Goal: Communication & Community: Participate in discussion

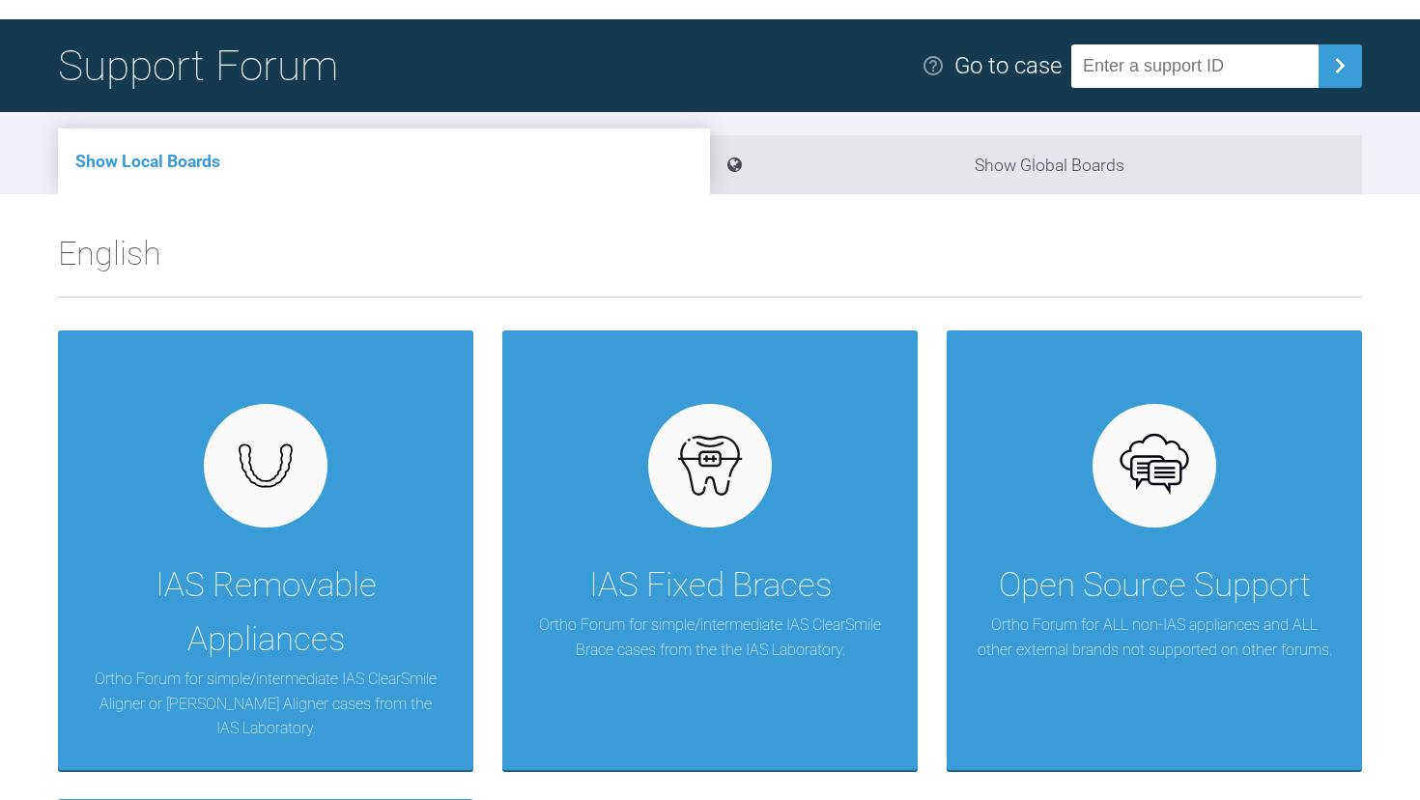
scroll to position [112, 0]
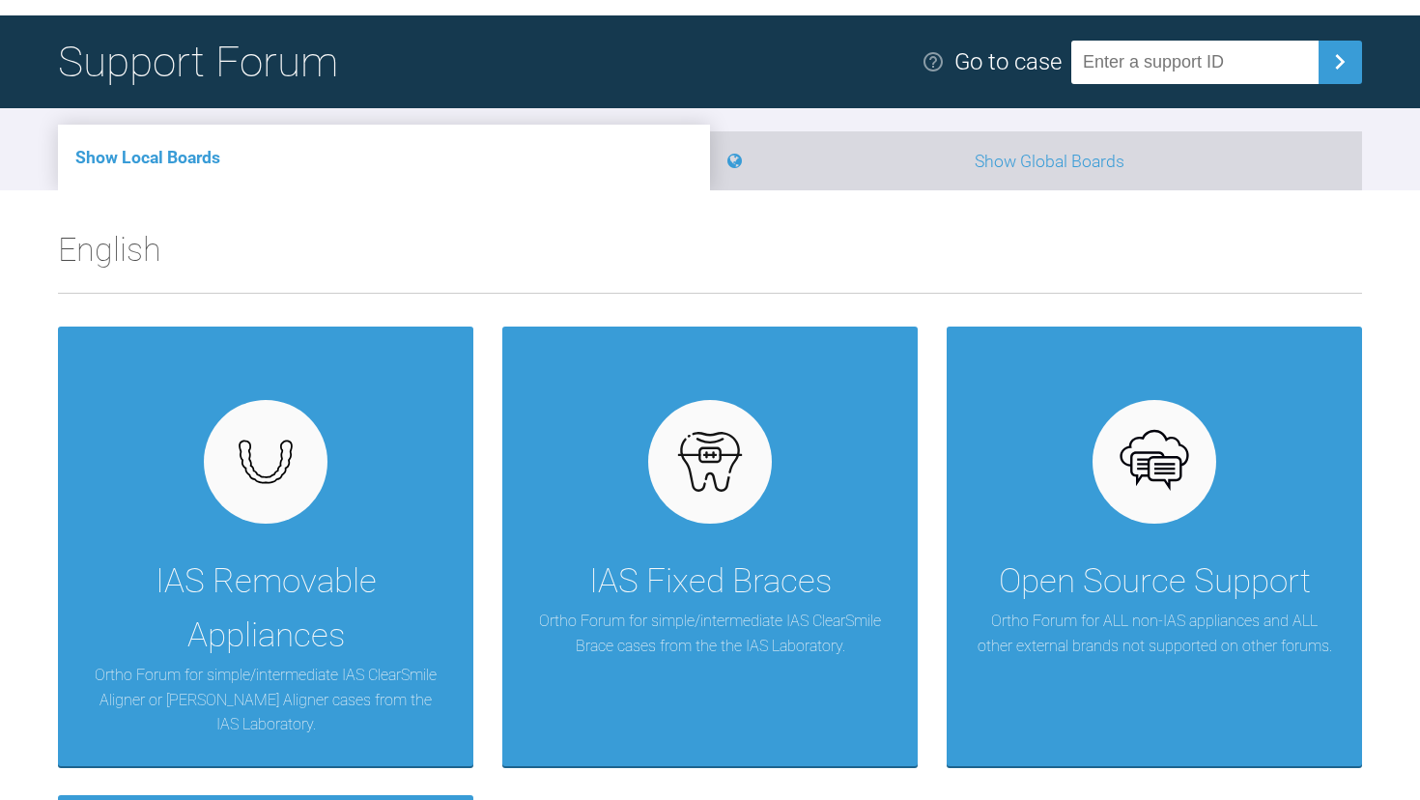
click at [799, 165] on li "Show Global Boards" at bounding box center [1036, 160] width 652 height 59
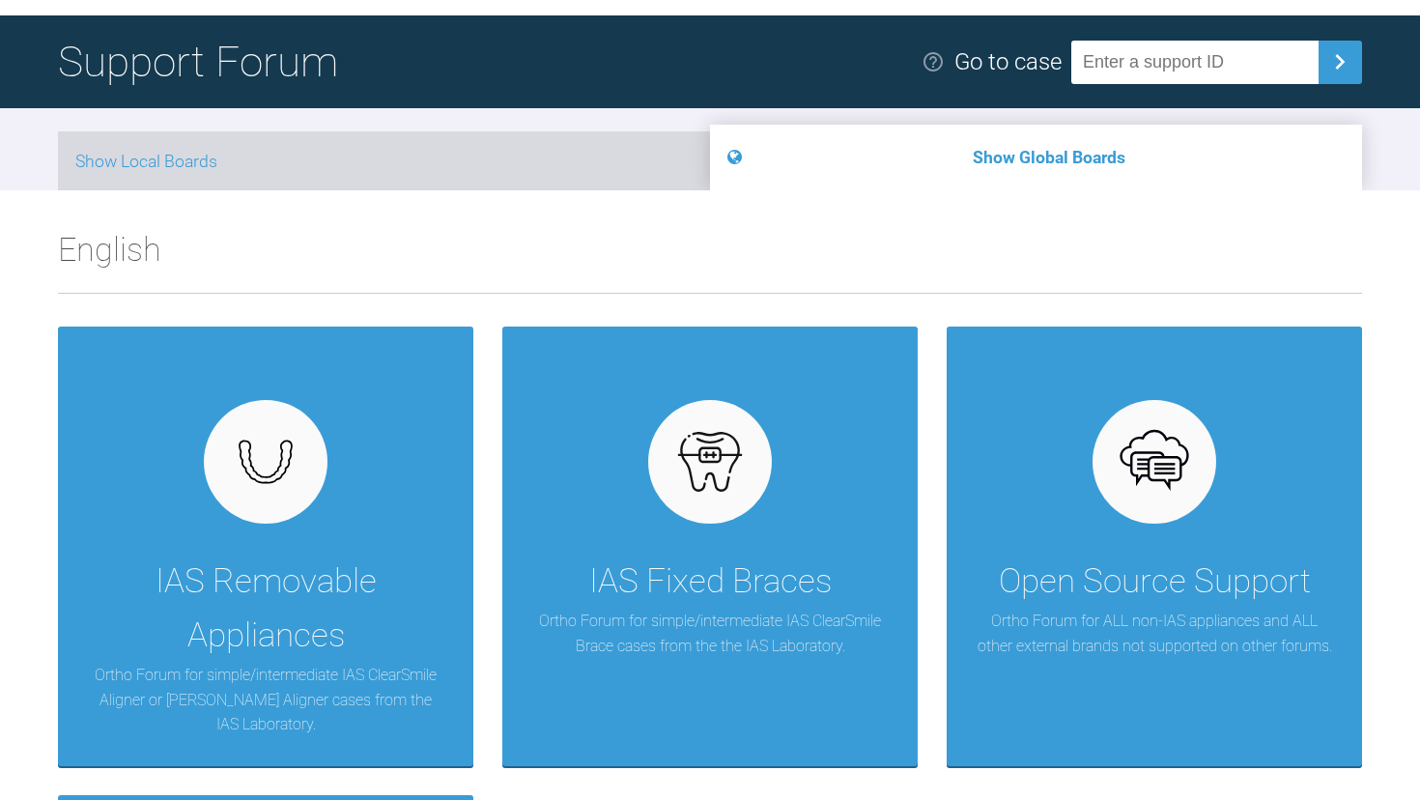
click at [516, 156] on li "Show Local Boards" at bounding box center [384, 160] width 652 height 59
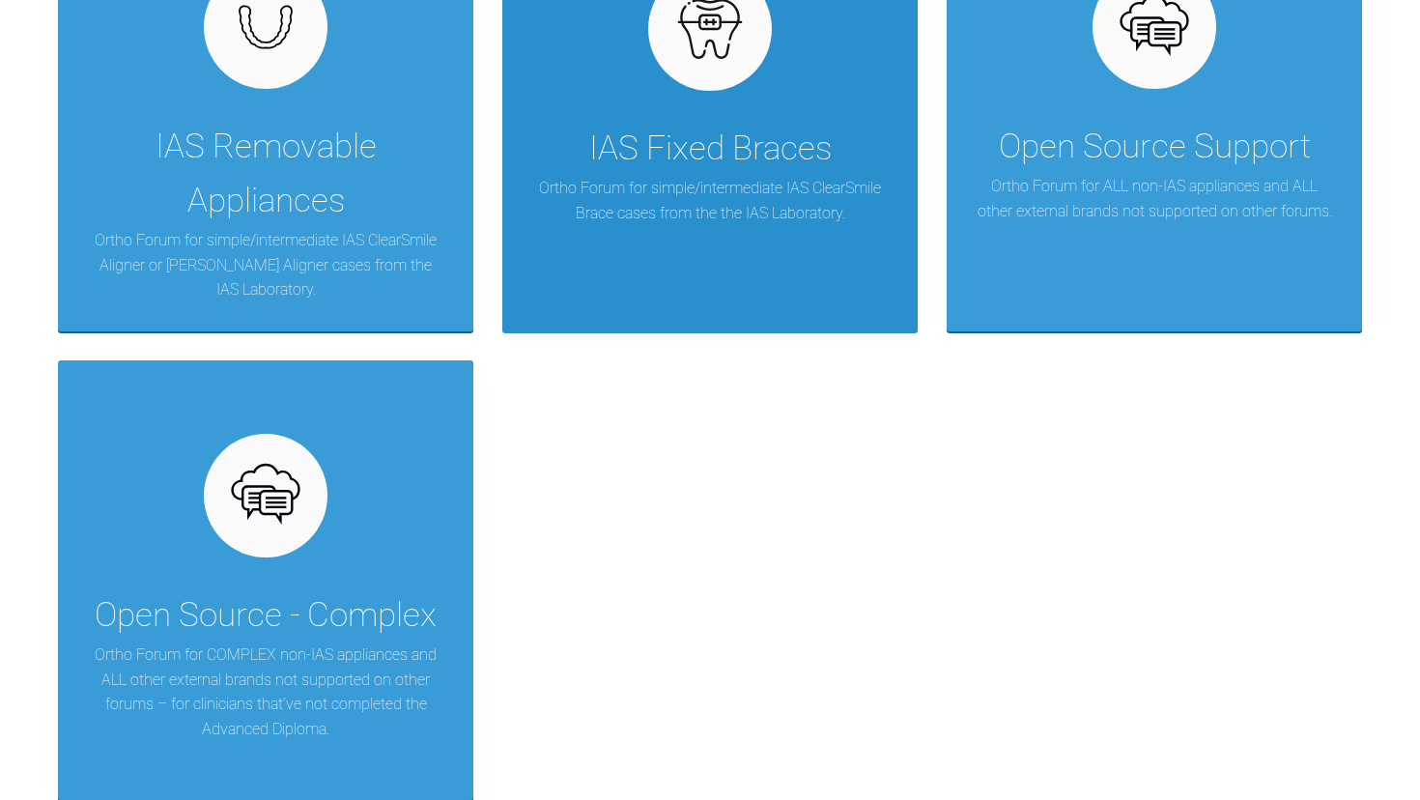
scroll to position [548, 0]
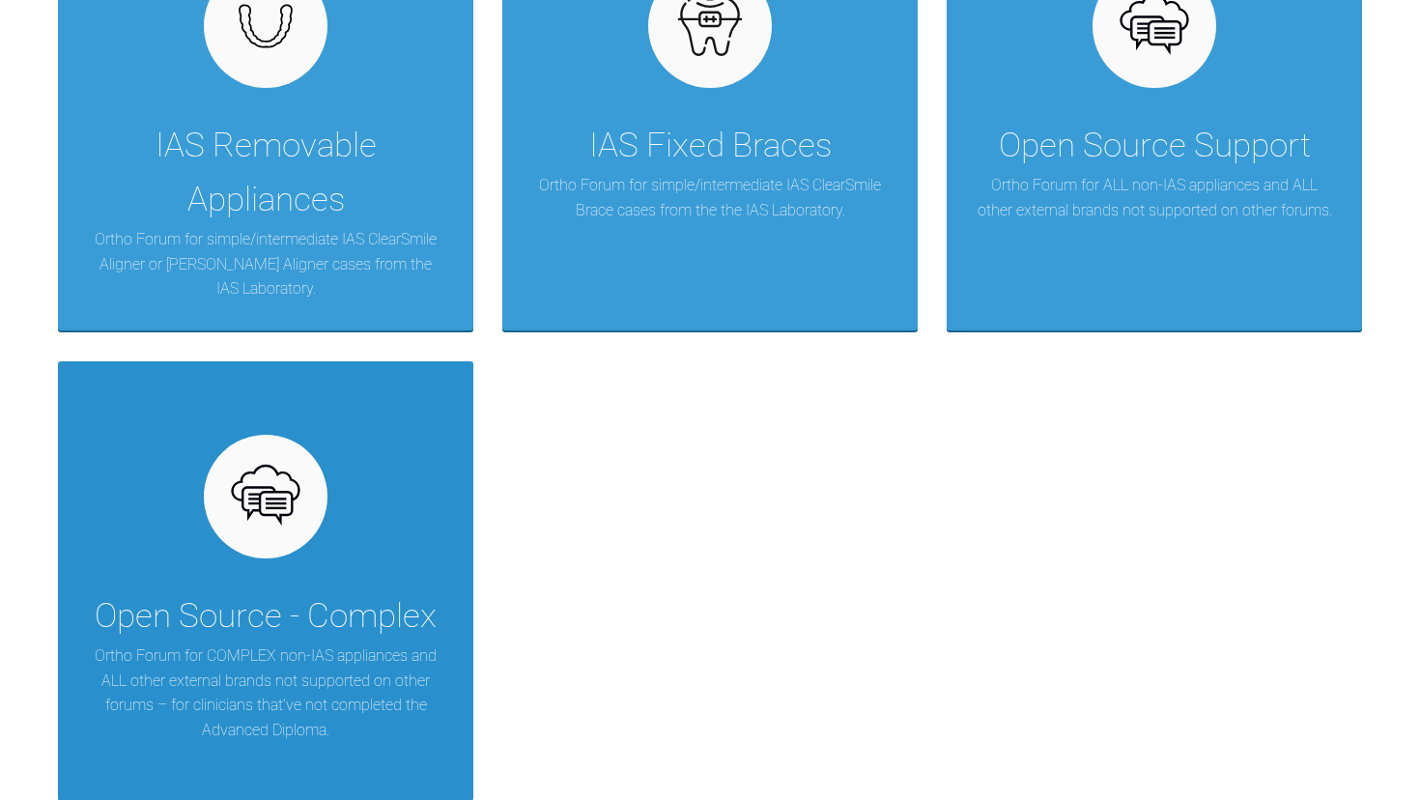
click at [262, 679] on p "Ortho Forum for COMPLEX non-IAS appliances and ALL other external brands not su…" at bounding box center [265, 692] width 357 height 99
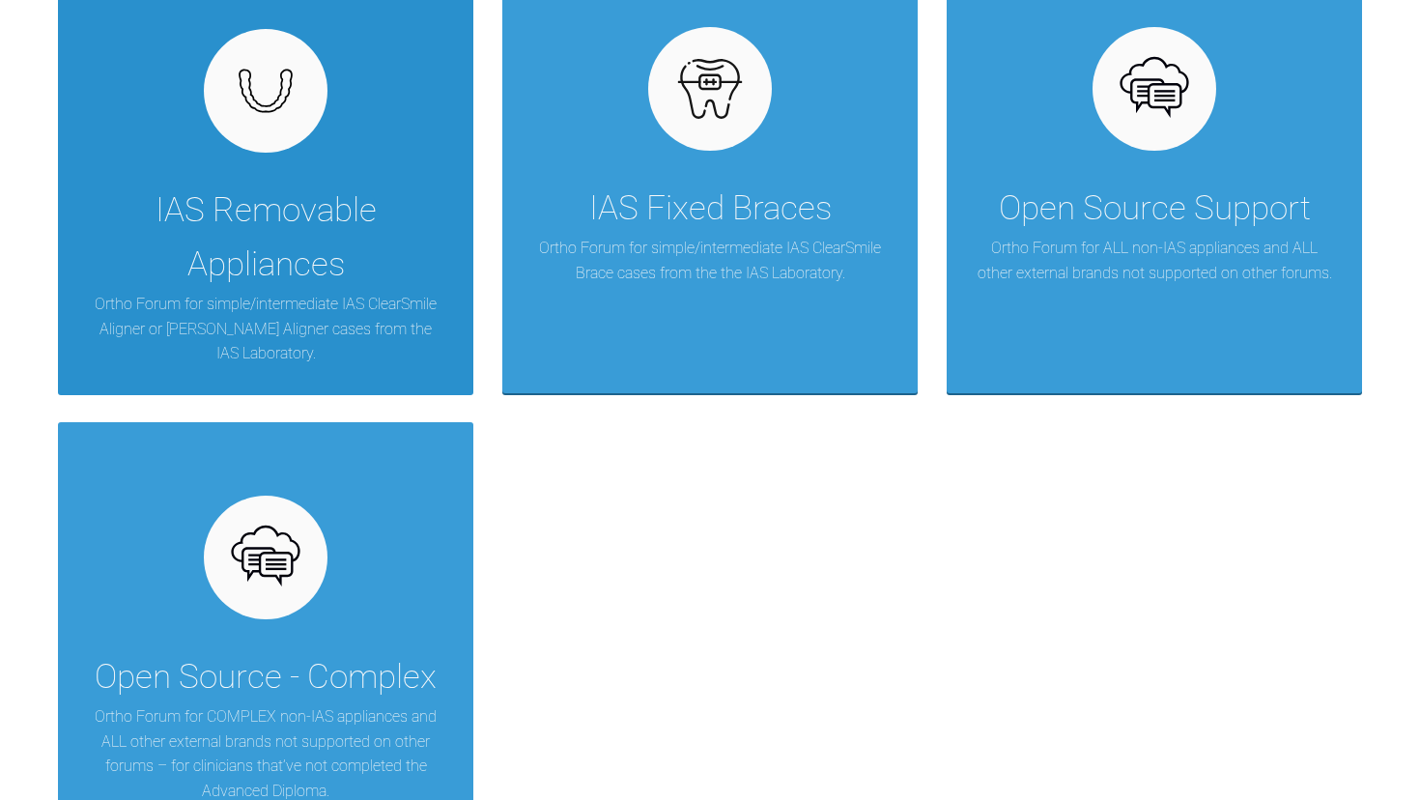
scroll to position [486, 0]
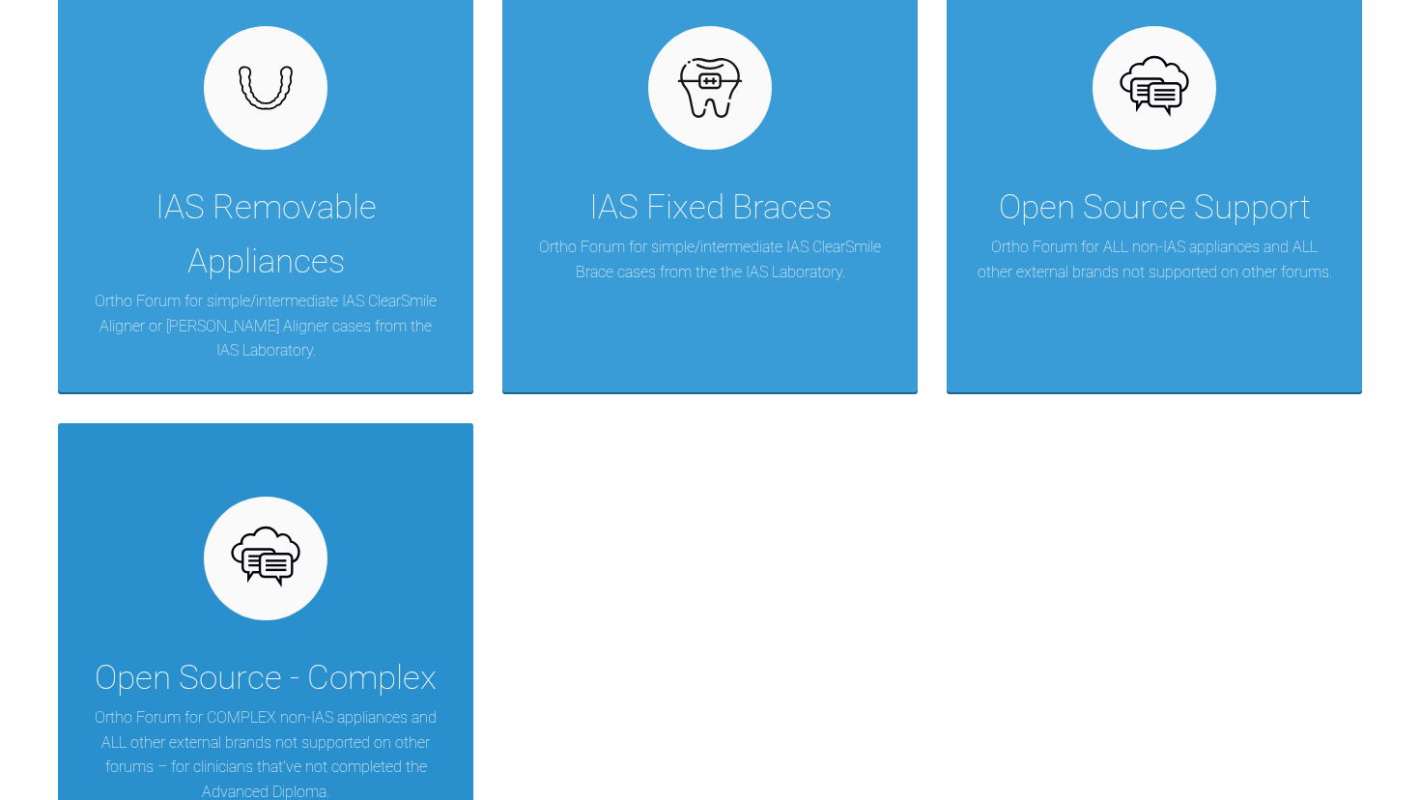
click at [268, 545] on img at bounding box center [266, 559] width 74 height 74
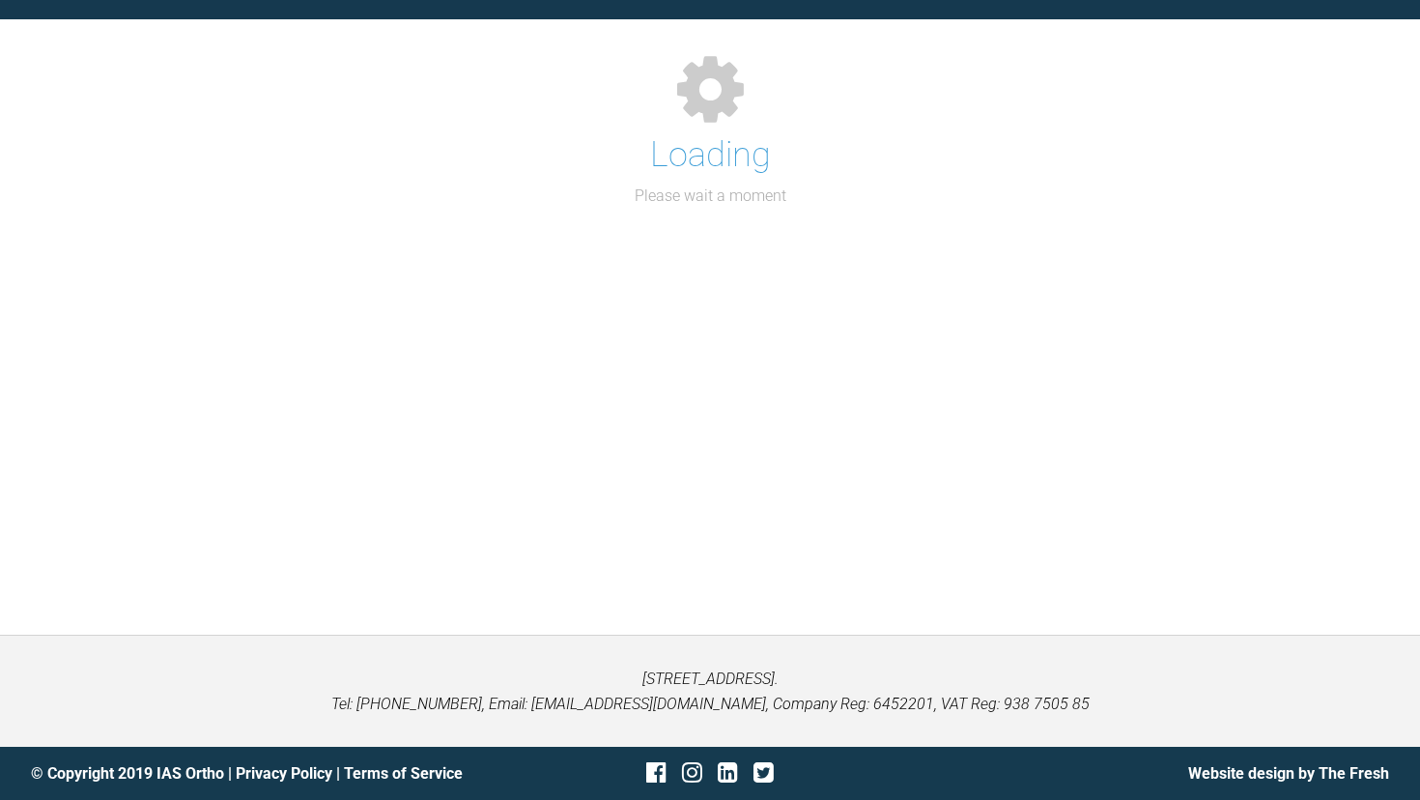
scroll to position [199, 0]
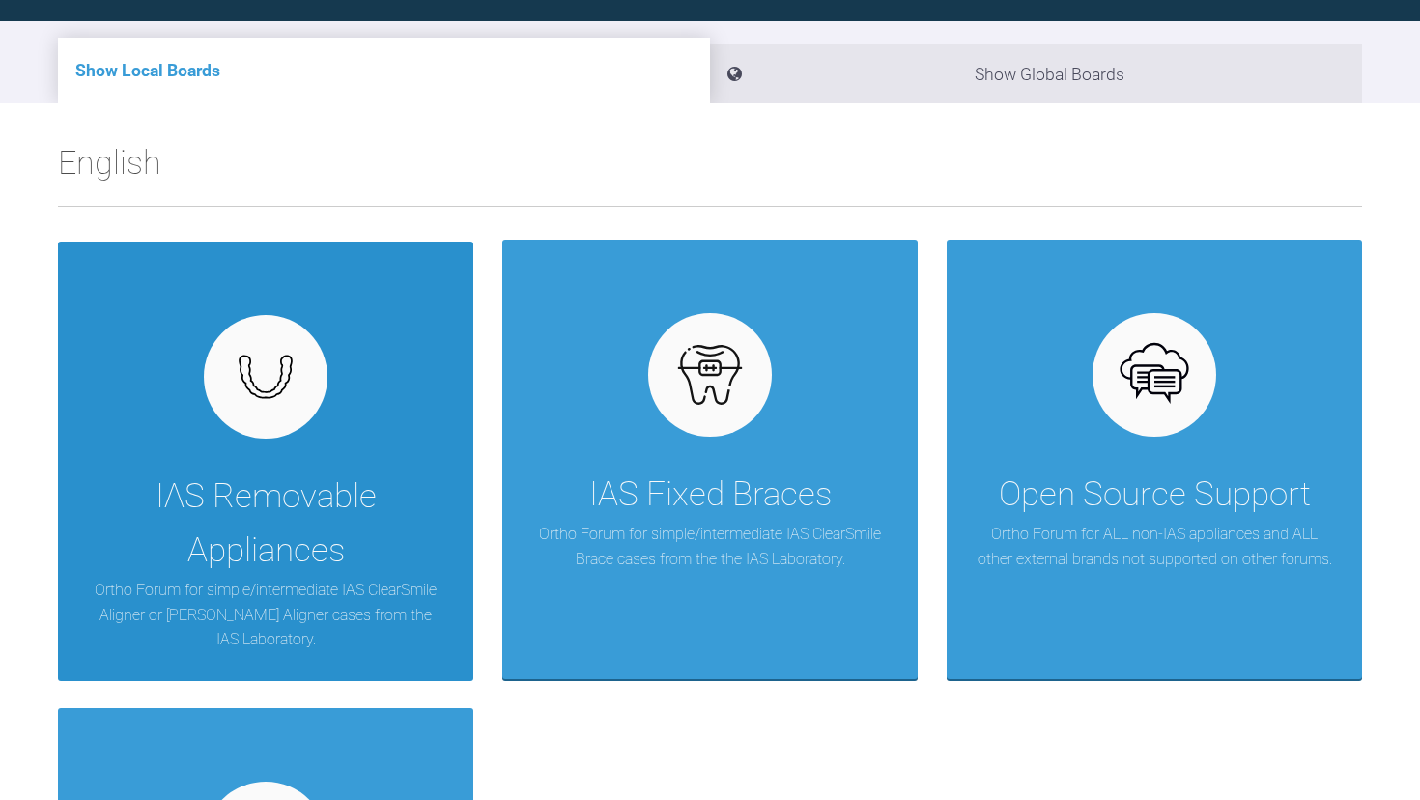
click at [302, 349] on img at bounding box center [266, 377] width 74 height 56
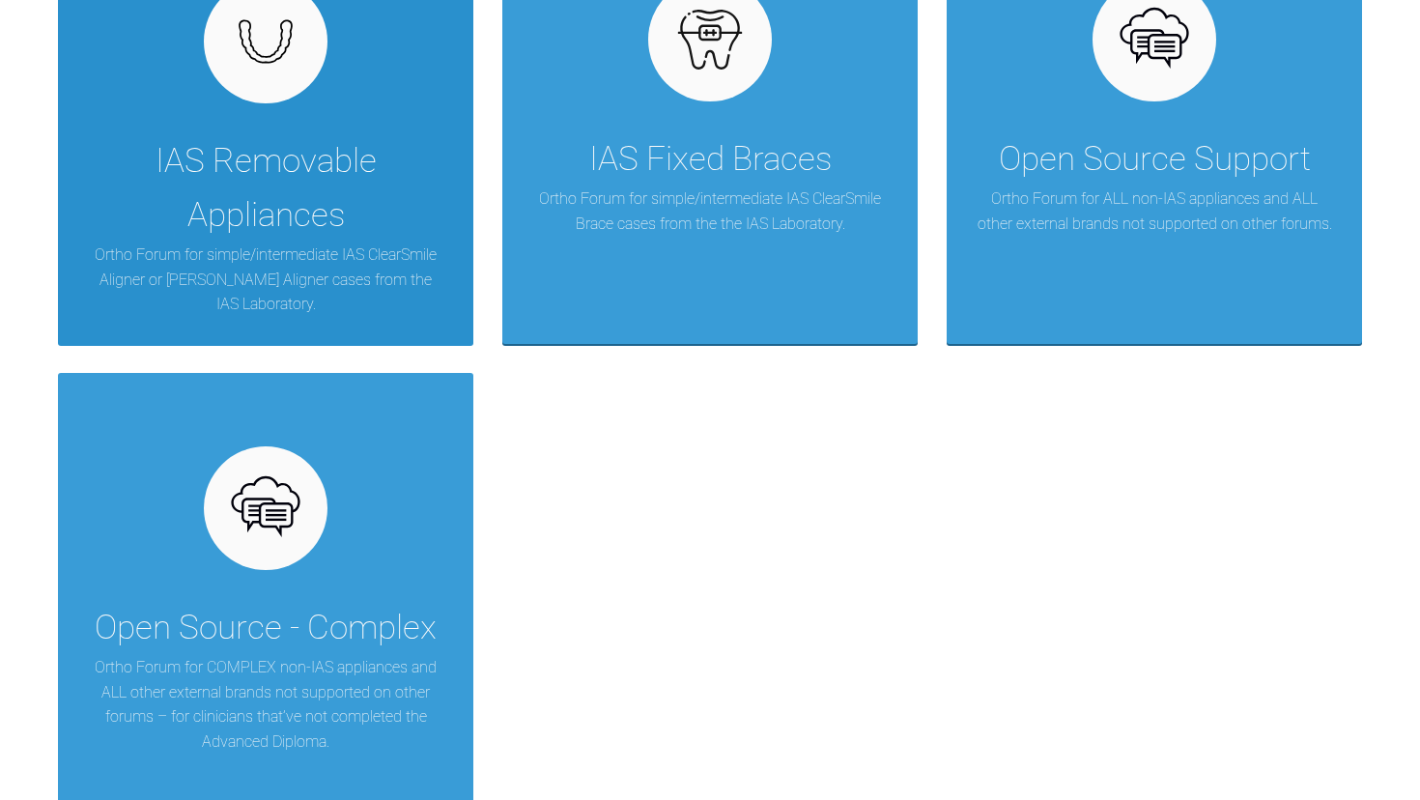
click at [262, 146] on div "IAS Removable Appliances" at bounding box center [265, 188] width 357 height 108
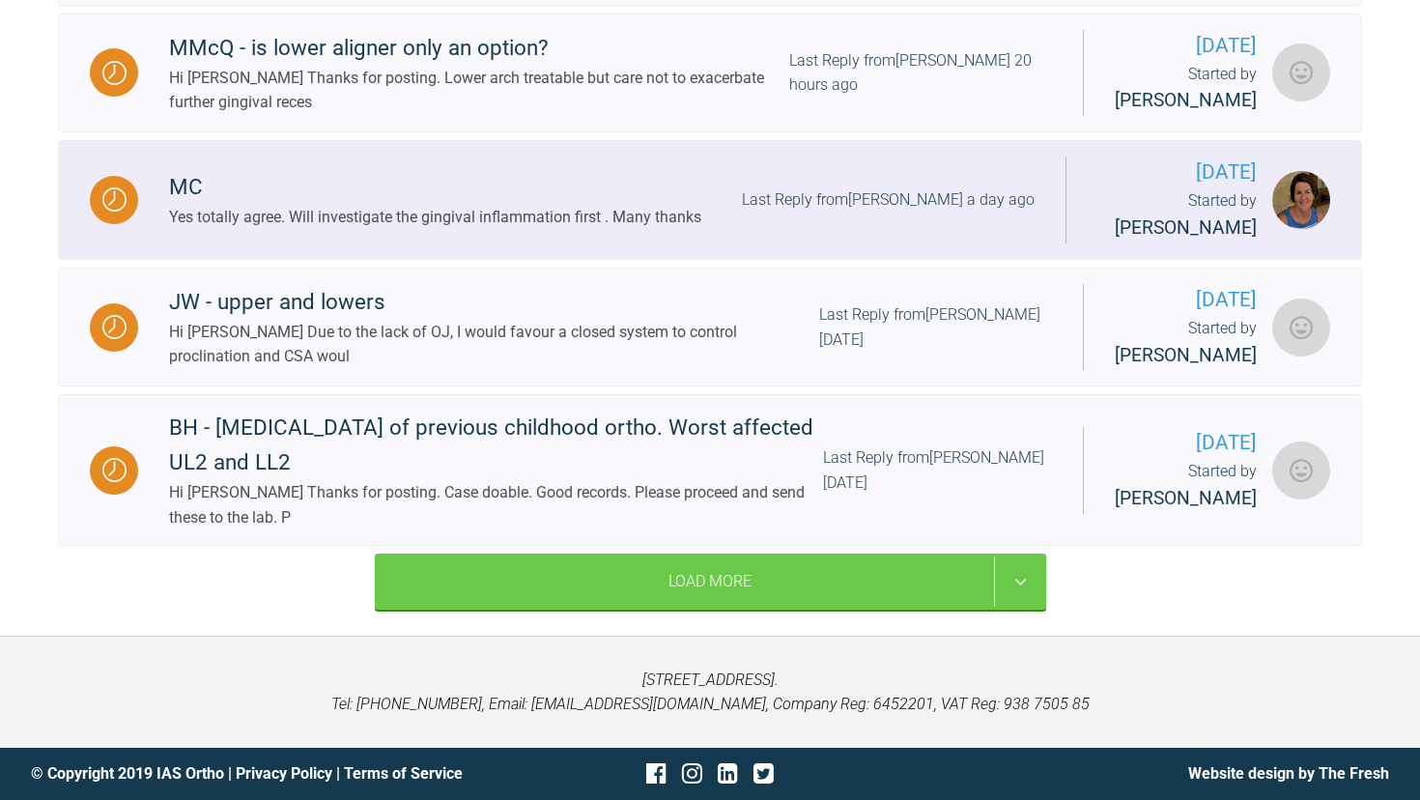
scroll to position [1091, 0]
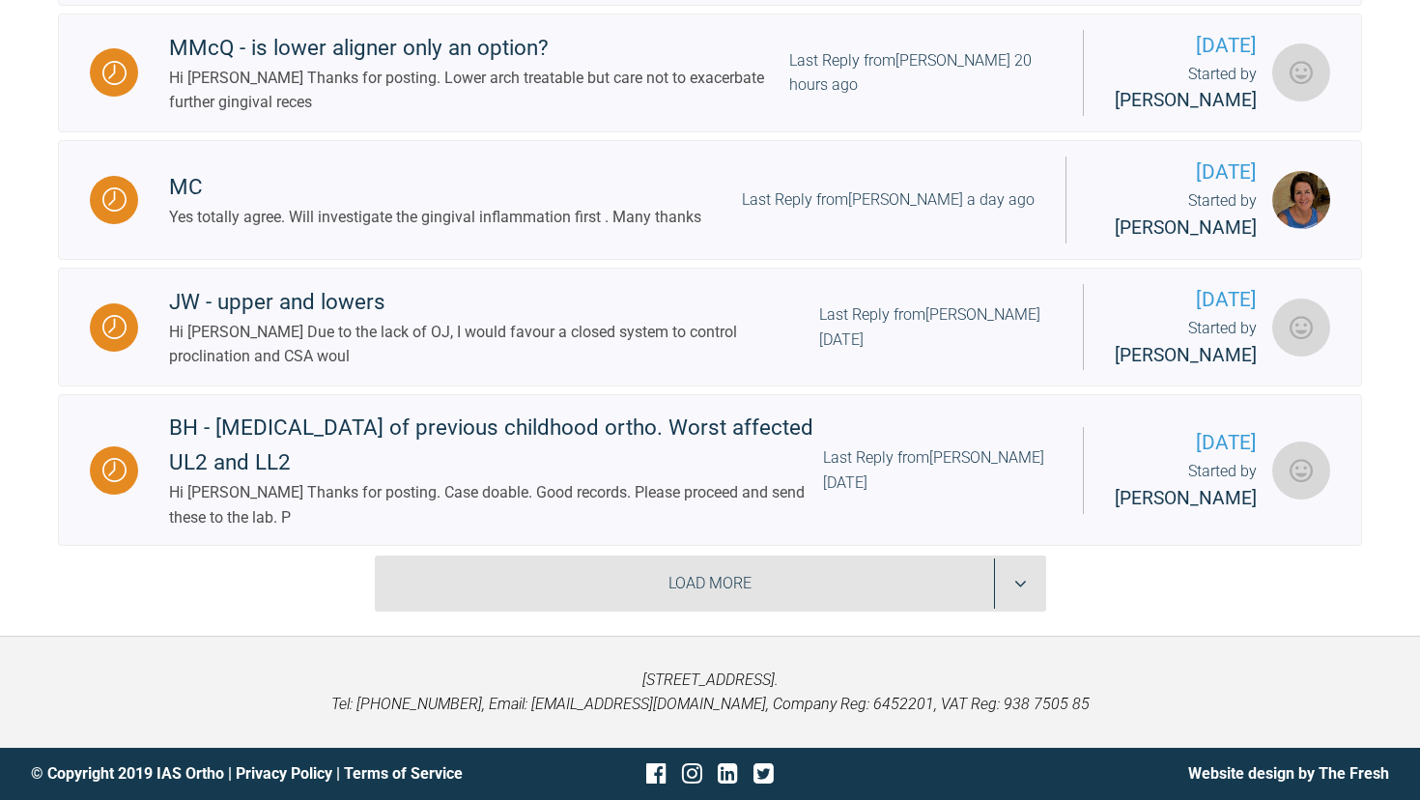
click at [659, 579] on div "Load More" at bounding box center [710, 583] width 671 height 56
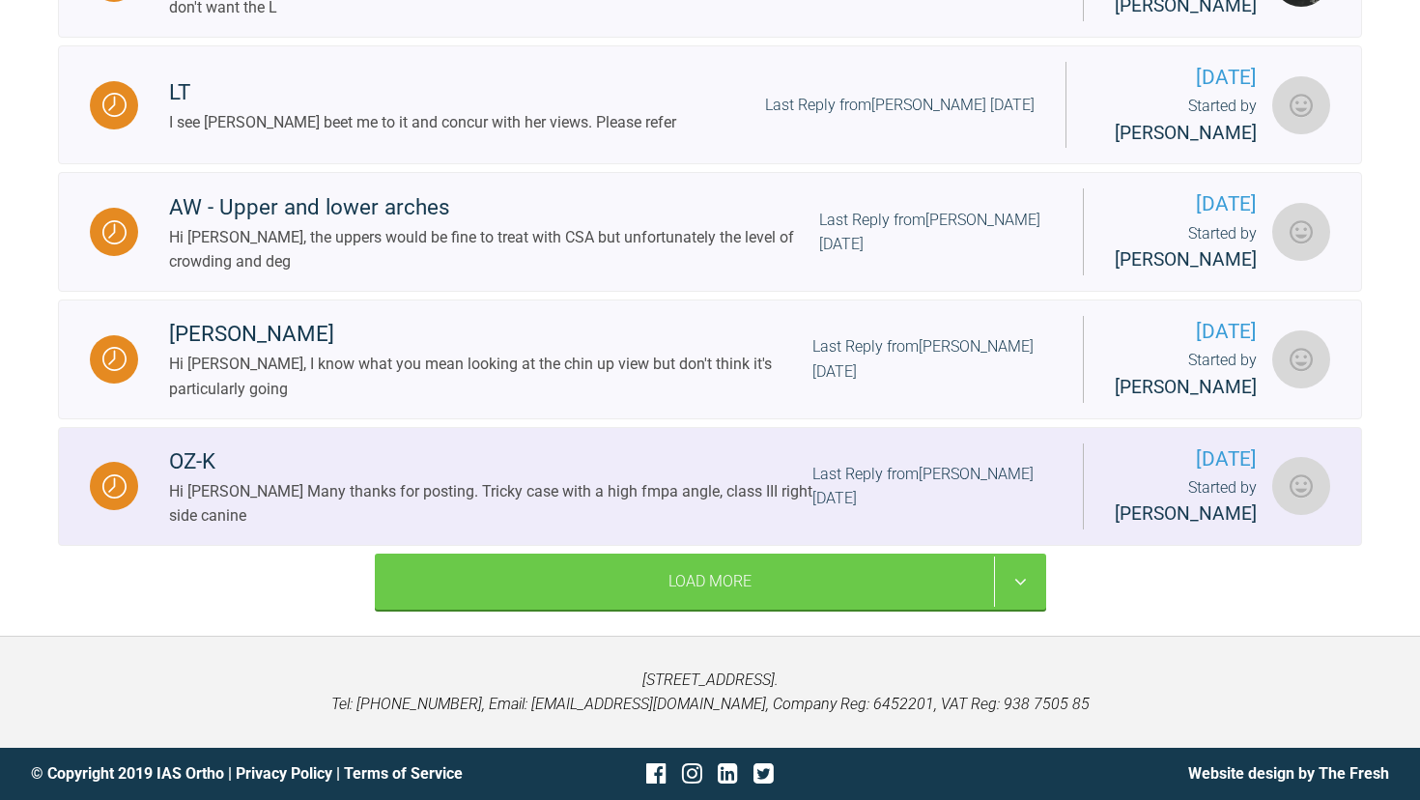
scroll to position [2562, 0]
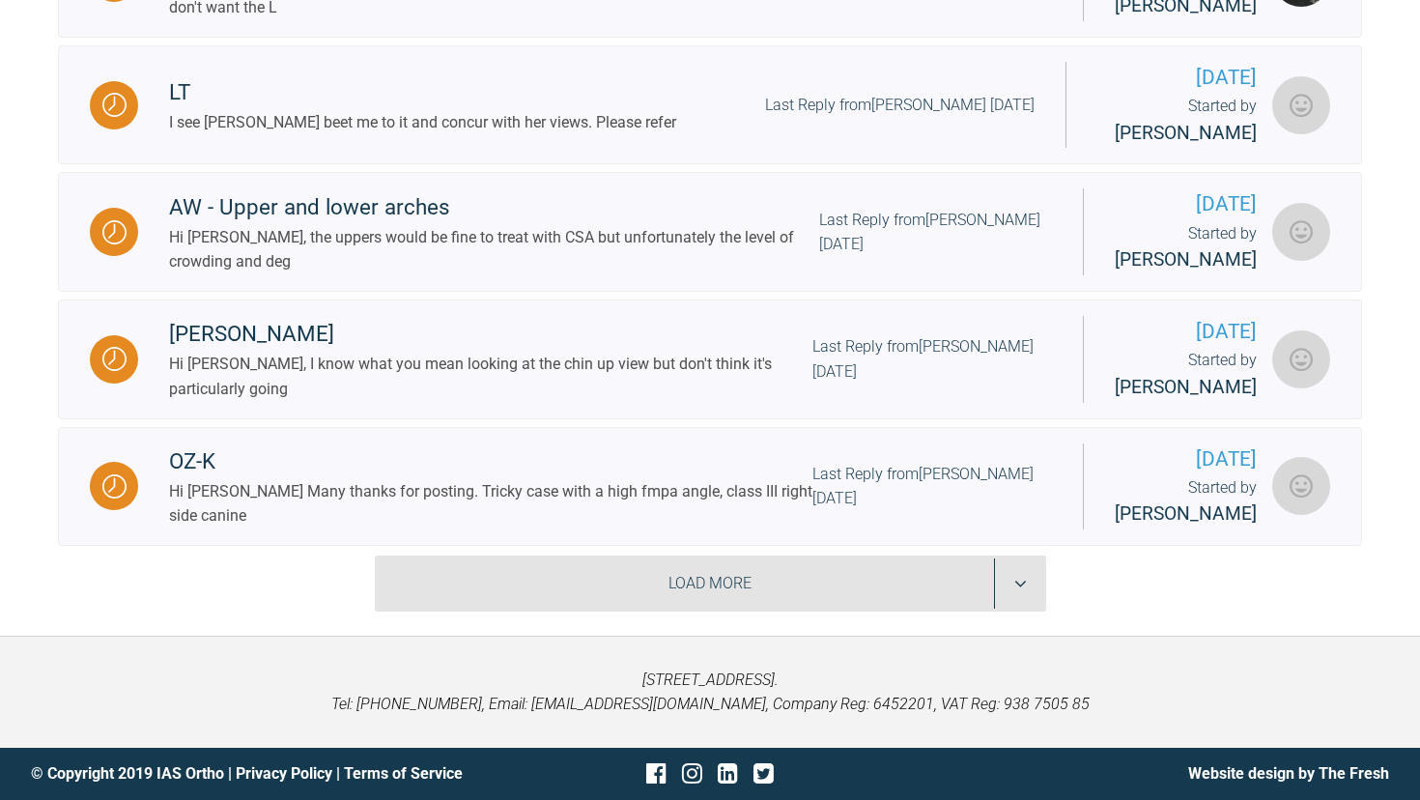
click at [648, 611] on div "Load More" at bounding box center [710, 583] width 671 height 56
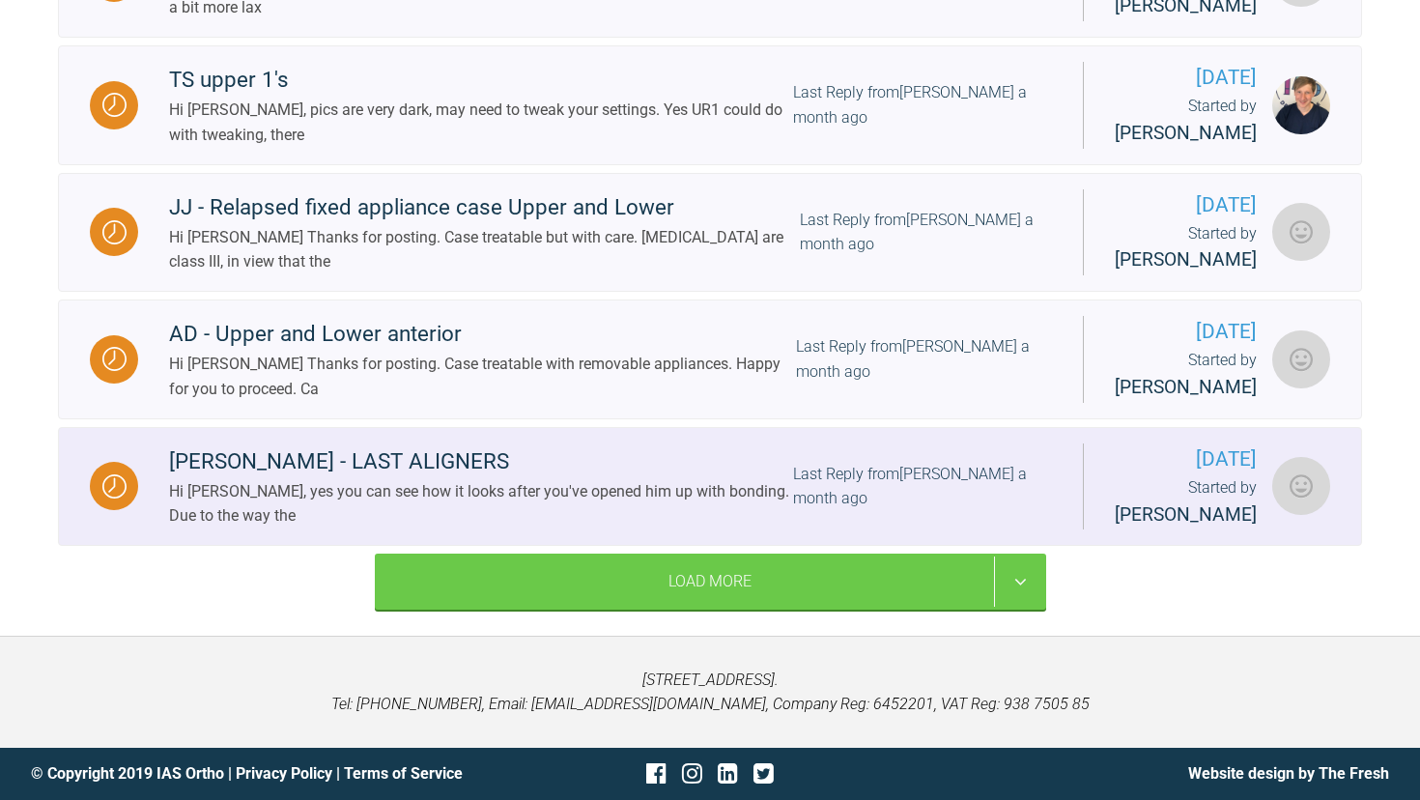
scroll to position [4360, 0]
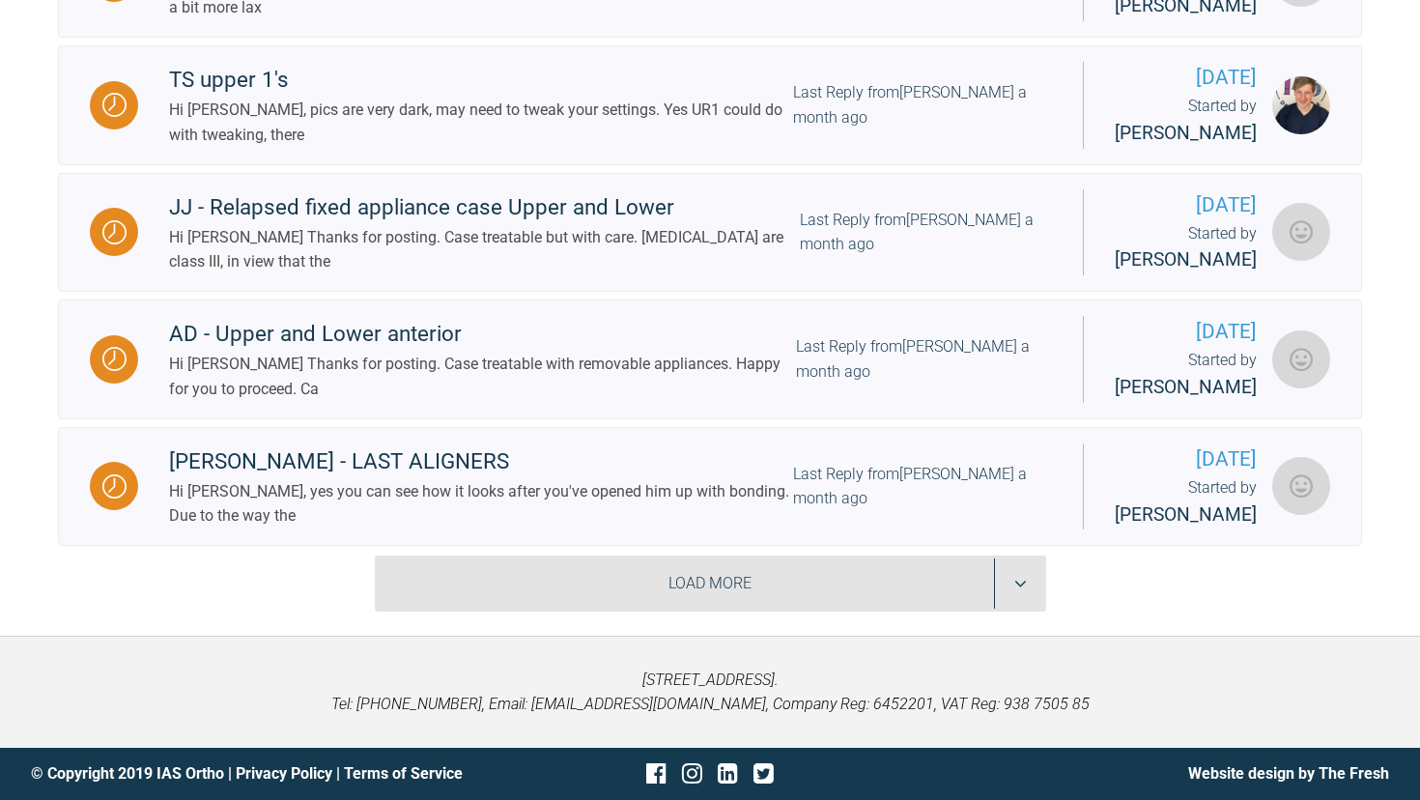
click at [641, 611] on div "Load More" at bounding box center [710, 583] width 671 height 56
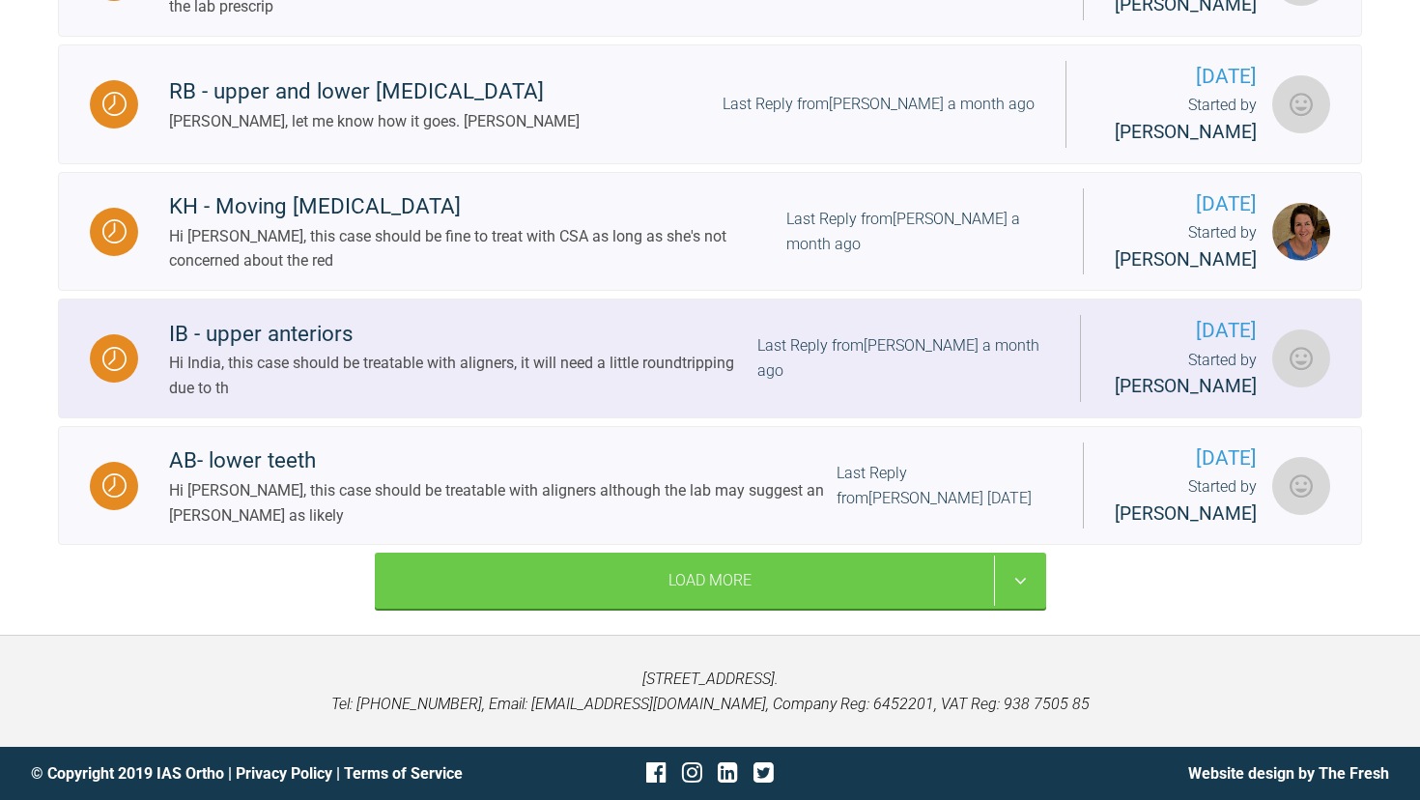
scroll to position [5647, 0]
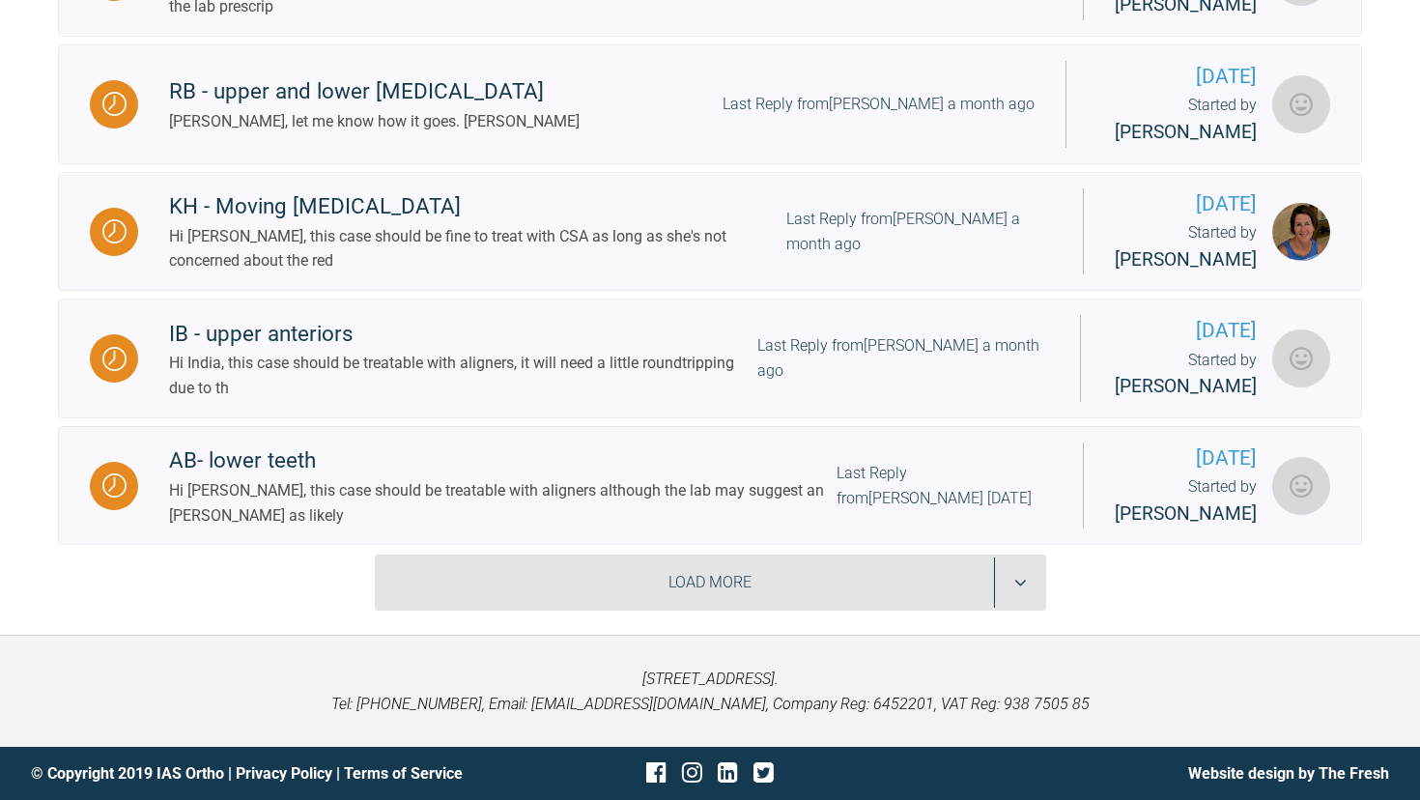
click at [672, 610] on div "Load More" at bounding box center [710, 582] width 671 height 56
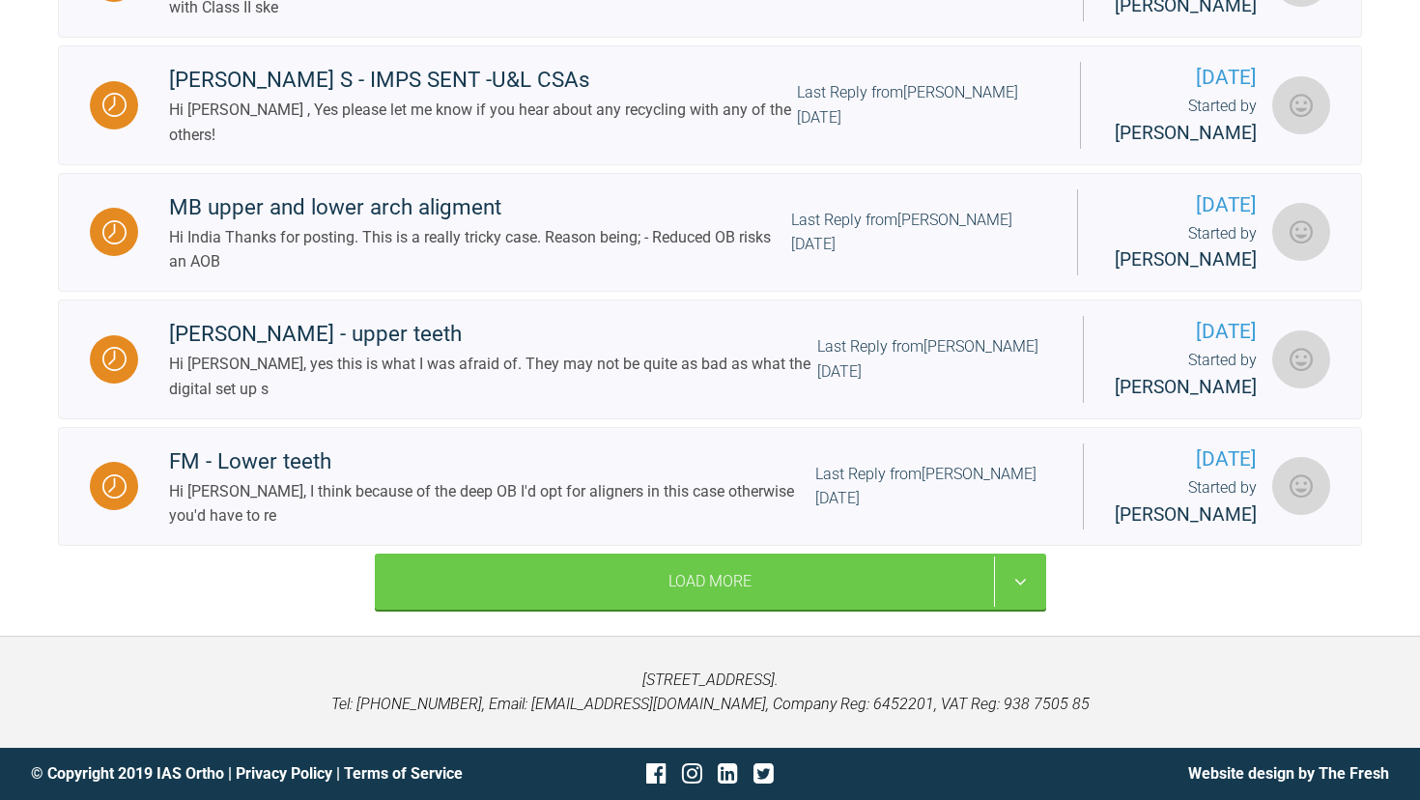
scroll to position [7032, 0]
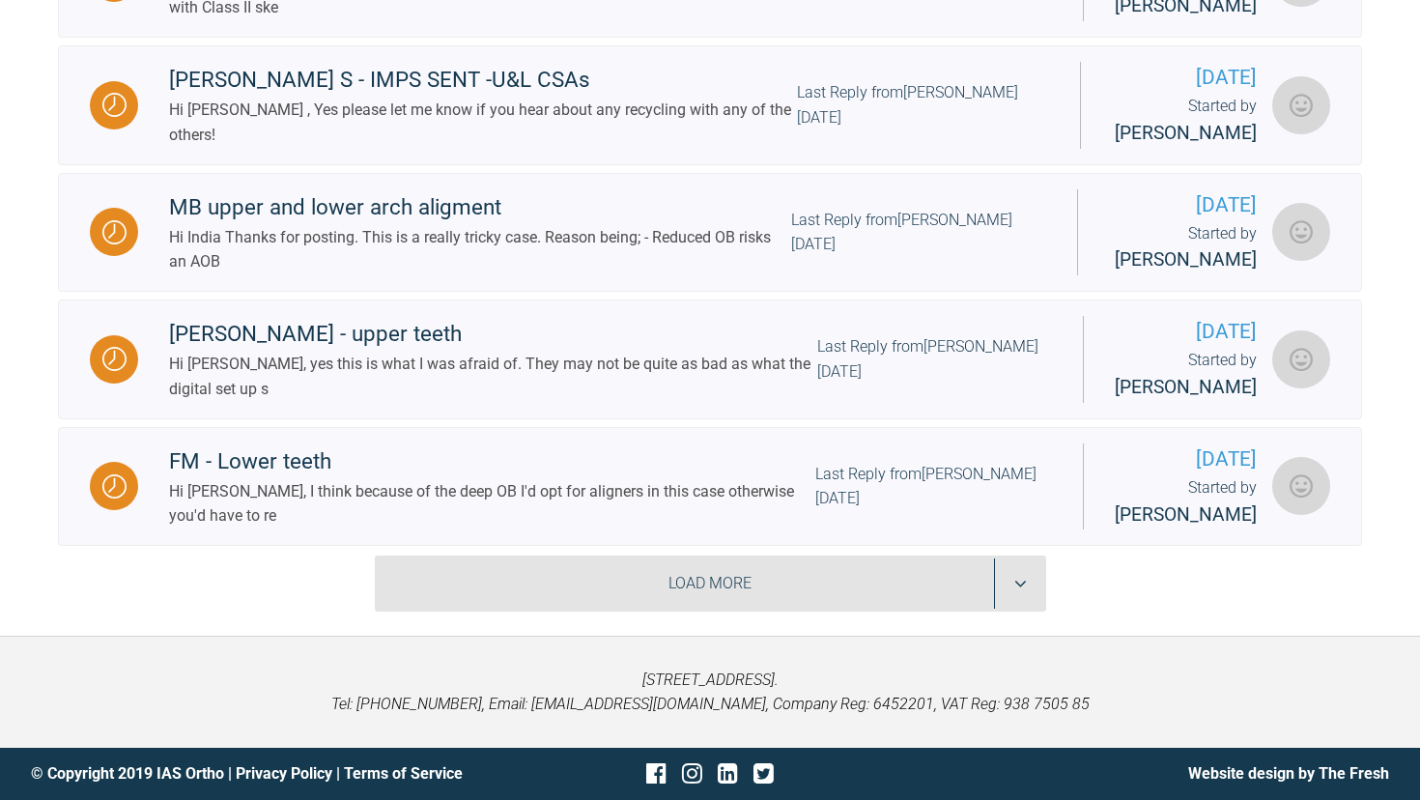
click at [695, 590] on div "Load More" at bounding box center [710, 583] width 671 height 56
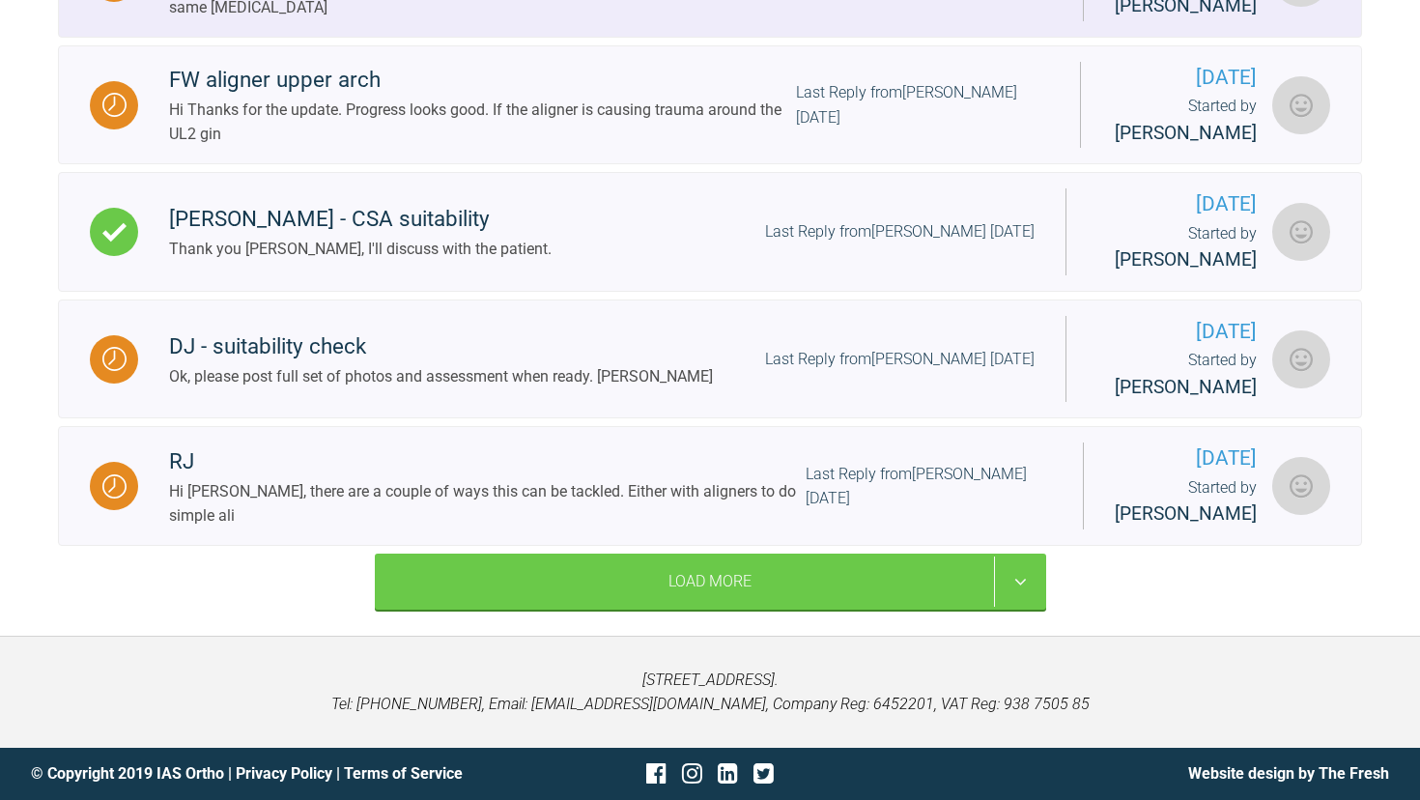
scroll to position [9340, 0]
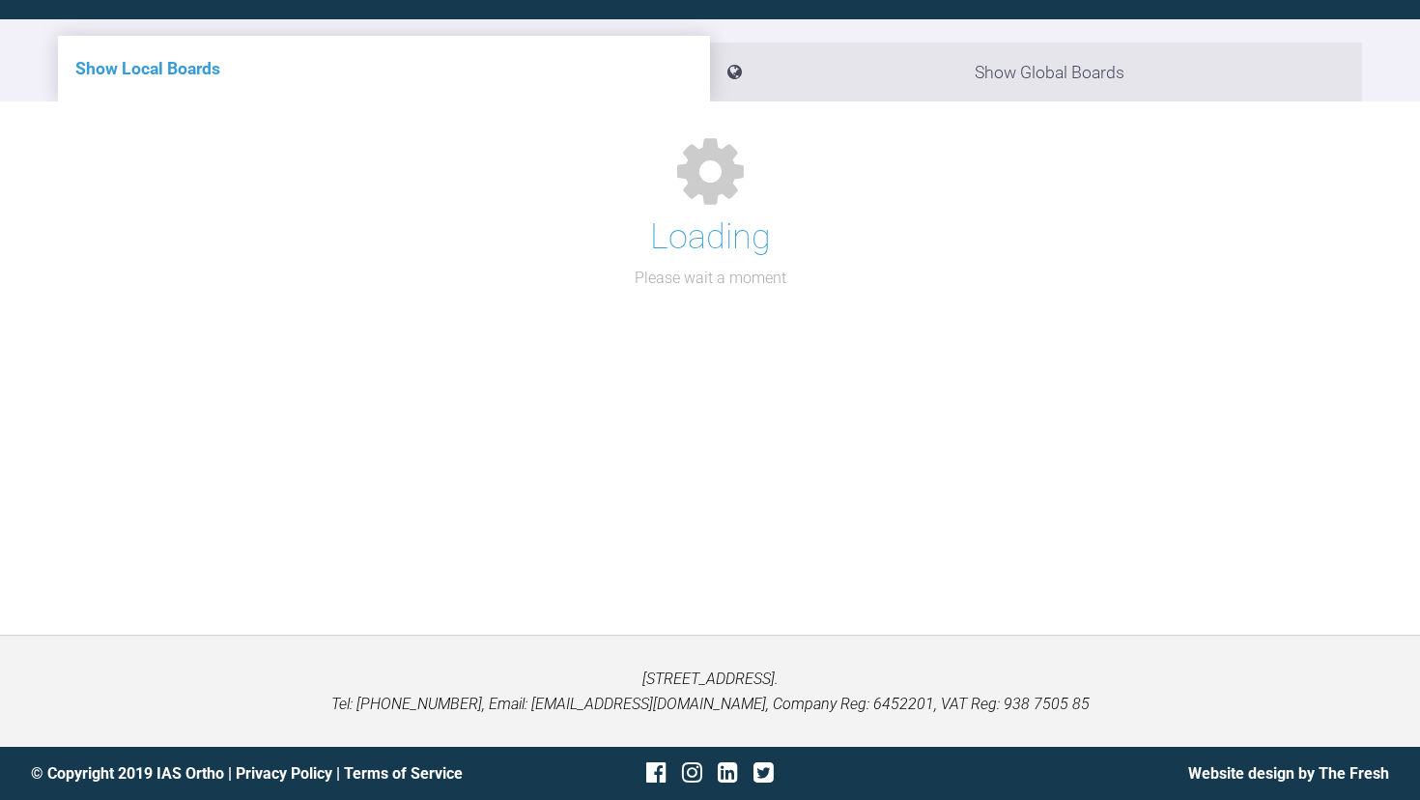
scroll to position [199, 0]
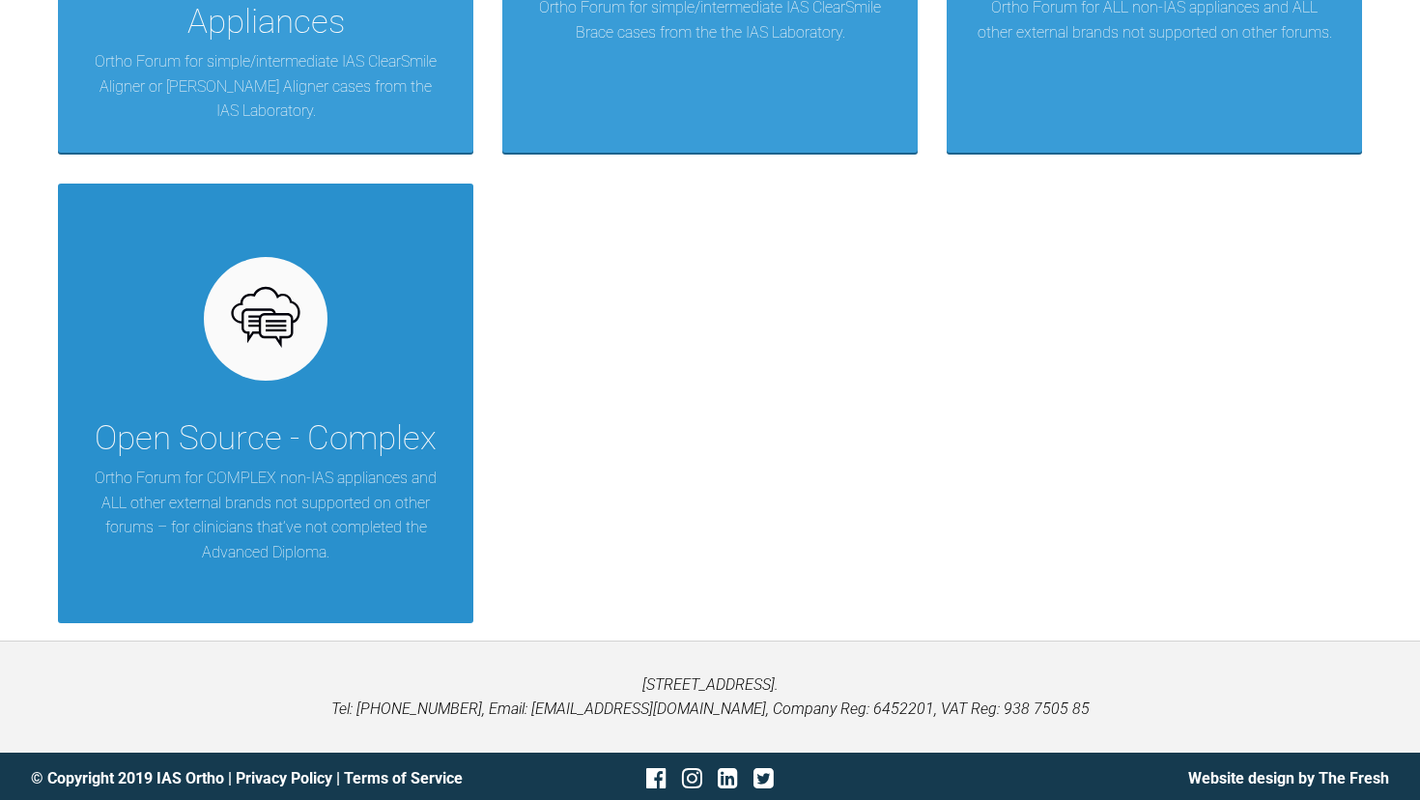
click at [289, 401] on div "Open Source - Complex Ortho Forum for COMPLEX non-IAS appliances and ALL other …" at bounding box center [265, 403] width 415 height 439
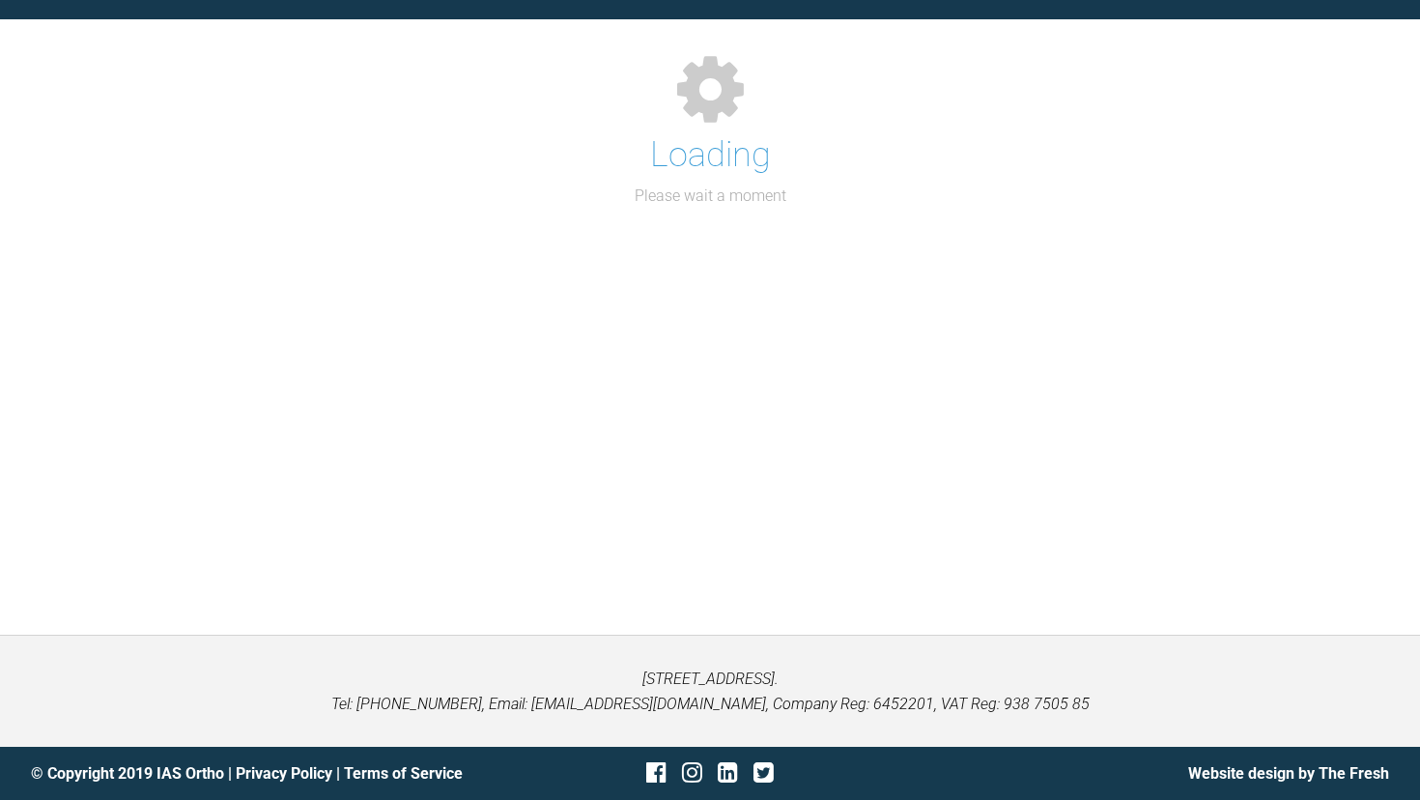
scroll to position [199, 0]
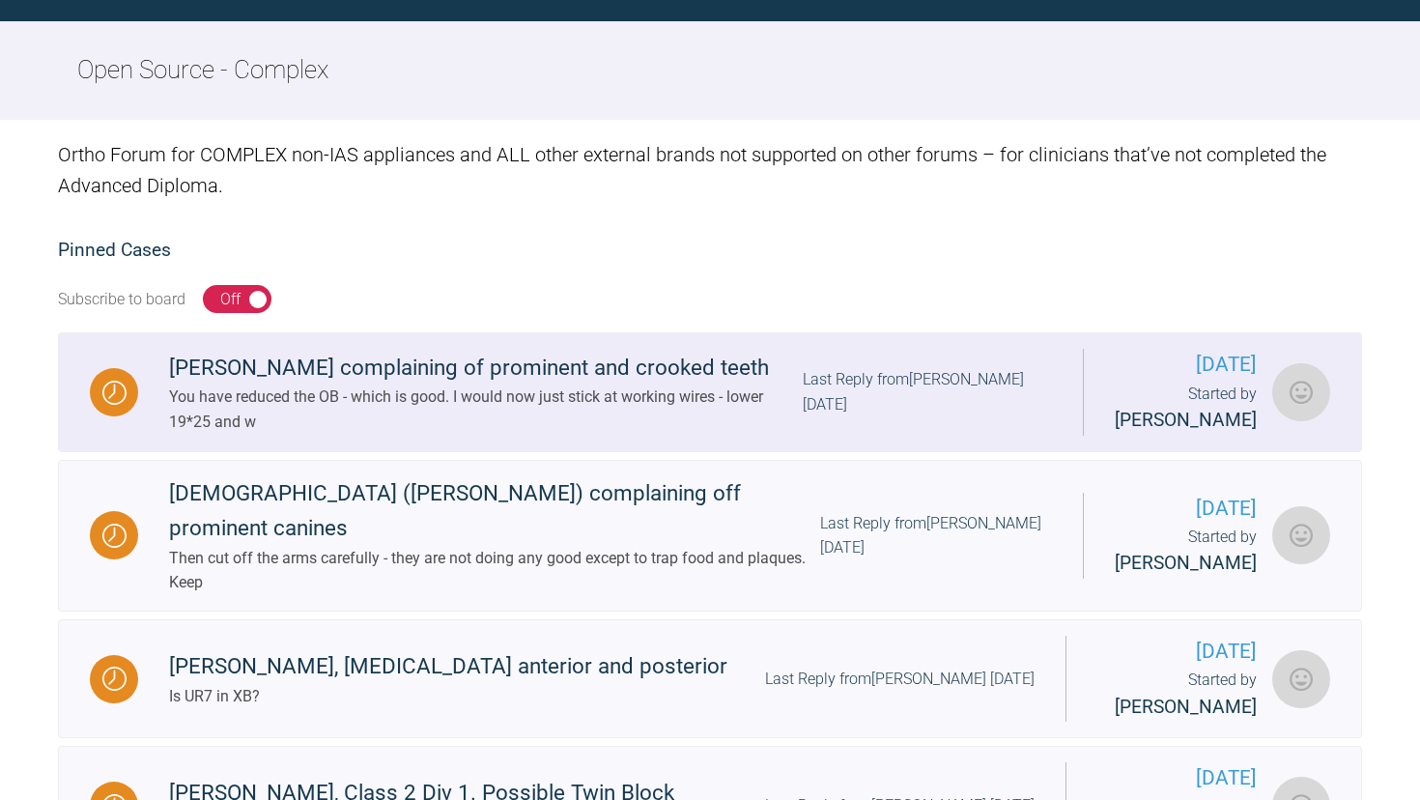
click at [364, 370] on div "[PERSON_NAME] complaining of prominent and crooked teeth" at bounding box center [486, 368] width 634 height 35
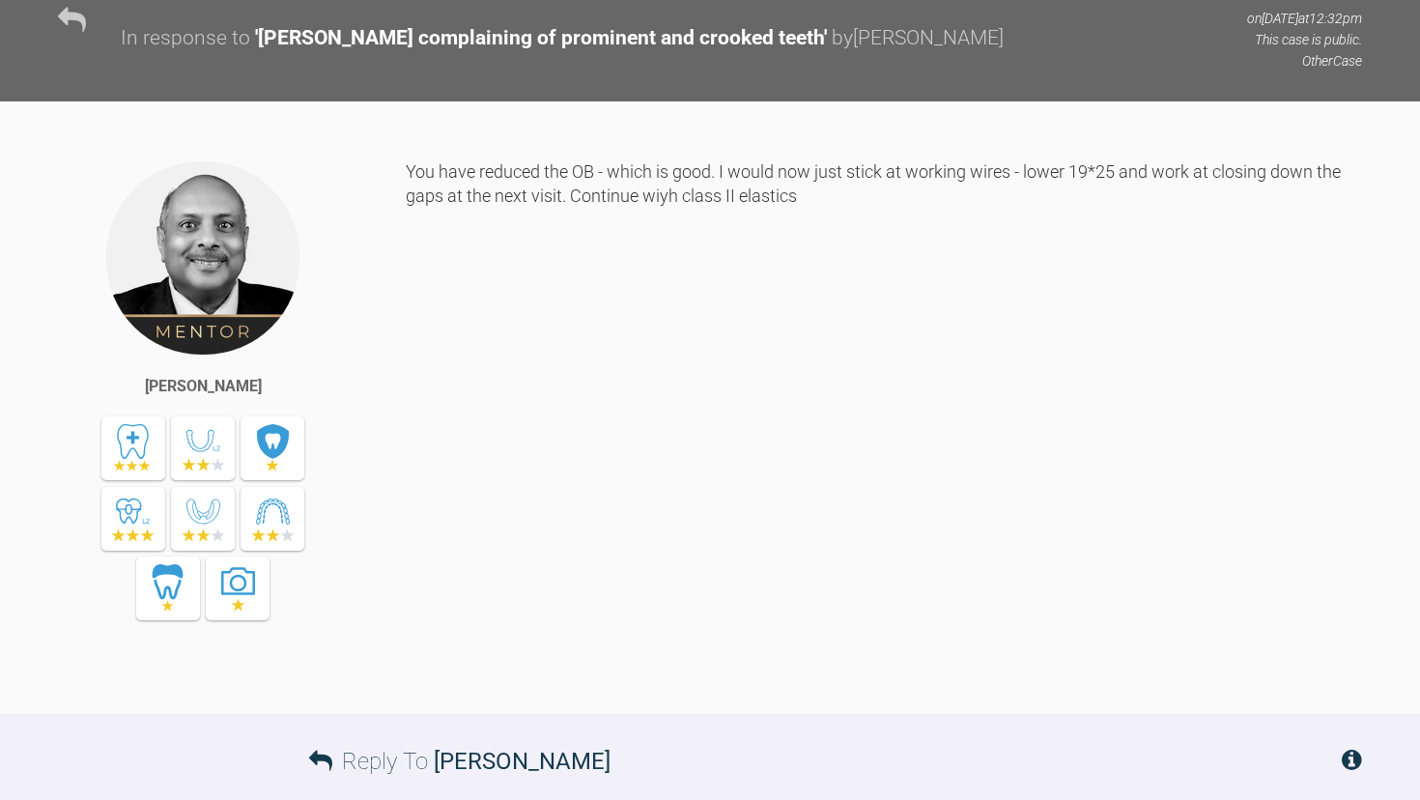
scroll to position [11953, 0]
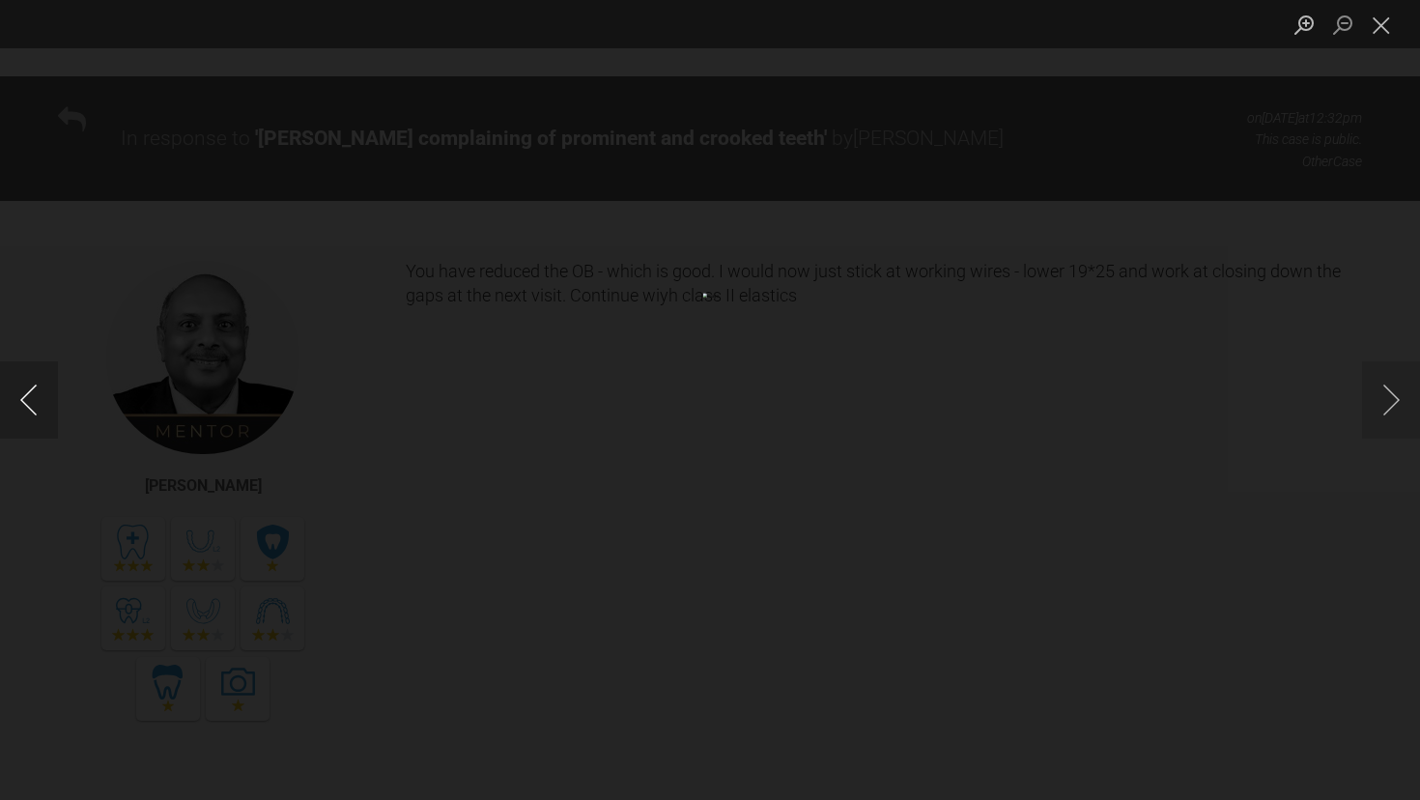
click at [32, 404] on button "Previous image" at bounding box center [29, 399] width 58 height 77
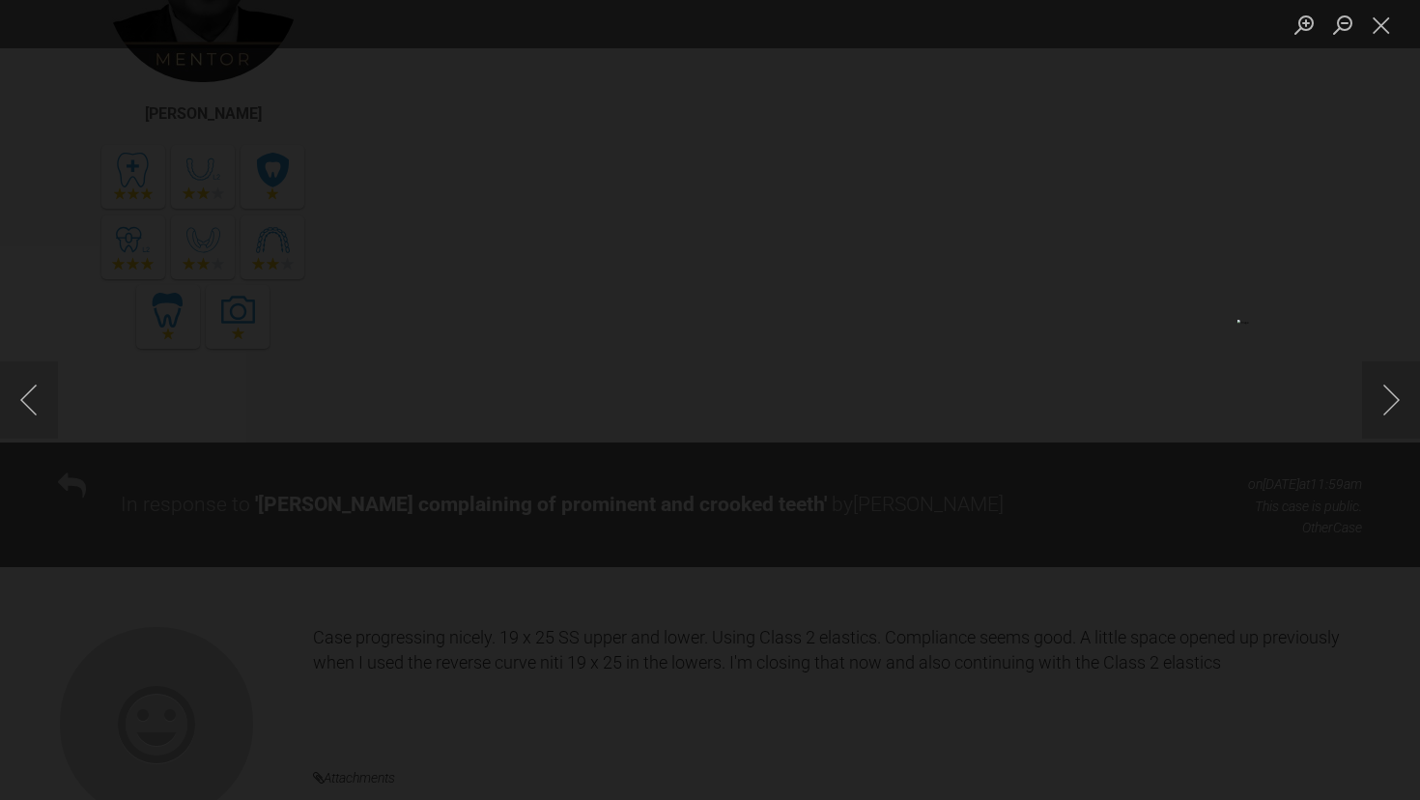
scroll to position [11115, 0]
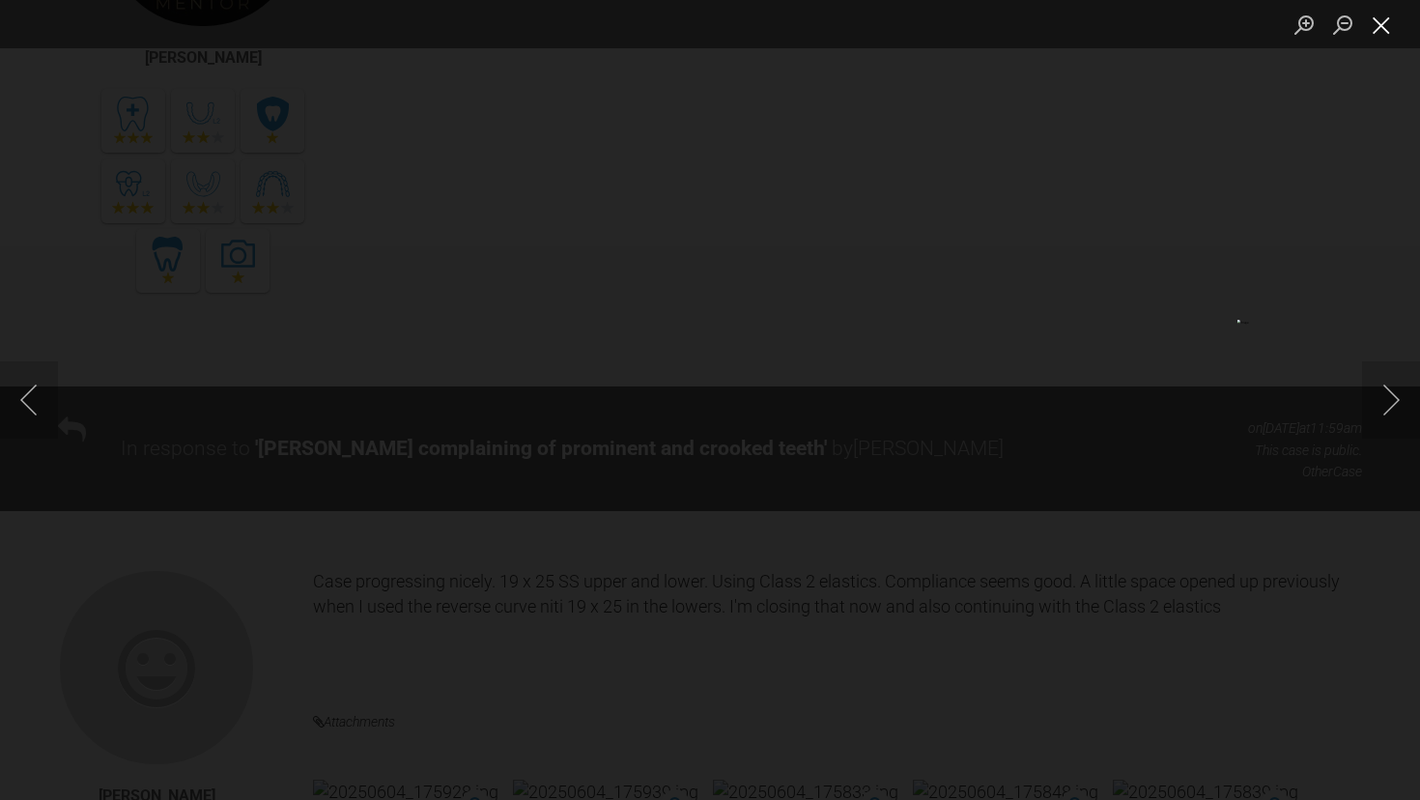
click at [1378, 42] on button "Close lightbox" at bounding box center [1381, 25] width 39 height 34
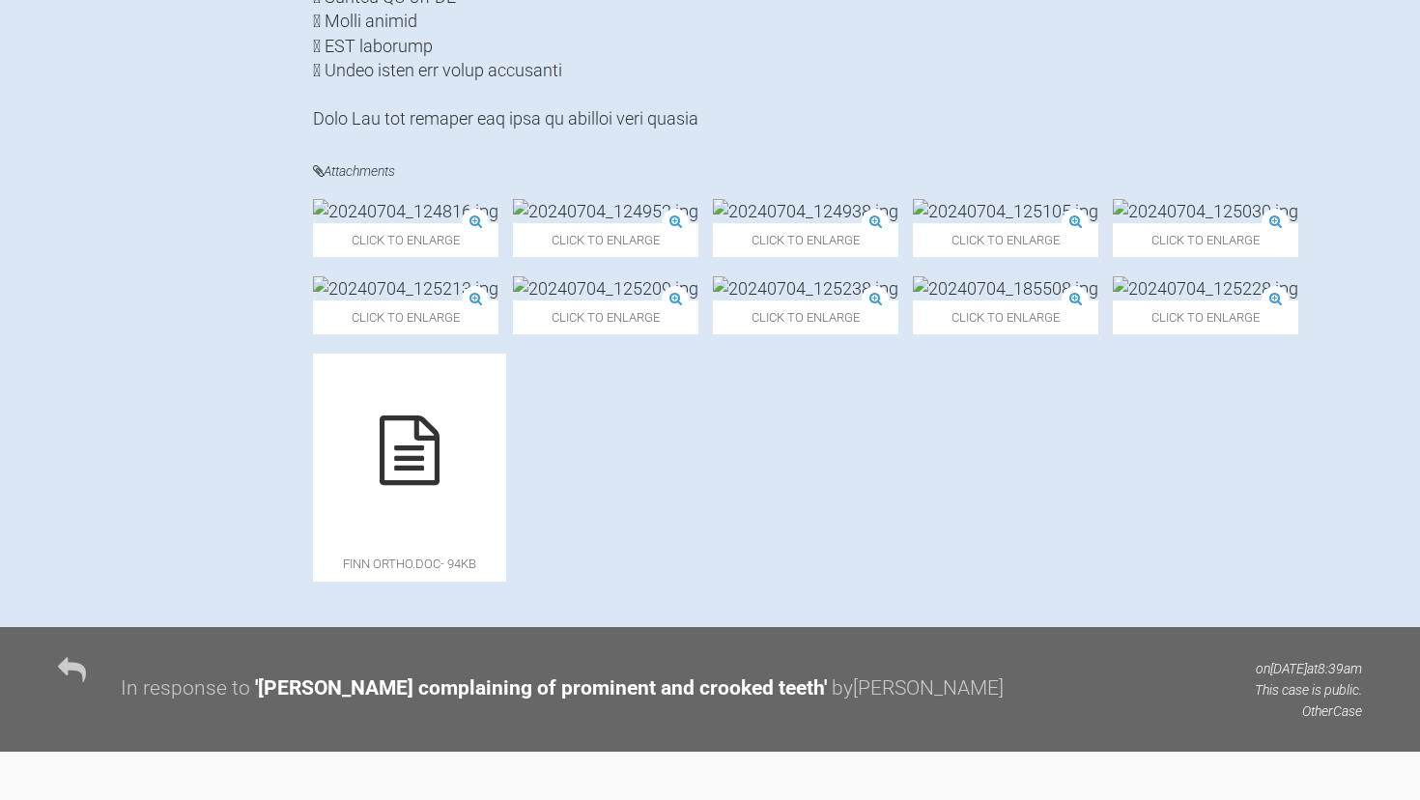
scroll to position [1259, 0]
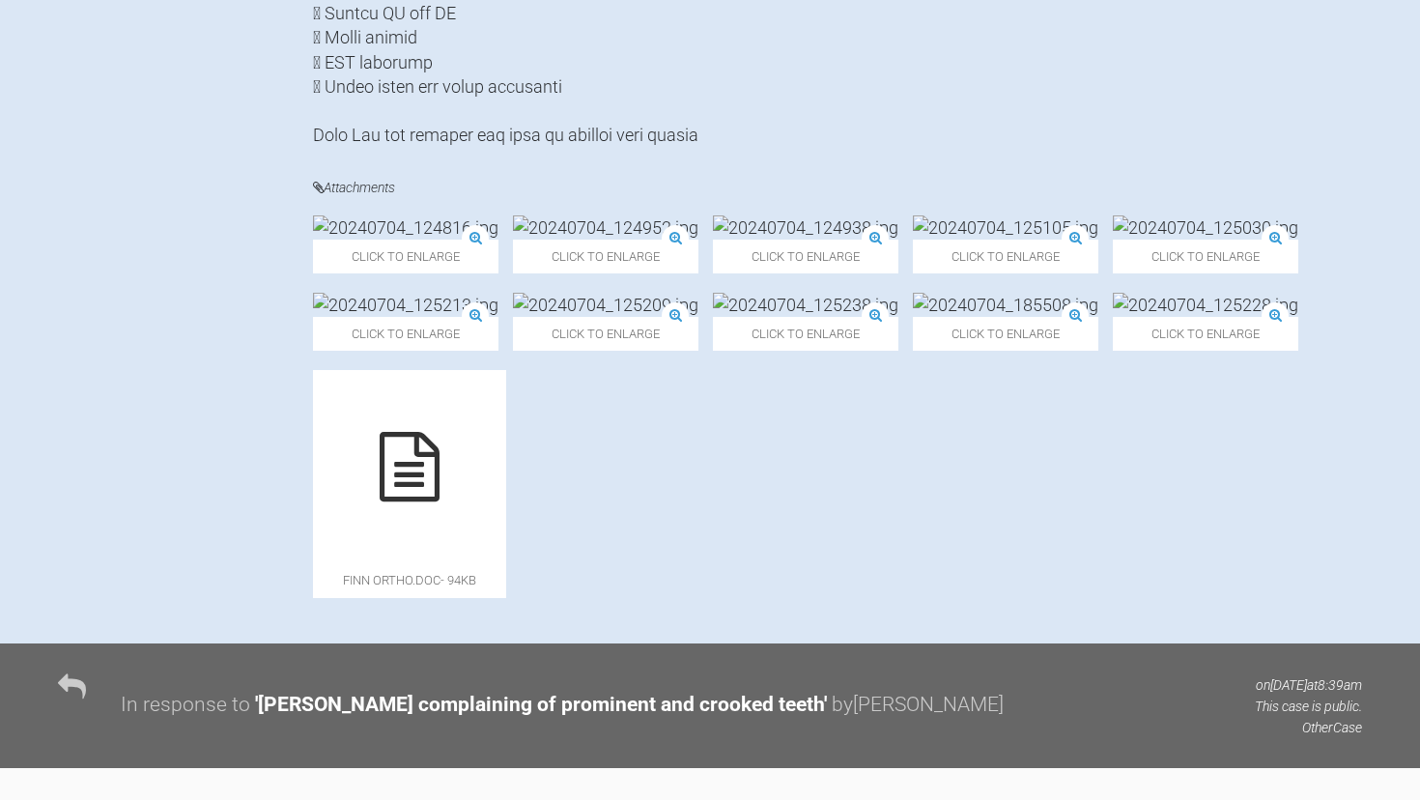
click at [433, 240] on img at bounding box center [405, 227] width 185 height 24
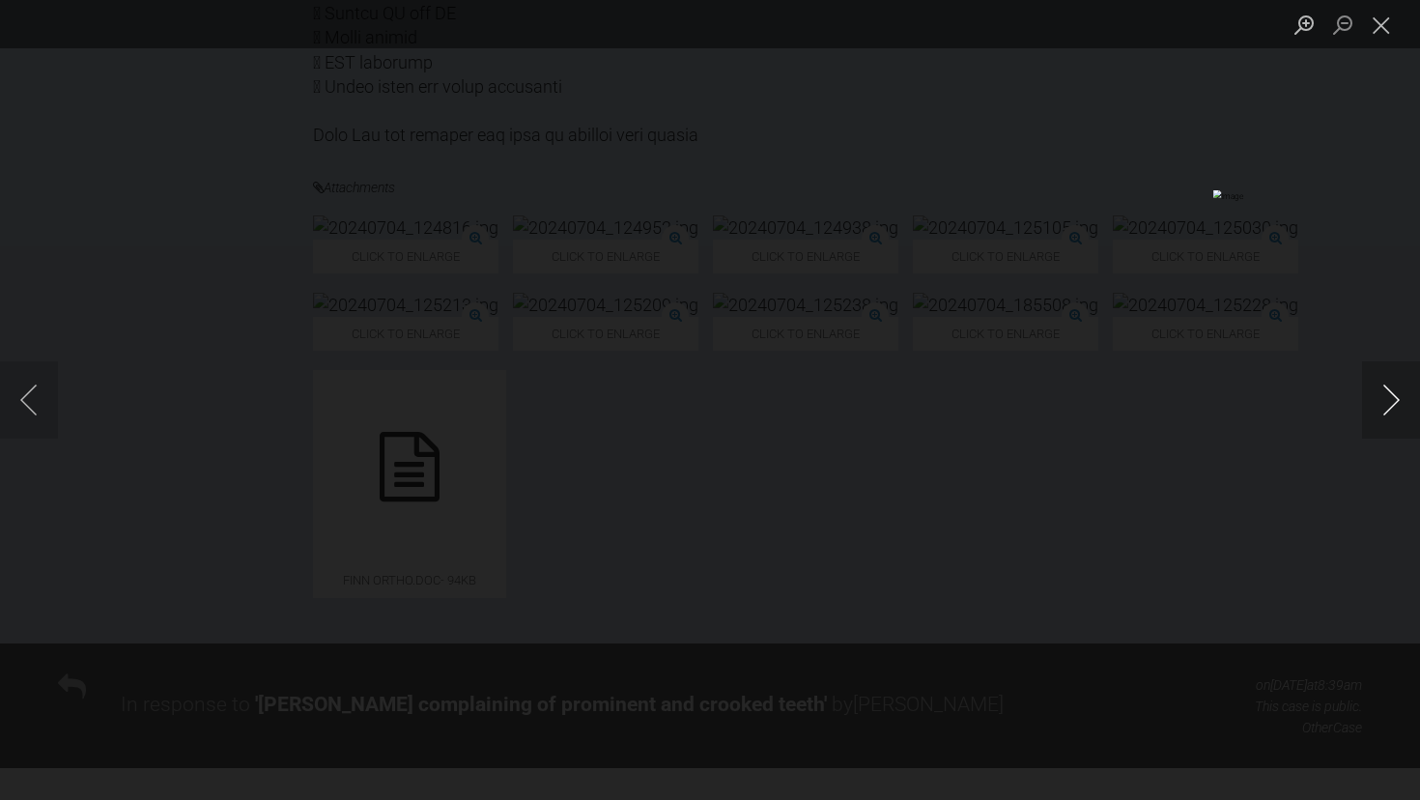
click at [1384, 421] on button "Next image" at bounding box center [1391, 399] width 58 height 77
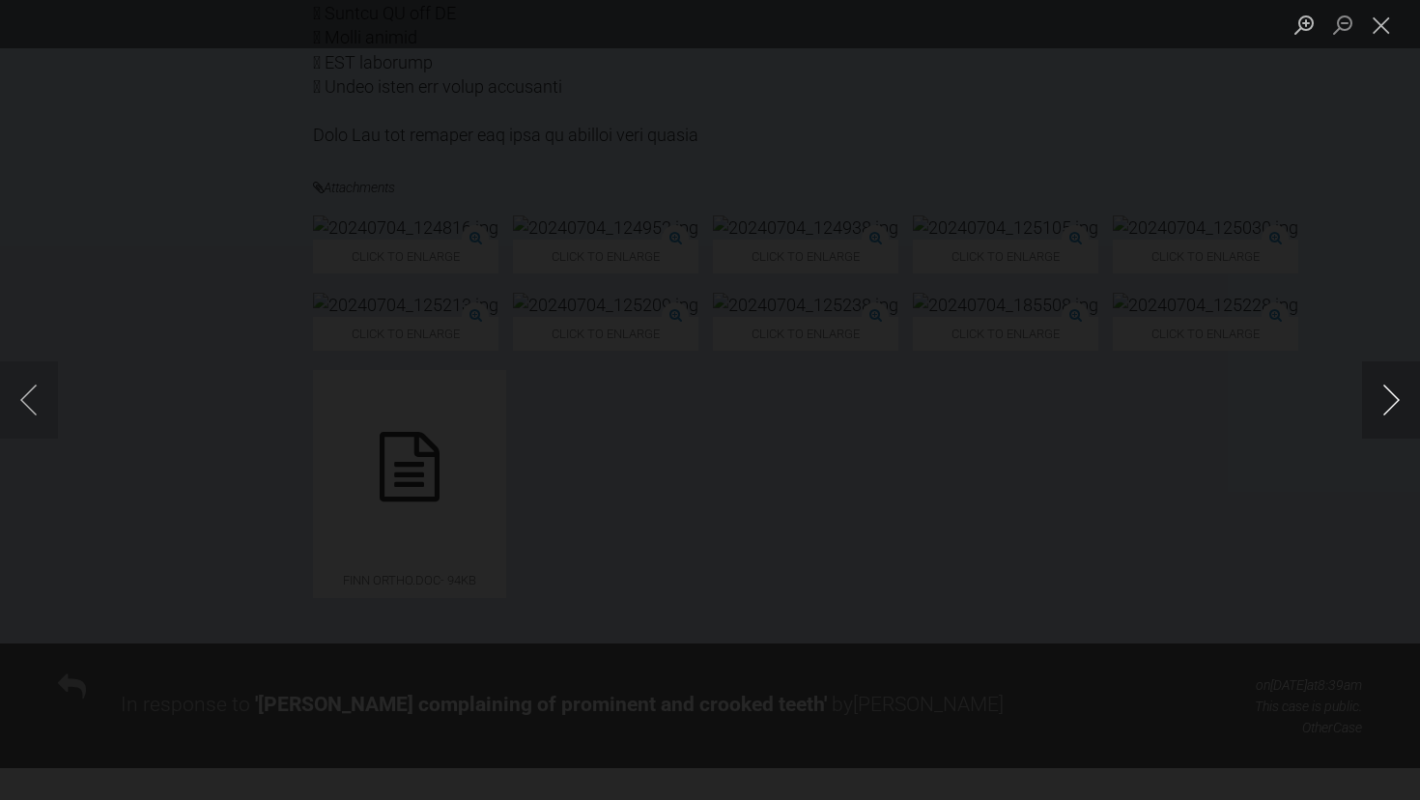
click at [1384, 421] on button "Next image" at bounding box center [1391, 399] width 58 height 77
click at [1373, 35] on button "Close lightbox" at bounding box center [1381, 25] width 39 height 34
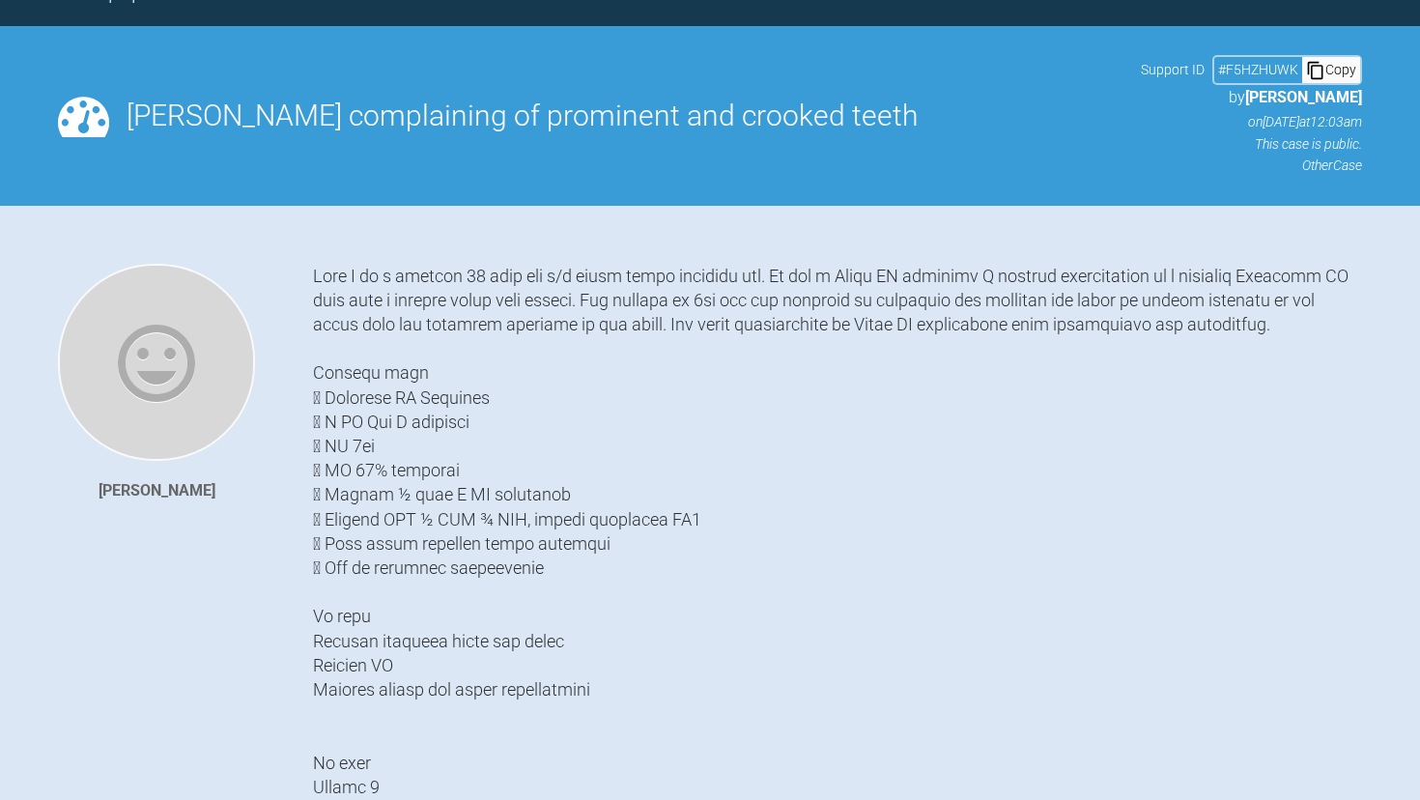
scroll to position [160, 0]
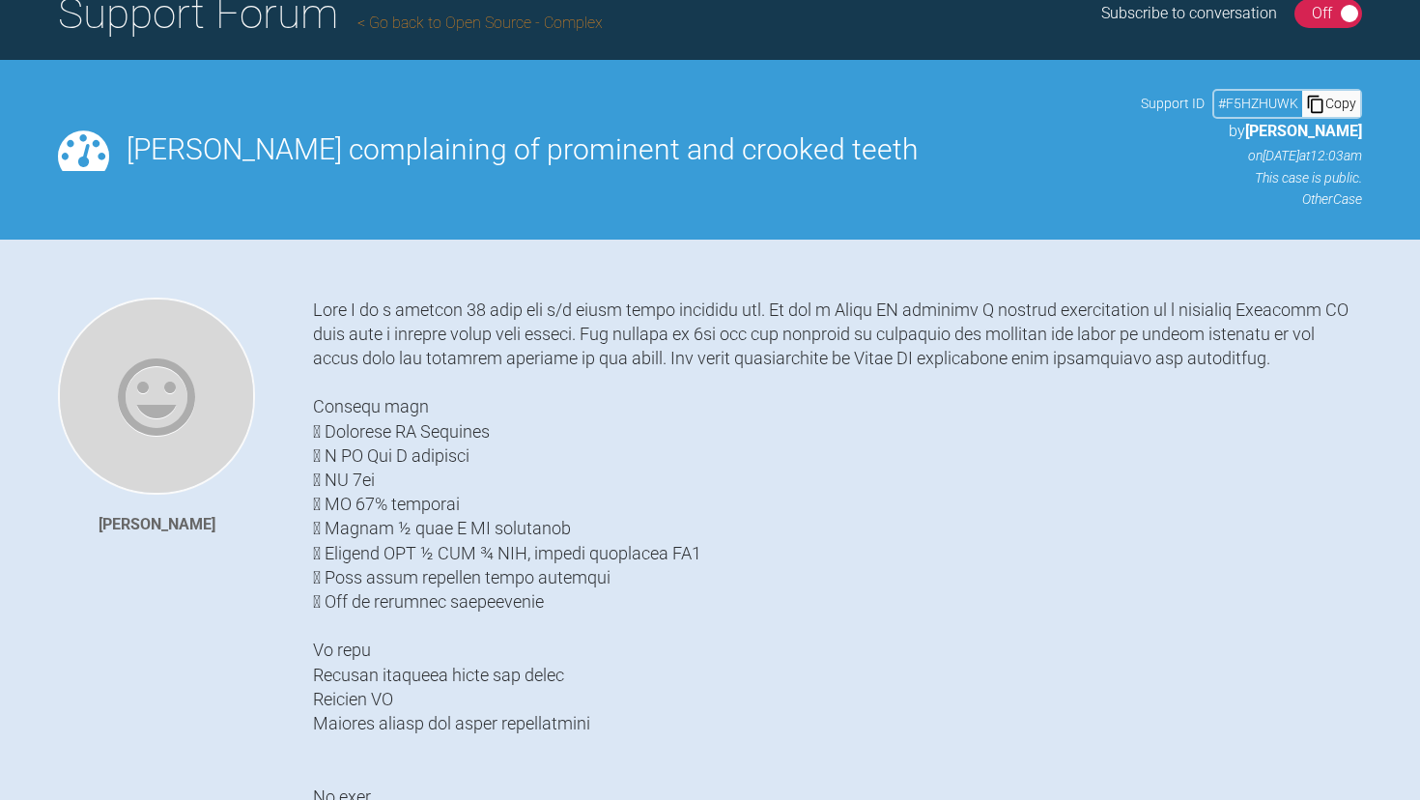
click at [412, 27] on link "Go back to Open Source - Complex" at bounding box center [479, 23] width 245 height 18
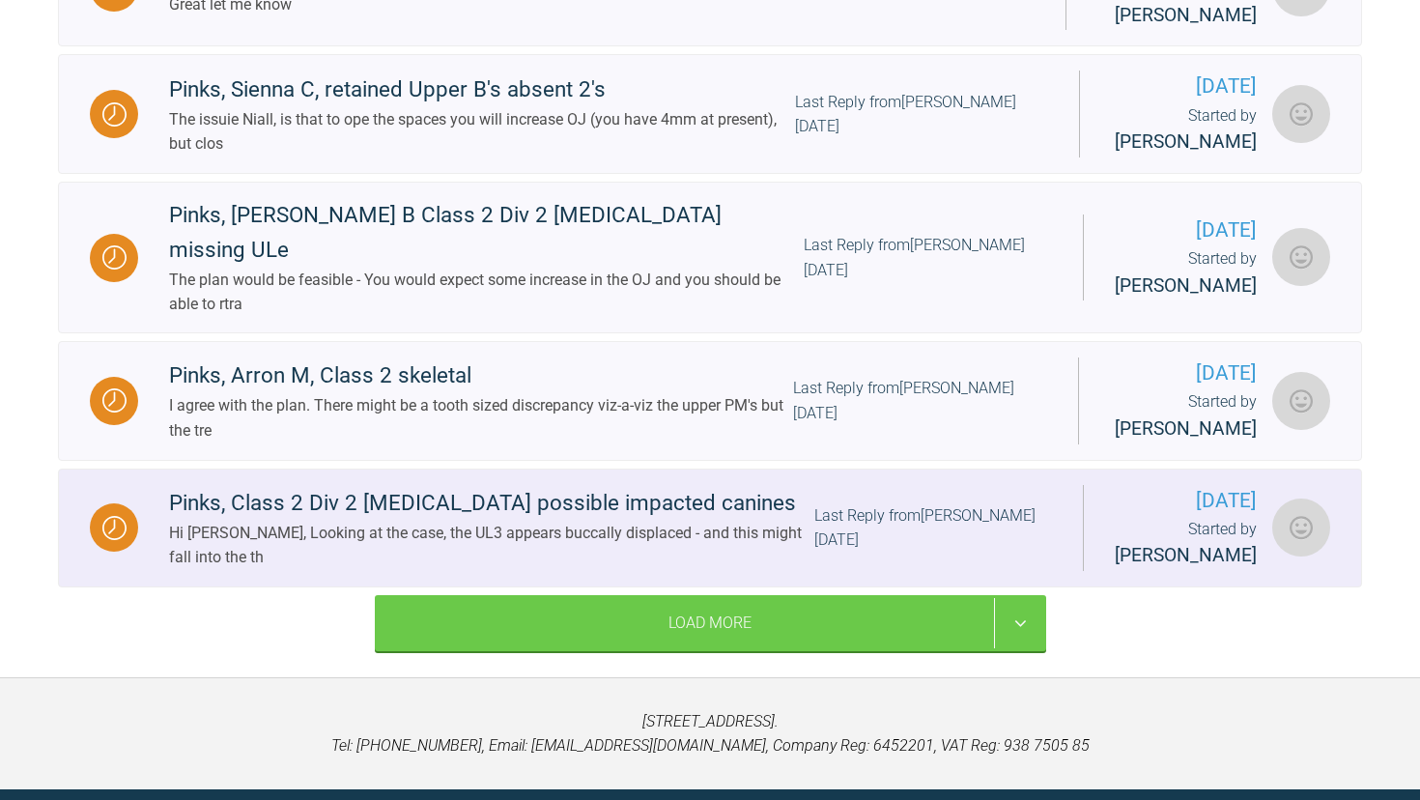
scroll to position [1801, 0]
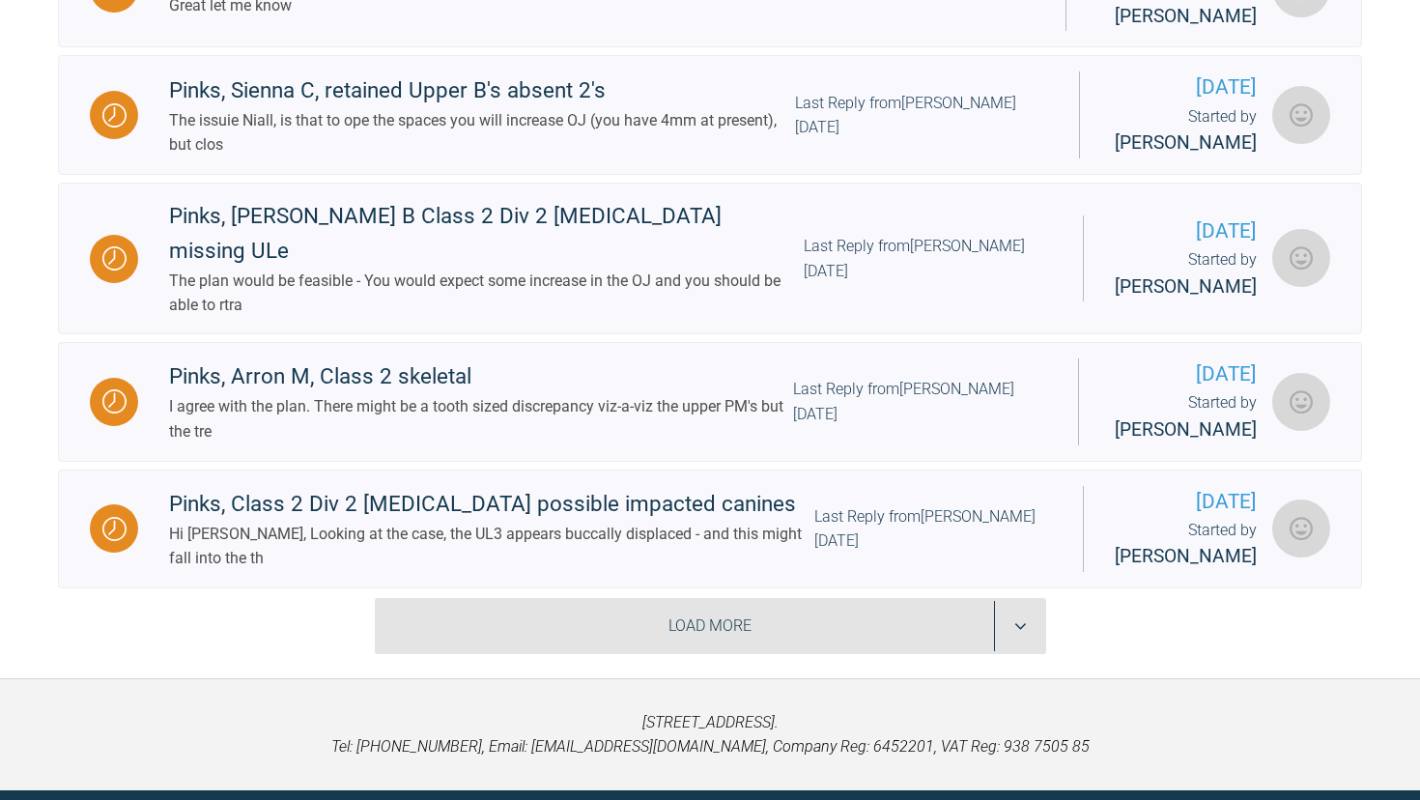
click at [584, 598] on div "Load More" at bounding box center [710, 626] width 671 height 56
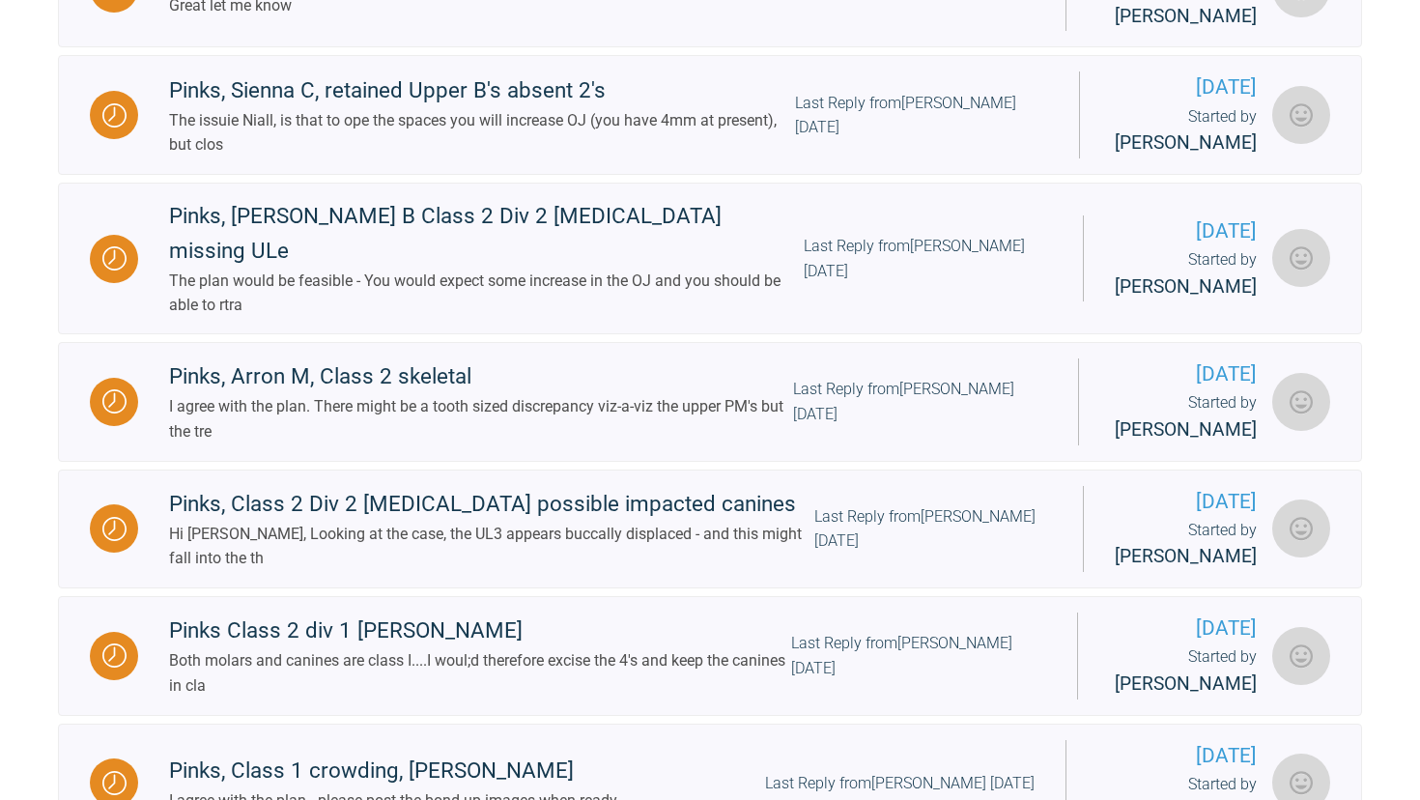
click at [584, 596] on link "Pinks Class 2 div 1 [PERSON_NAME] Both molars and canines are class I....I woul…" at bounding box center [710, 656] width 1304 height 120
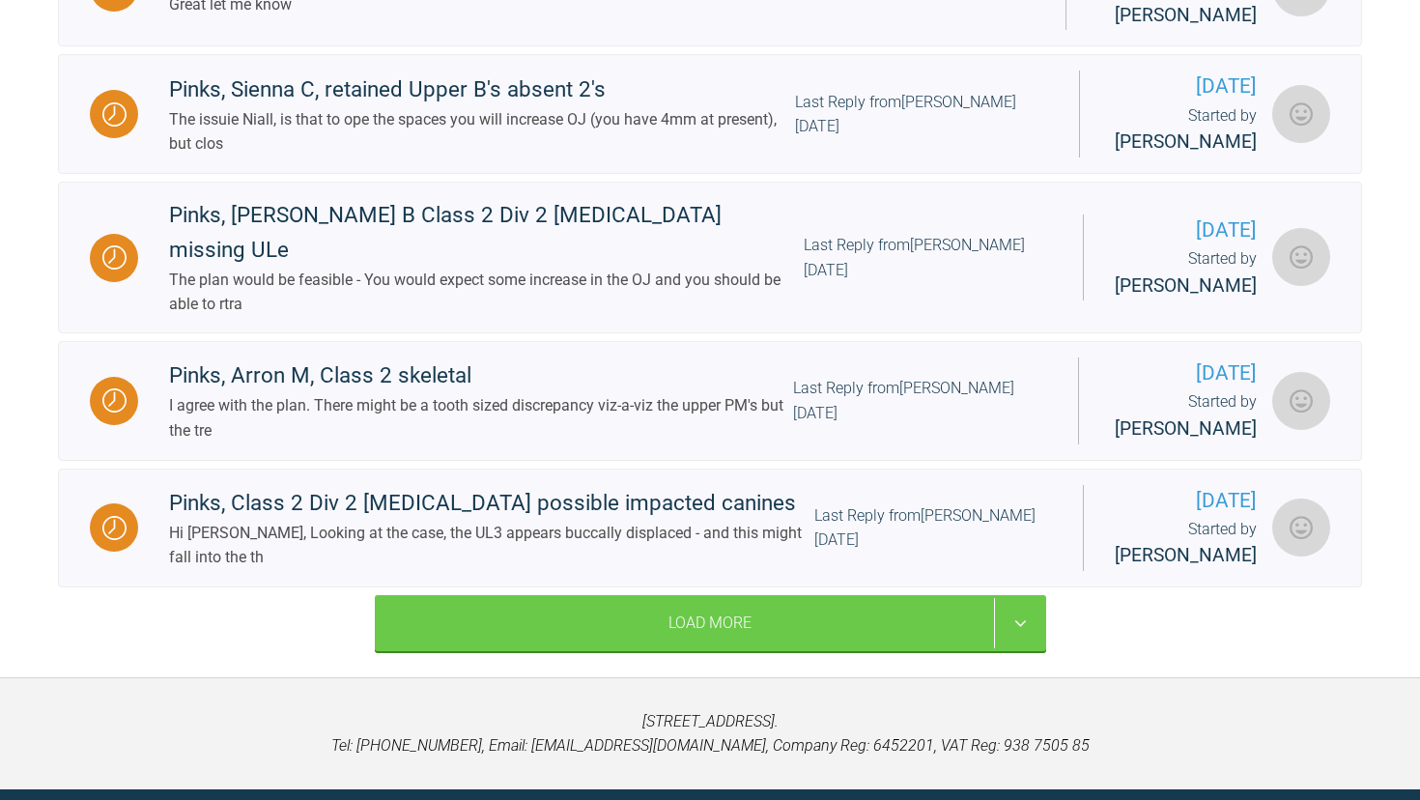
scroll to position [1801, 0]
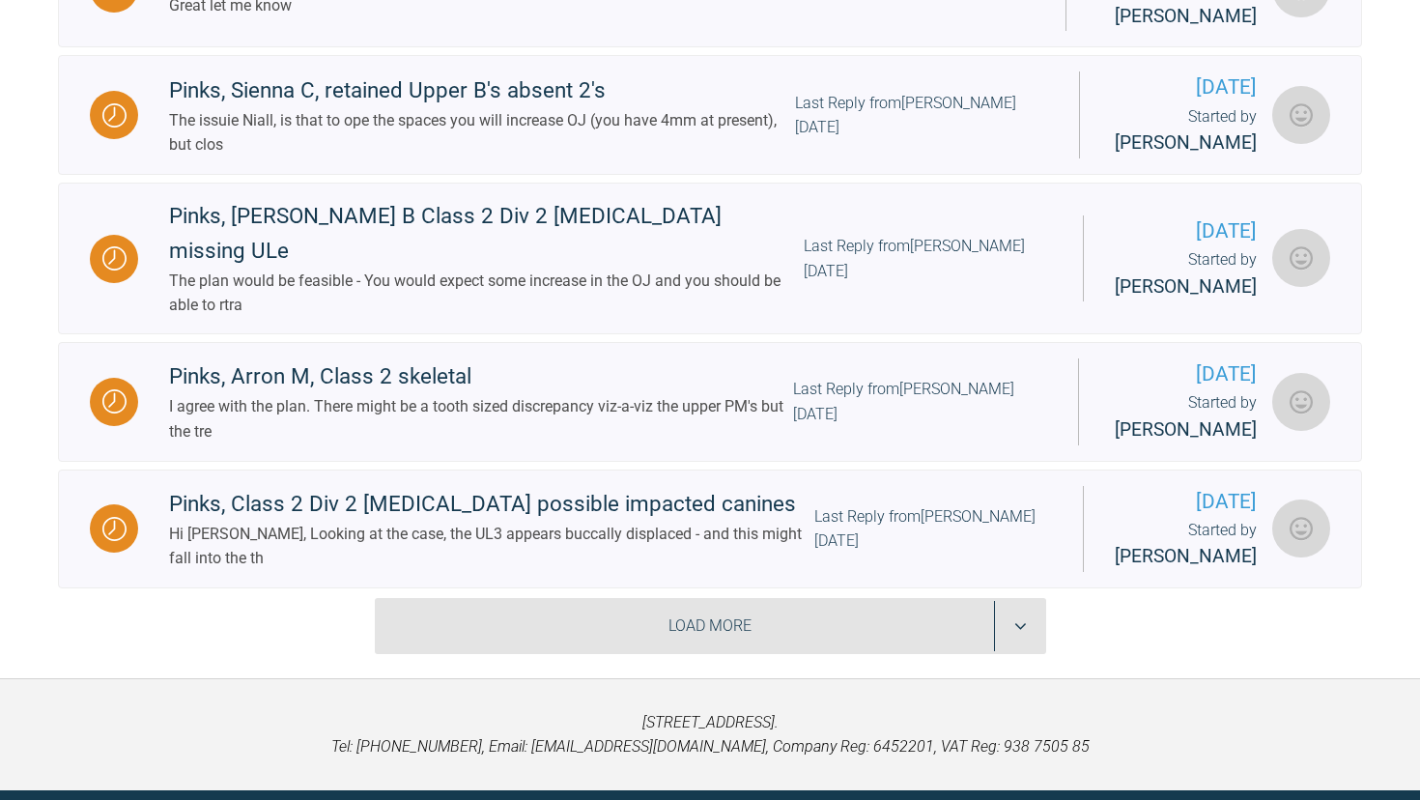
click at [782, 598] on div "Load More" at bounding box center [710, 626] width 671 height 56
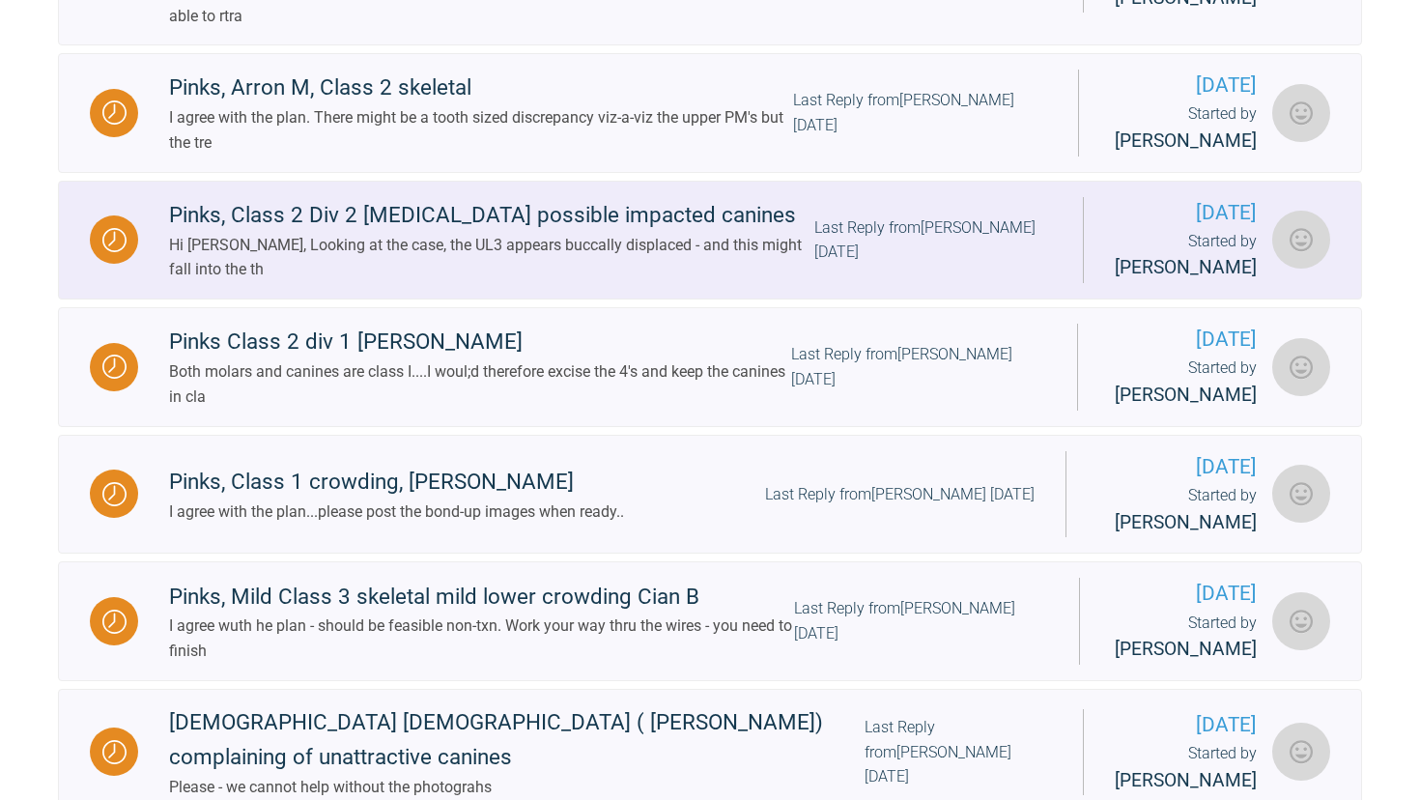
scroll to position [2168, 0]
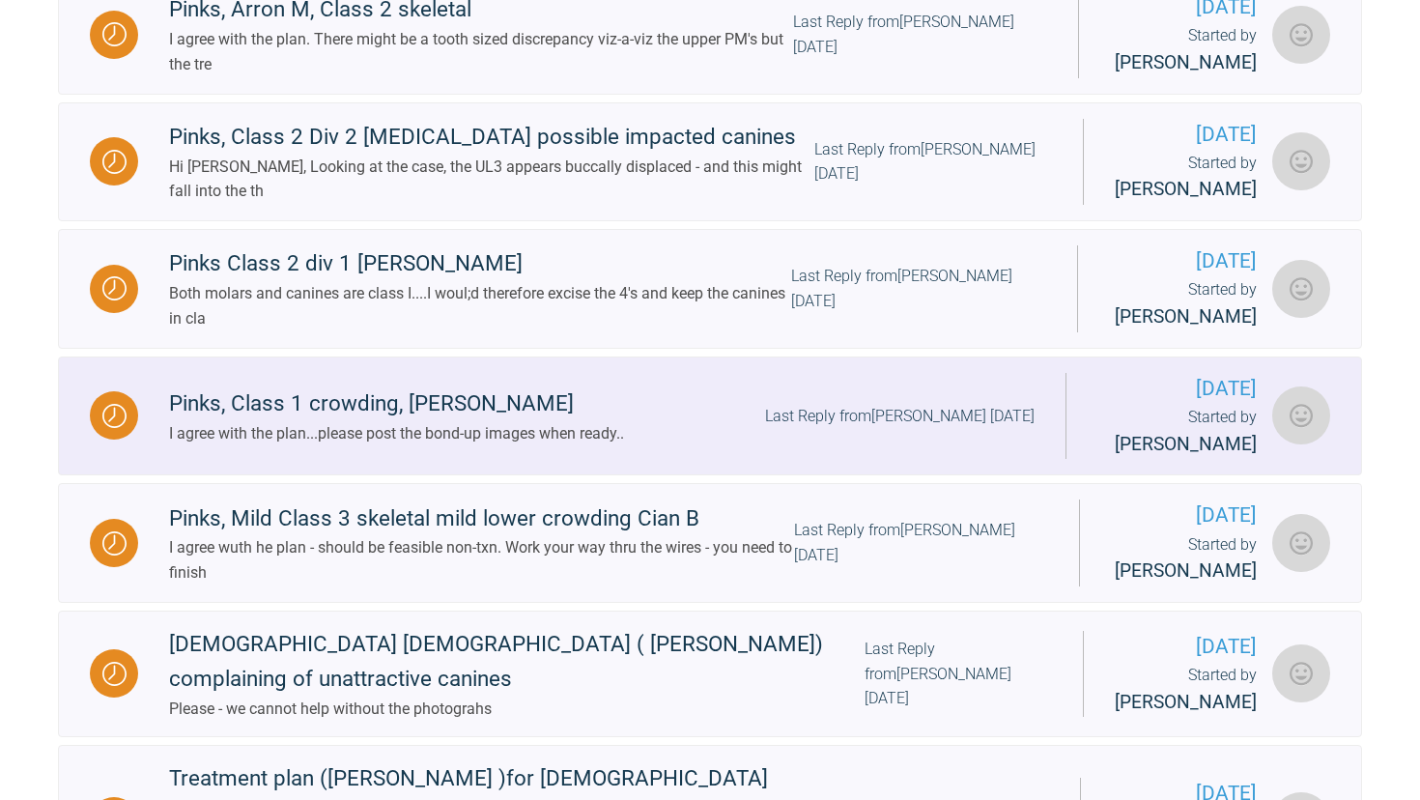
click at [605, 386] on div "Pinks, Class 1 crowding, [PERSON_NAME]" at bounding box center [396, 403] width 455 height 35
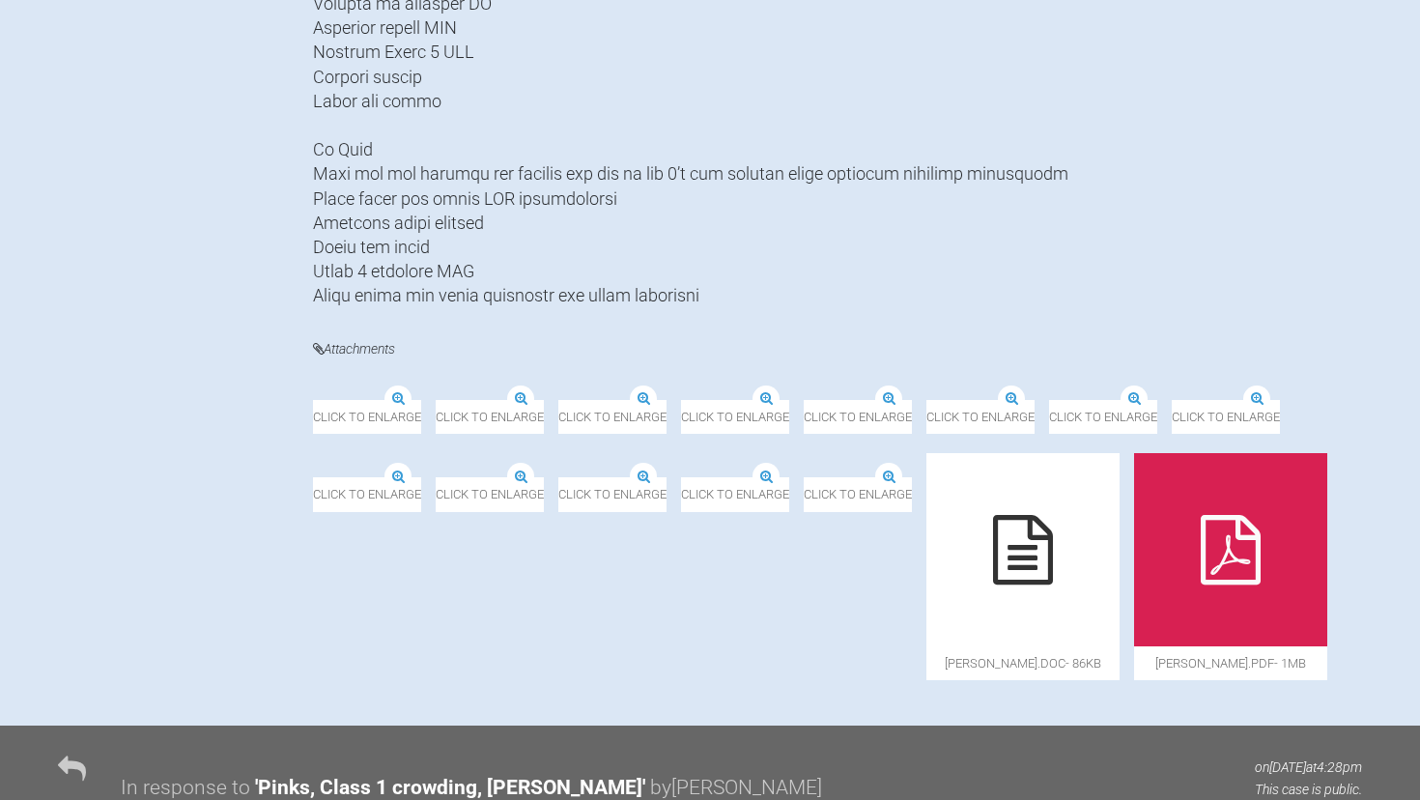
scroll to position [1209, 0]
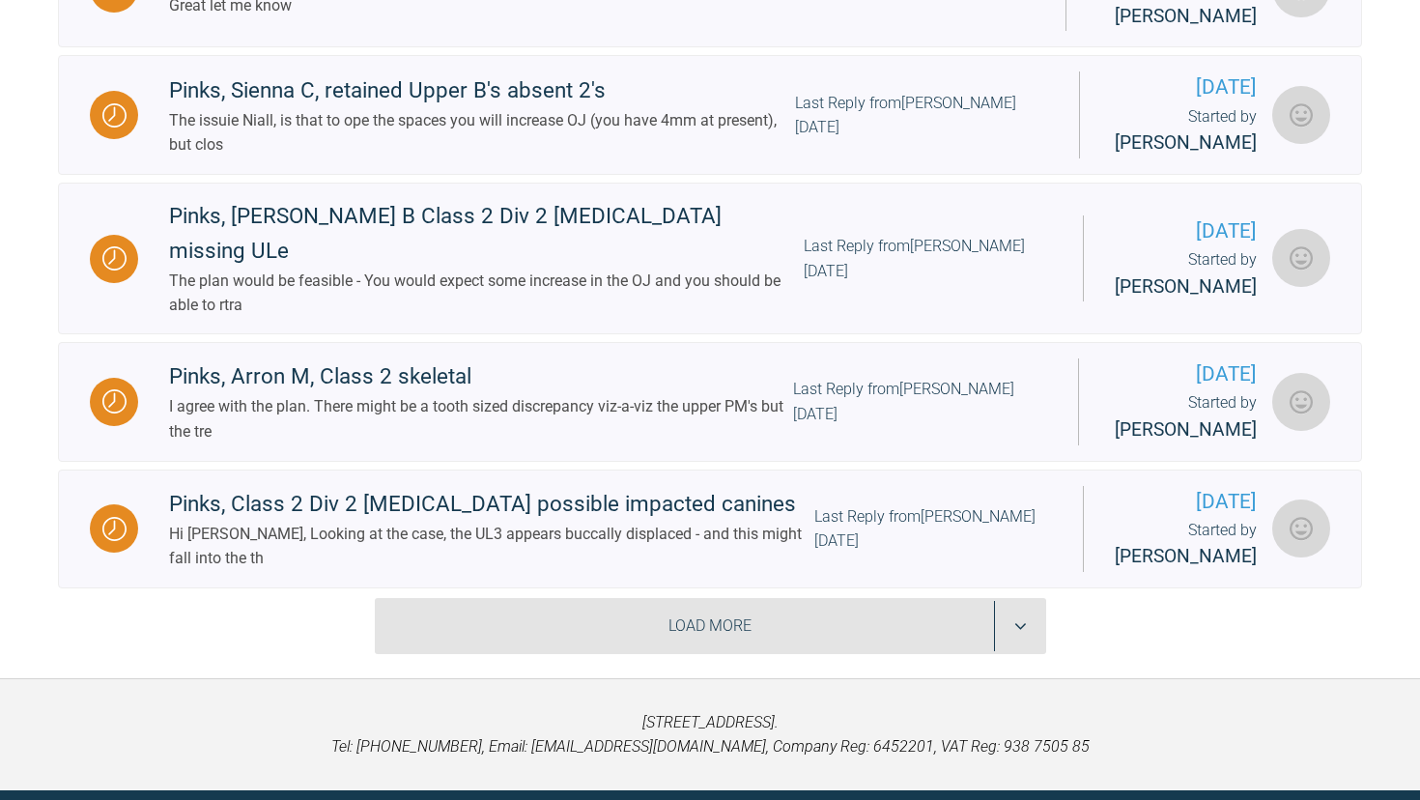
click at [675, 598] on div "Load More" at bounding box center [710, 626] width 671 height 56
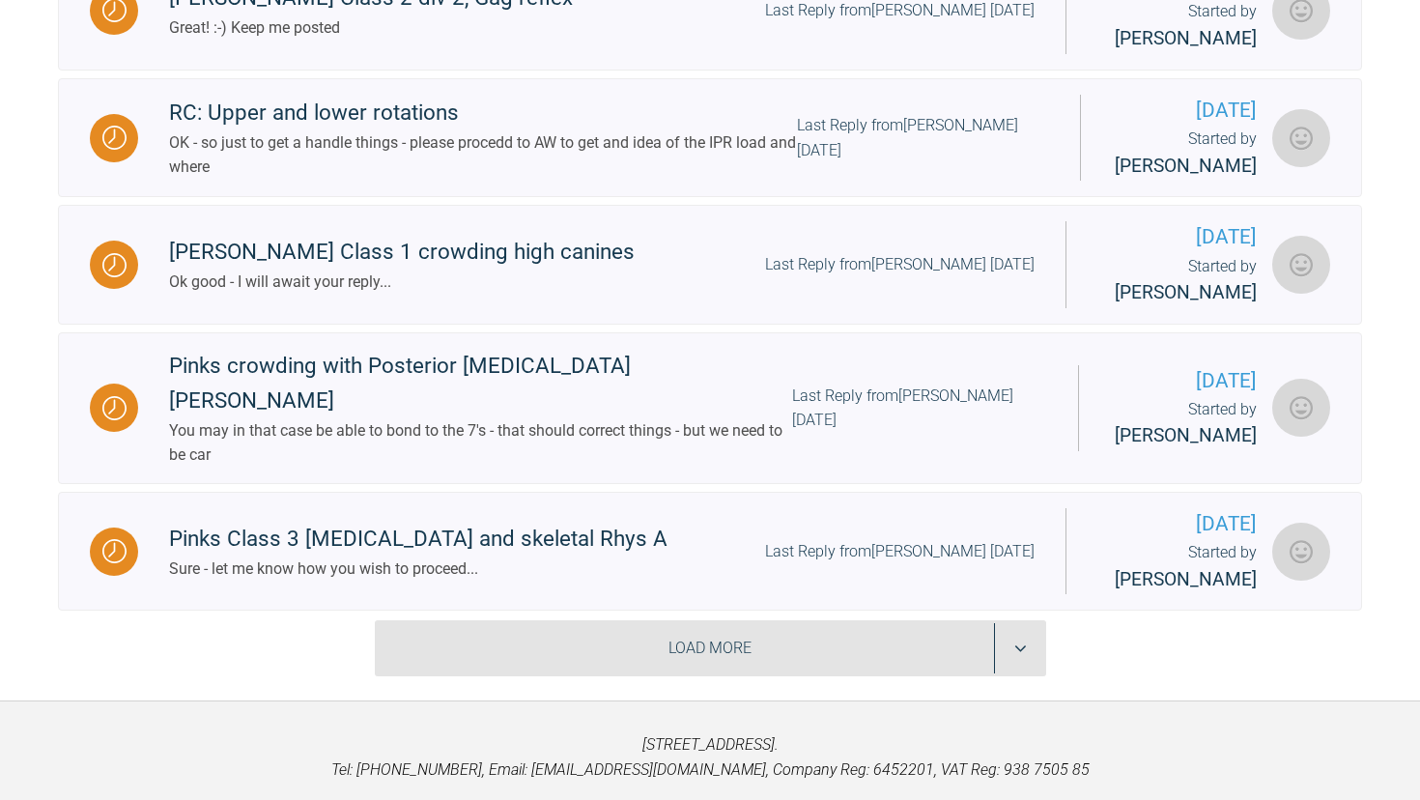
scroll to position [4304, 0]
click at [669, 621] on div "Load More" at bounding box center [710, 649] width 671 height 56
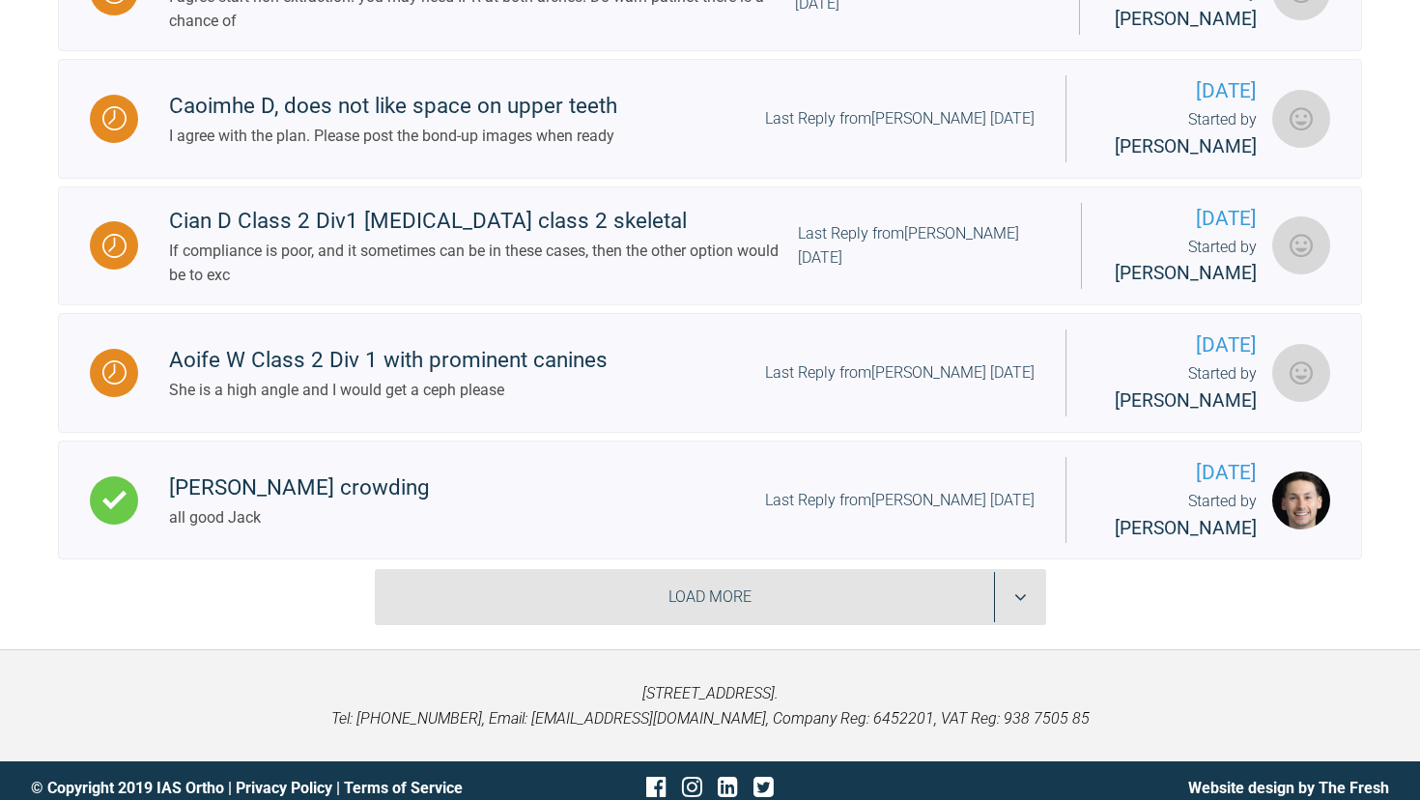
scroll to position [6809, 0]
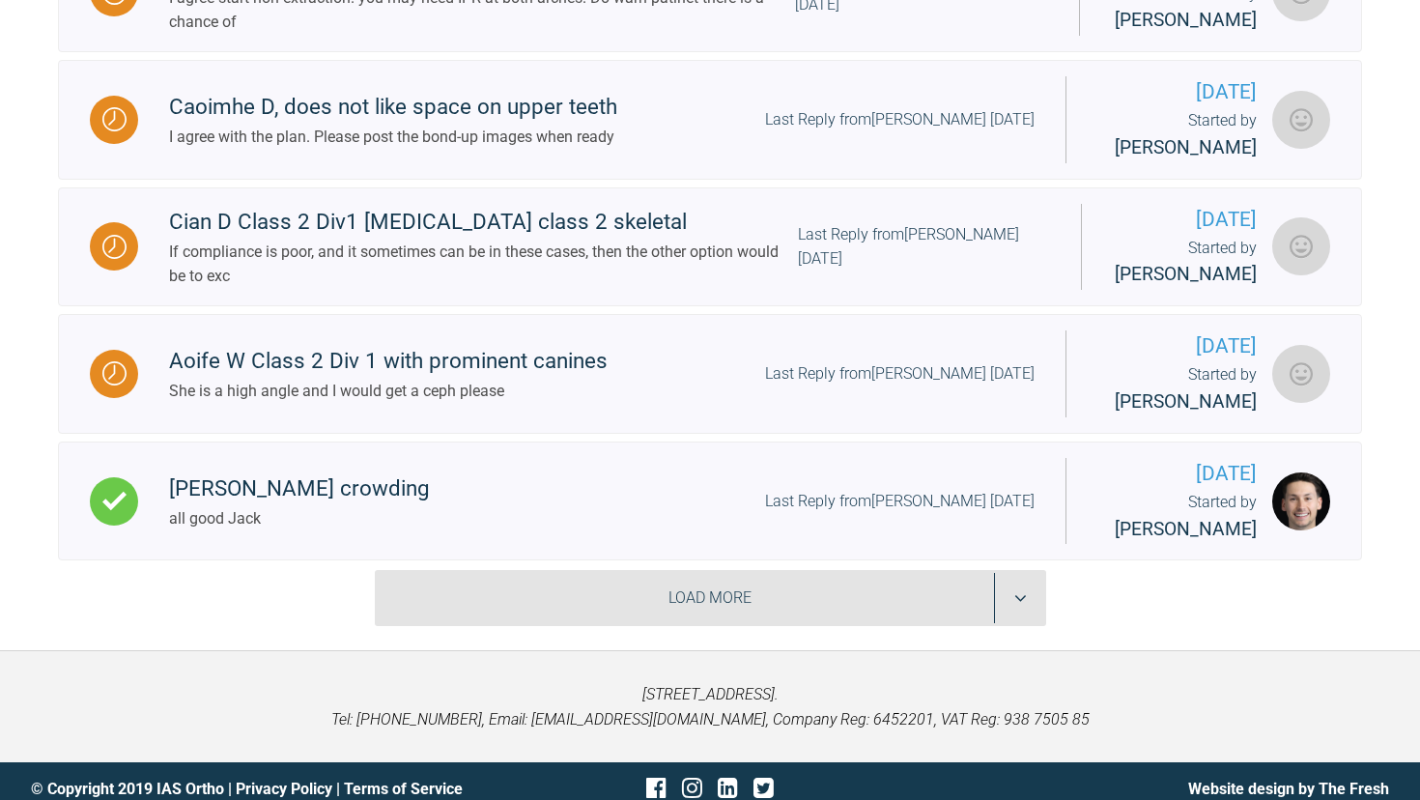
click at [669, 607] on div "Load More" at bounding box center [710, 598] width 671 height 56
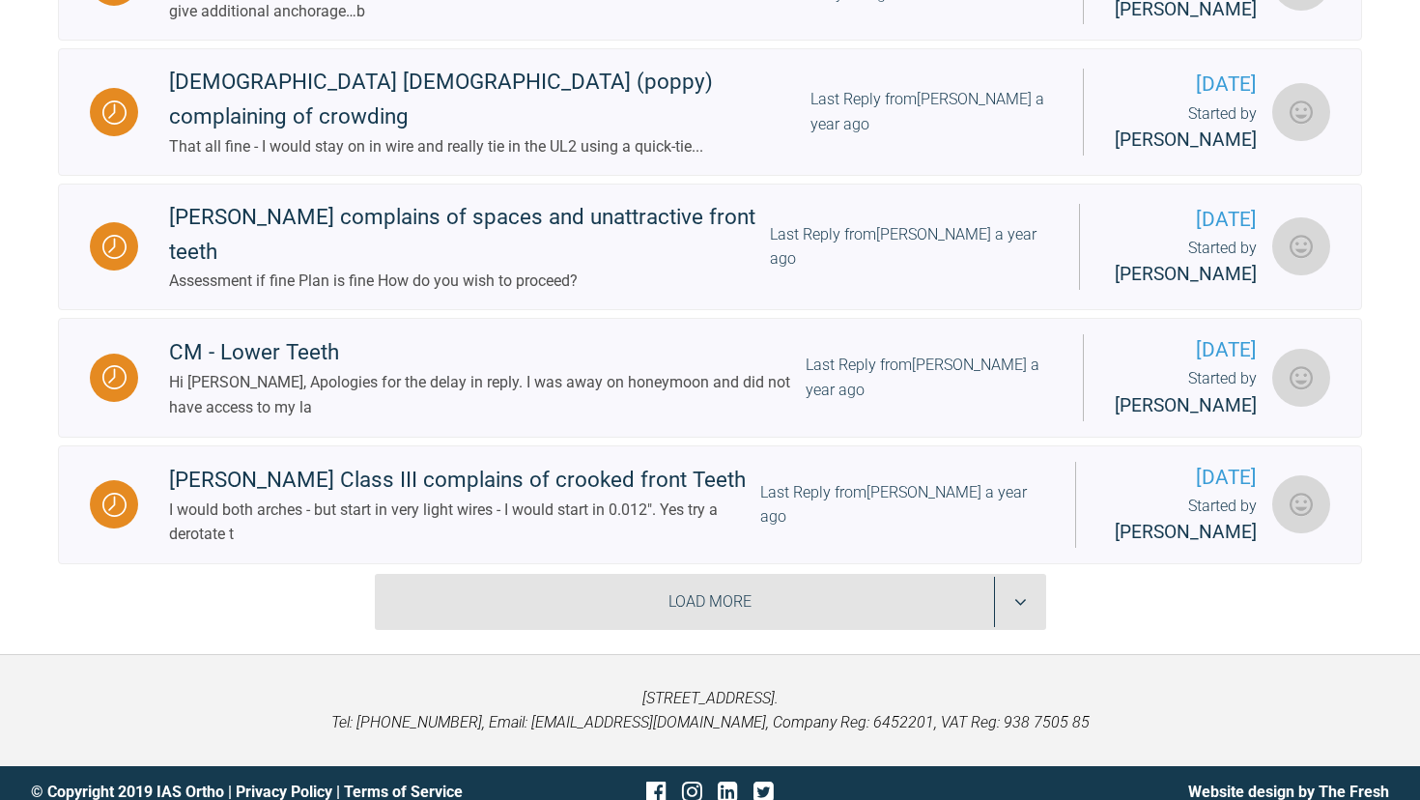
scroll to position [9287, 0]
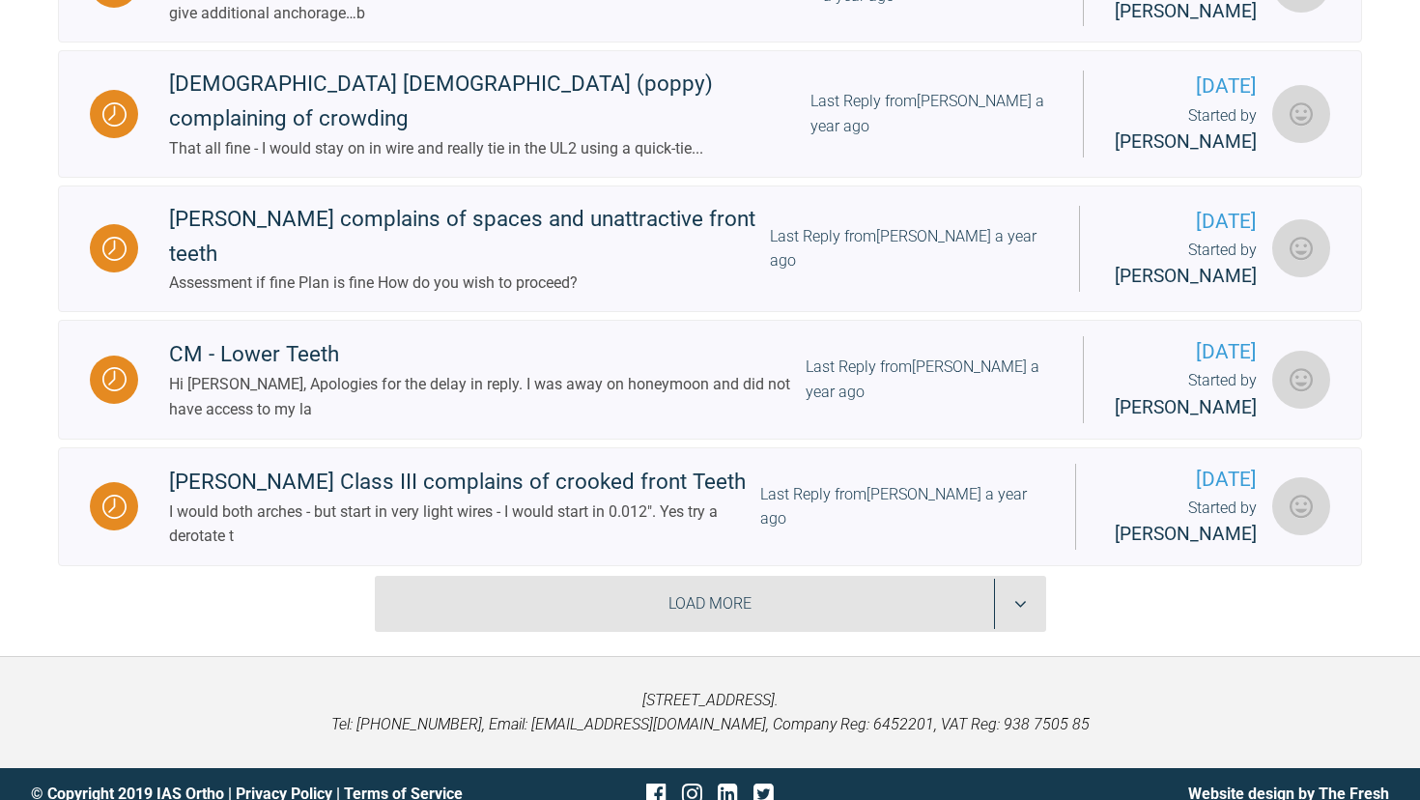
click at [649, 579] on div "Load More" at bounding box center [710, 604] width 671 height 56
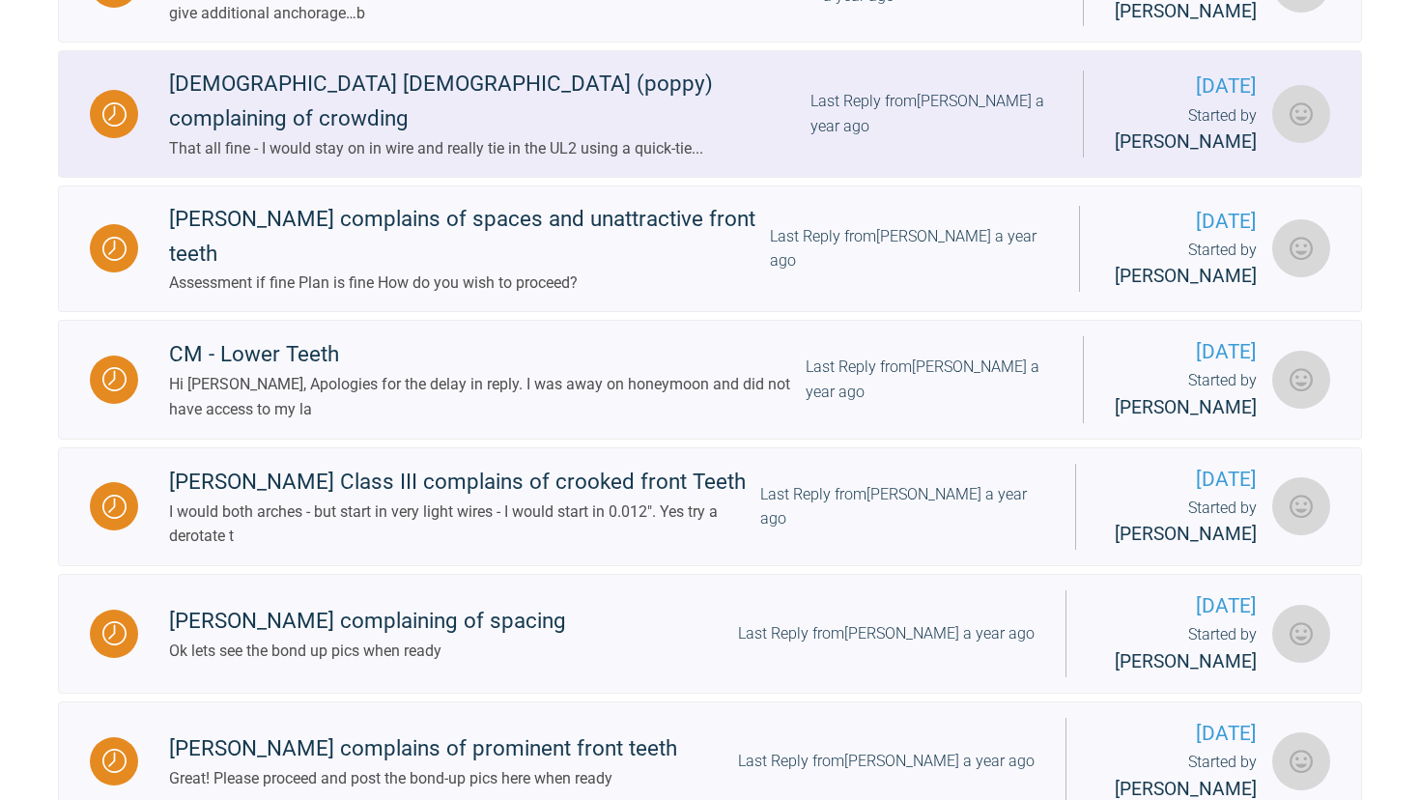
scroll to position [199, 0]
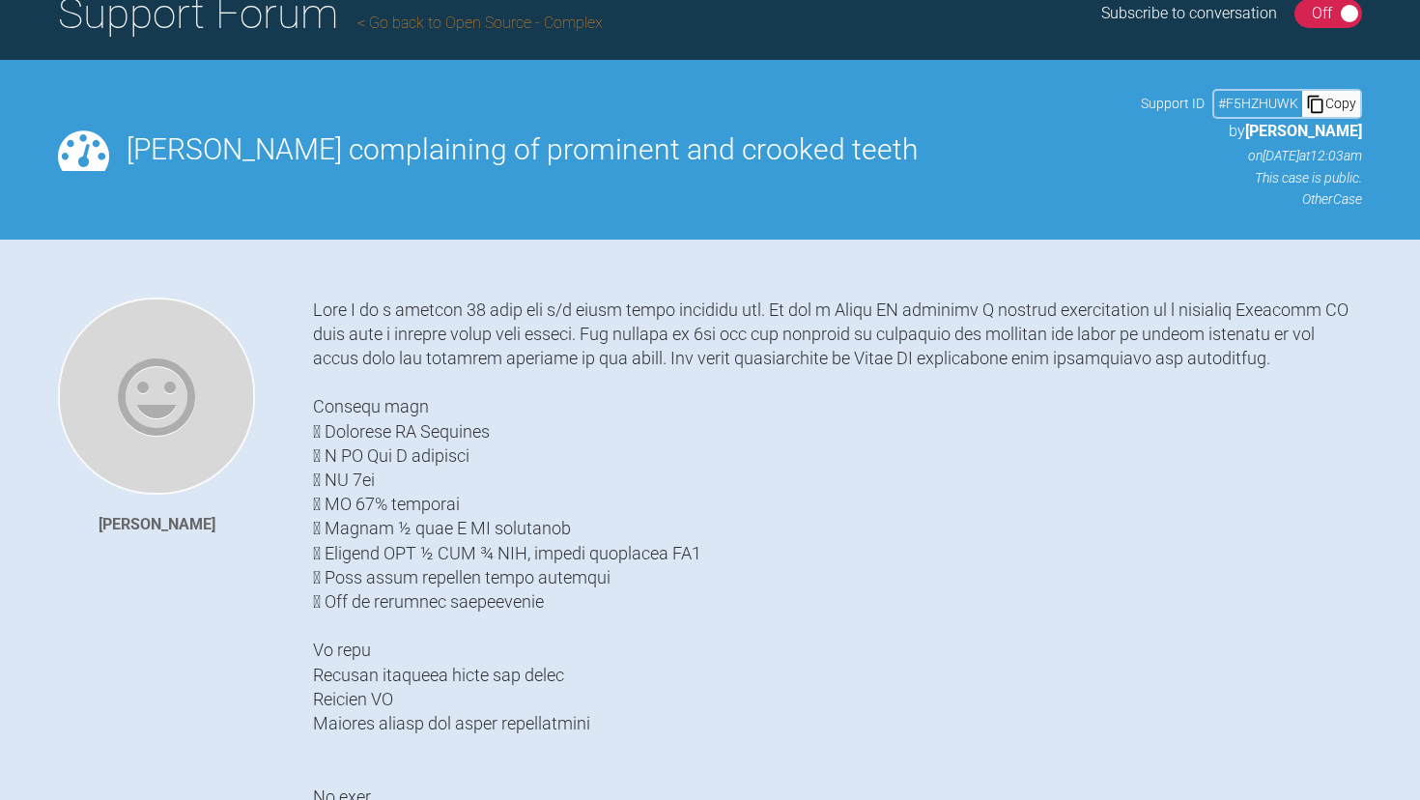
scroll to position [199, 0]
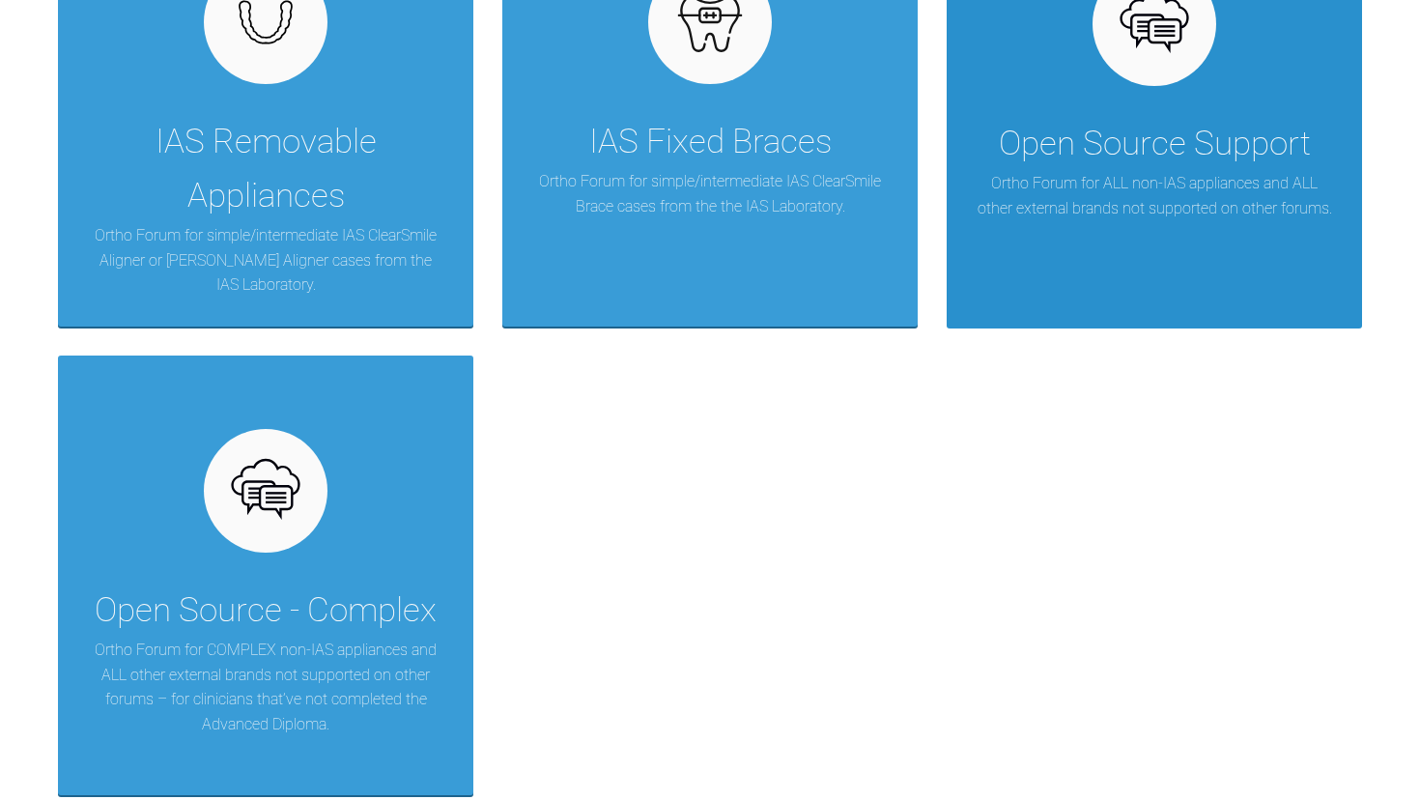
scroll to position [537, 0]
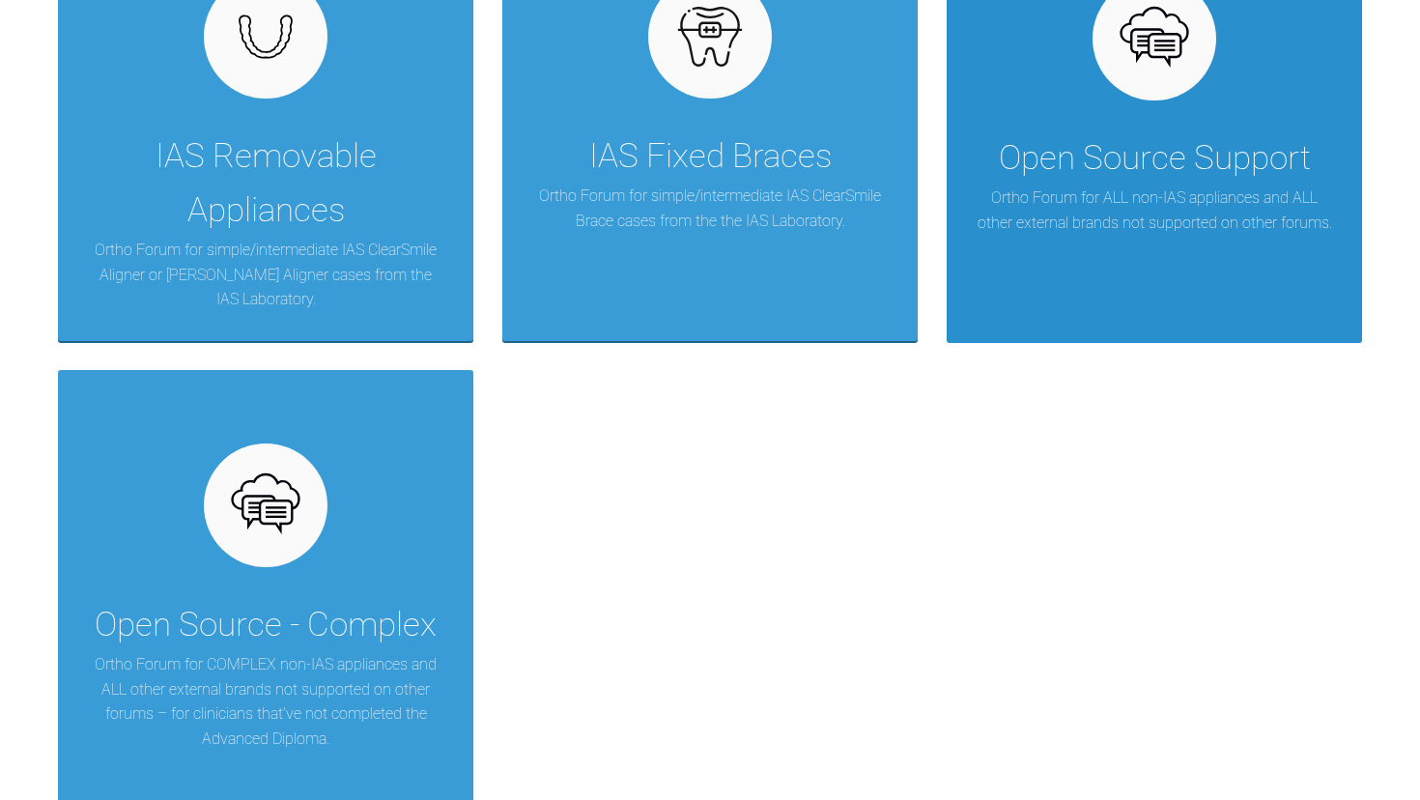
click at [1195, 254] on div "Open Source Support Ortho Forum for ALL non-IAS appliances and ALL other extern…" at bounding box center [1154, 122] width 415 height 439
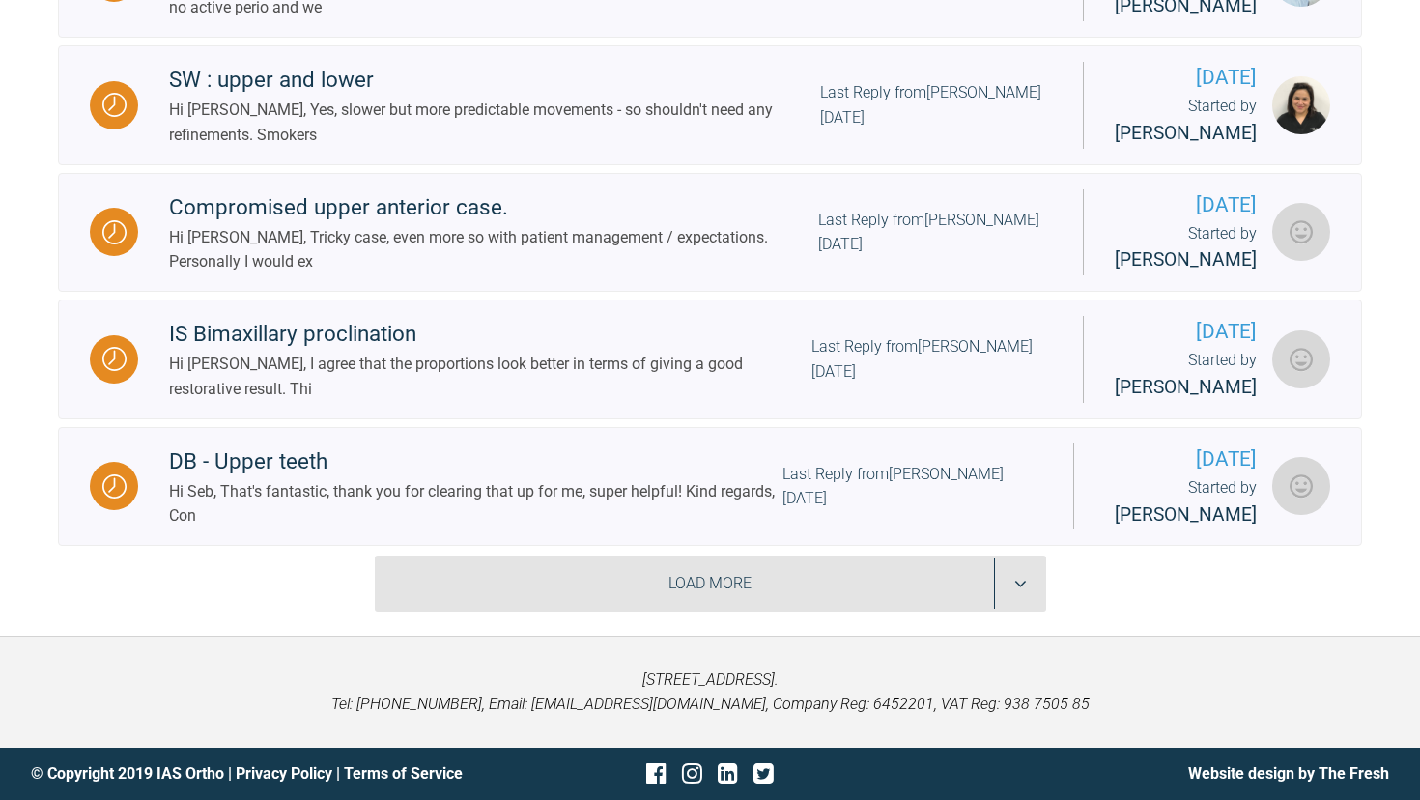
scroll to position [1471, 0]
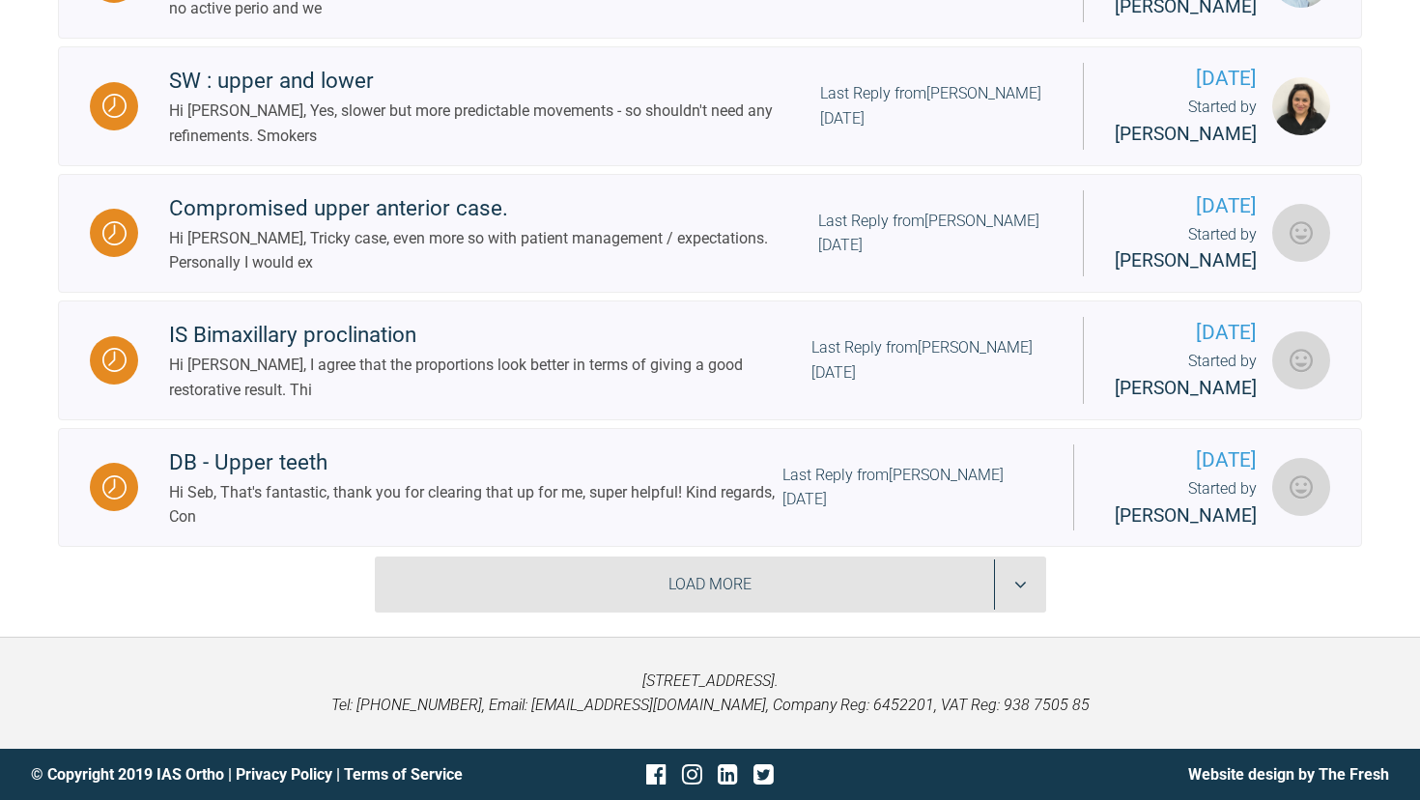
click at [635, 588] on div "Load More" at bounding box center [710, 584] width 671 height 56
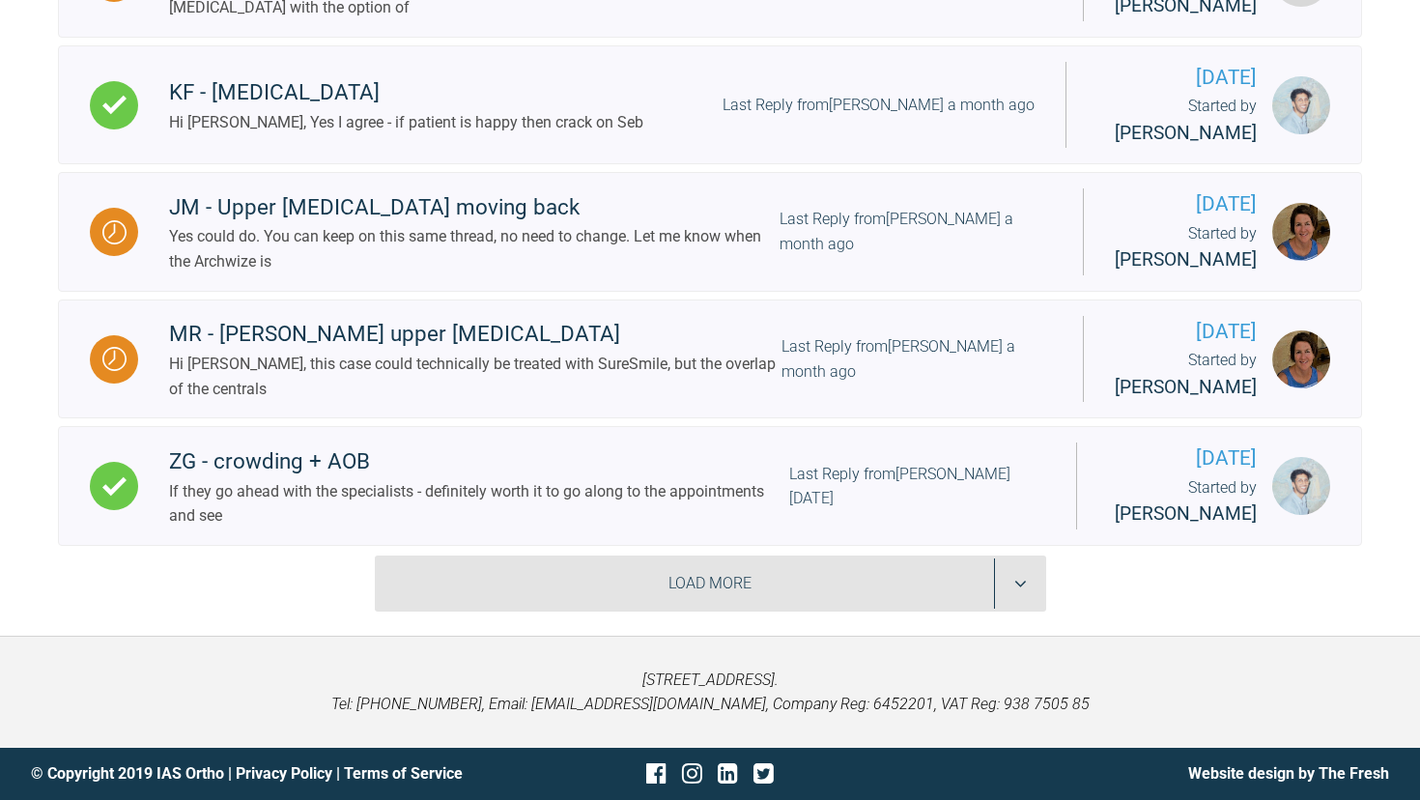
scroll to position [3403, 0]
click at [625, 584] on div "Load More" at bounding box center [710, 583] width 671 height 56
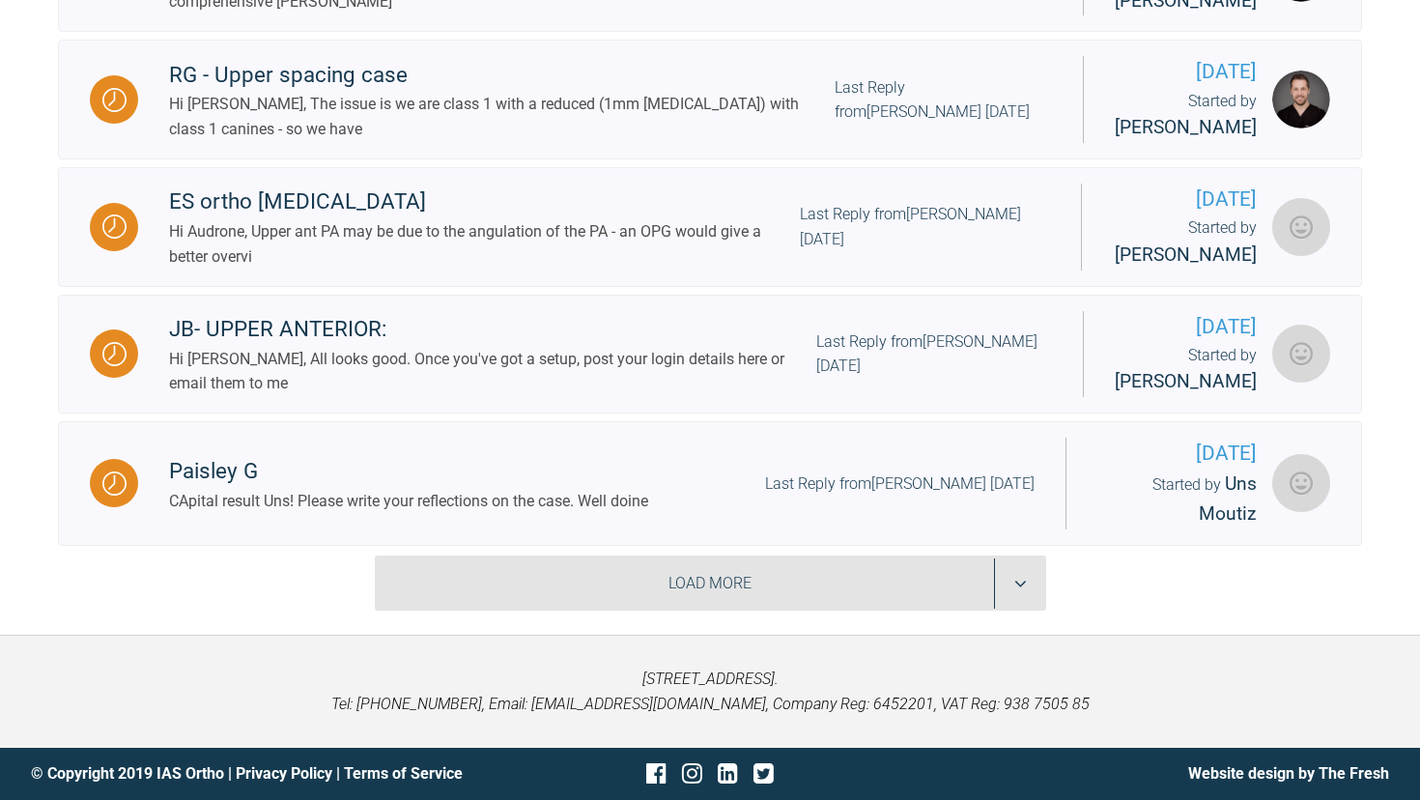
scroll to position [5141, 0]
click at [747, 588] on div "Load More" at bounding box center [710, 583] width 671 height 56
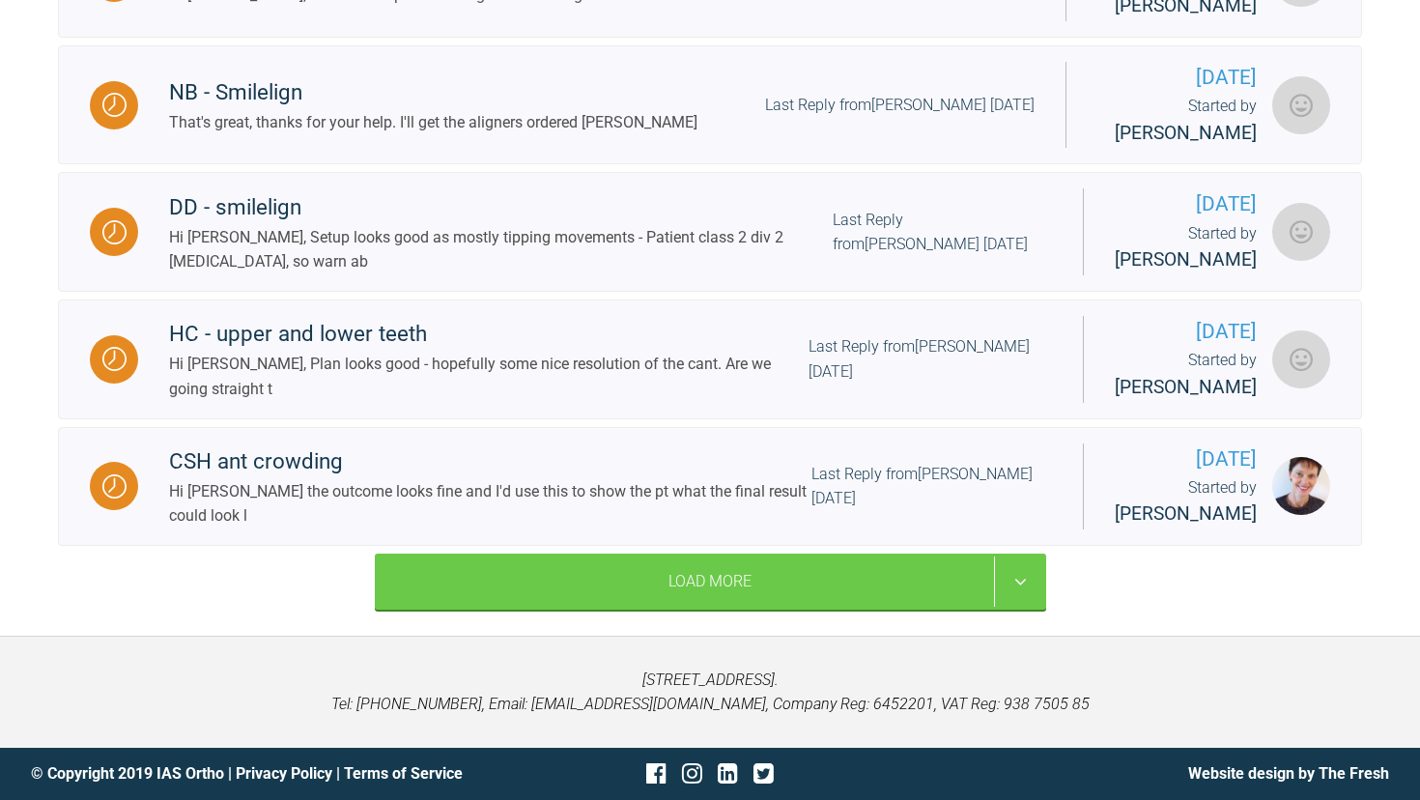
scroll to position [7237, 0]
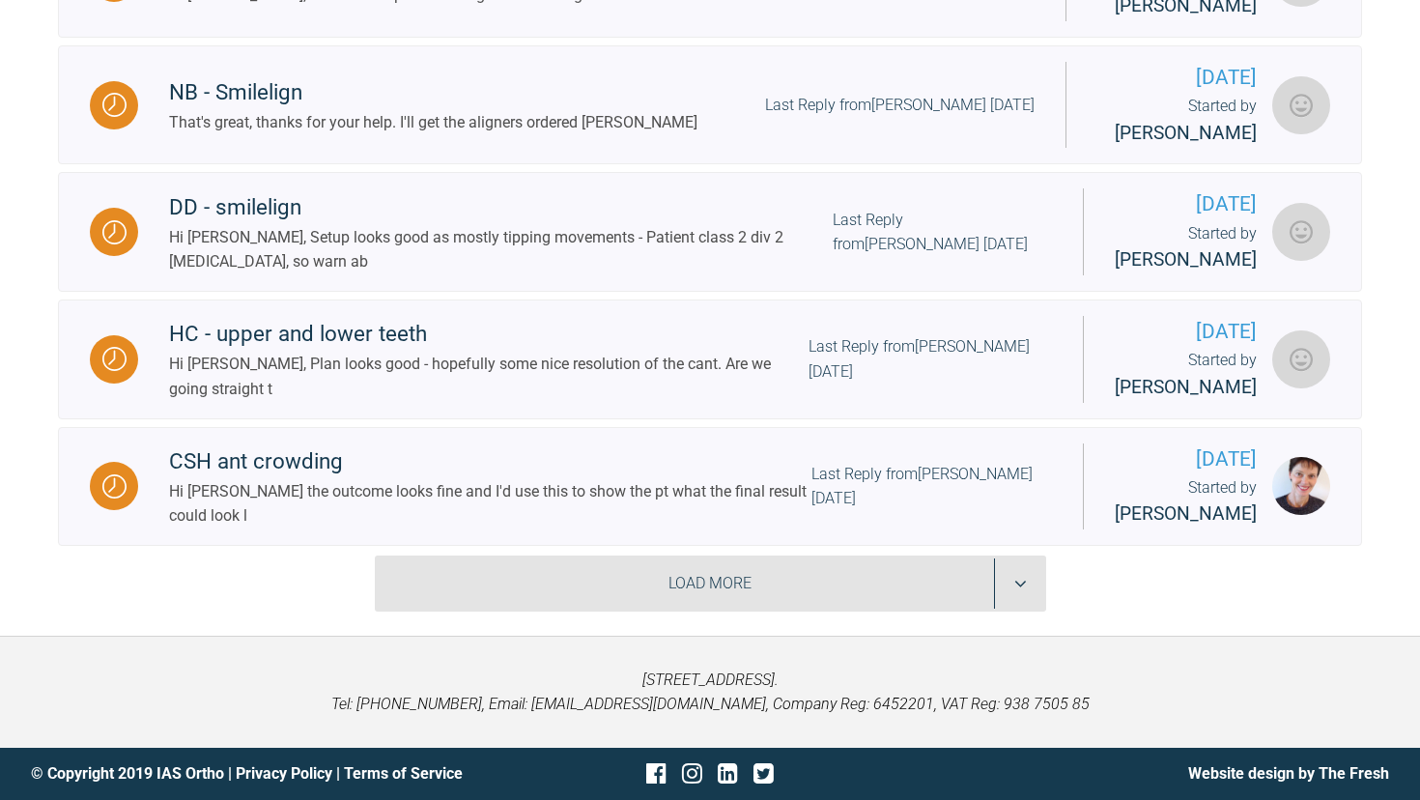
click at [697, 571] on div "Load More" at bounding box center [710, 583] width 671 height 56
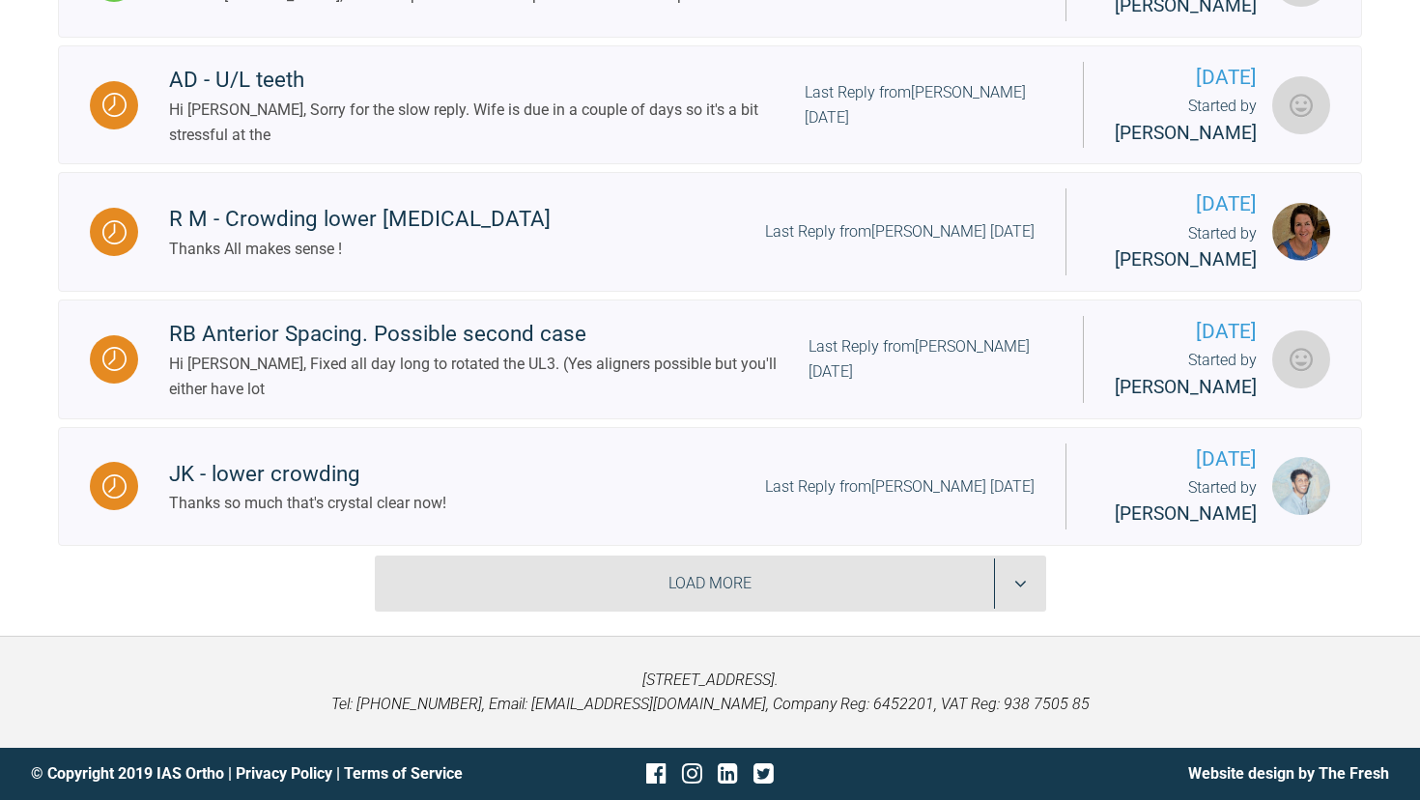
scroll to position [8773, 0]
click at [666, 590] on div "Load More" at bounding box center [710, 583] width 671 height 56
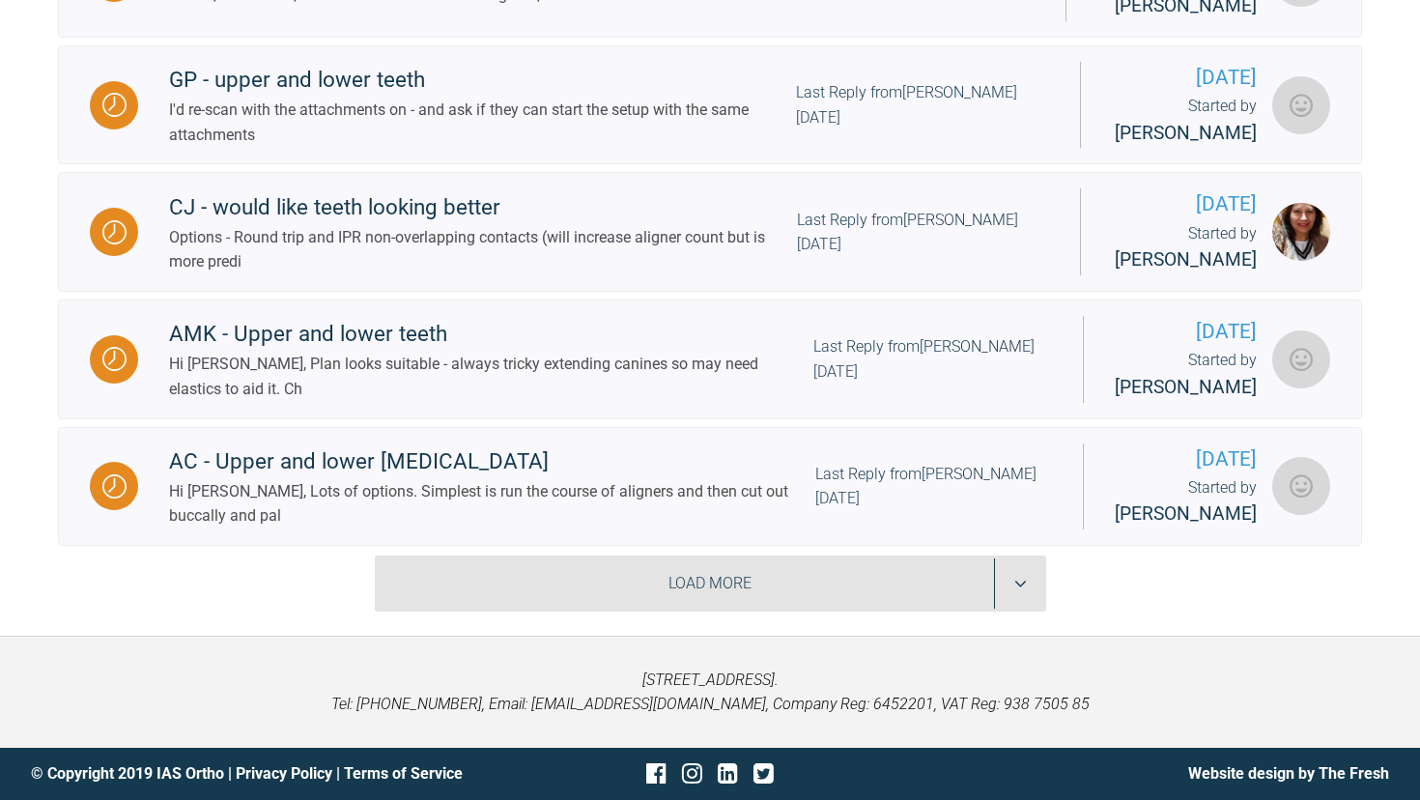
scroll to position [10612, 0]
click at [666, 590] on div "Load More" at bounding box center [710, 583] width 671 height 56
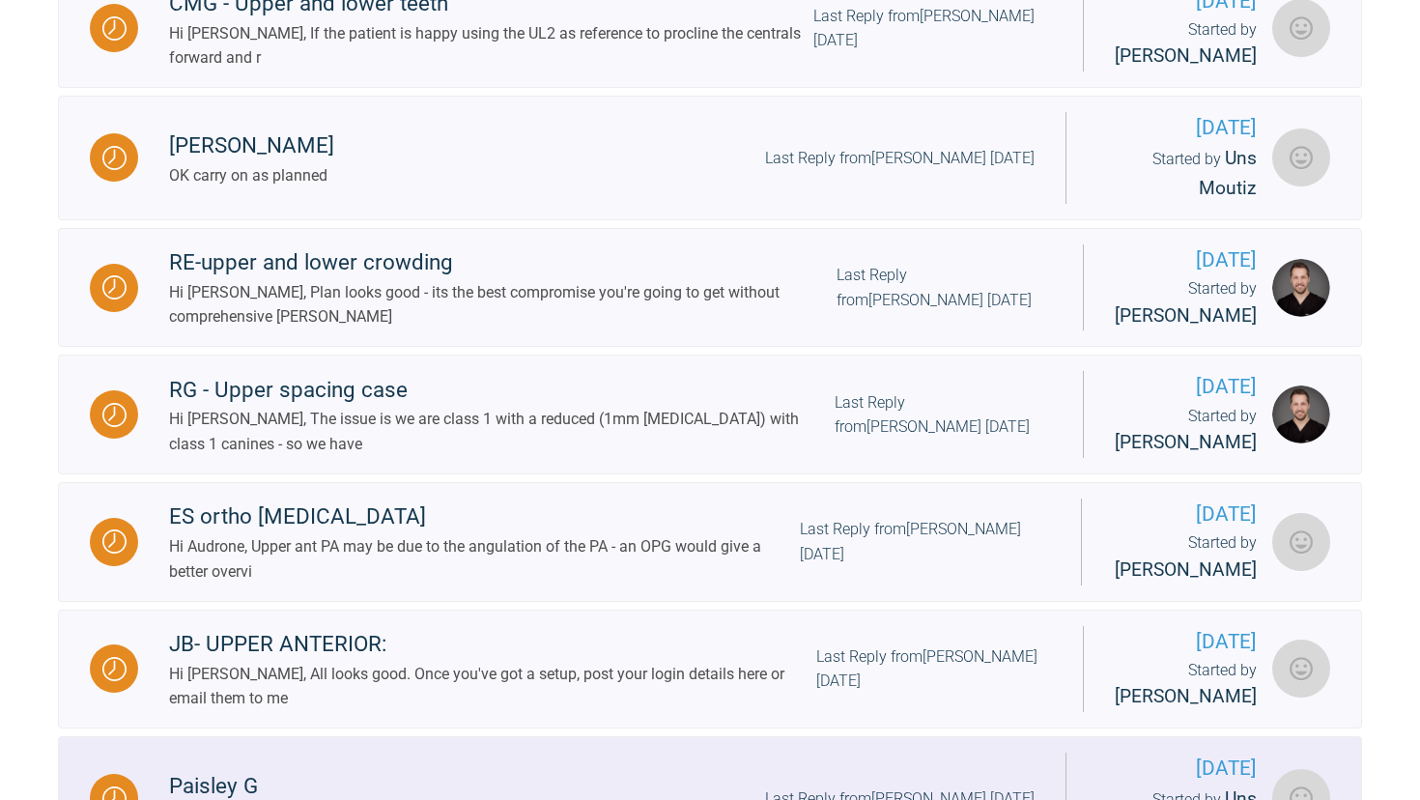
scroll to position [4699, 0]
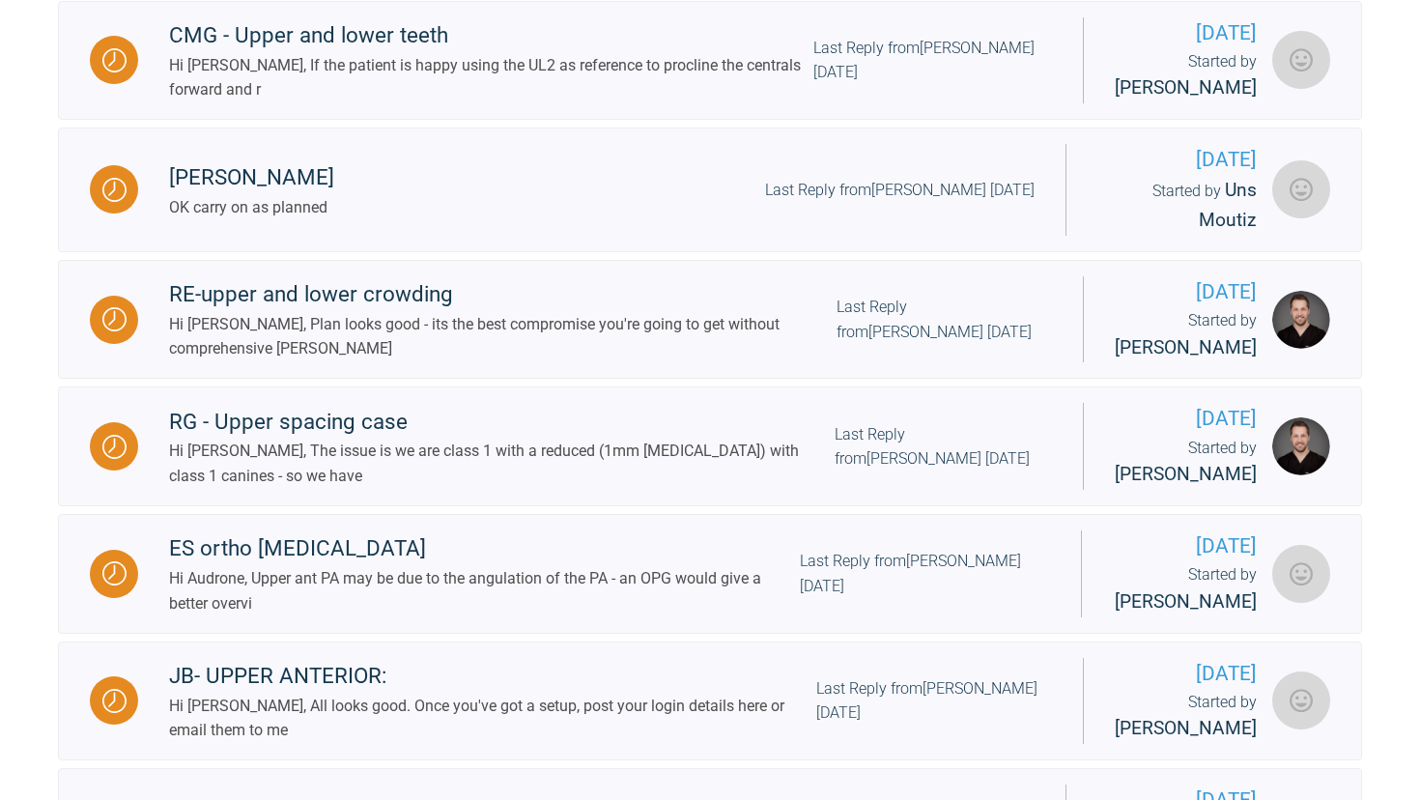
scroll to position [199, 0]
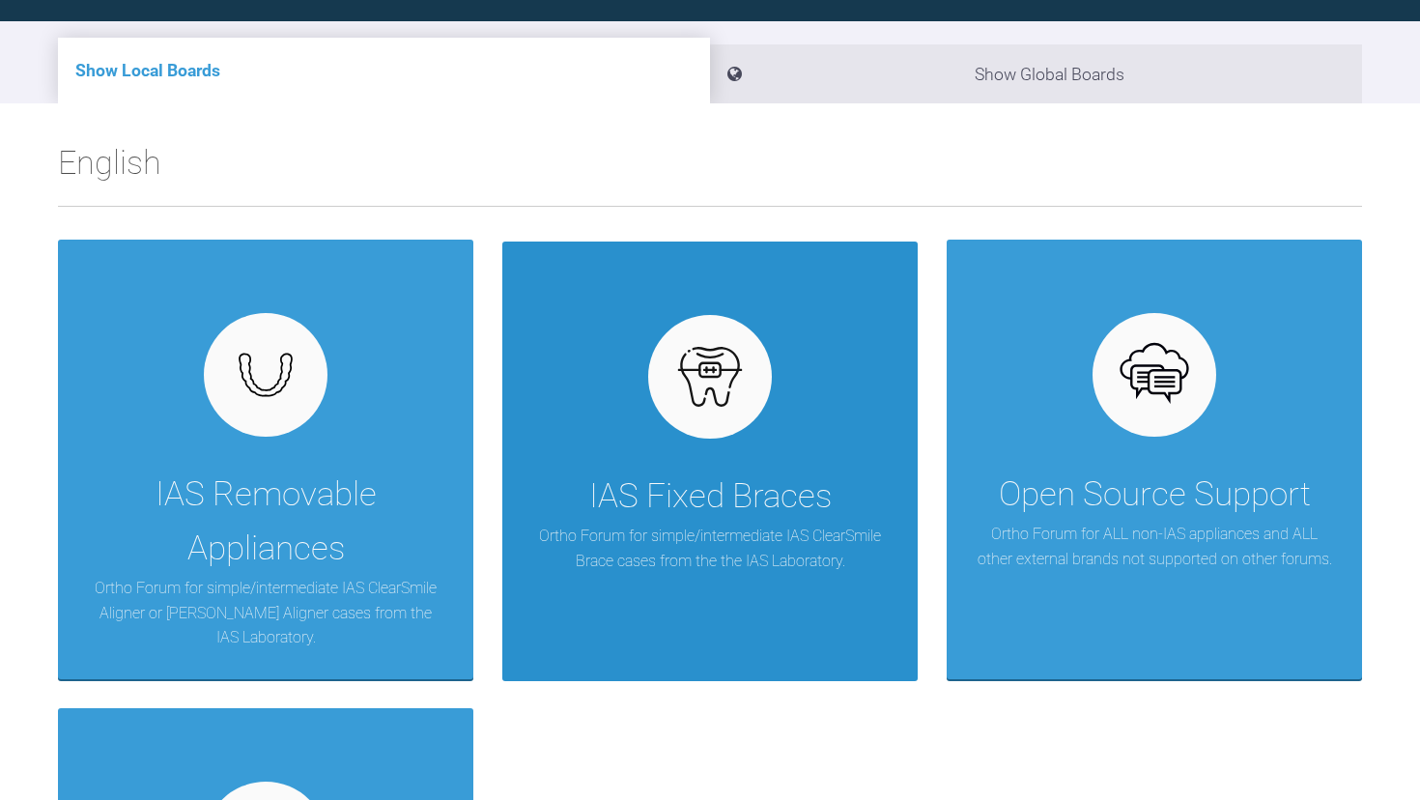
click at [751, 486] on div "IAS Fixed Braces" at bounding box center [710, 496] width 242 height 54
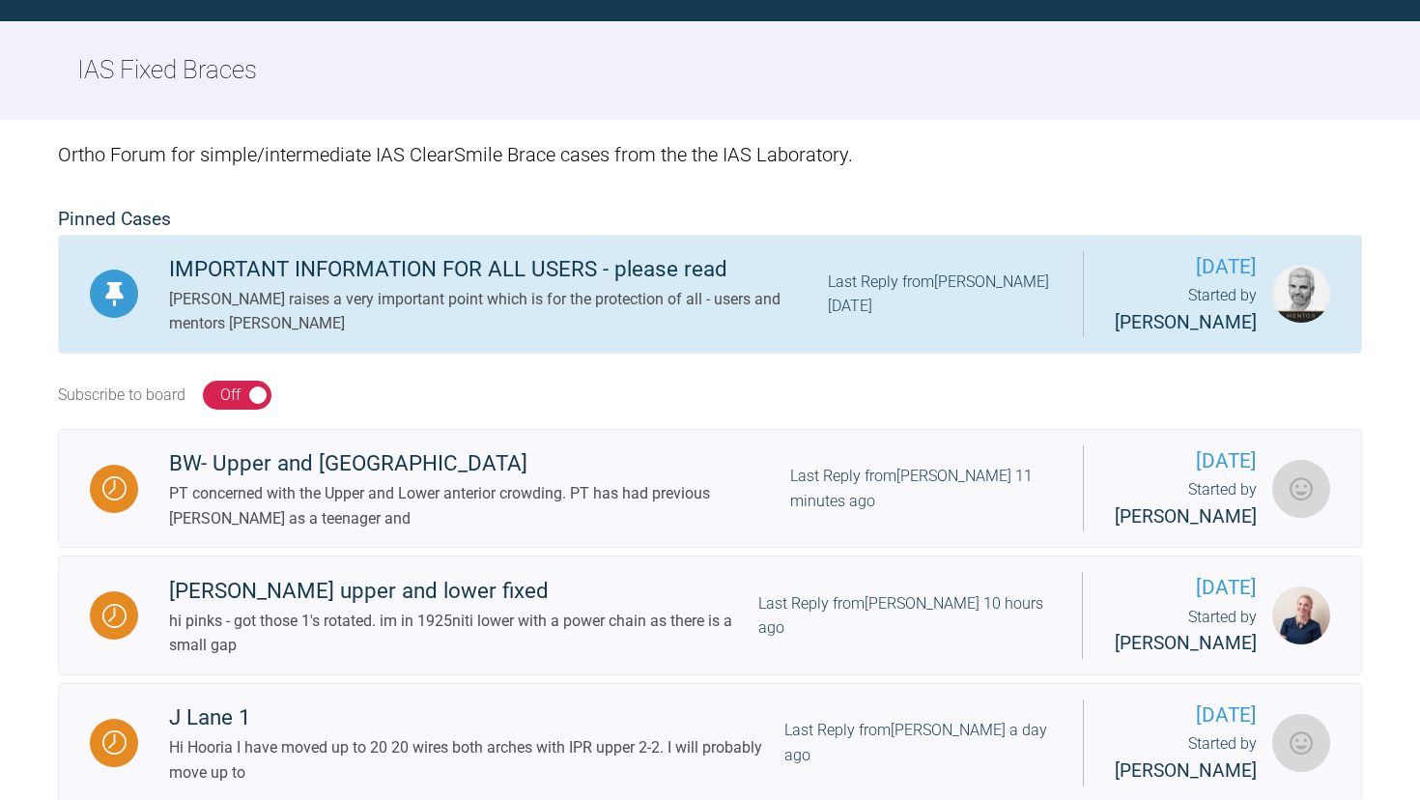
click at [593, 266] on div "IMPORTANT INFORMATION FOR ALL USERS - please read" at bounding box center [498, 269] width 659 height 35
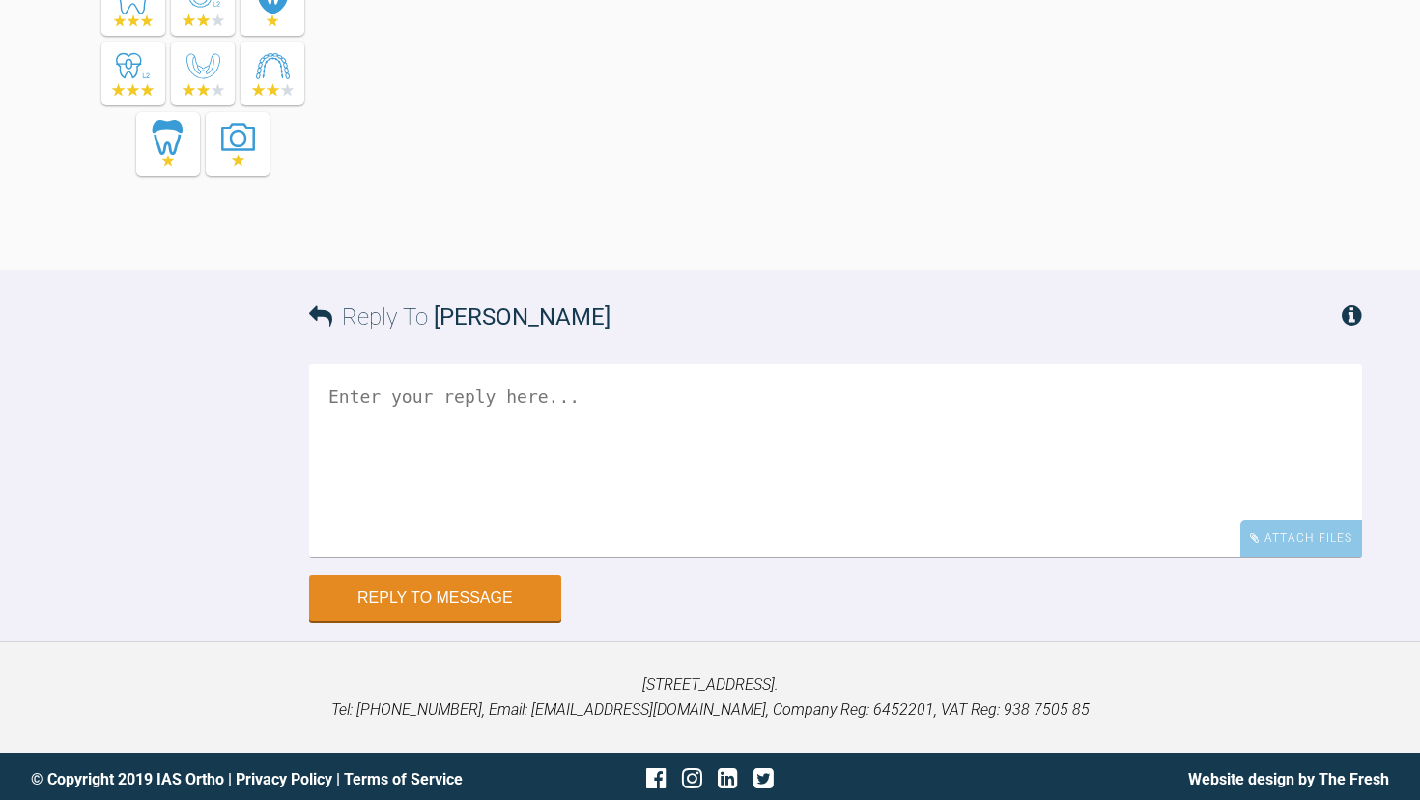
scroll to position [1410, 0]
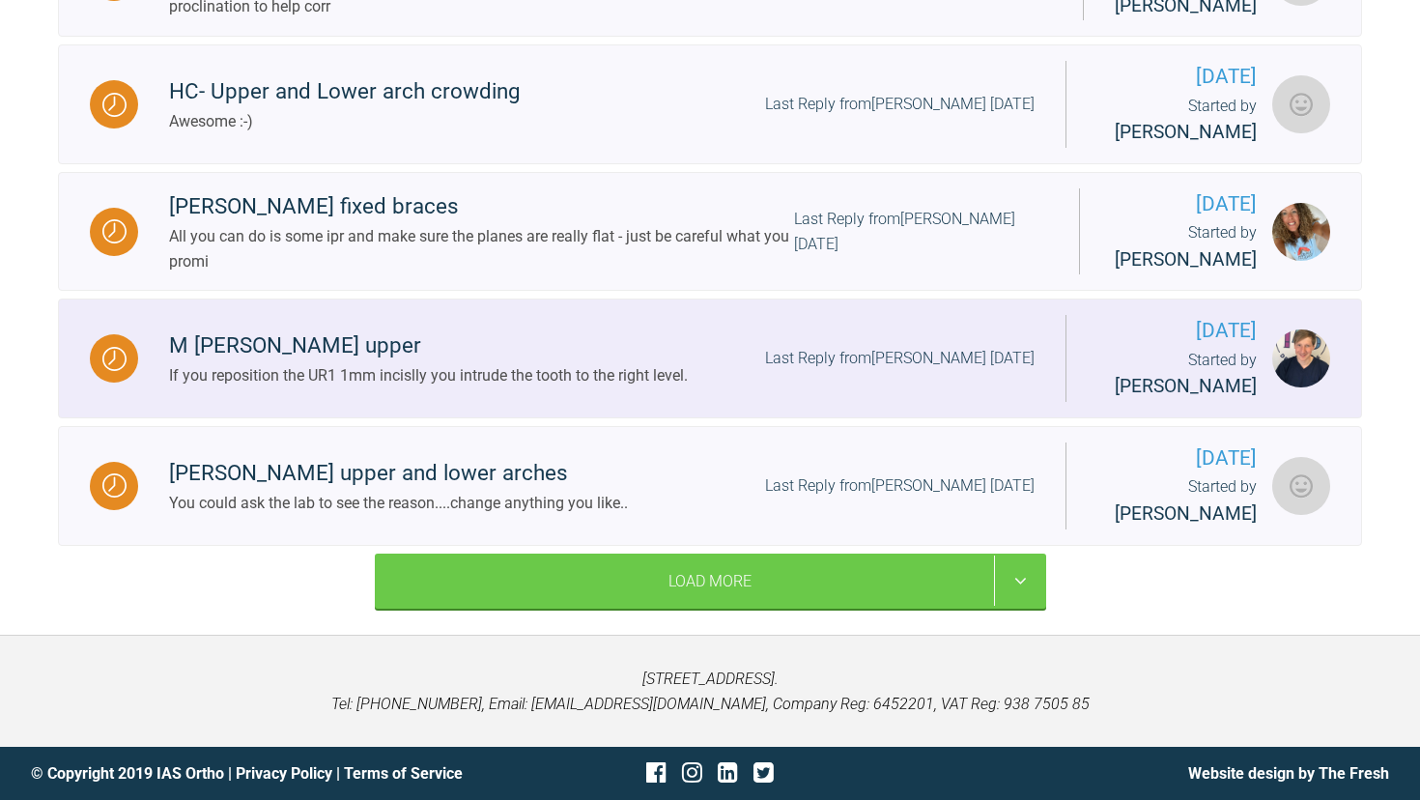
scroll to position [2575, 0]
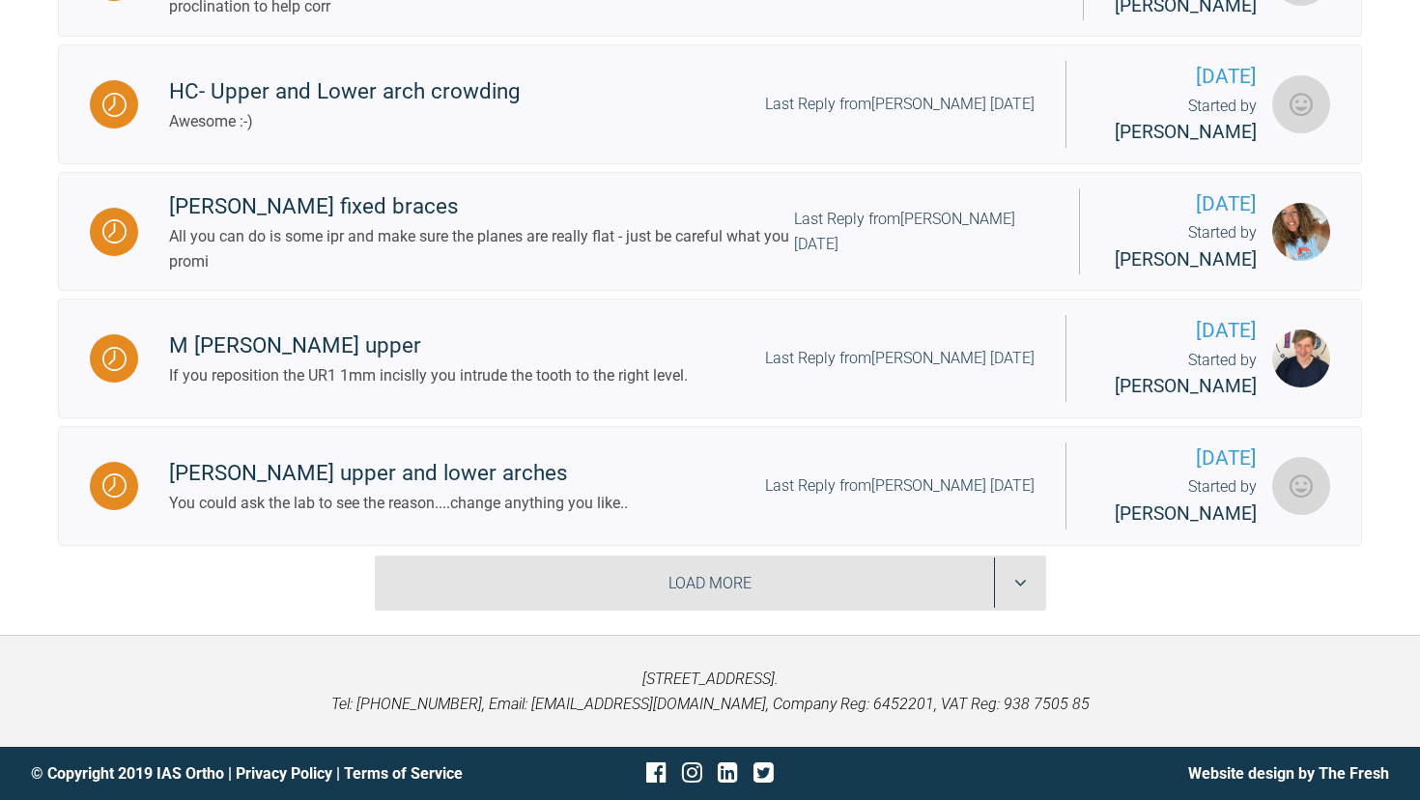
click at [705, 594] on div "Load More" at bounding box center [710, 583] width 671 height 56
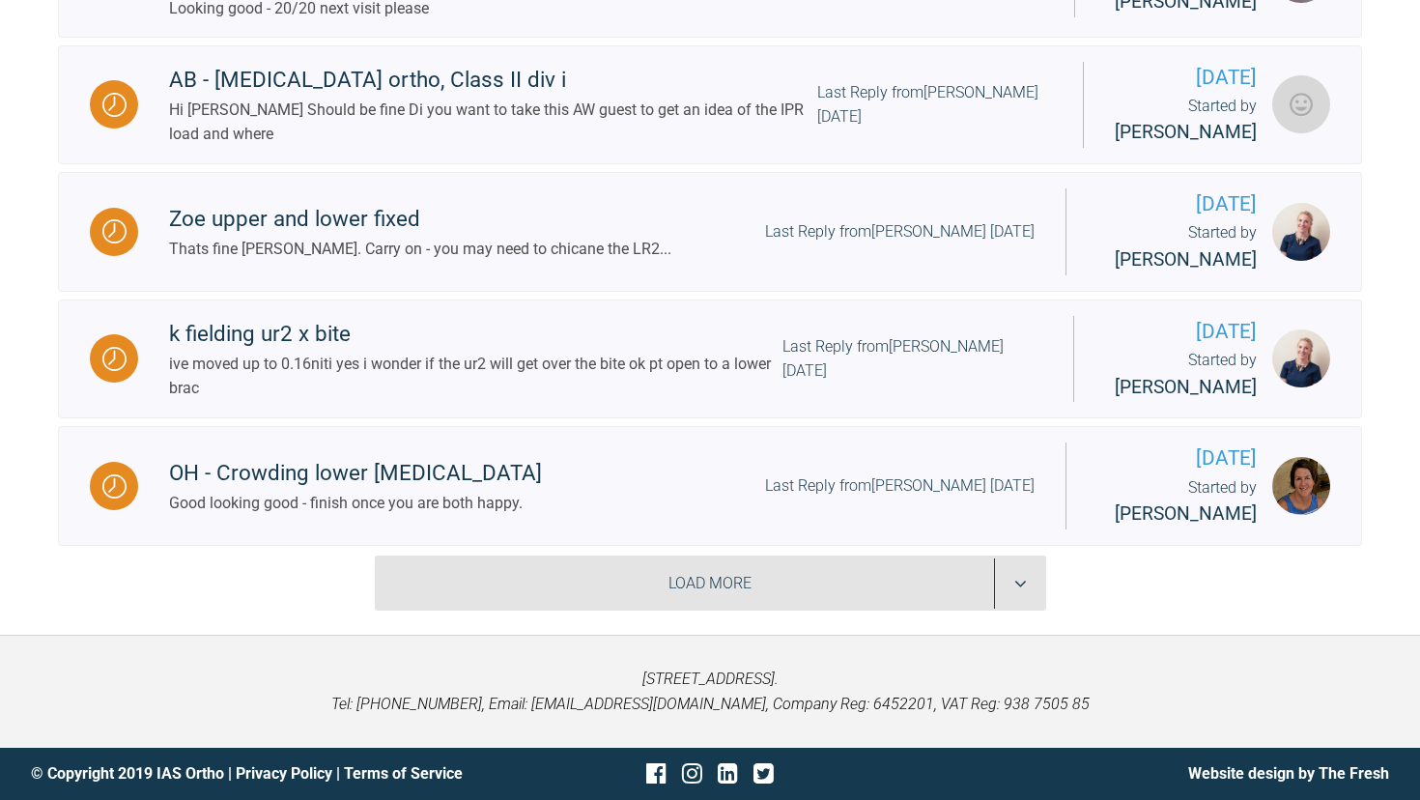
click at [671, 594] on div "Load More" at bounding box center [710, 583] width 671 height 56
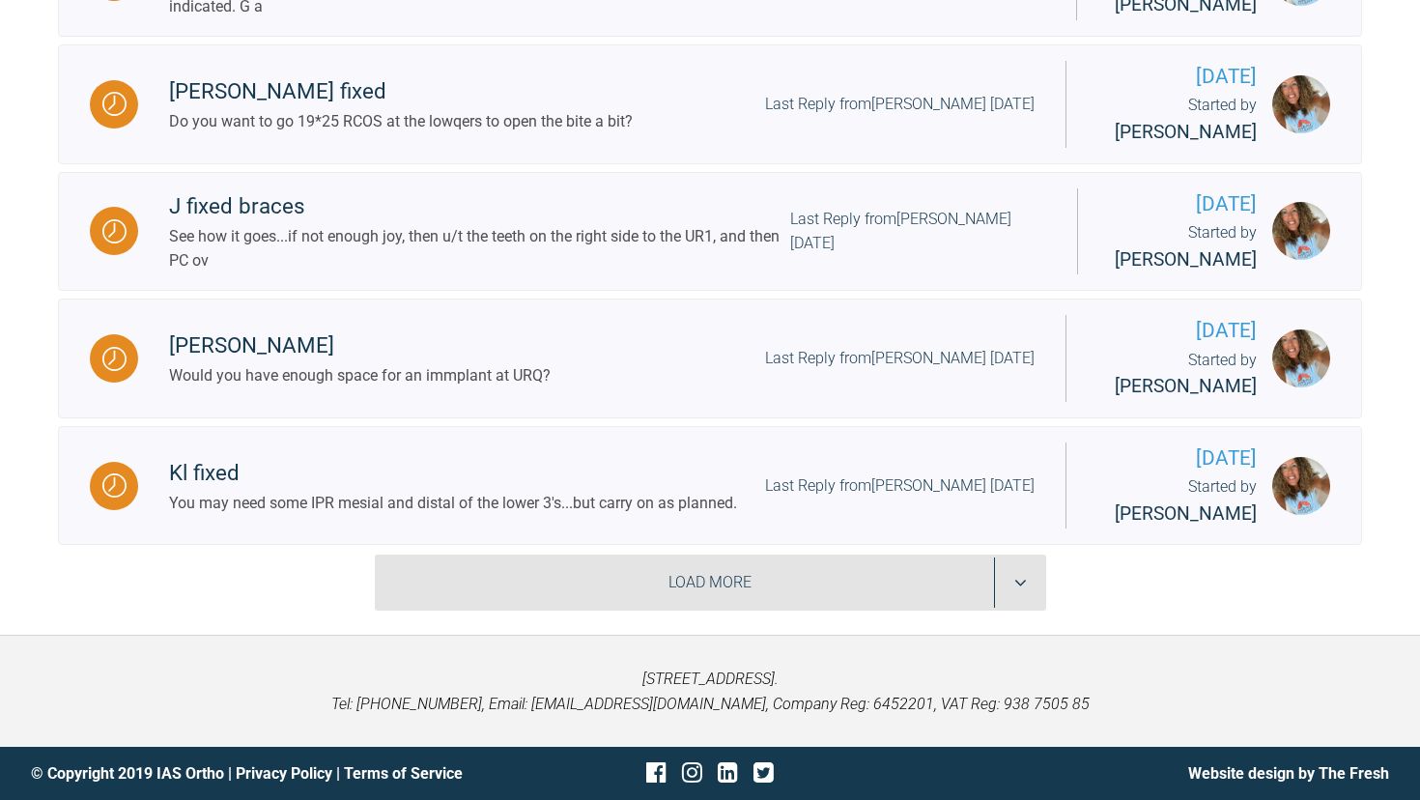
scroll to position [7911, 0]
click at [562, 583] on div "Load More" at bounding box center [710, 582] width 671 height 56
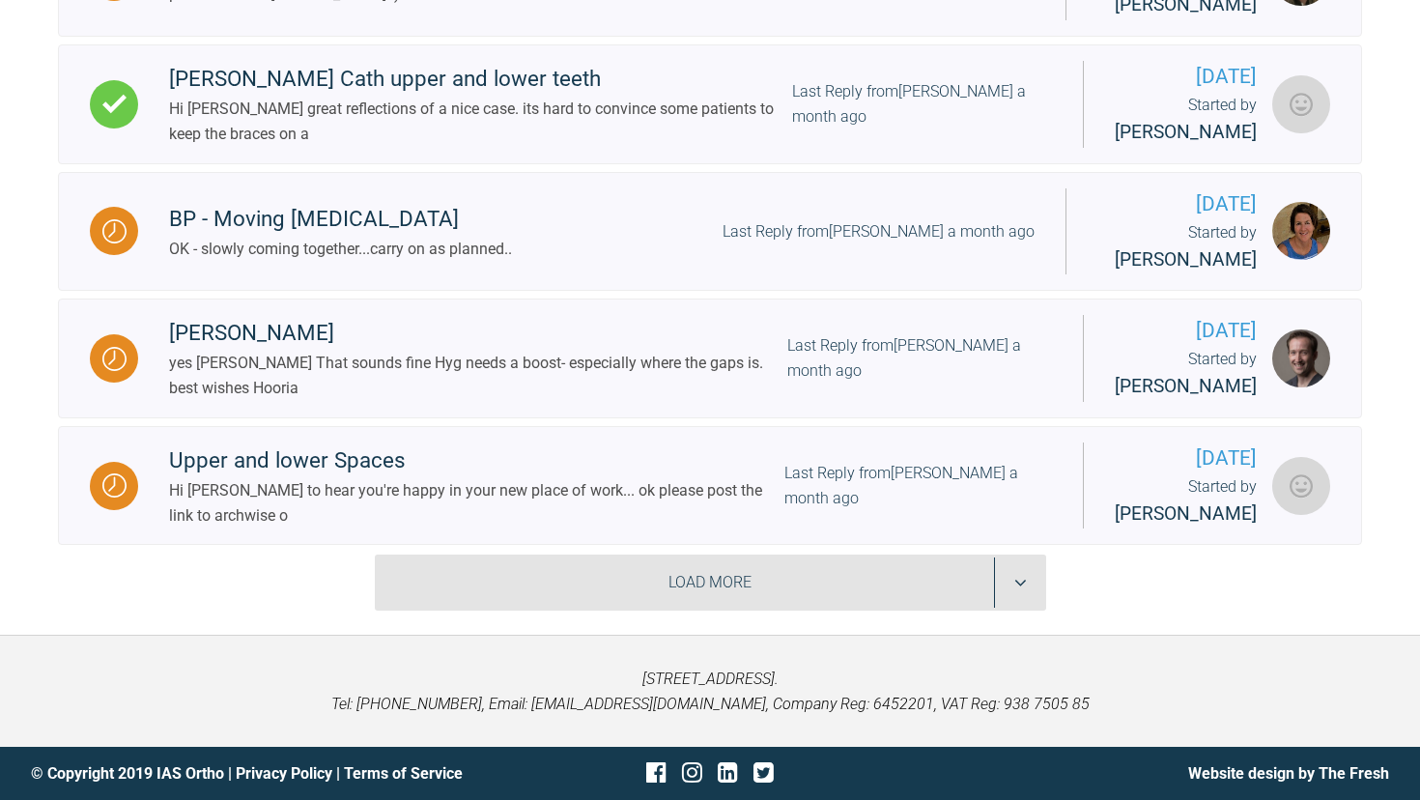
scroll to position [10461, 0]
click at [562, 583] on div "Load More" at bounding box center [710, 582] width 671 height 56
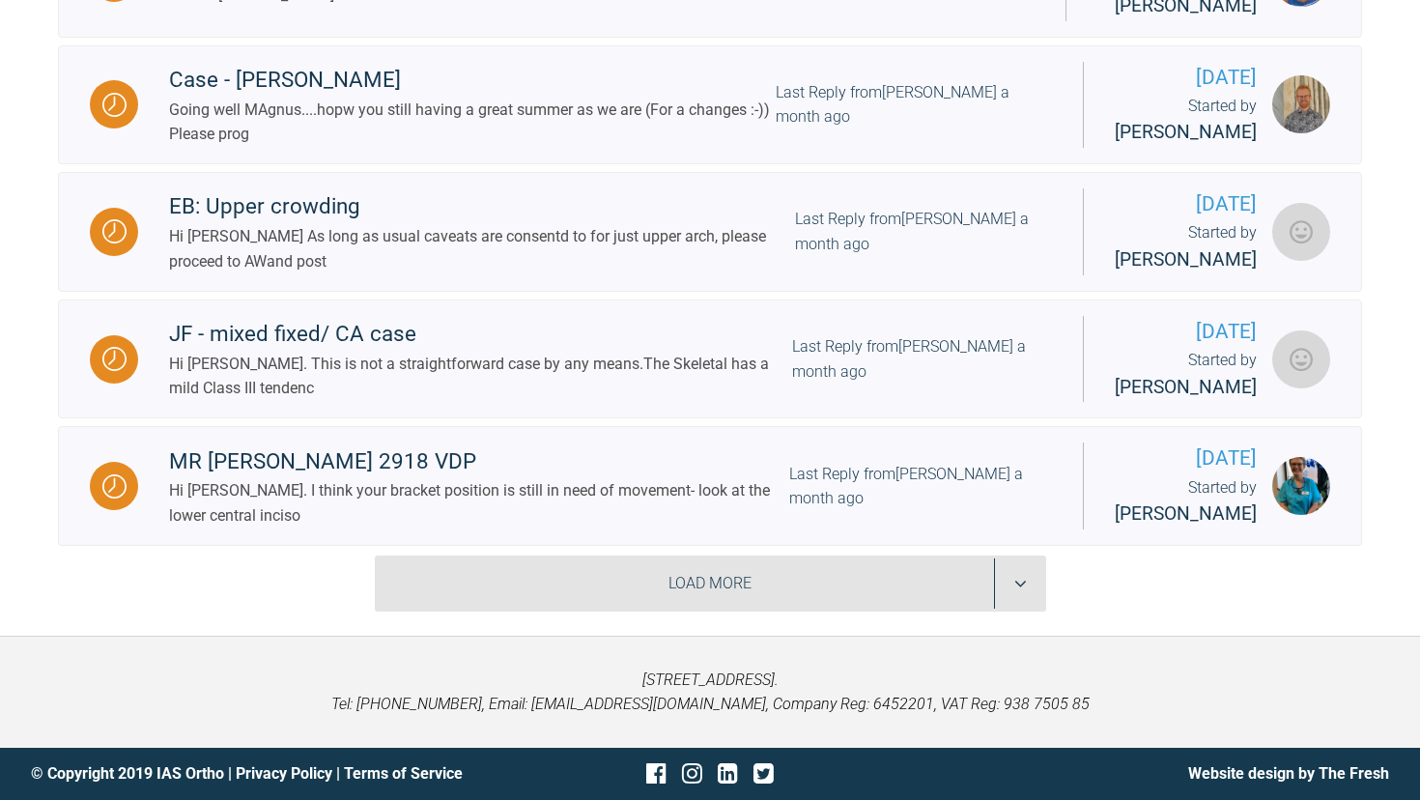
scroll to position [13165, 0]
click at [811, 609] on div "Load More" at bounding box center [710, 583] width 671 height 56
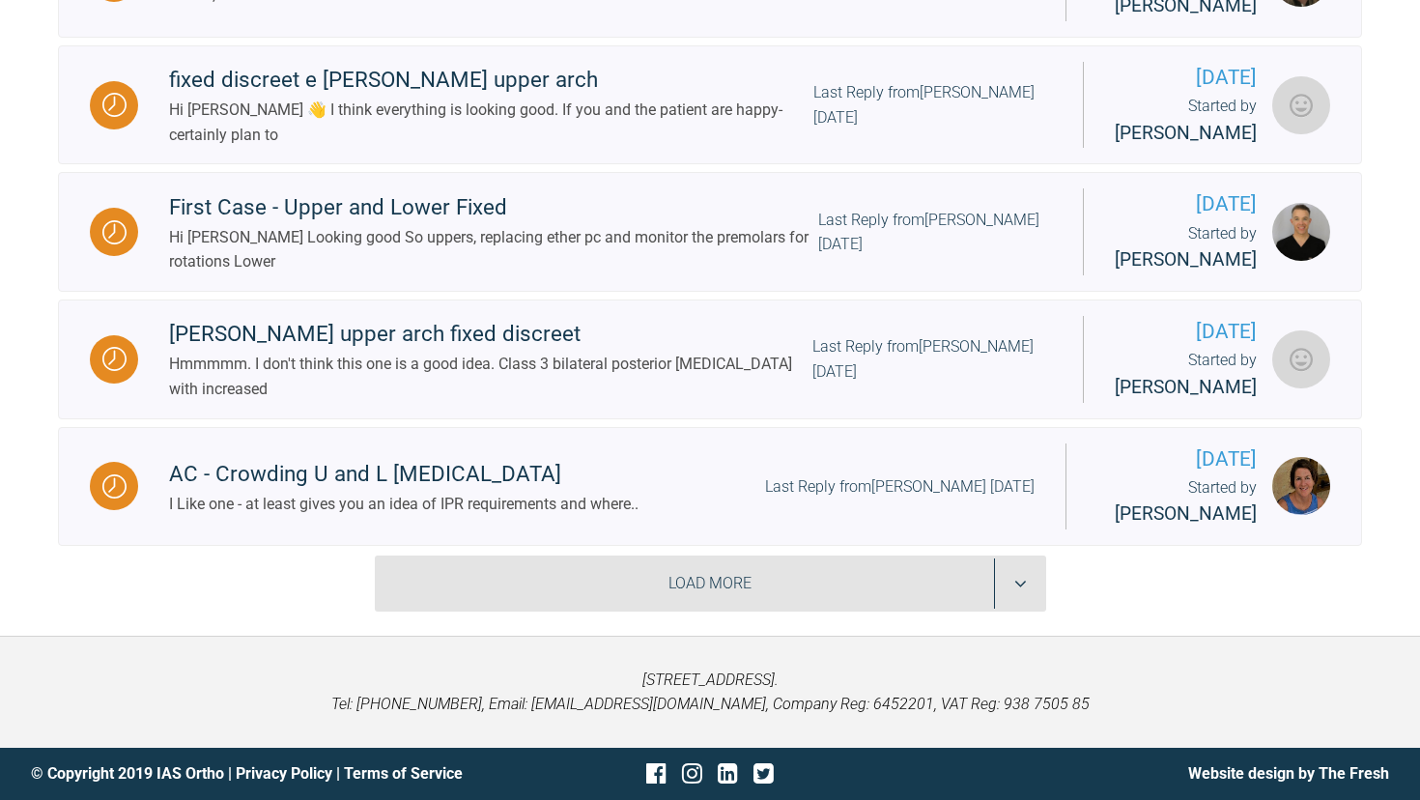
scroll to position [15871, 0]
click at [754, 587] on div "Load More" at bounding box center [710, 583] width 671 height 56
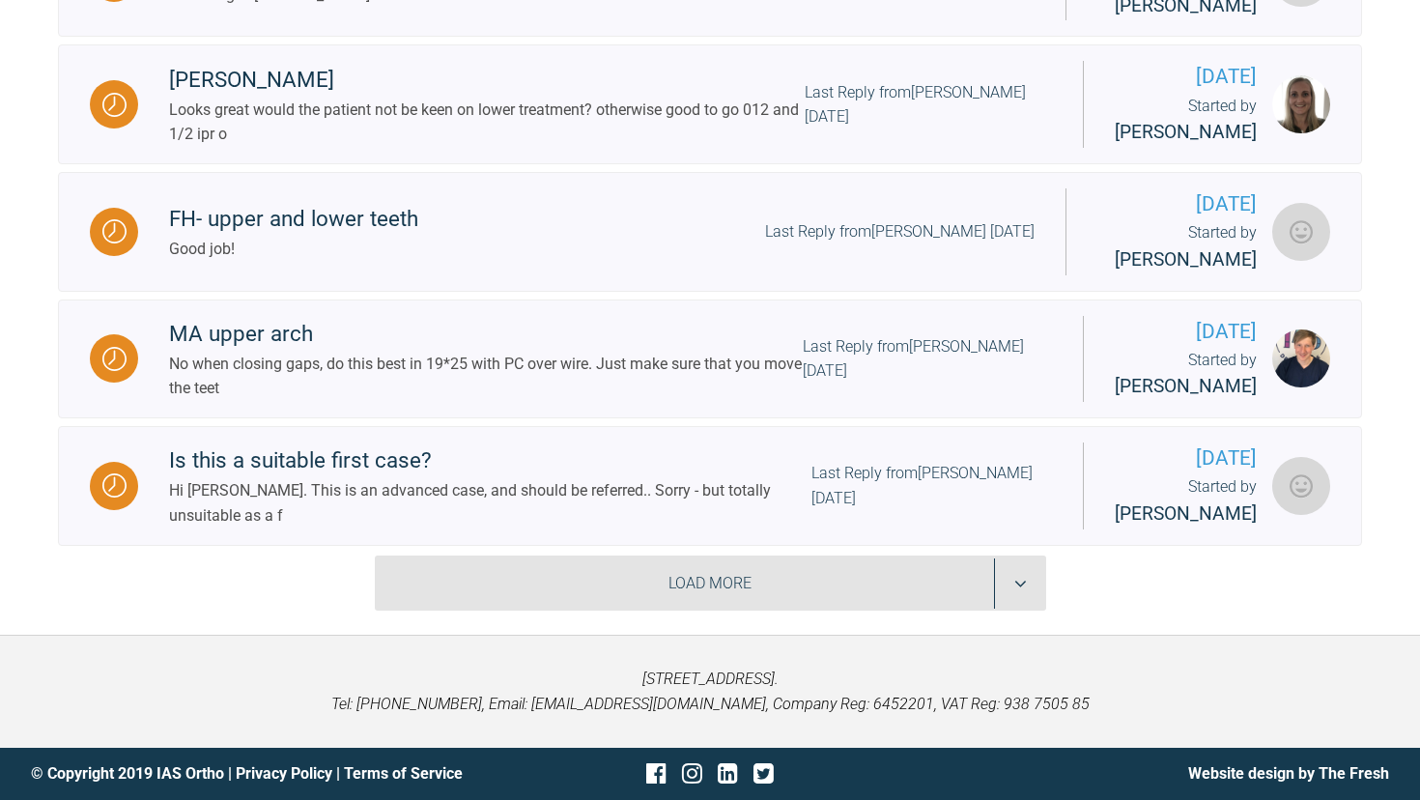
scroll to position [18134, 0]
click at [754, 587] on div "Load More" at bounding box center [710, 583] width 671 height 56
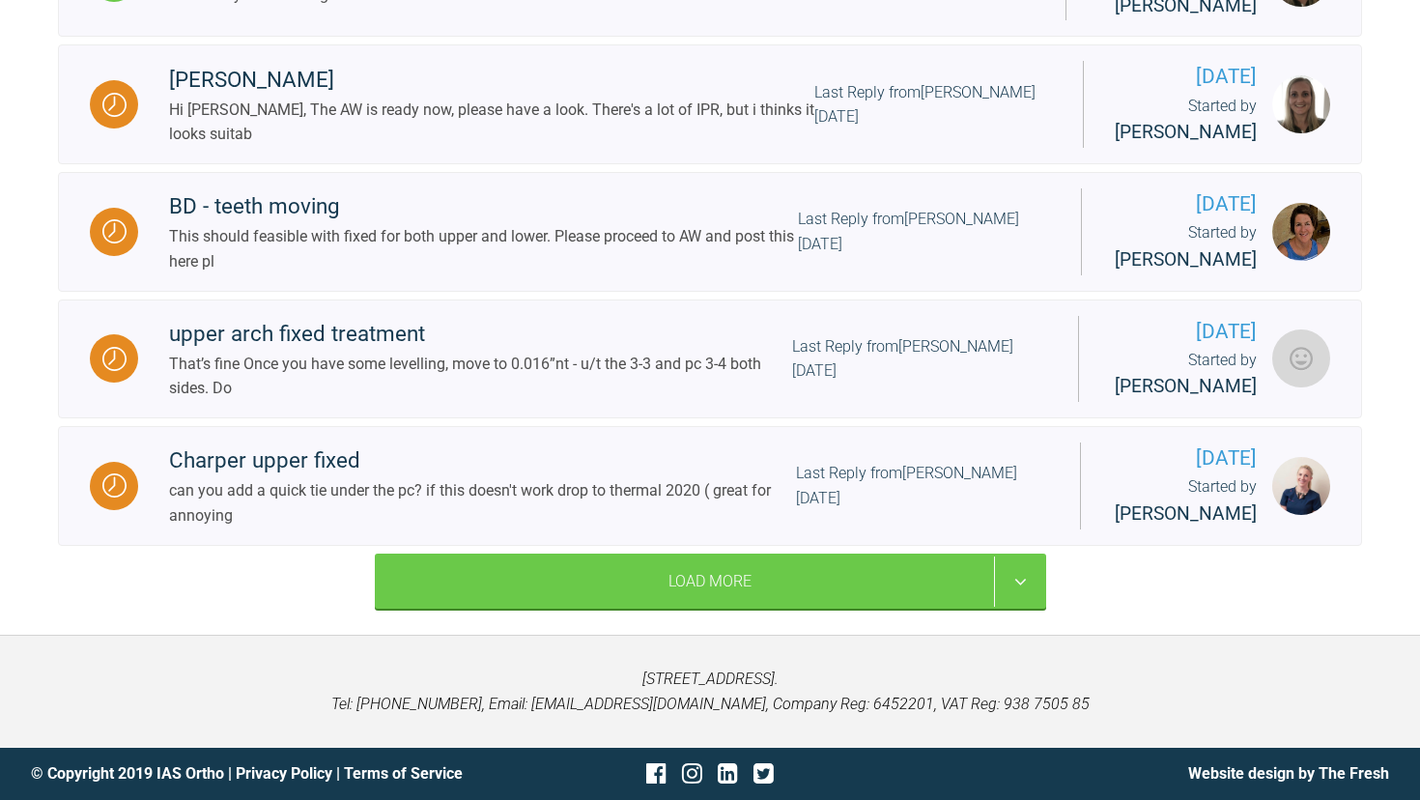
scroll to position [20684, 0]
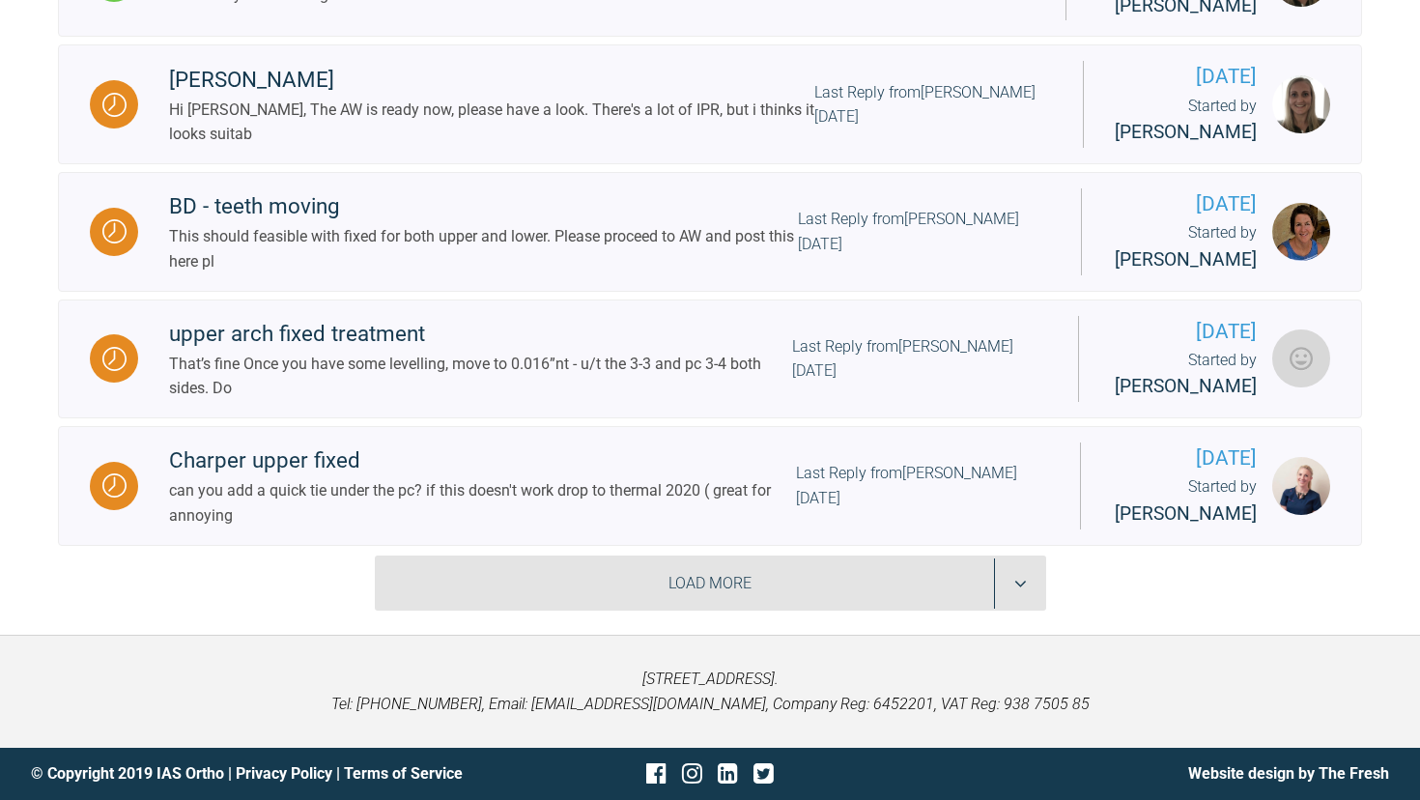
click at [657, 588] on div "Load More" at bounding box center [710, 583] width 671 height 56
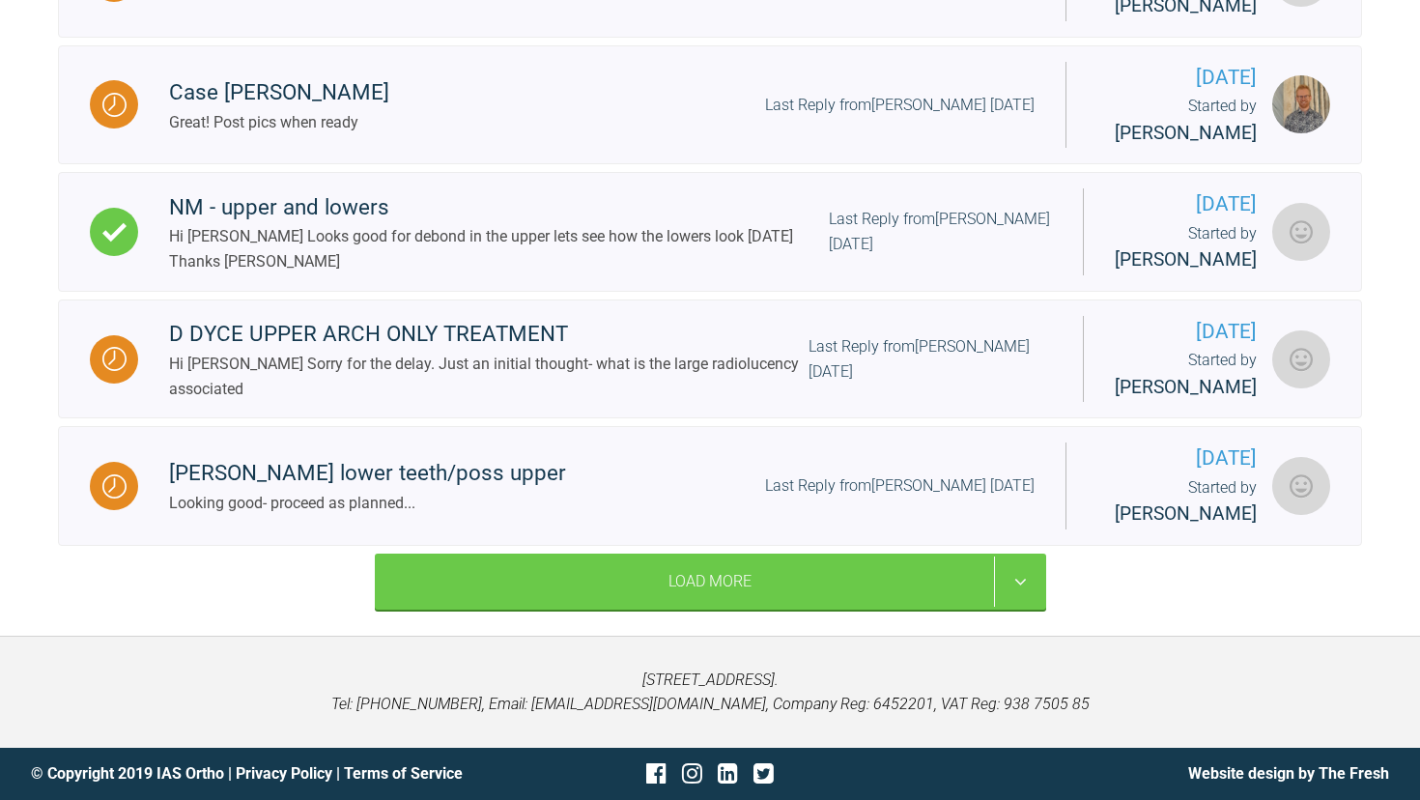
scroll to position [23237, 0]
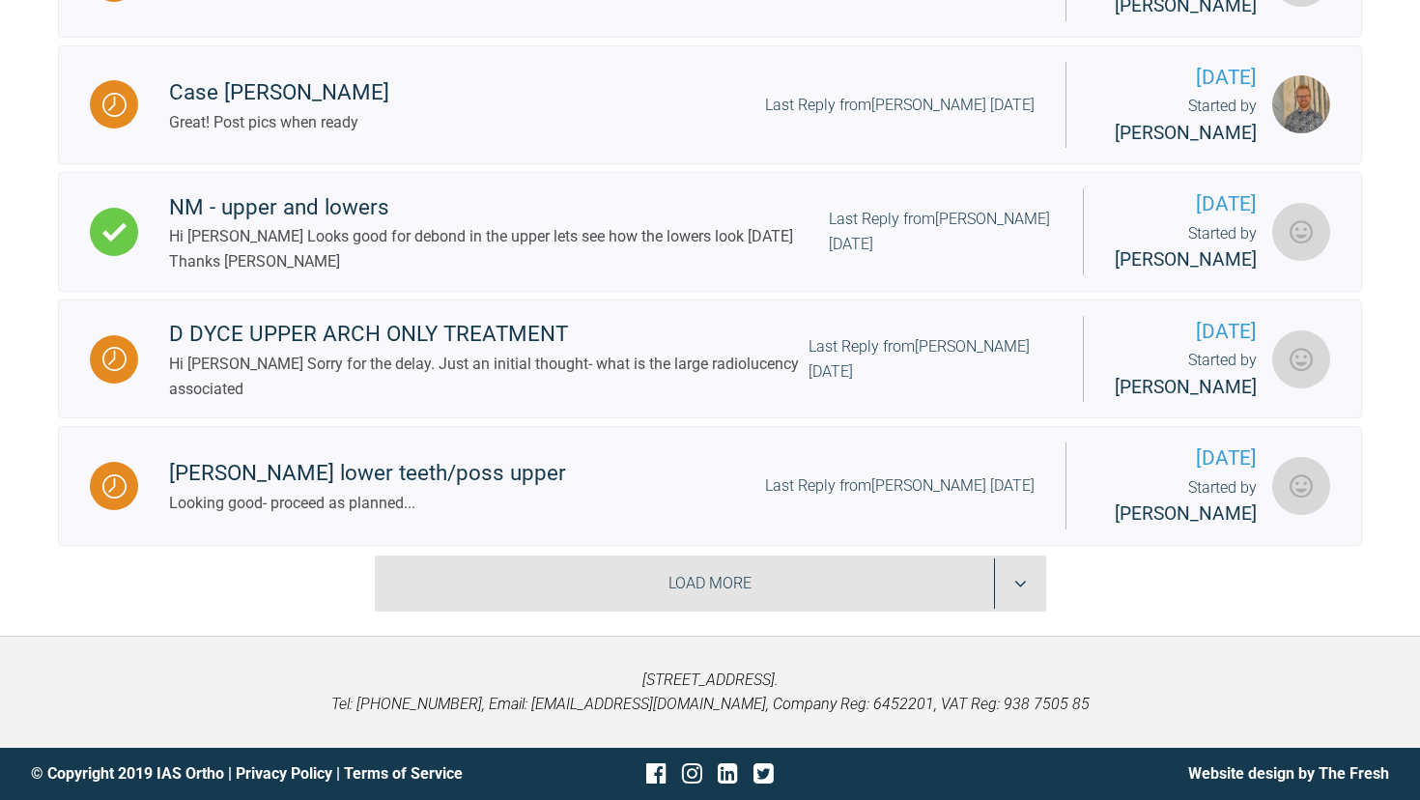
click at [608, 572] on div "Load More" at bounding box center [710, 583] width 671 height 56
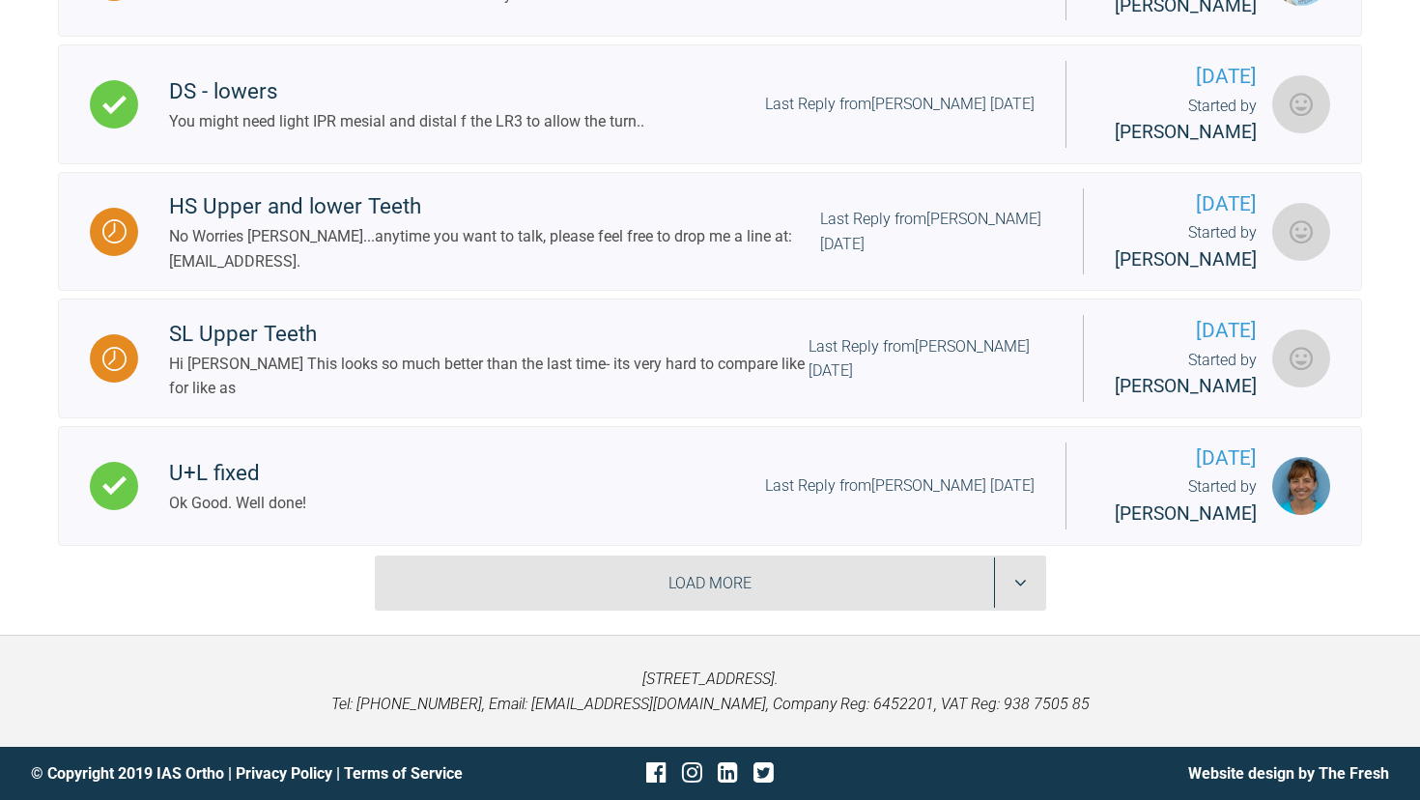
scroll to position [25965, 0]
click at [578, 579] on div "Load More" at bounding box center [710, 583] width 671 height 56
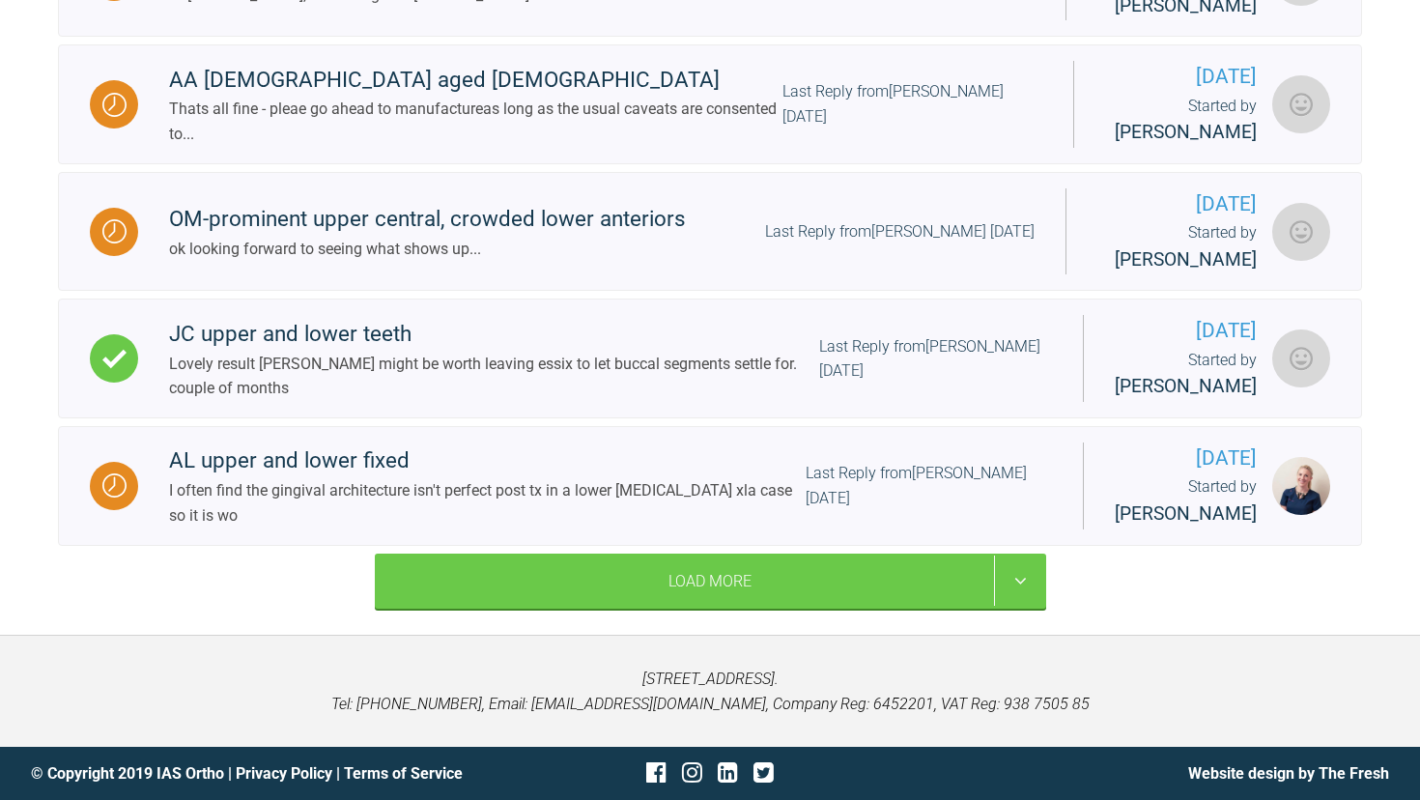
scroll to position [28552, 0]
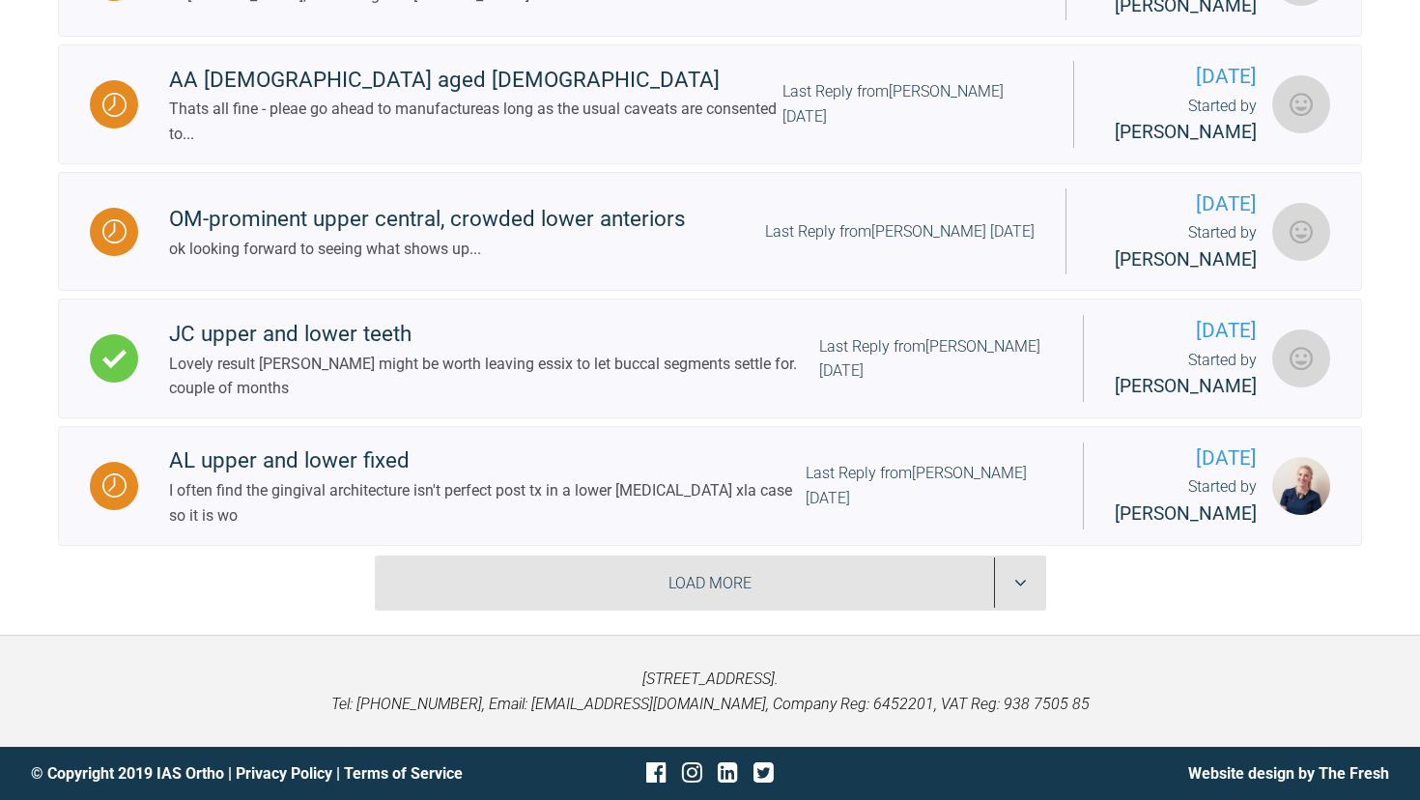
click at [654, 592] on div "Load More" at bounding box center [710, 583] width 671 height 56
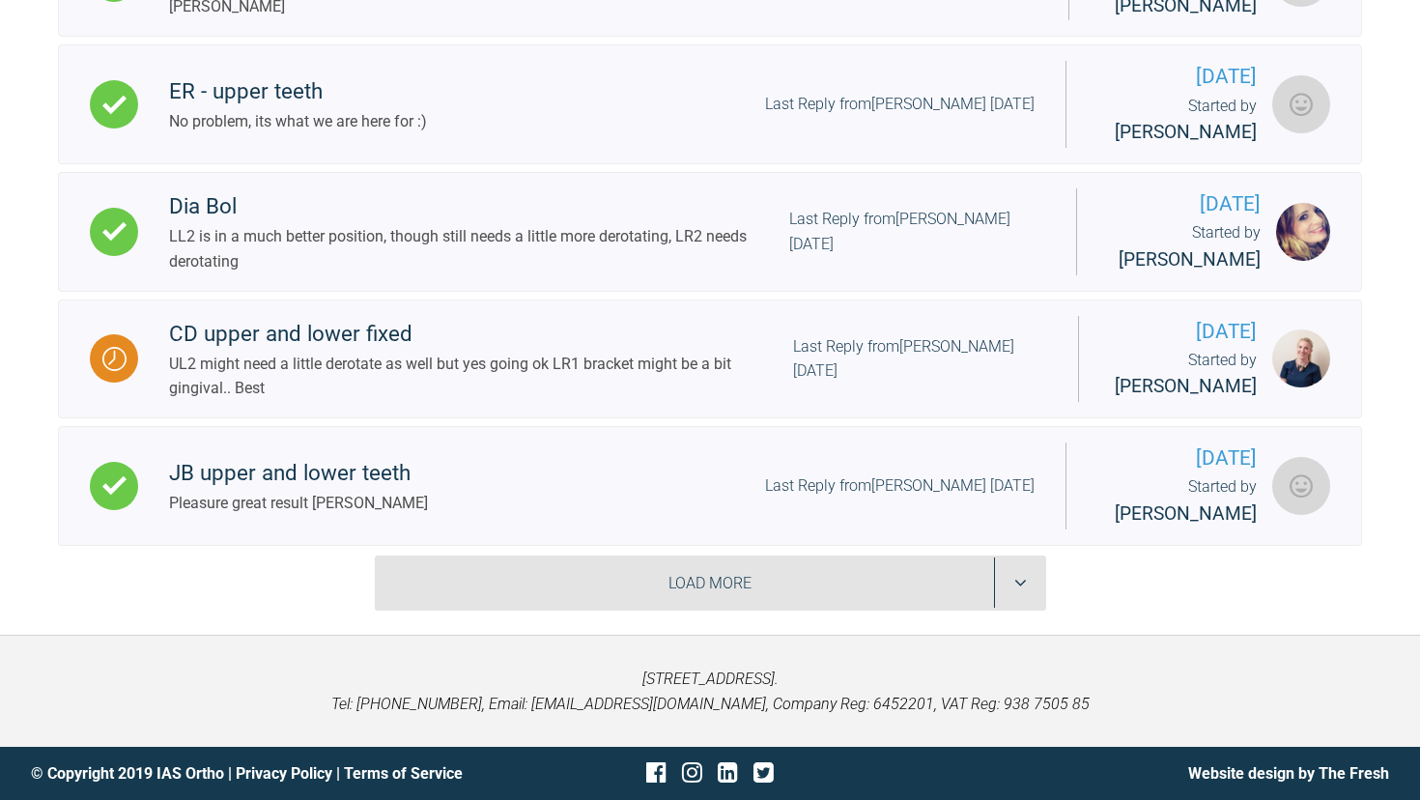
scroll to position [31053, 0]
click at [622, 569] on div "Load More" at bounding box center [710, 583] width 671 height 56
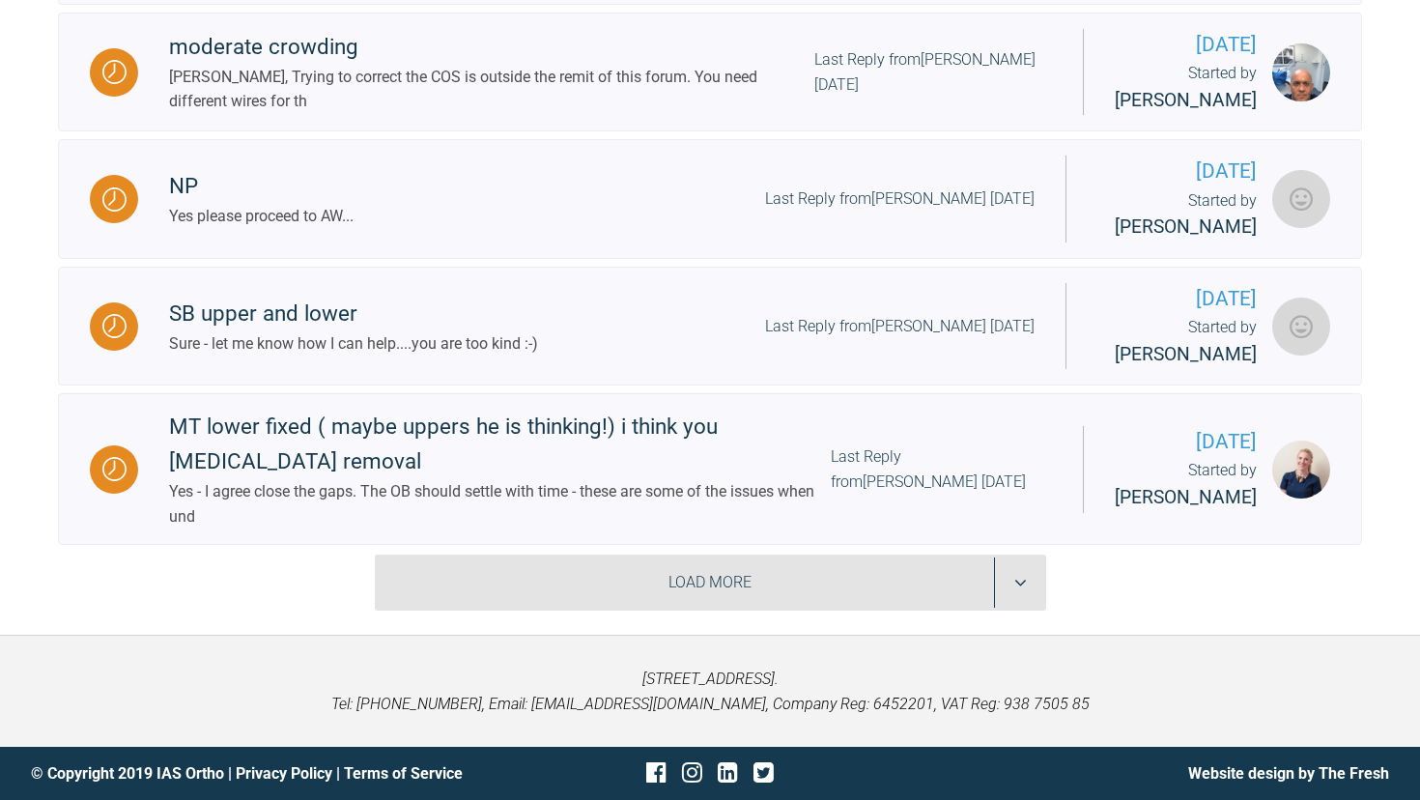
click at [613, 590] on div "Load More" at bounding box center [710, 582] width 671 height 56
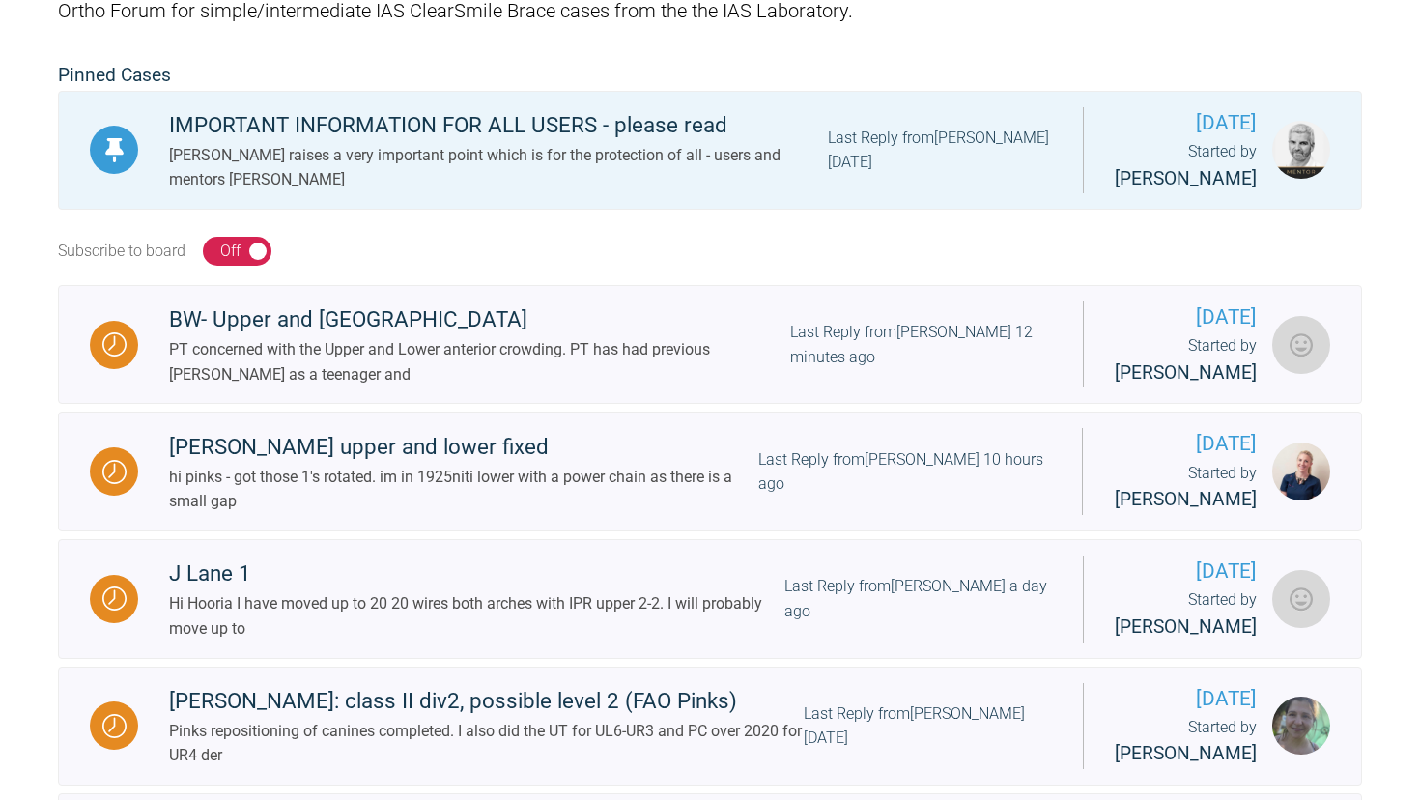
scroll to position [371, 0]
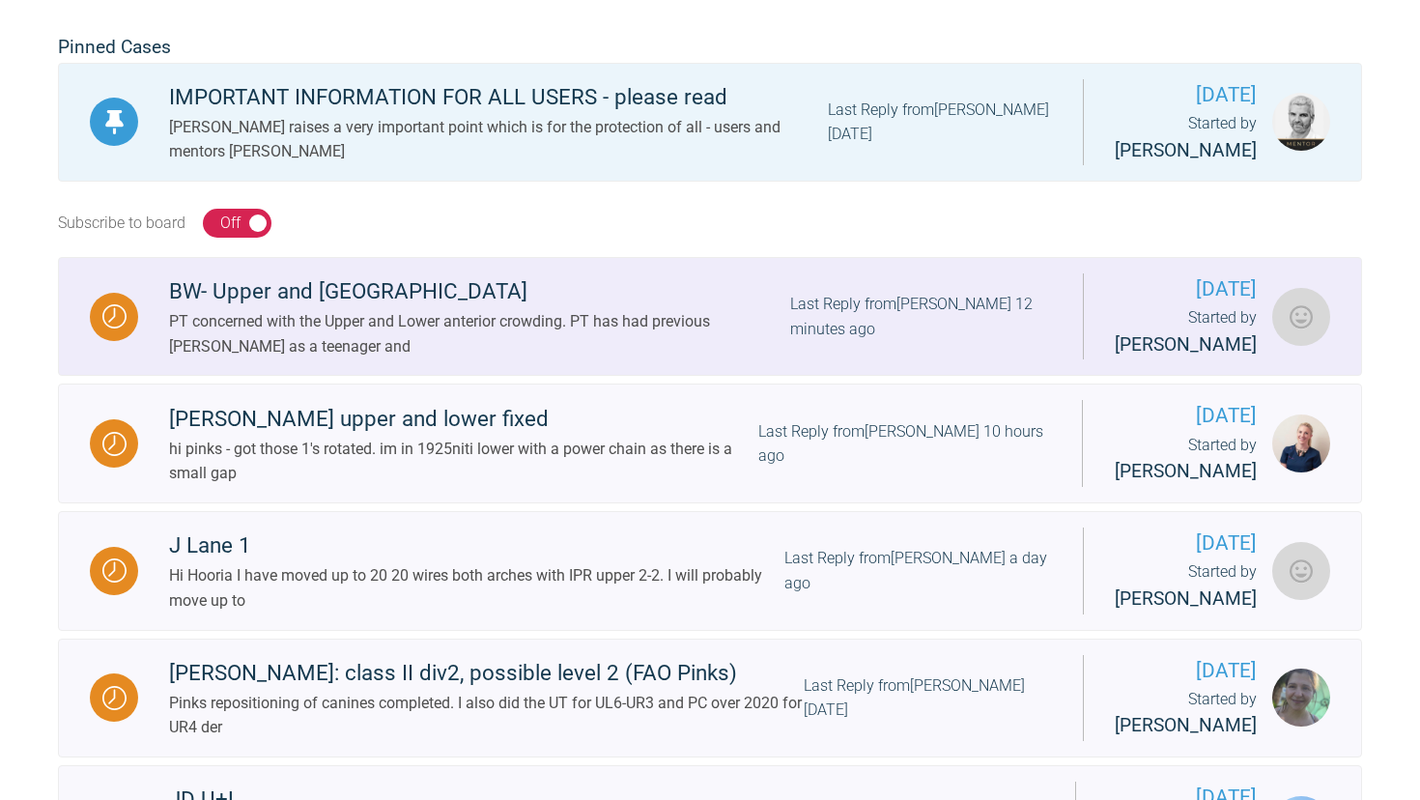
click at [369, 297] on div "BW- Upper and [GEOGRAPHIC_DATA]" at bounding box center [479, 291] width 621 height 35
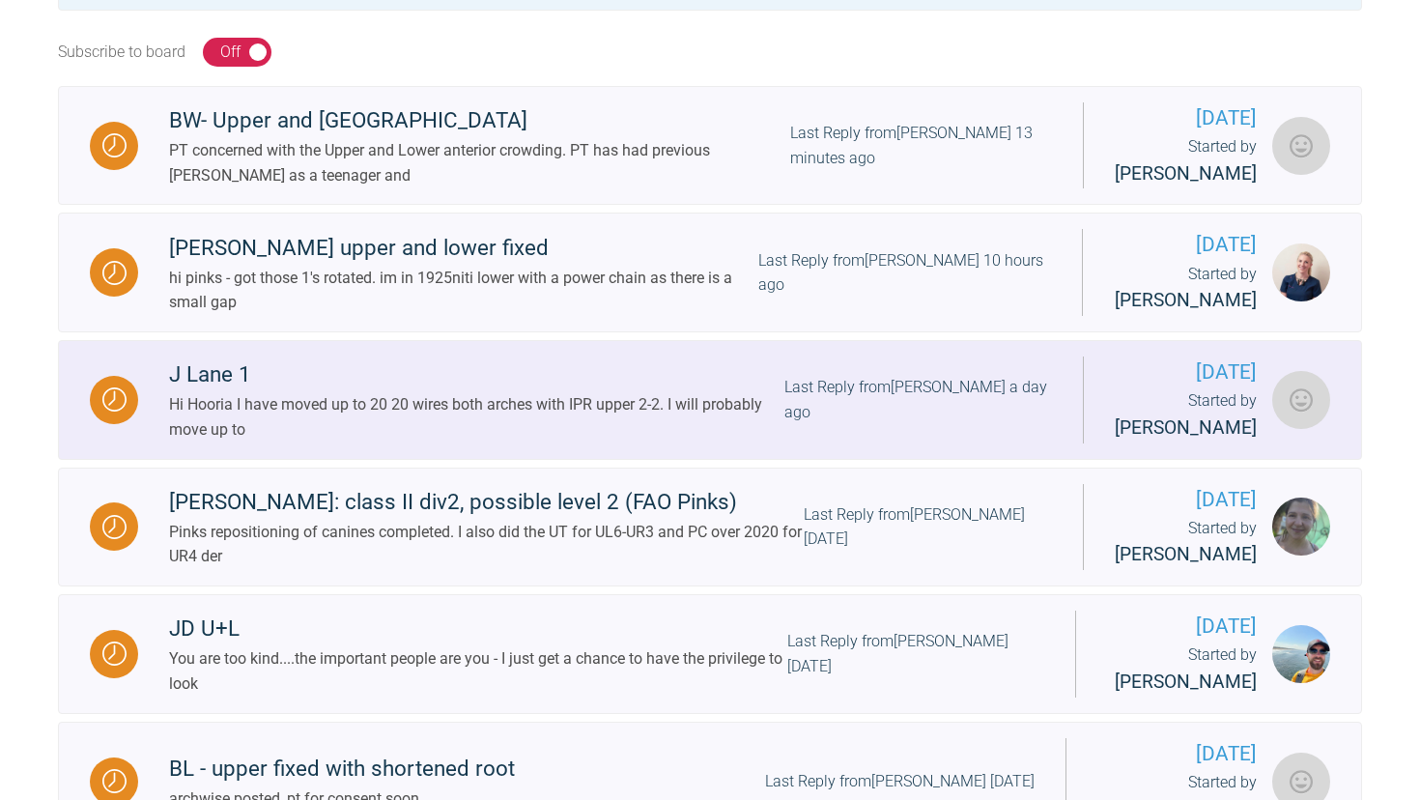
scroll to position [553, 0]
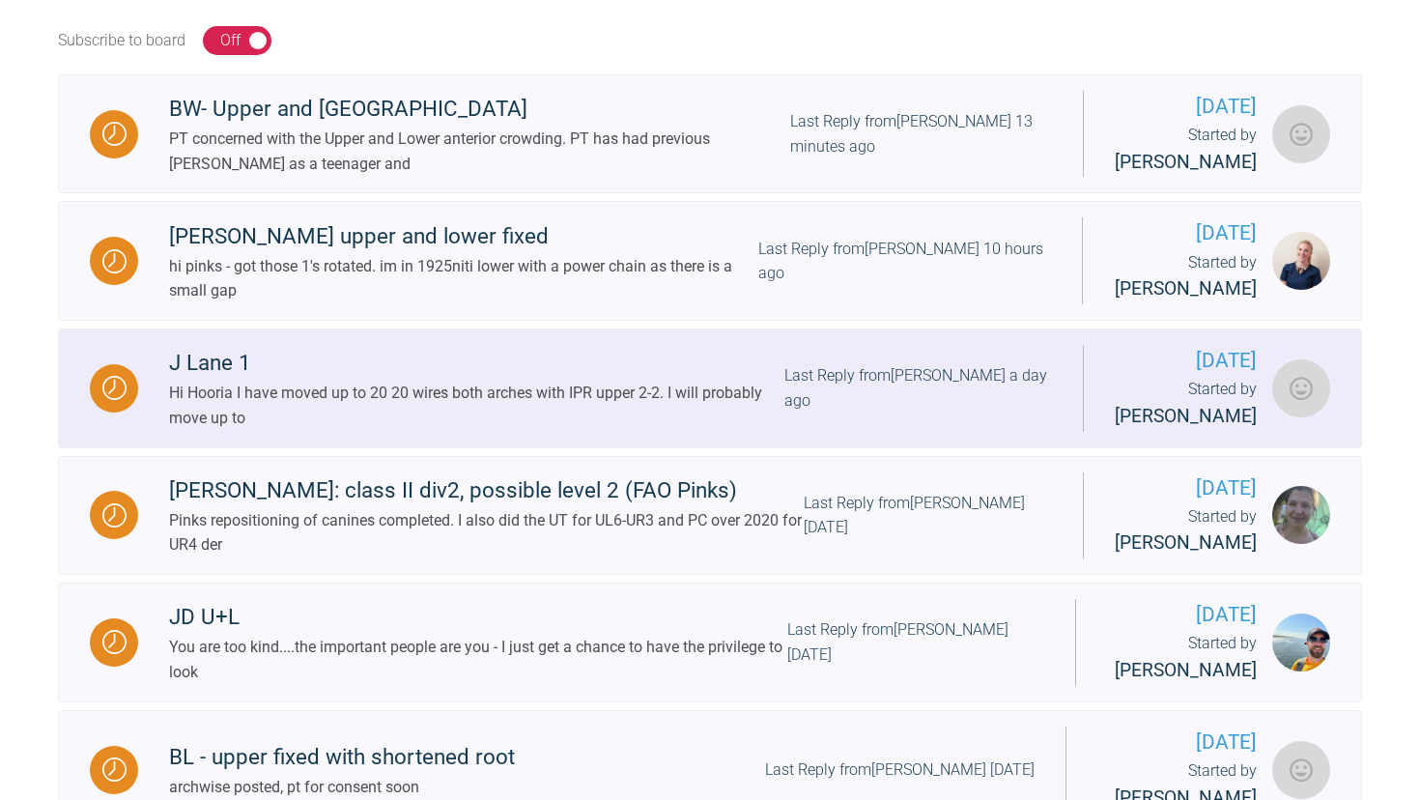
click at [229, 365] on div "J Lane 1" at bounding box center [476, 363] width 615 height 35
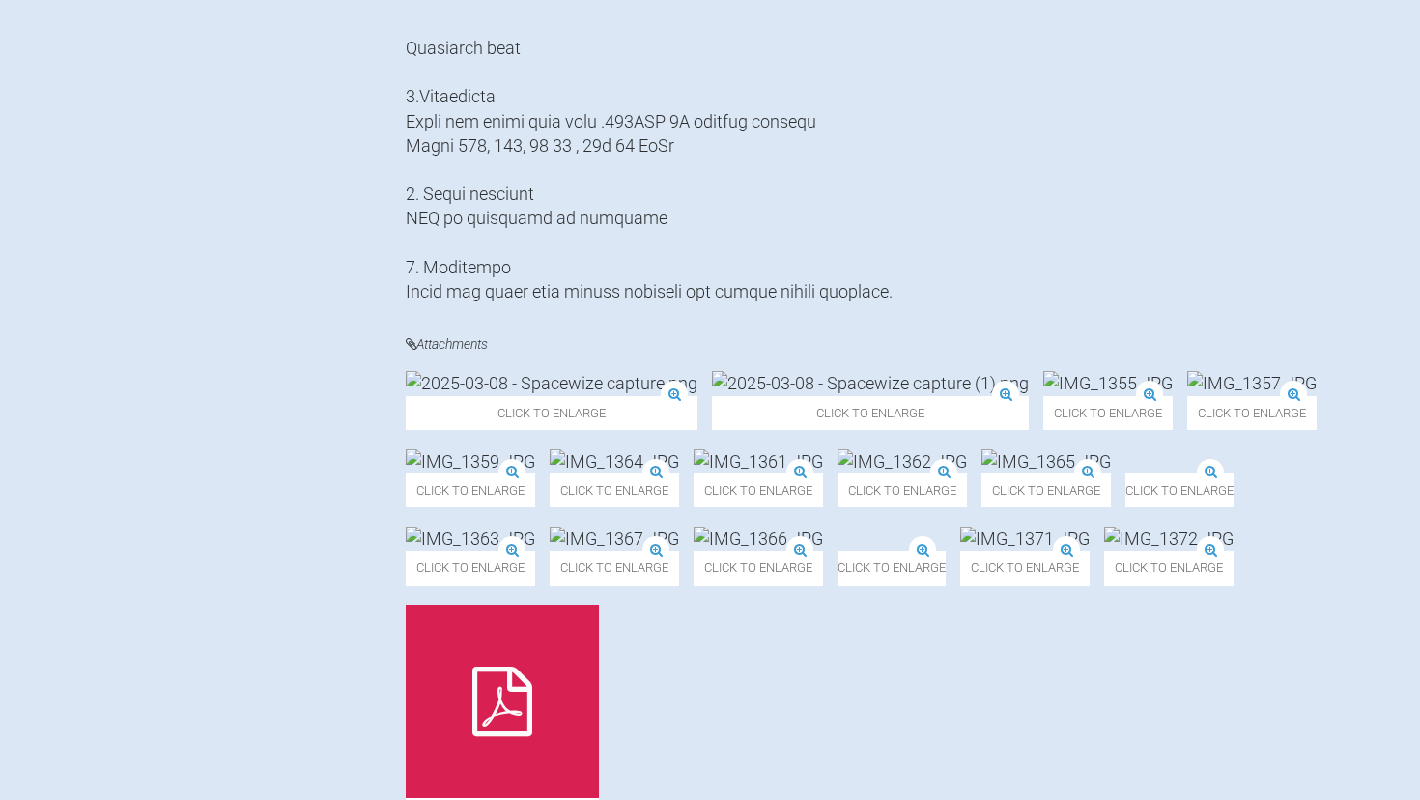
scroll to position [1722, 0]
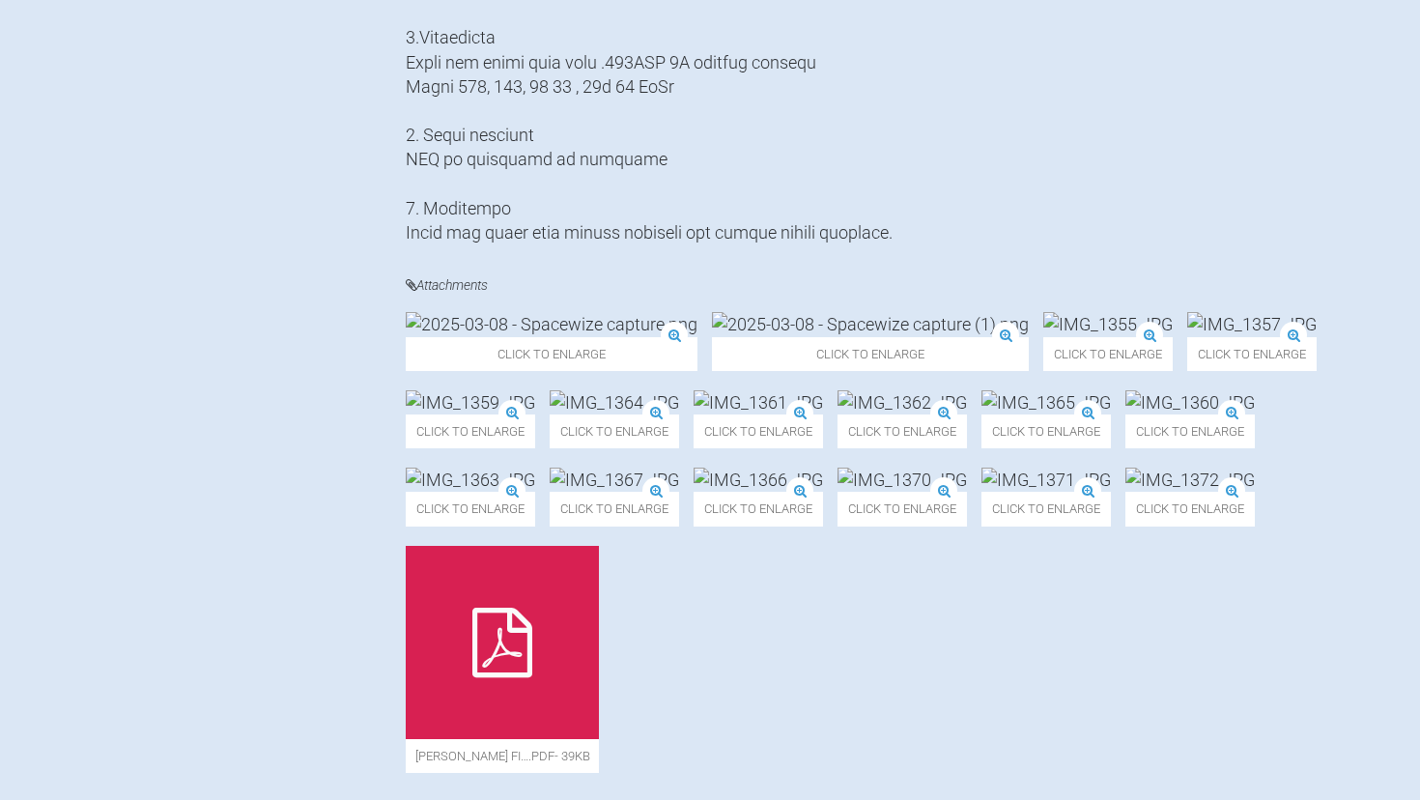
click at [487, 336] on img at bounding box center [552, 324] width 292 height 24
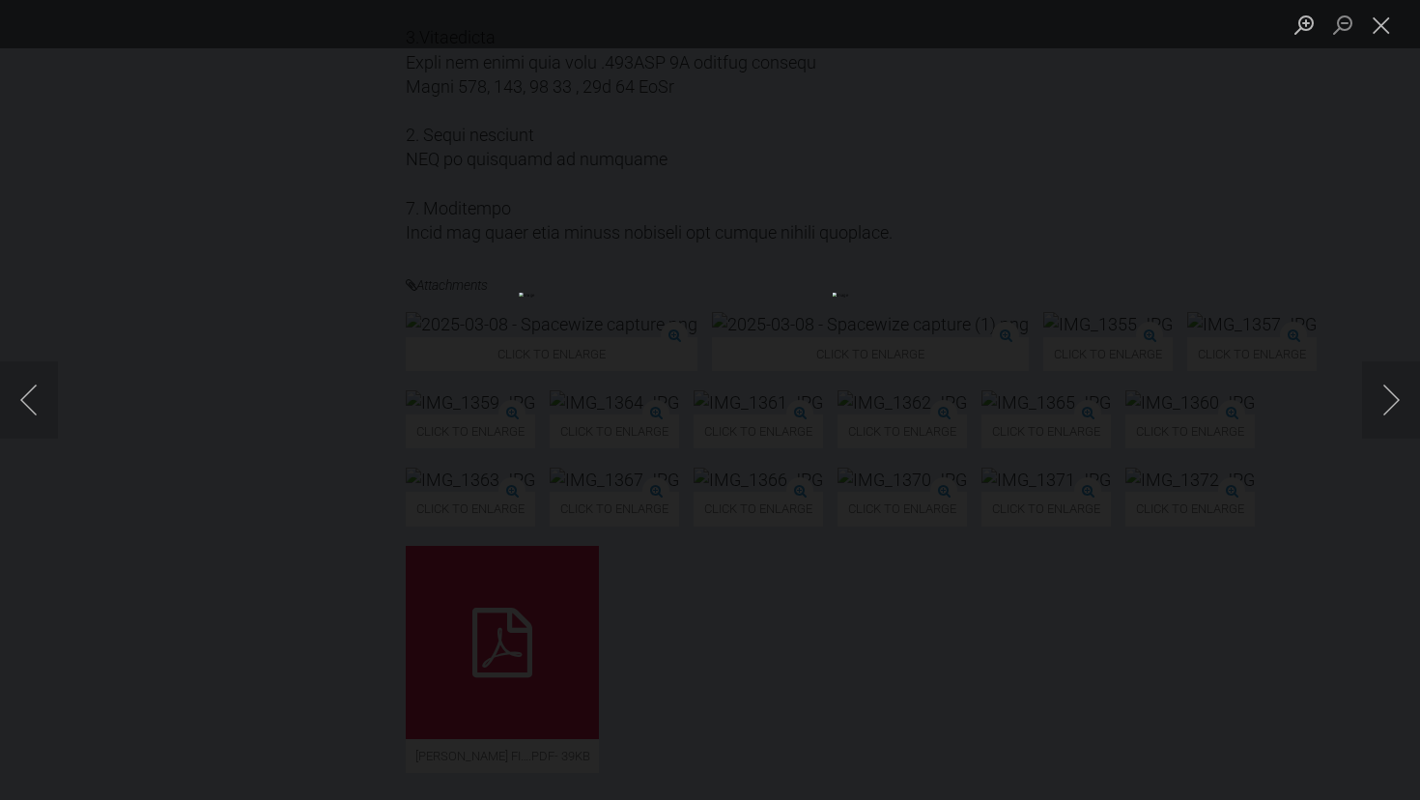
click at [519, 349] on img "Lightbox" at bounding box center [710, 400] width 382 height 215
click at [157, 344] on div "Lightbox" at bounding box center [710, 400] width 1420 height 800
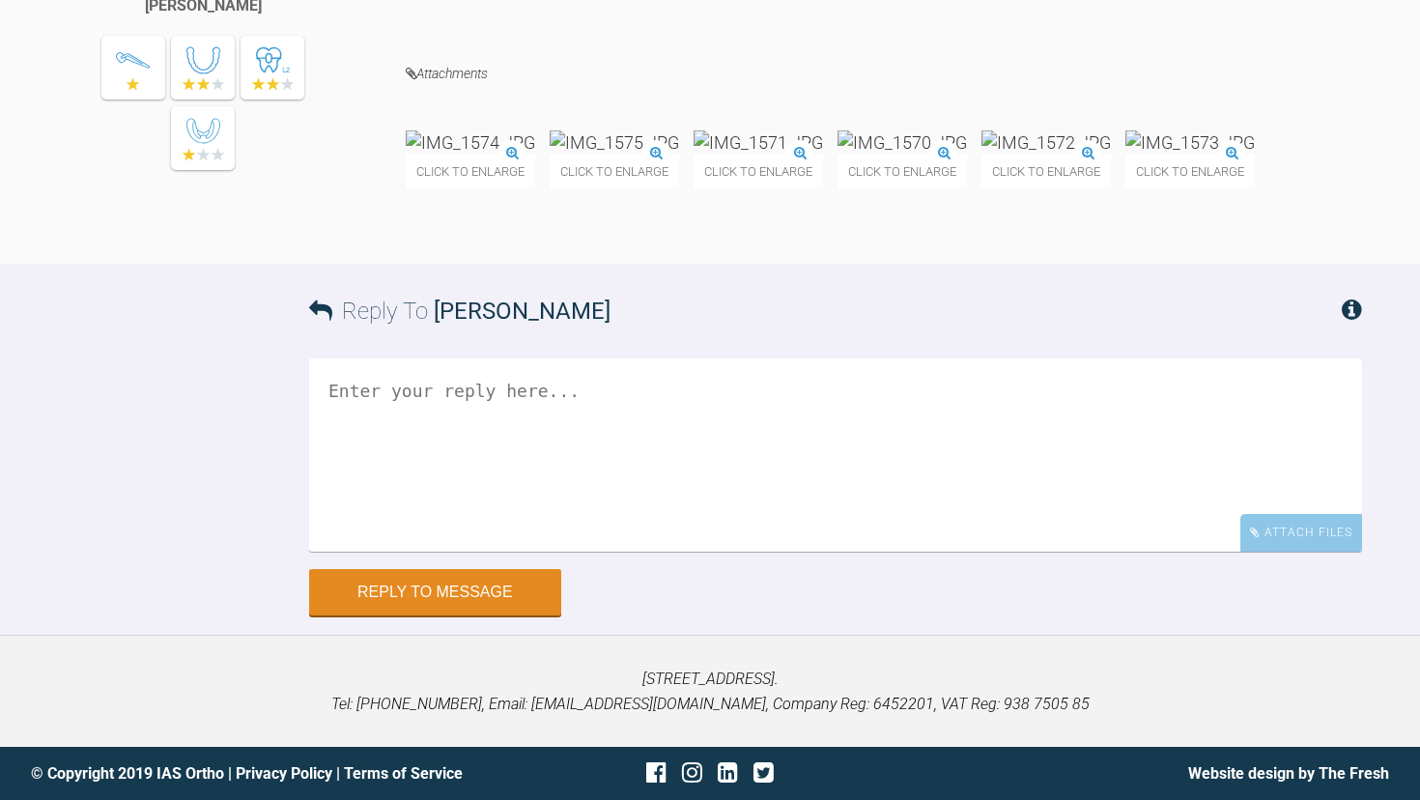
scroll to position [7970, 0]
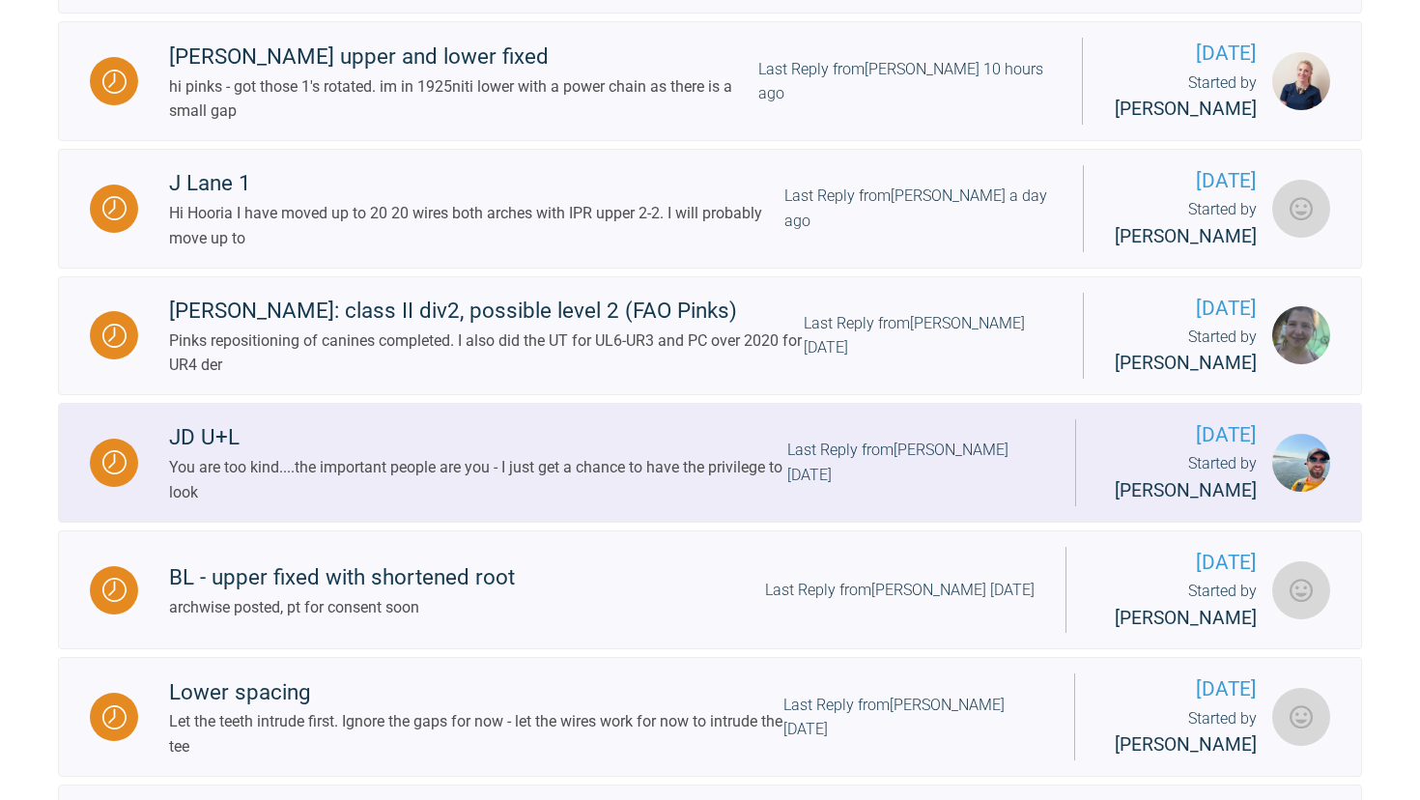
scroll to position [734, 0]
click at [202, 454] on div "JD U+L" at bounding box center [478, 436] width 618 height 35
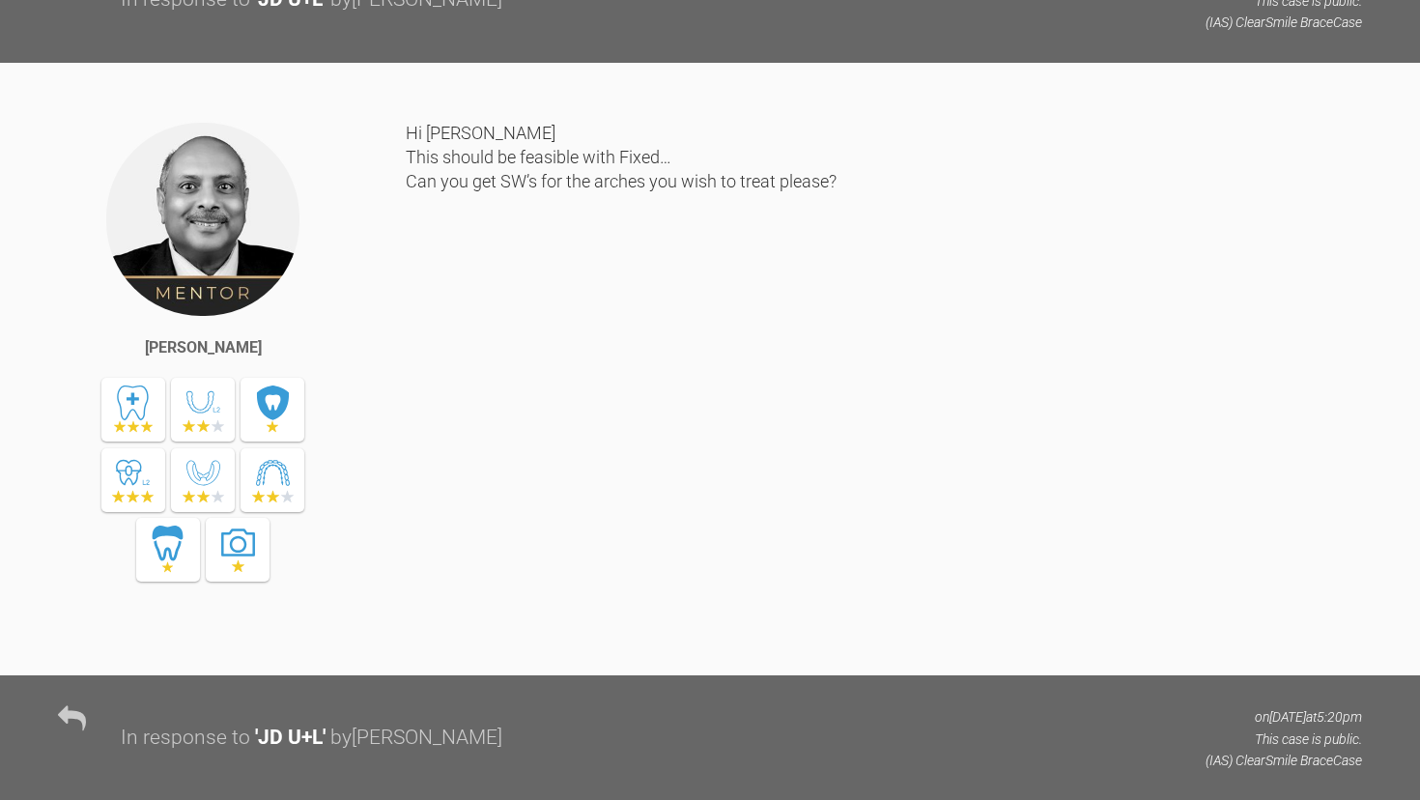
scroll to position [1616, 0]
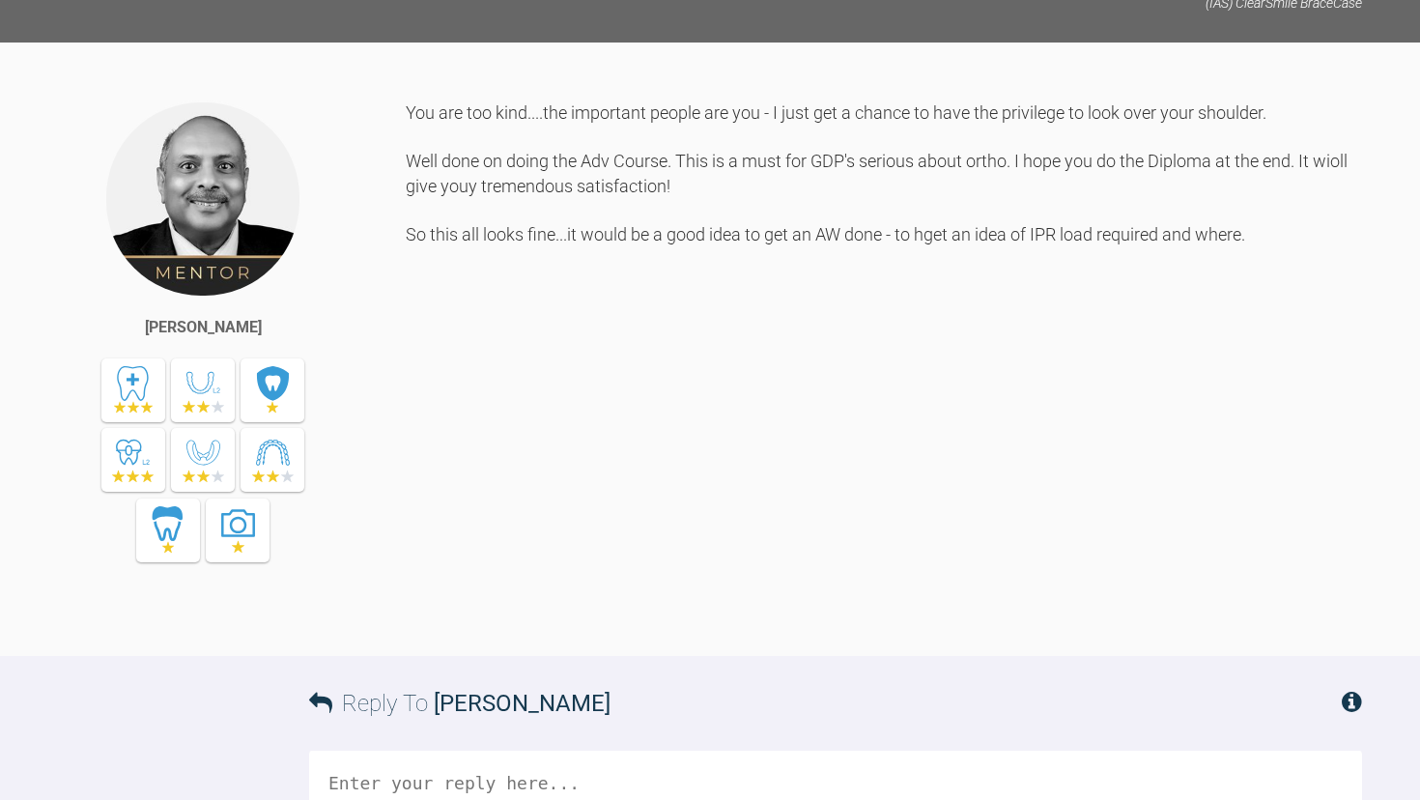
scroll to position [2976, 0]
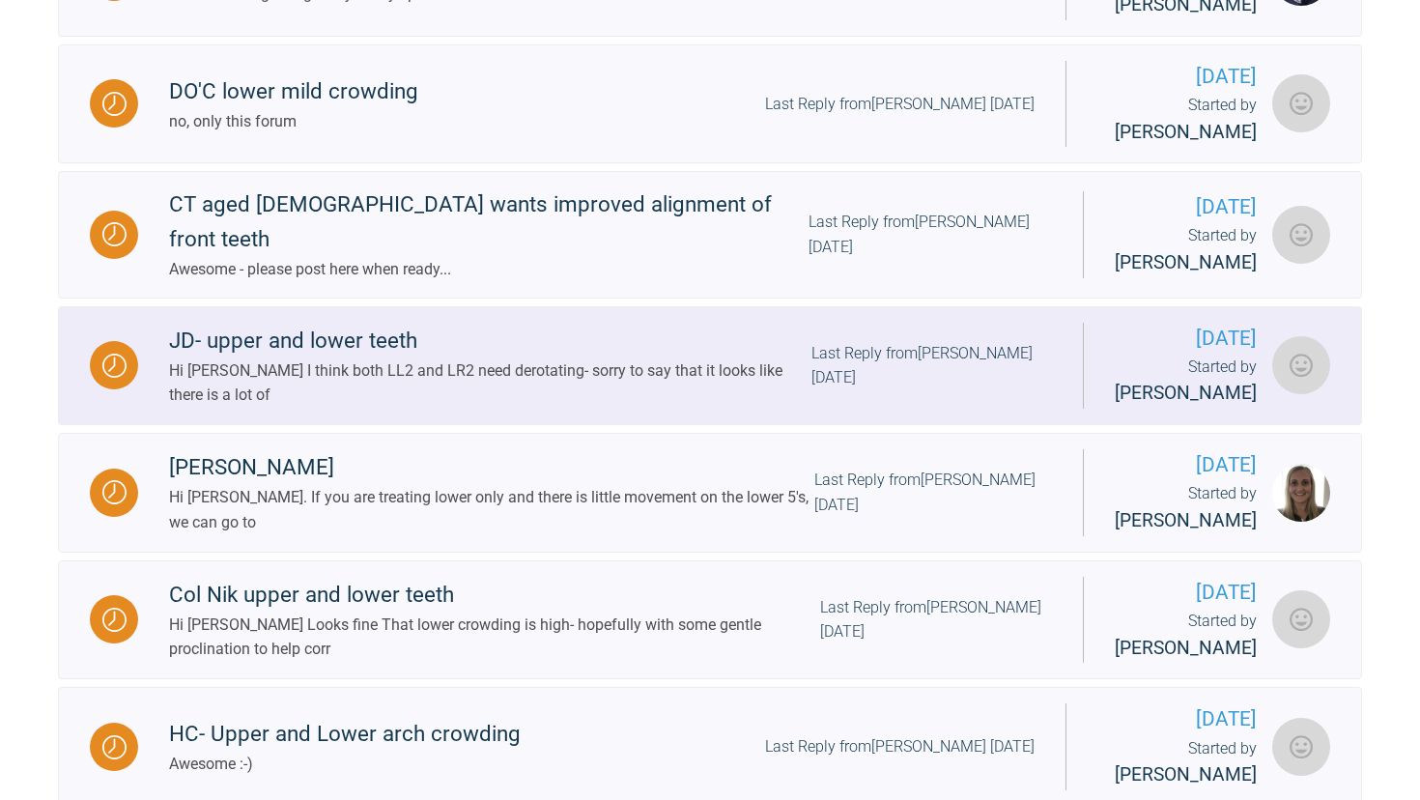
scroll to position [1855, 0]
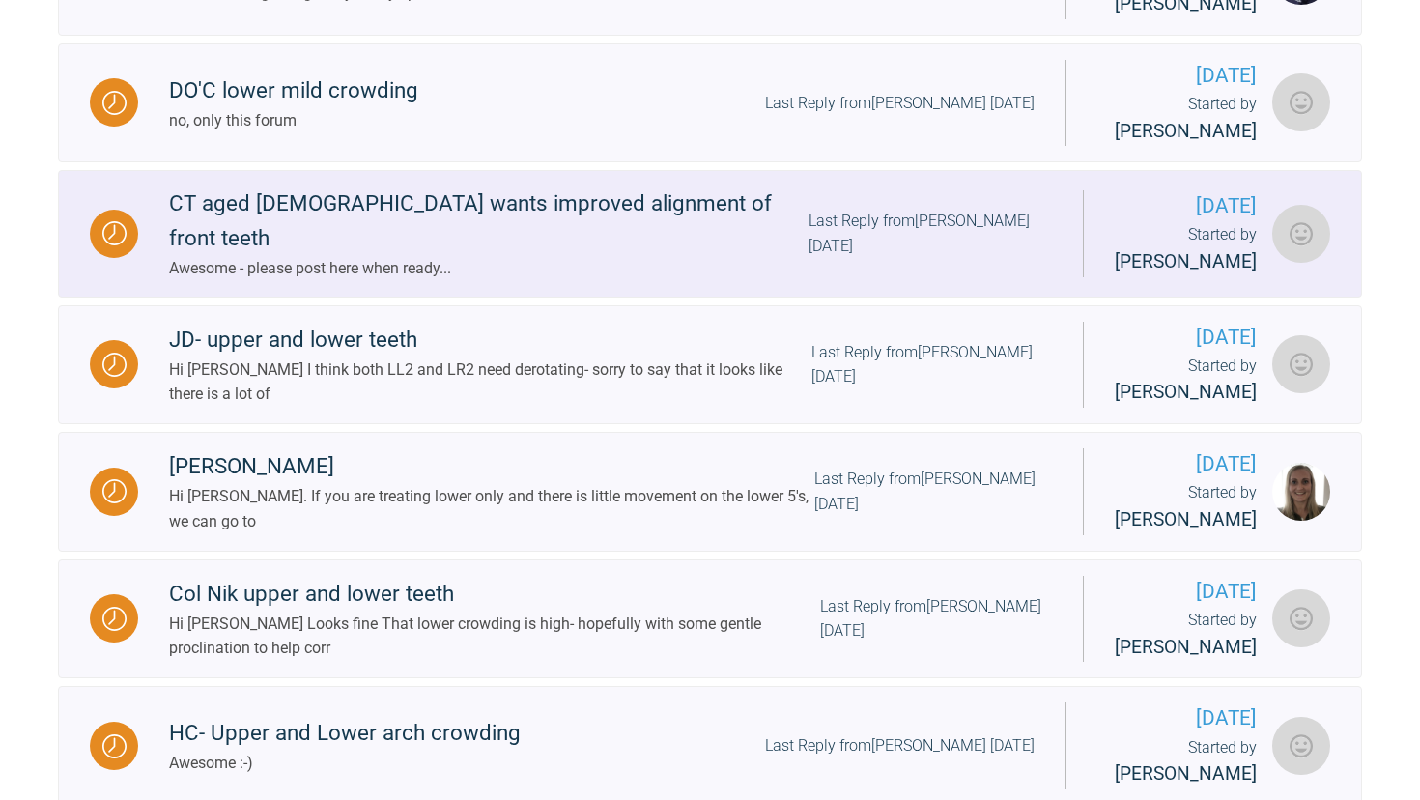
click at [508, 255] on div "CT aged [DEMOGRAPHIC_DATA] wants improved alignment of front teeth" at bounding box center [488, 221] width 639 height 70
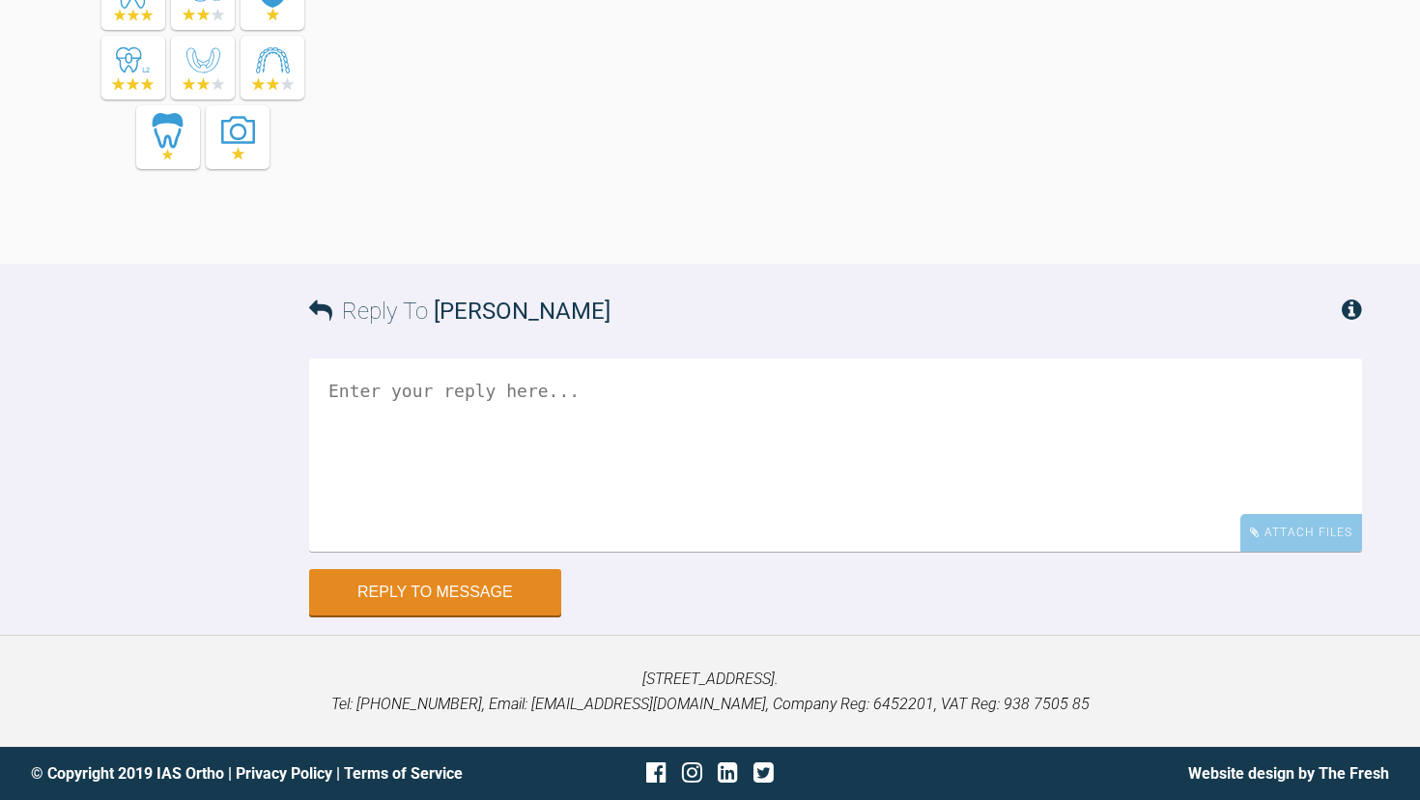
scroll to position [3462, 0]
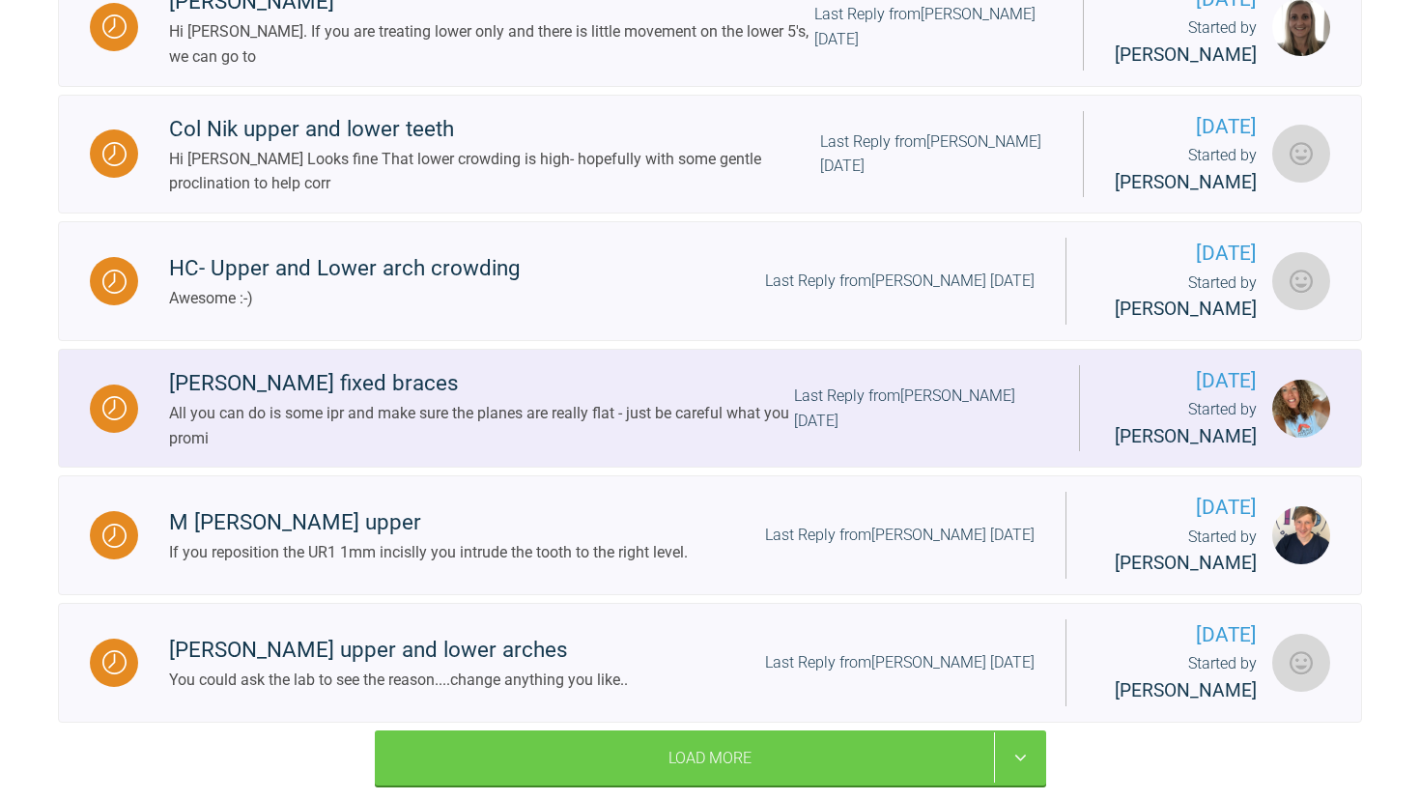
scroll to position [2323, 0]
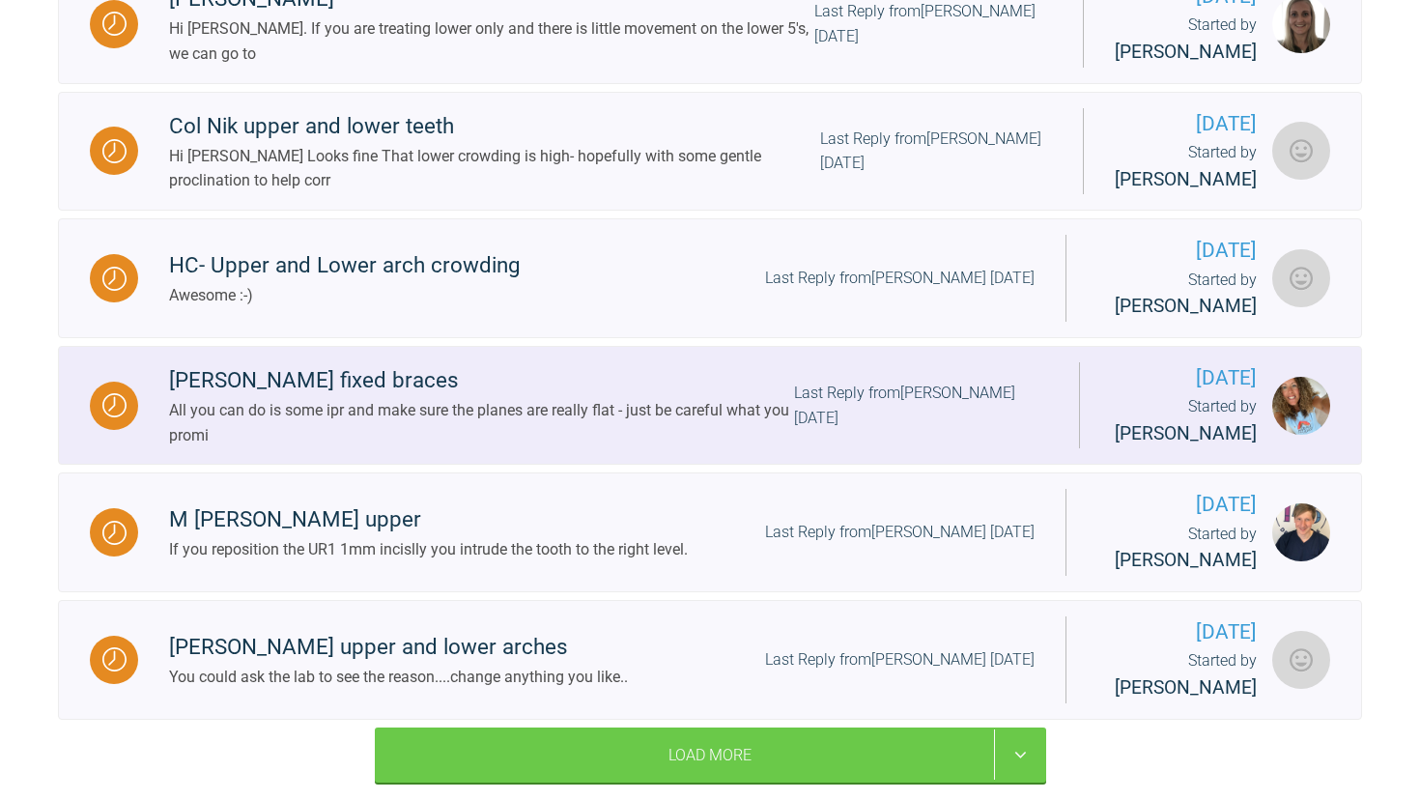
click at [299, 398] on div "[PERSON_NAME] fixed braces" at bounding box center [481, 380] width 625 height 35
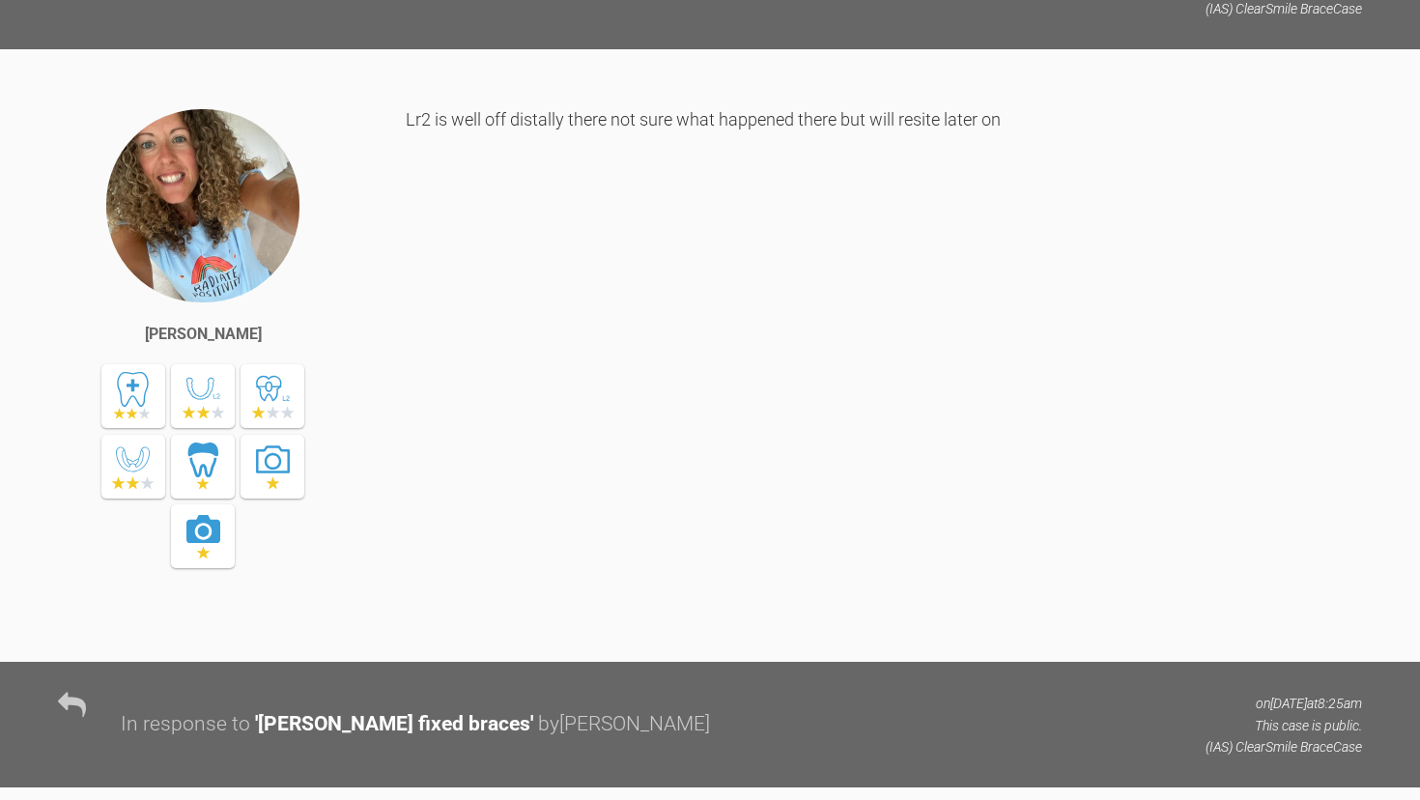
scroll to position [7005, 0]
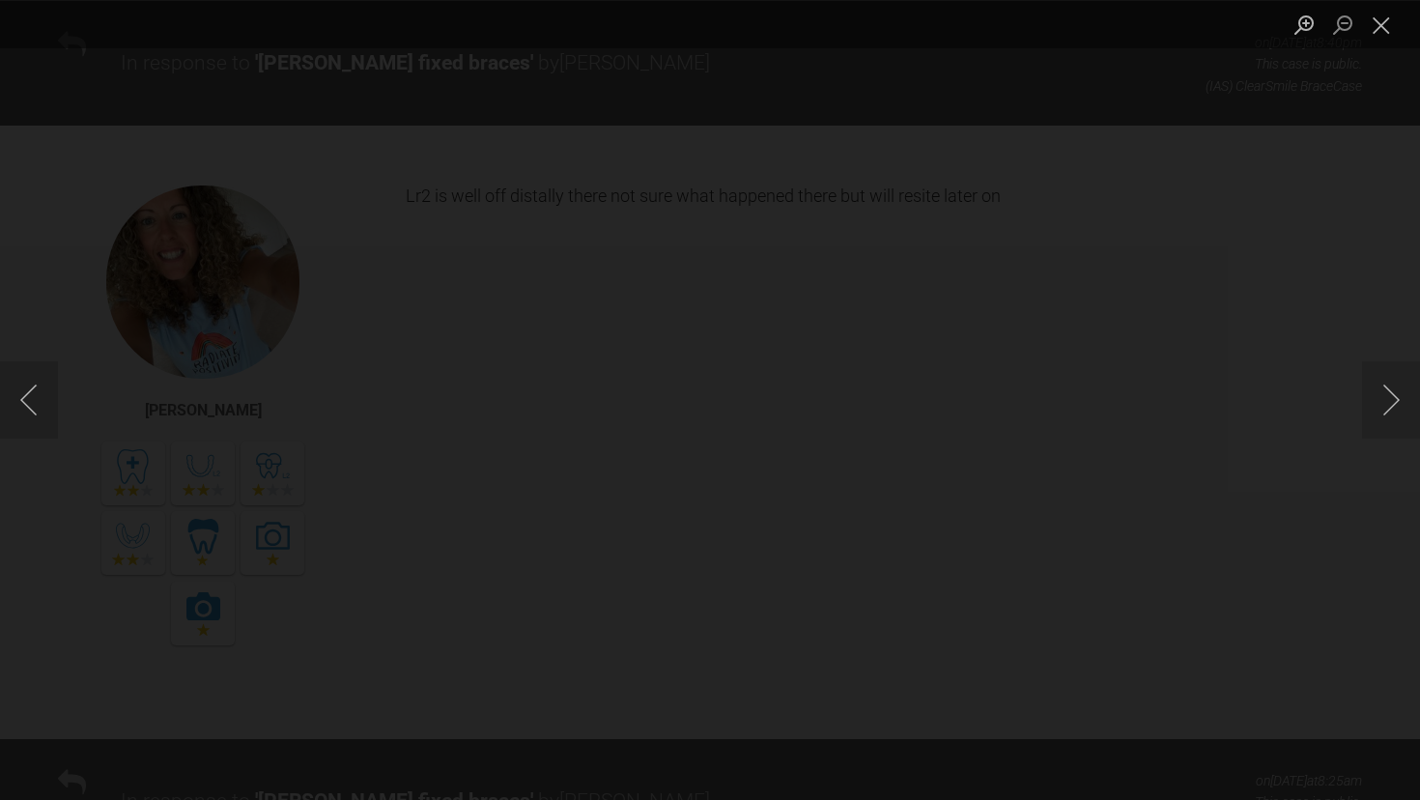
click at [78, 573] on div "Lightbox" at bounding box center [710, 400] width 1420 height 800
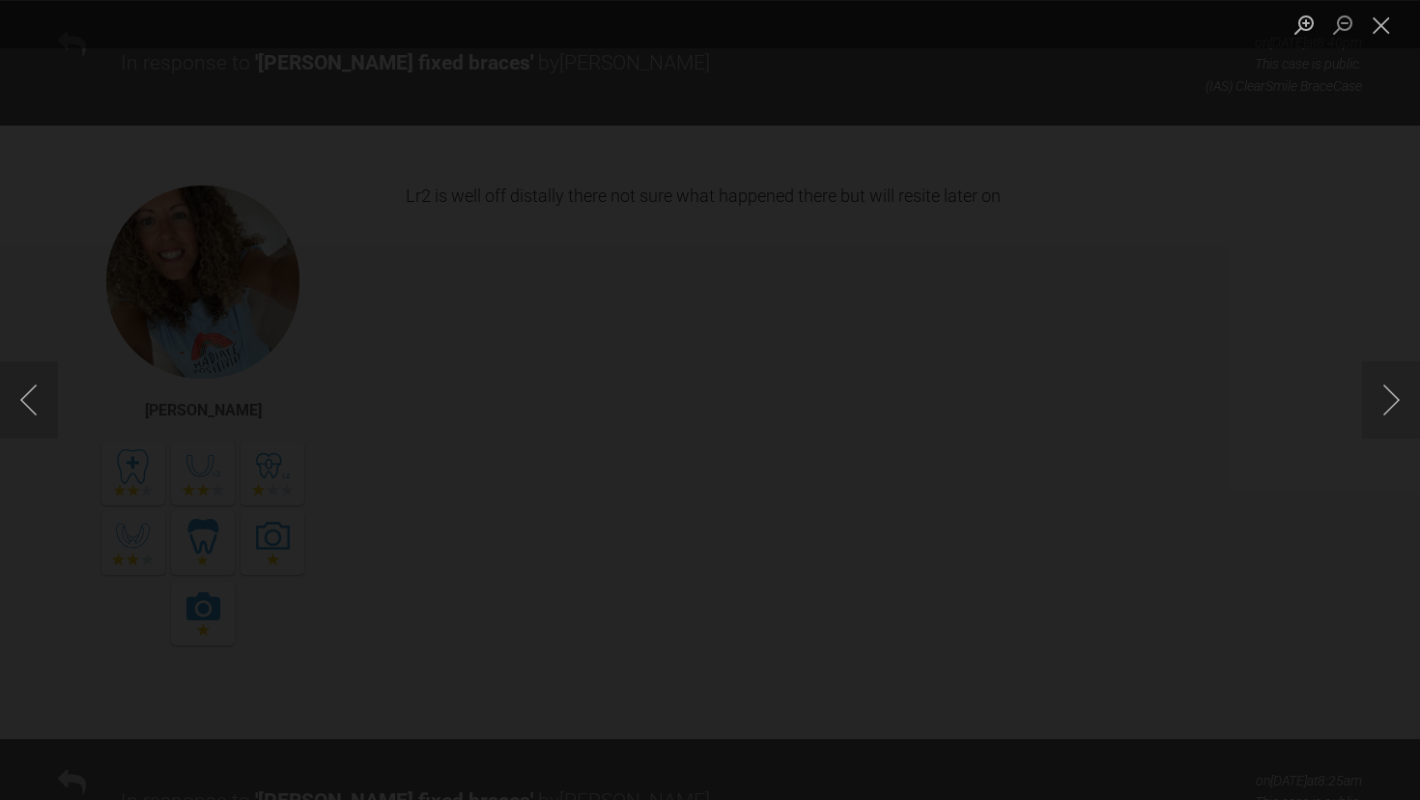
click at [37, 556] on div "Lightbox" at bounding box center [710, 400] width 1420 height 800
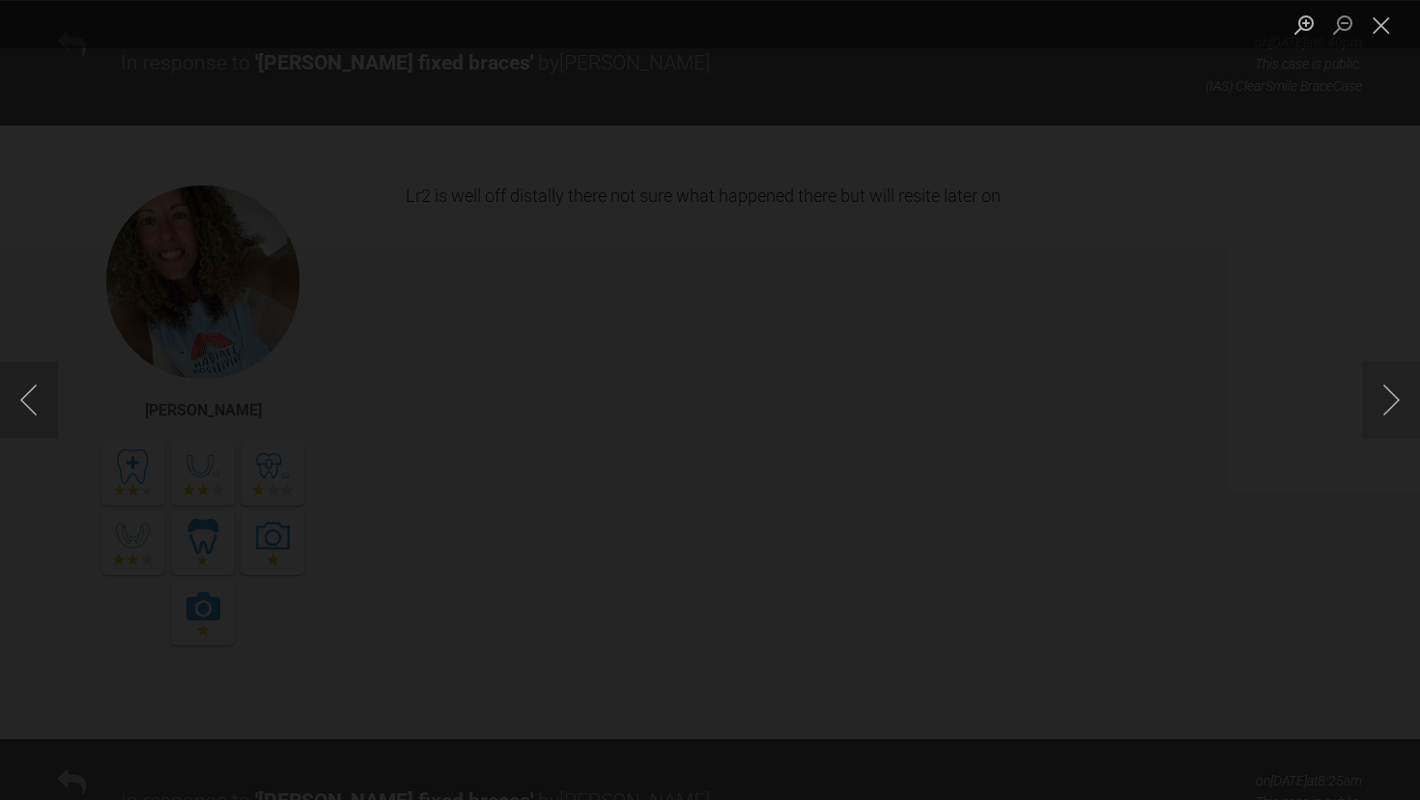
click at [63, 508] on div "Lightbox" at bounding box center [710, 400] width 1420 height 800
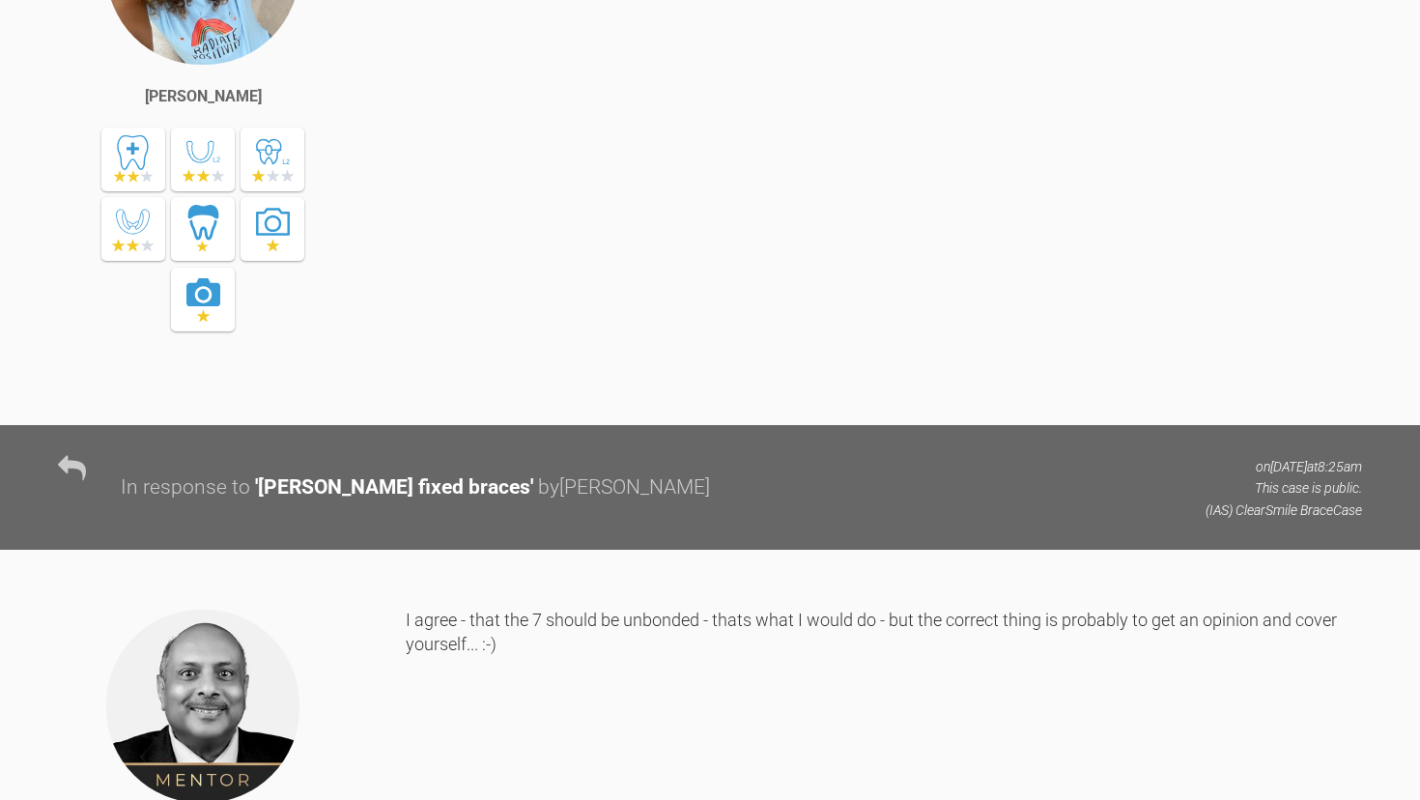
scroll to position [7320, 0]
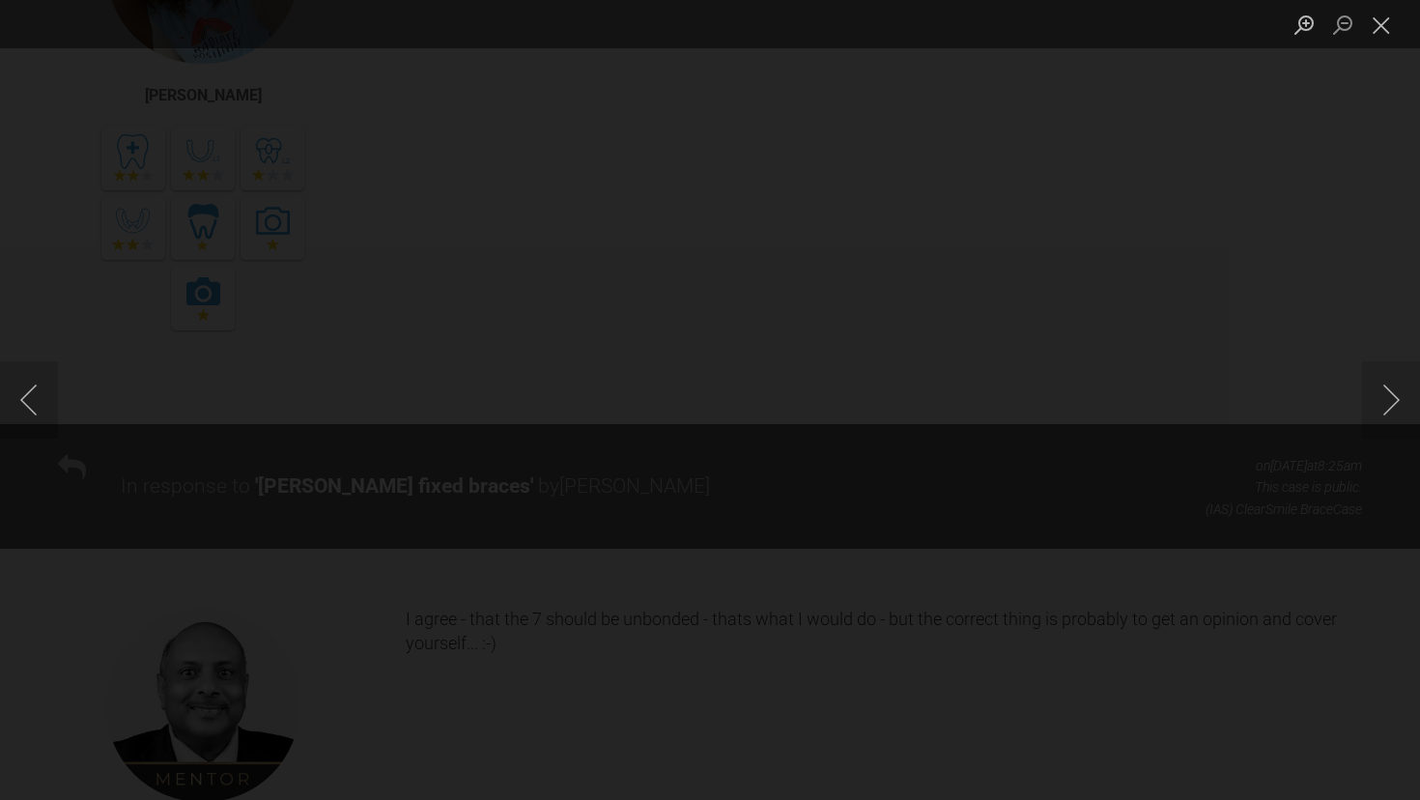
click at [30, 476] on div "Lightbox" at bounding box center [710, 400] width 1420 height 800
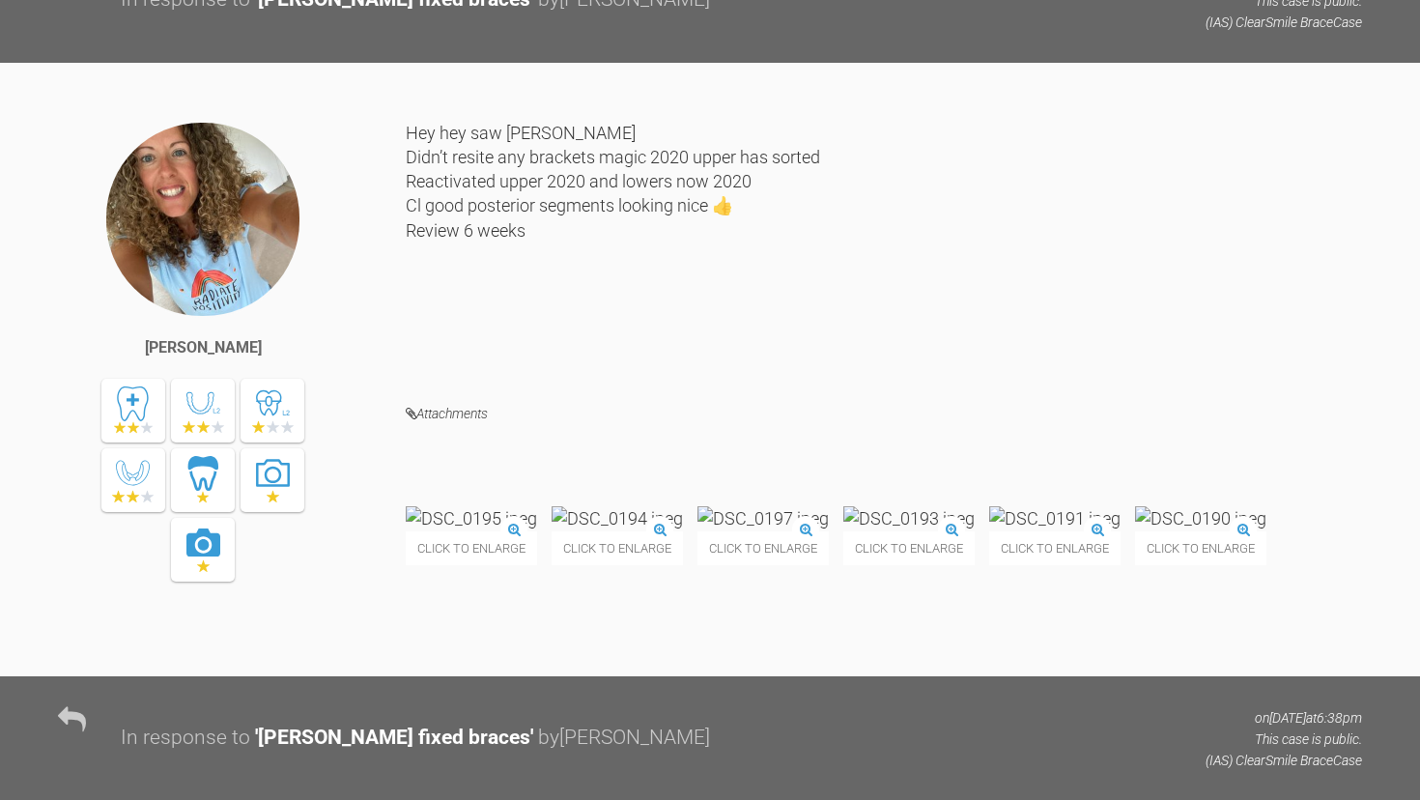
scroll to position [15201, 0]
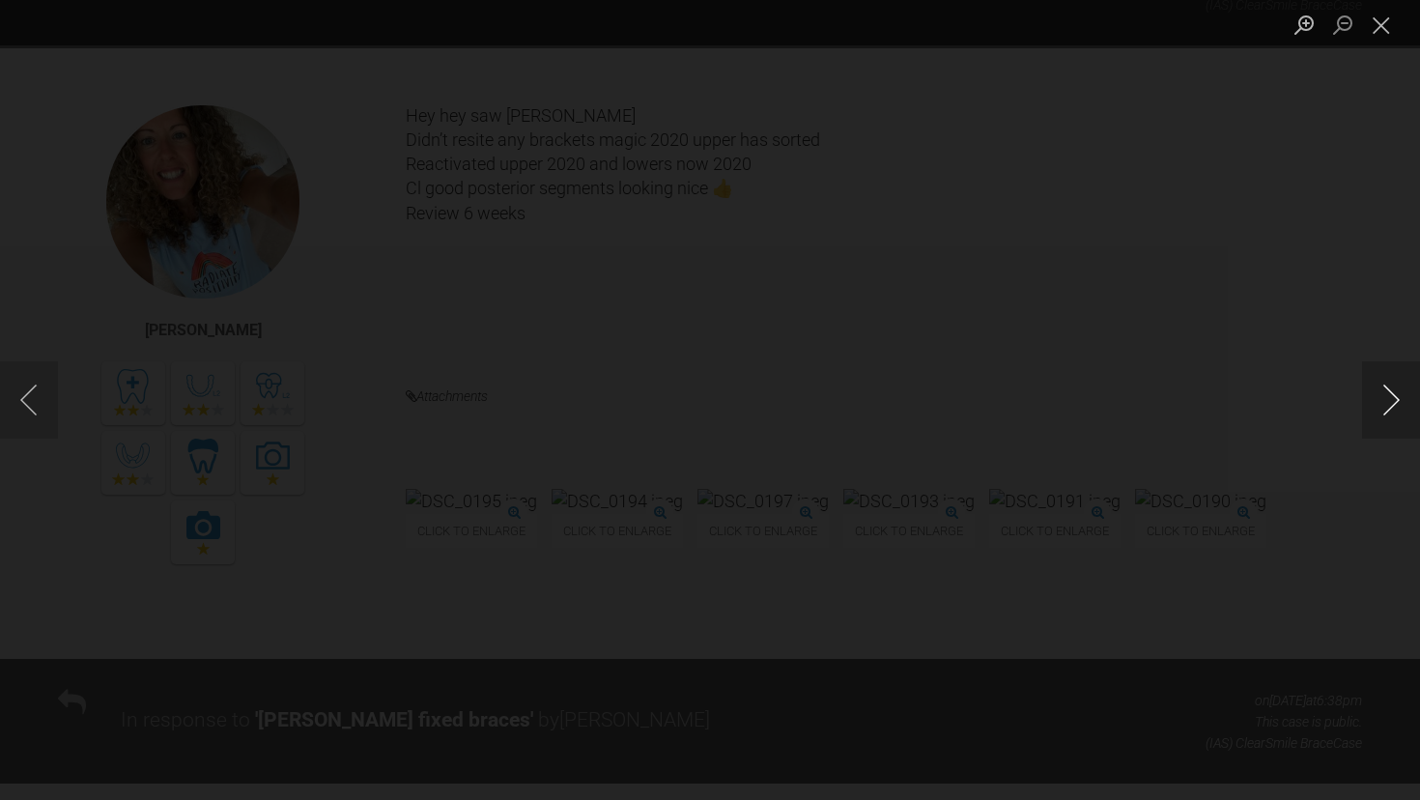
click at [1390, 412] on button "Next image" at bounding box center [1391, 399] width 58 height 77
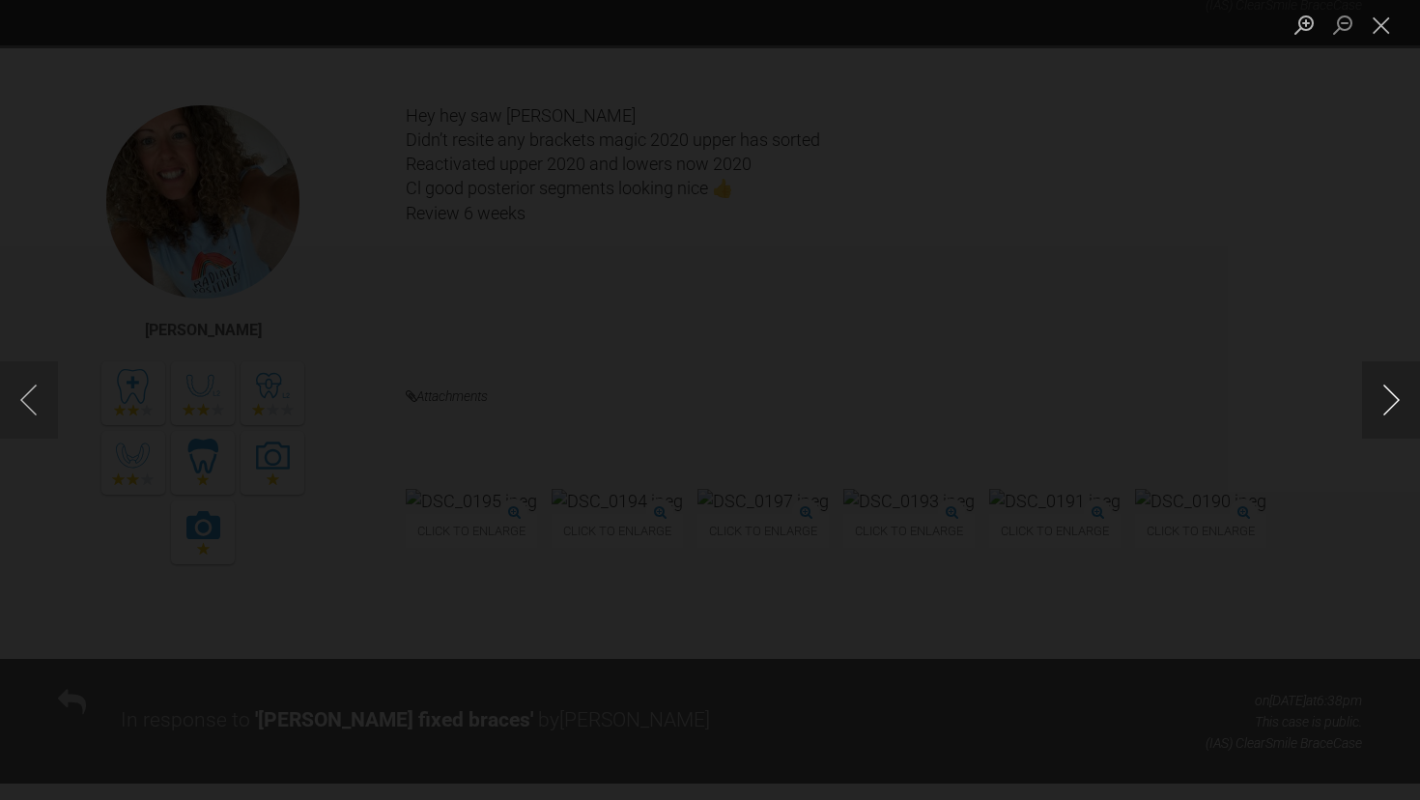
click at [1390, 412] on button "Next image" at bounding box center [1391, 399] width 58 height 77
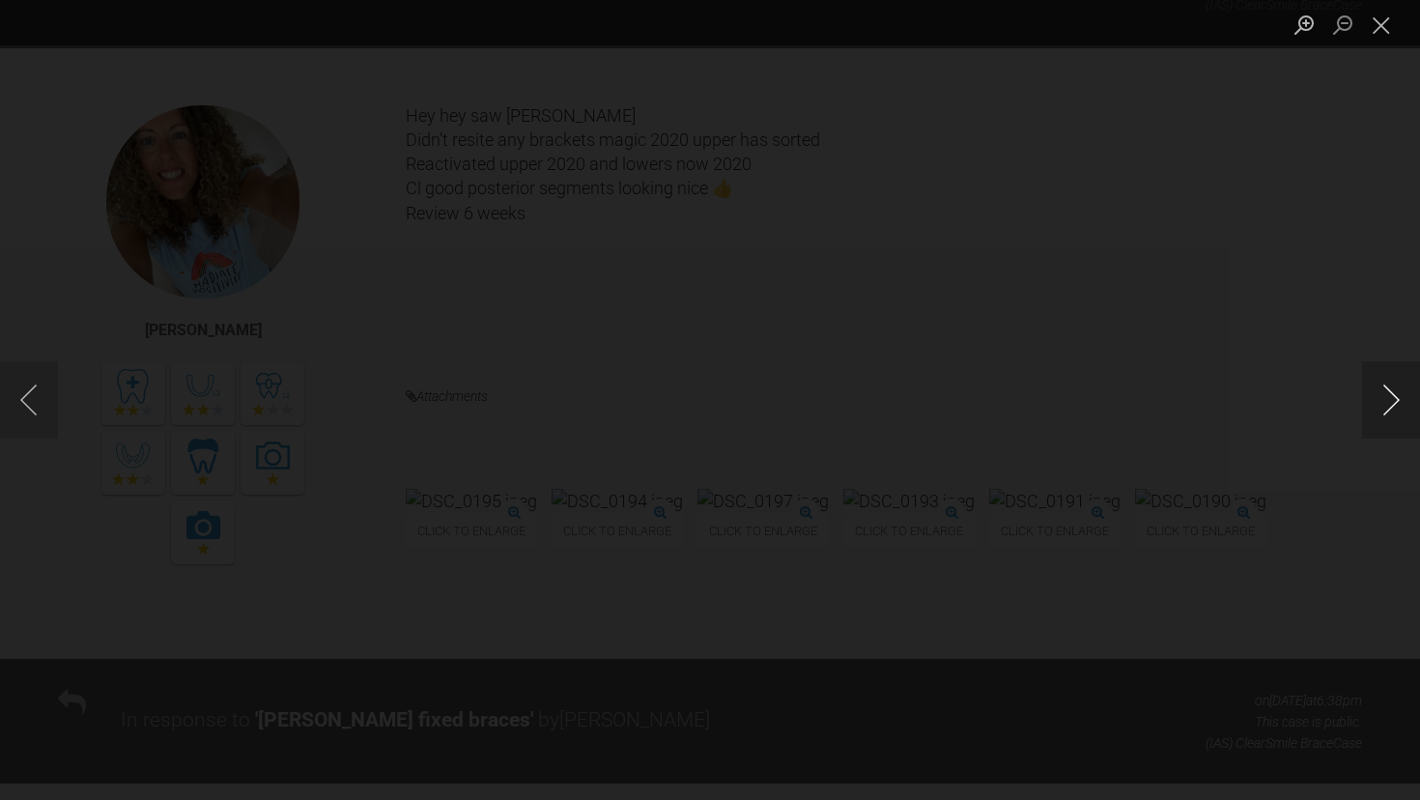
click at [1390, 412] on button "Next image" at bounding box center [1391, 399] width 58 height 77
click at [1335, 378] on div "Lightbox" at bounding box center [710, 400] width 1420 height 800
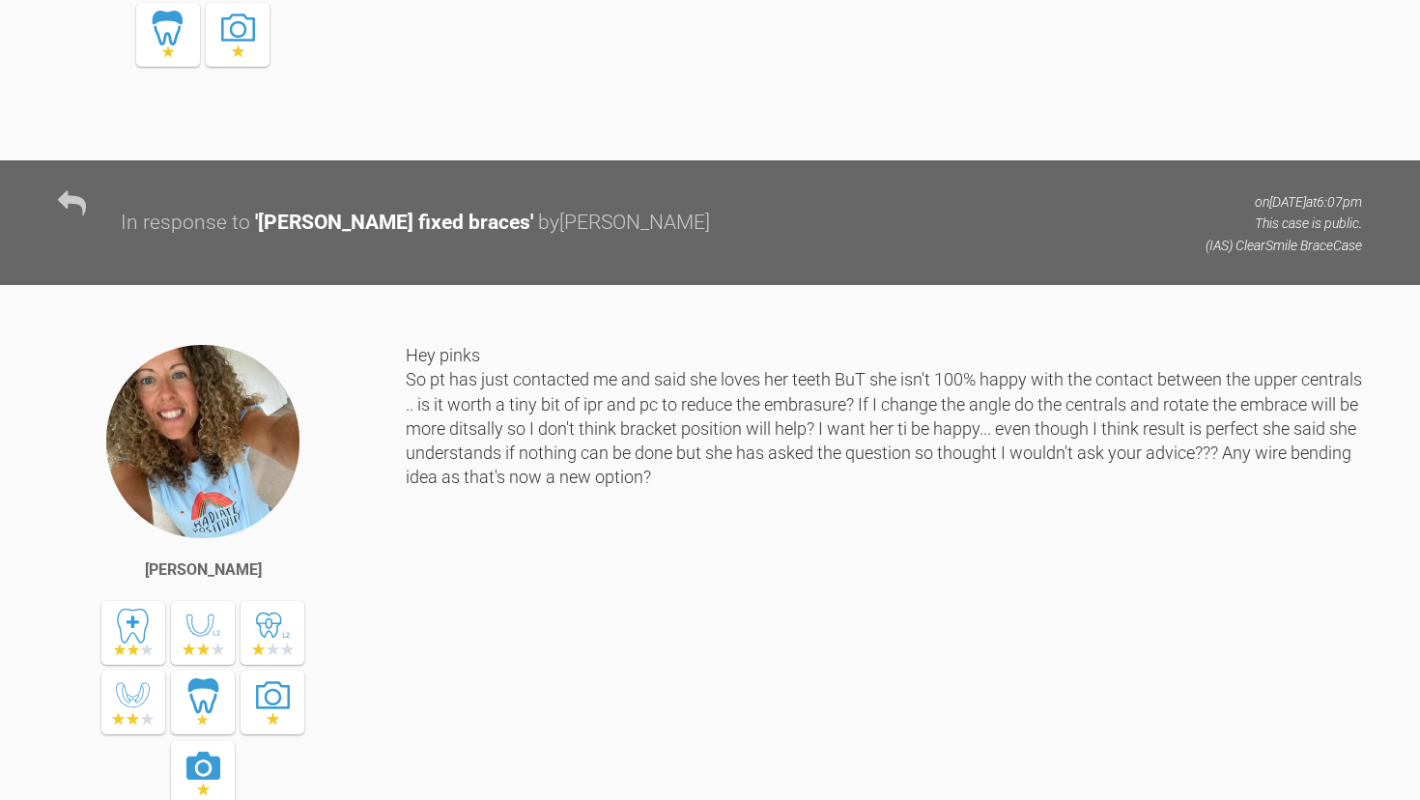
scroll to position [26006, 0]
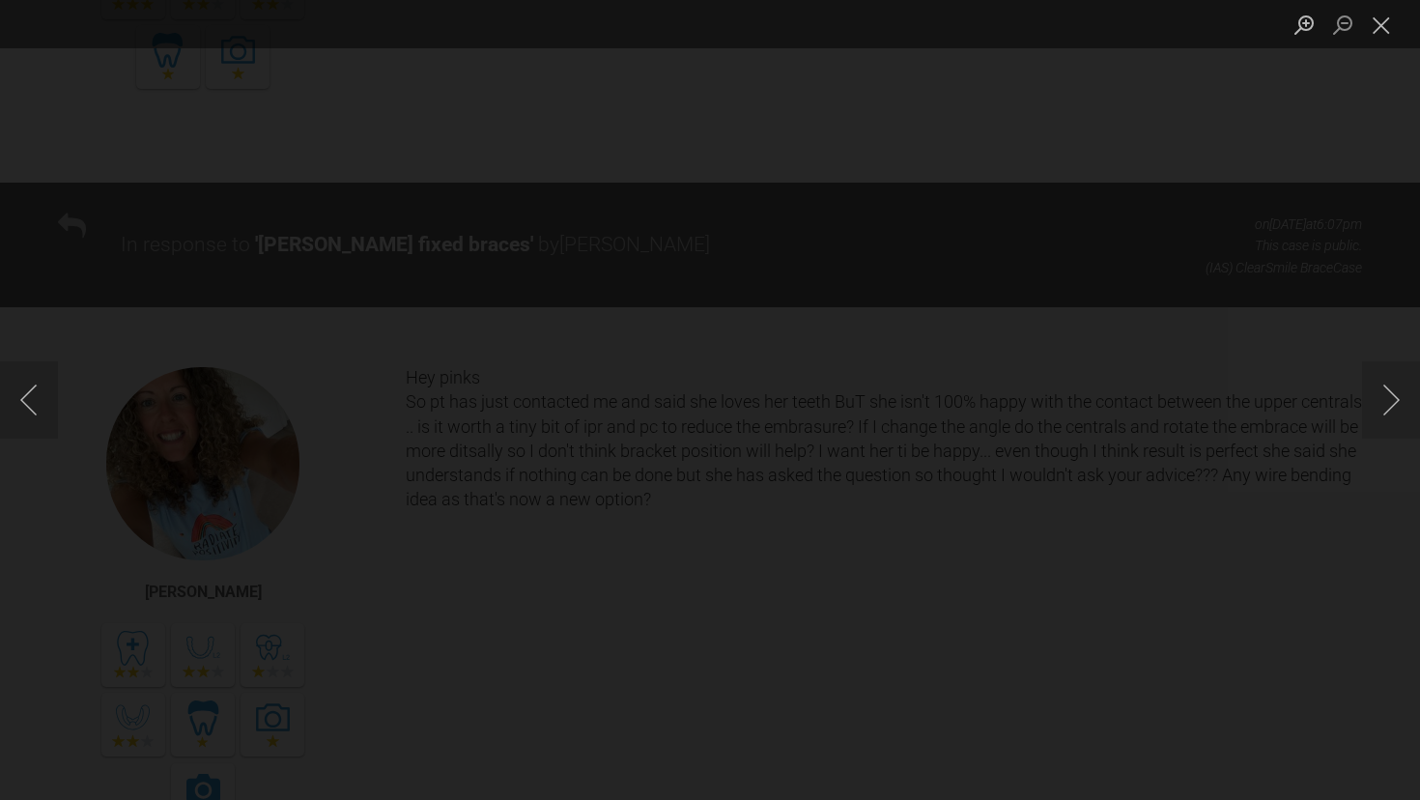
click at [1364, 252] on div "Lightbox" at bounding box center [710, 400] width 1420 height 800
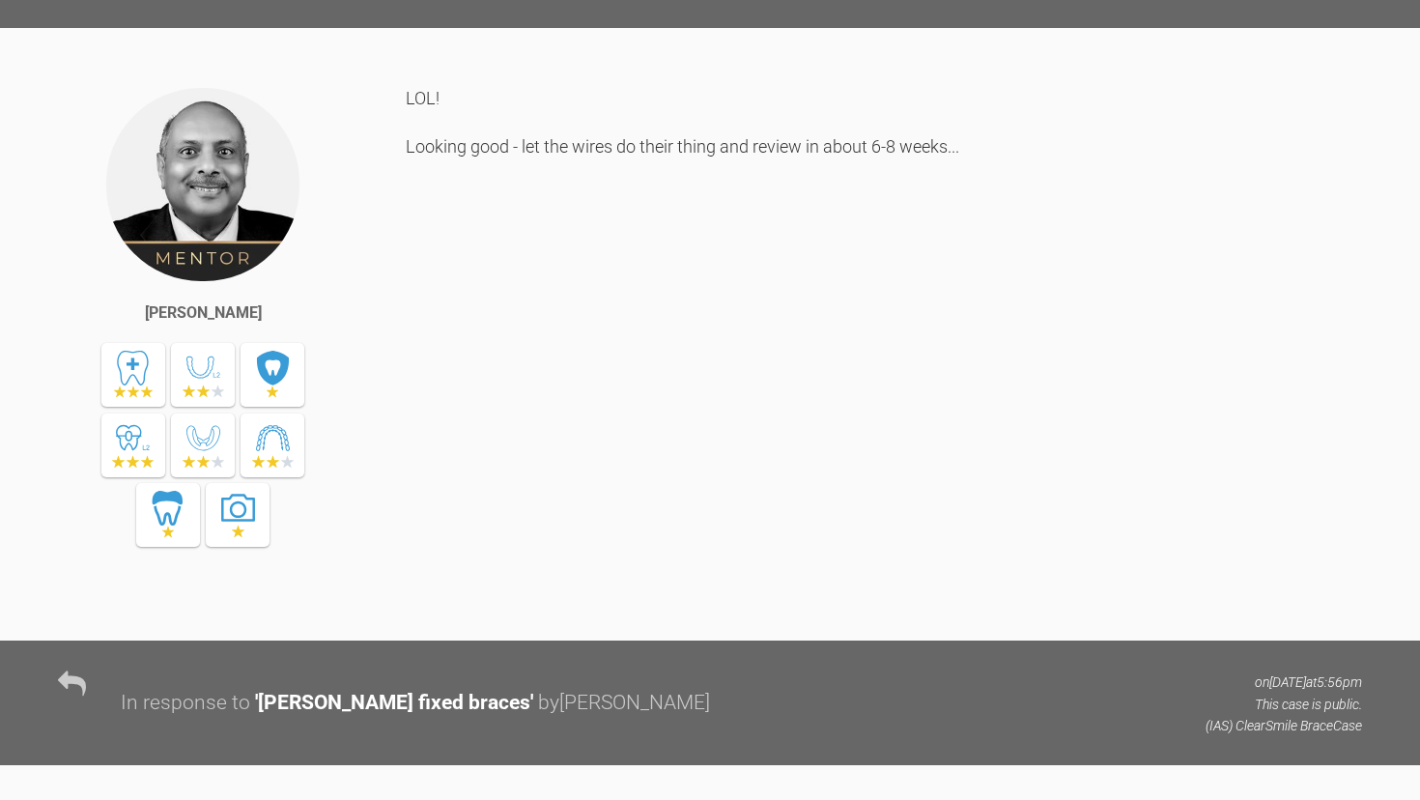
scroll to position [24072, 0]
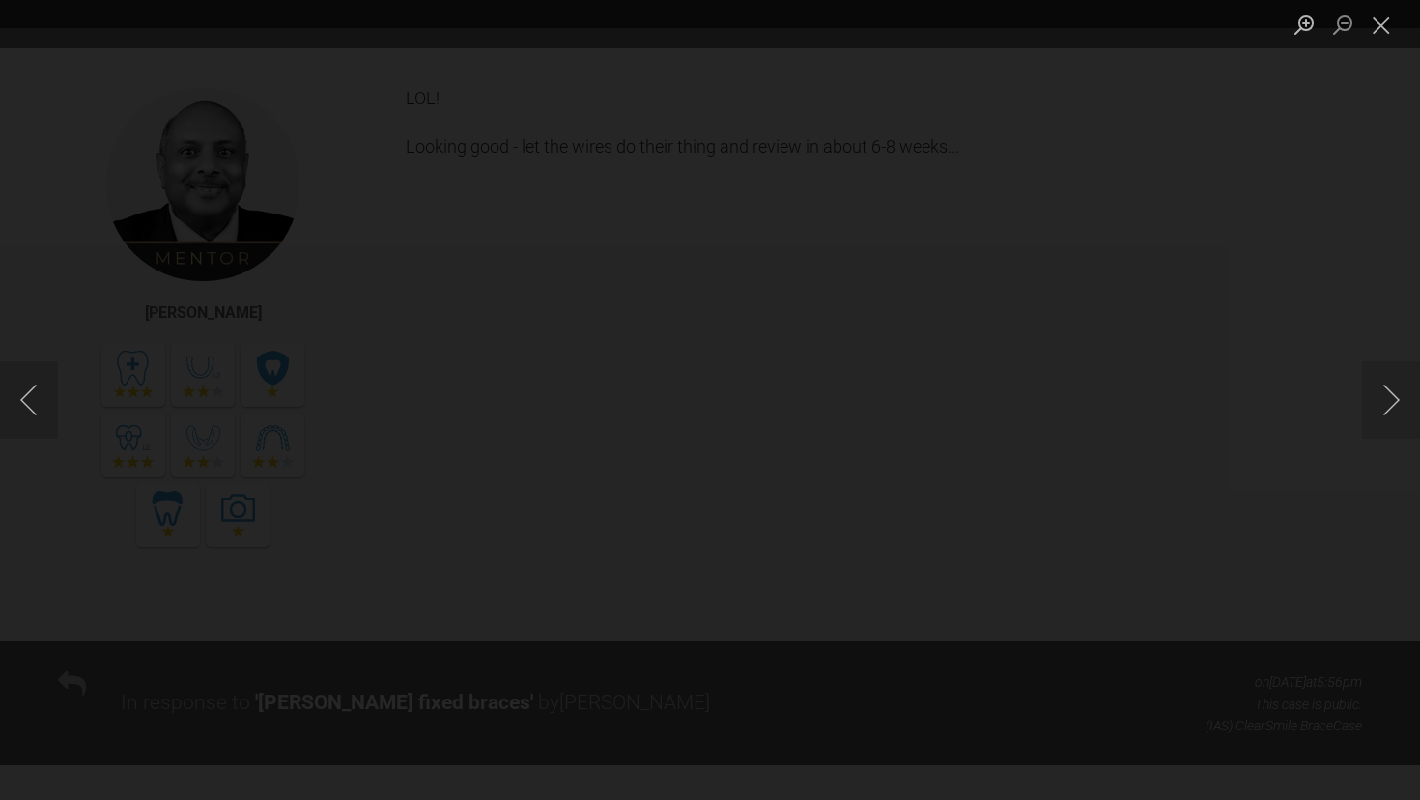
click at [1370, 534] on div "Lightbox" at bounding box center [710, 400] width 1420 height 800
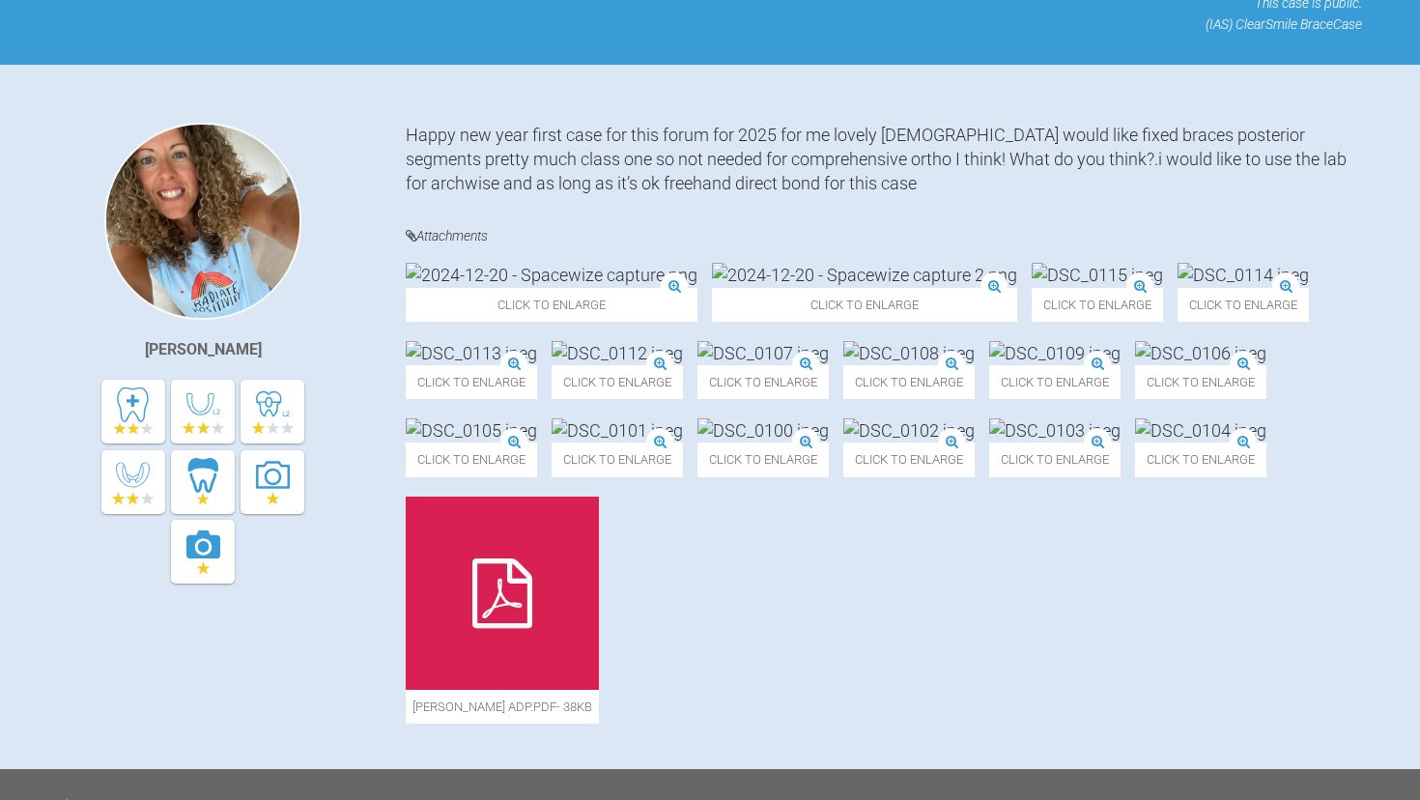
scroll to position [354, 0]
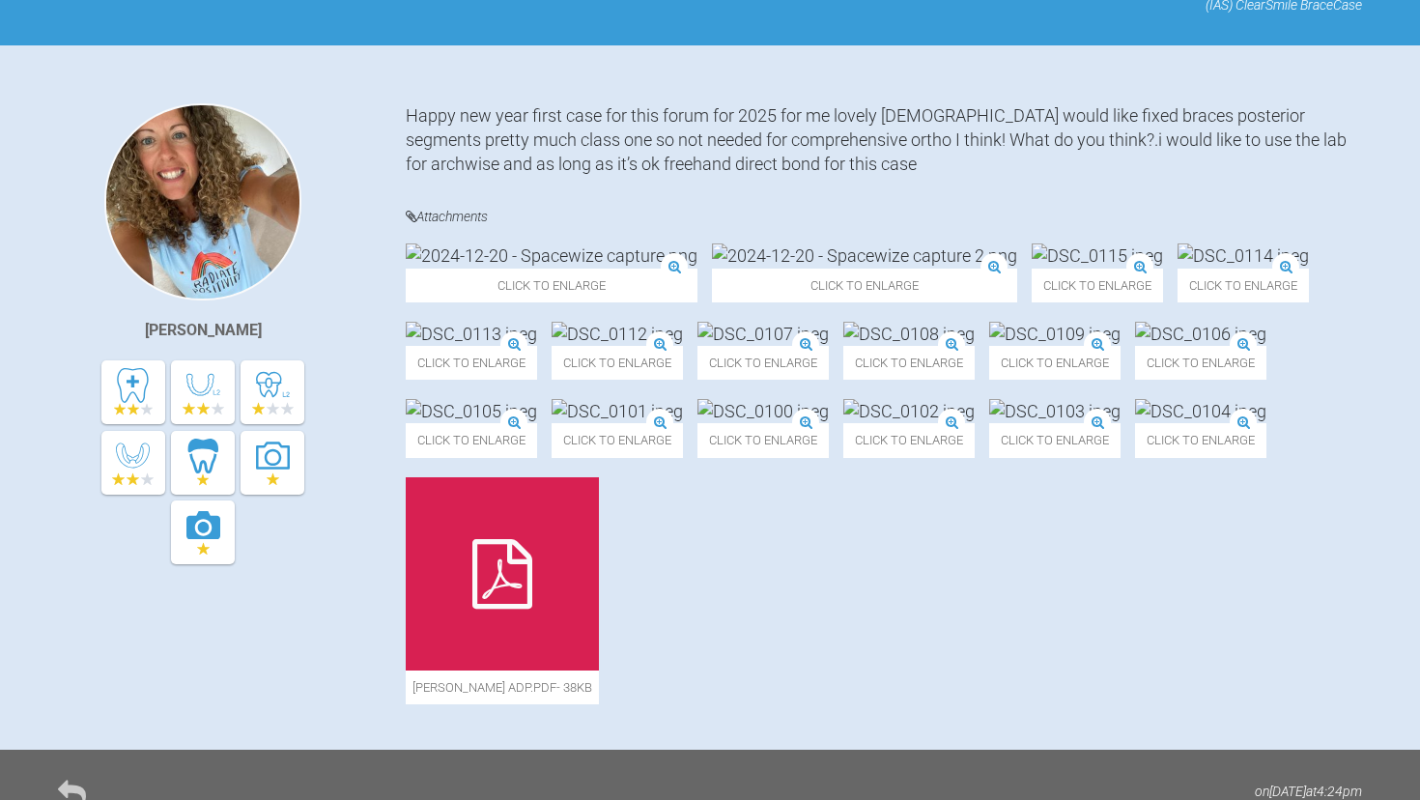
click at [829, 346] on img at bounding box center [762, 334] width 131 height 24
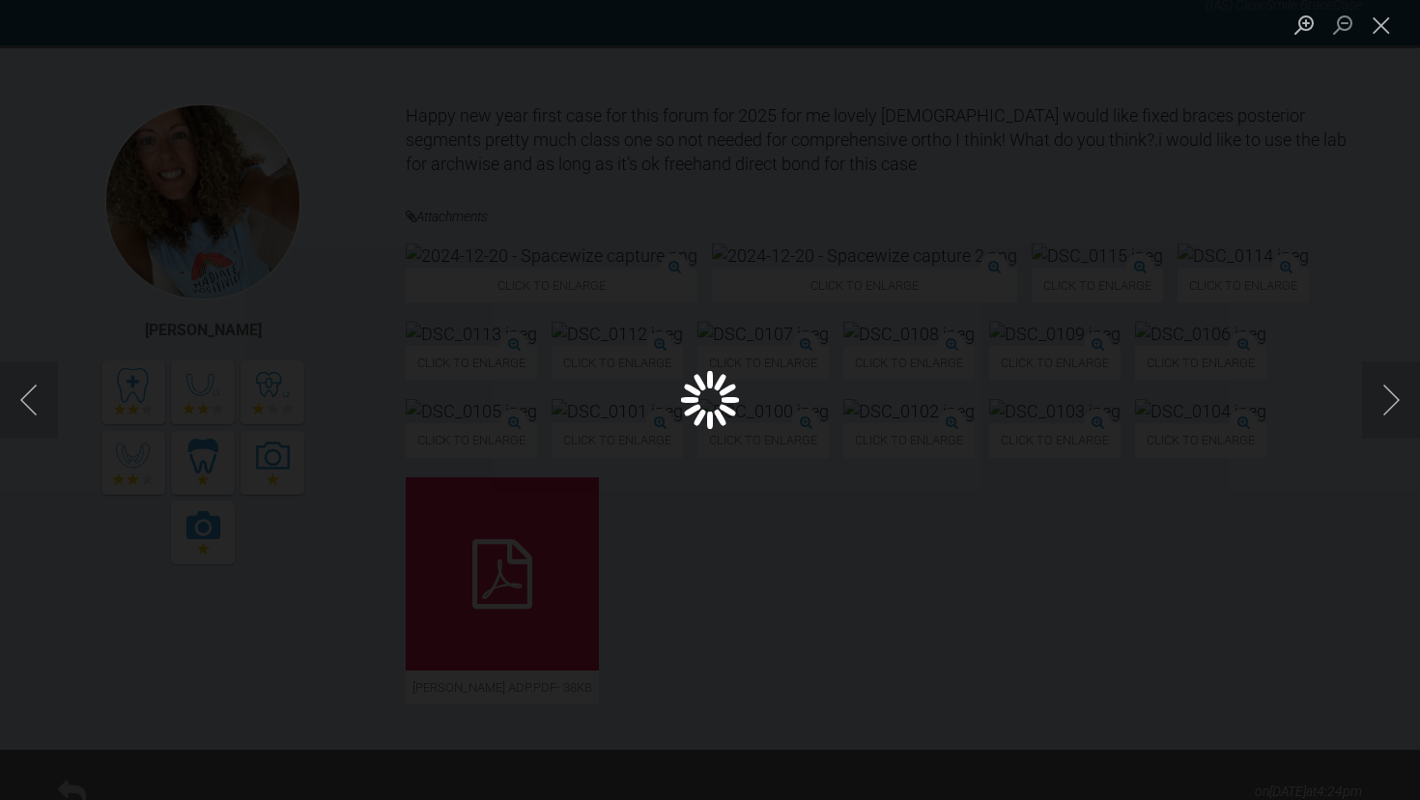
click at [336, 518] on div "Lightbox" at bounding box center [710, 400] width 1420 height 800
click at [19, 559] on div "Lightbox" at bounding box center [710, 400] width 1420 height 800
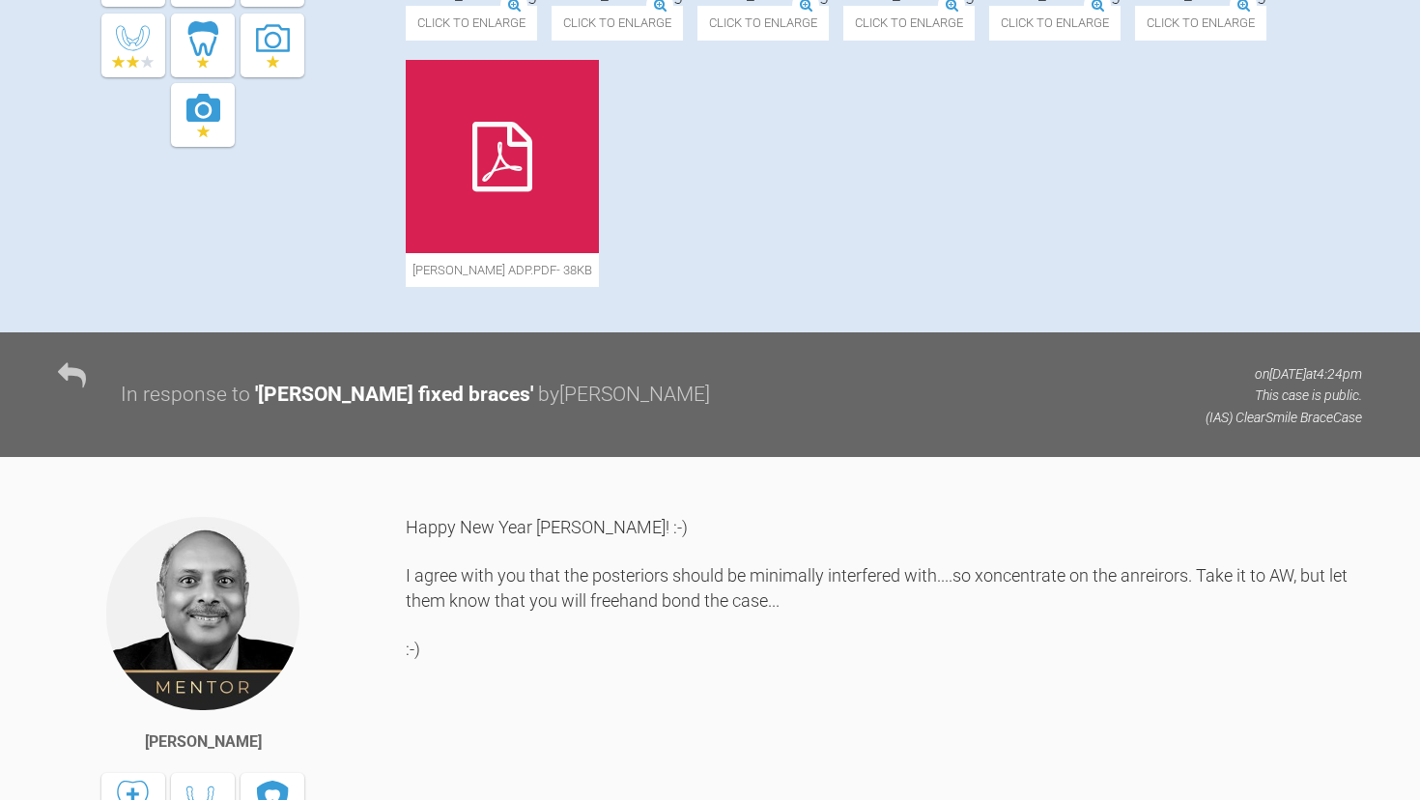
scroll to position [771, 0]
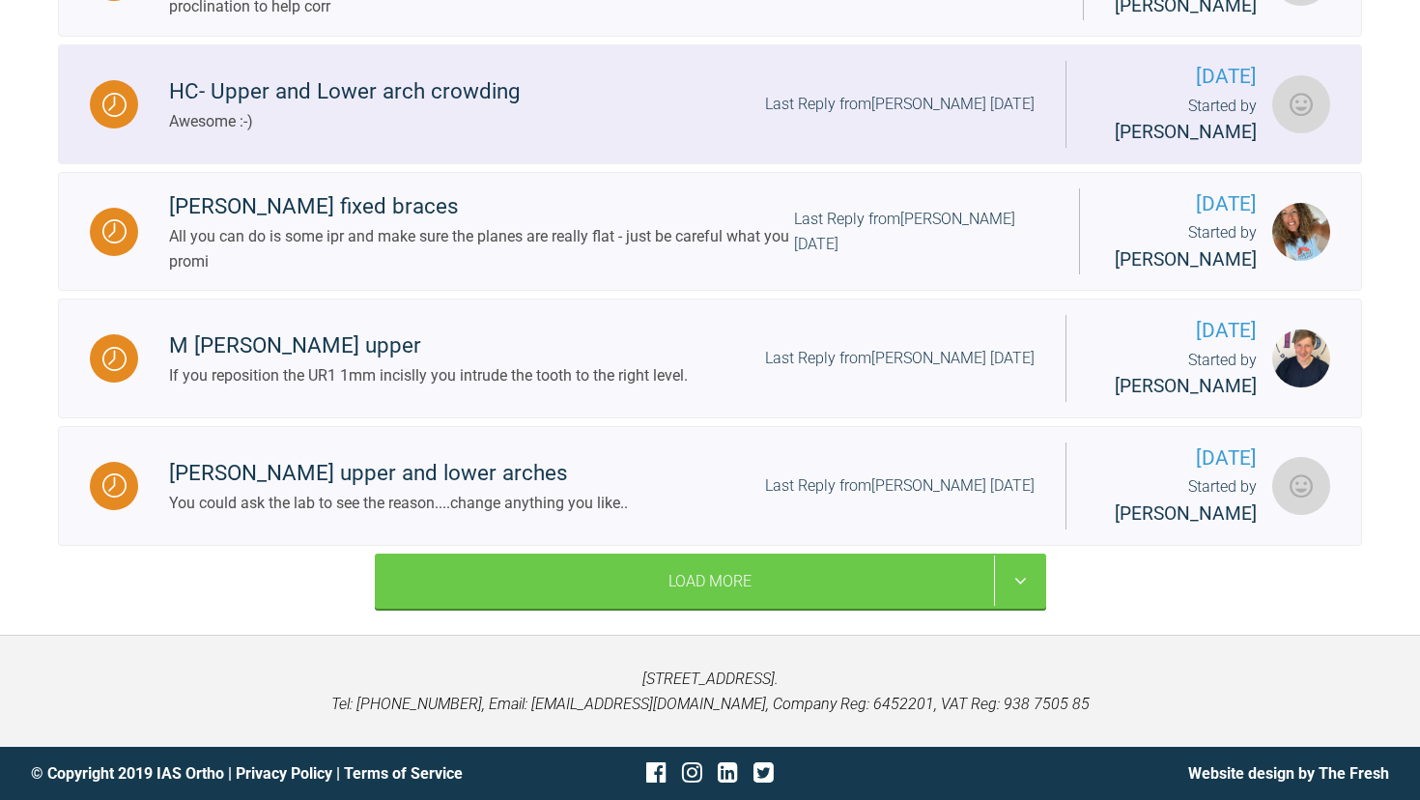
scroll to position [2515, 0]
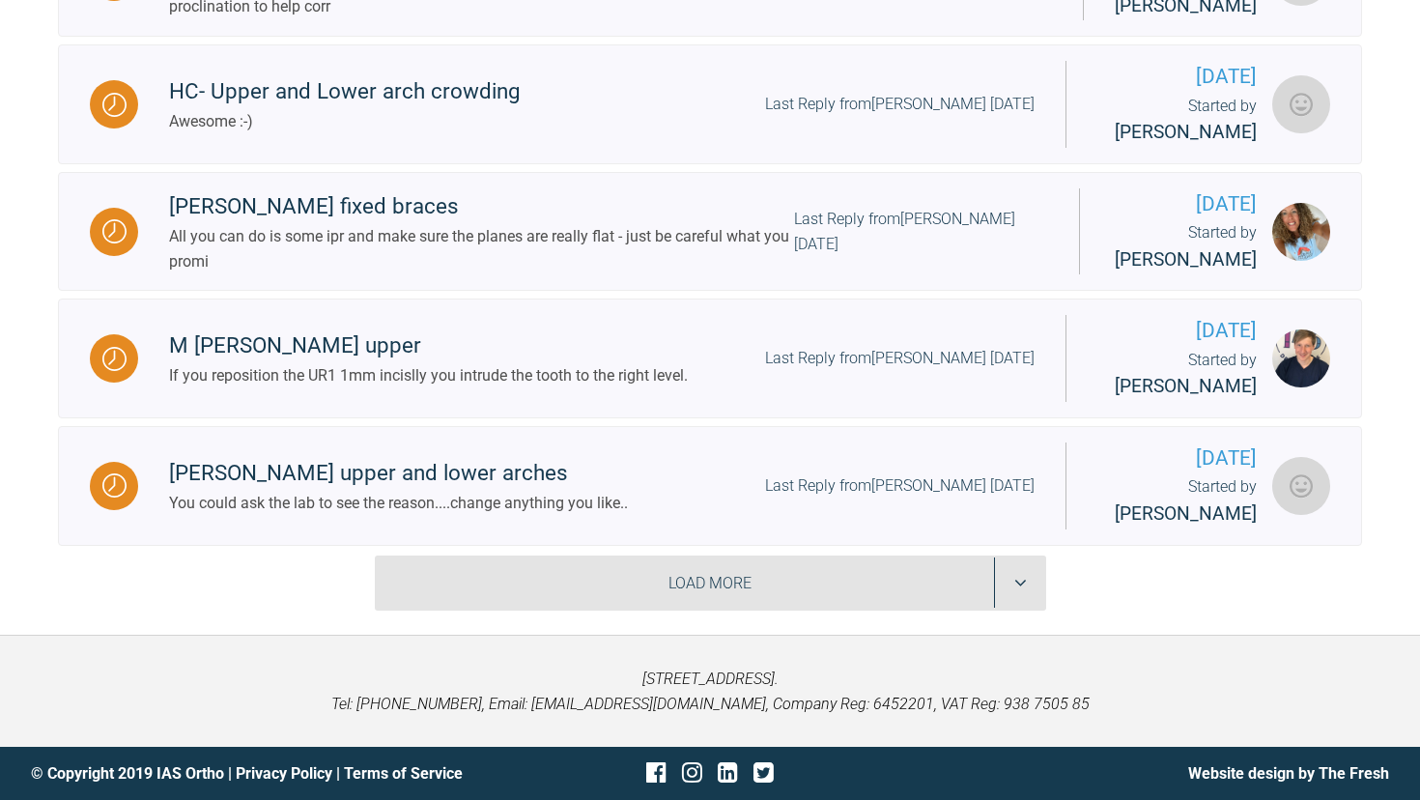
click at [560, 611] on div "Load More" at bounding box center [710, 583] width 671 height 56
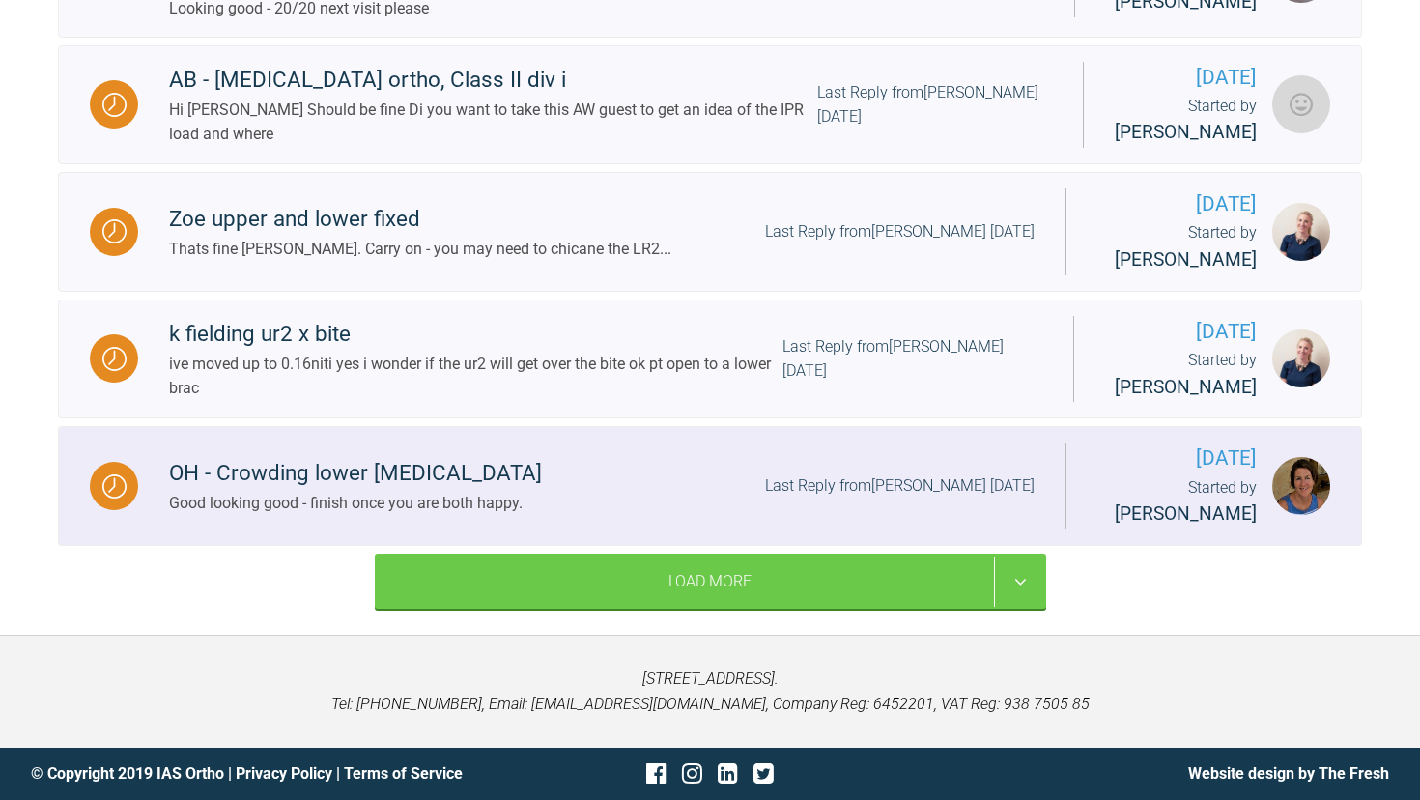
scroll to position [5183, 0]
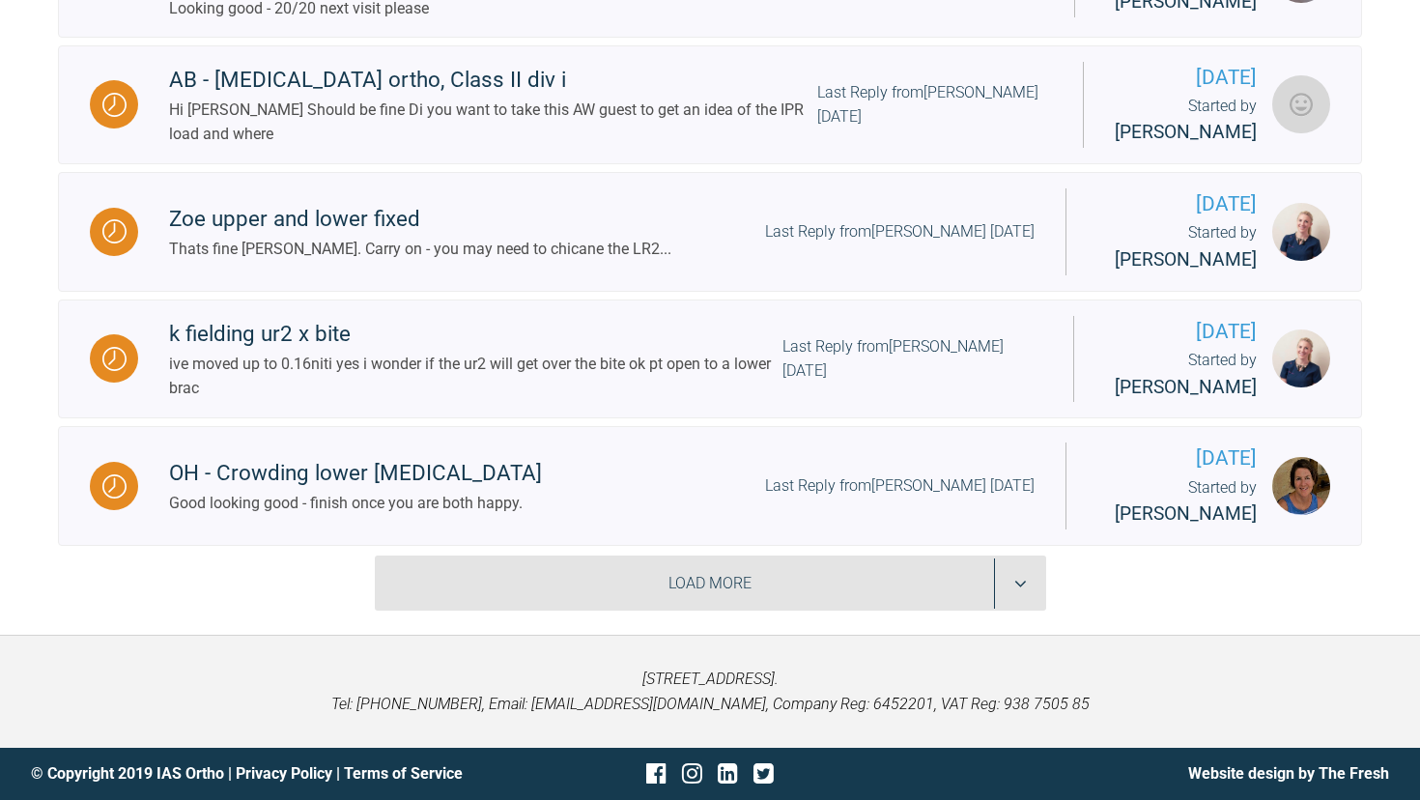
click at [542, 580] on div "Load More" at bounding box center [710, 583] width 671 height 56
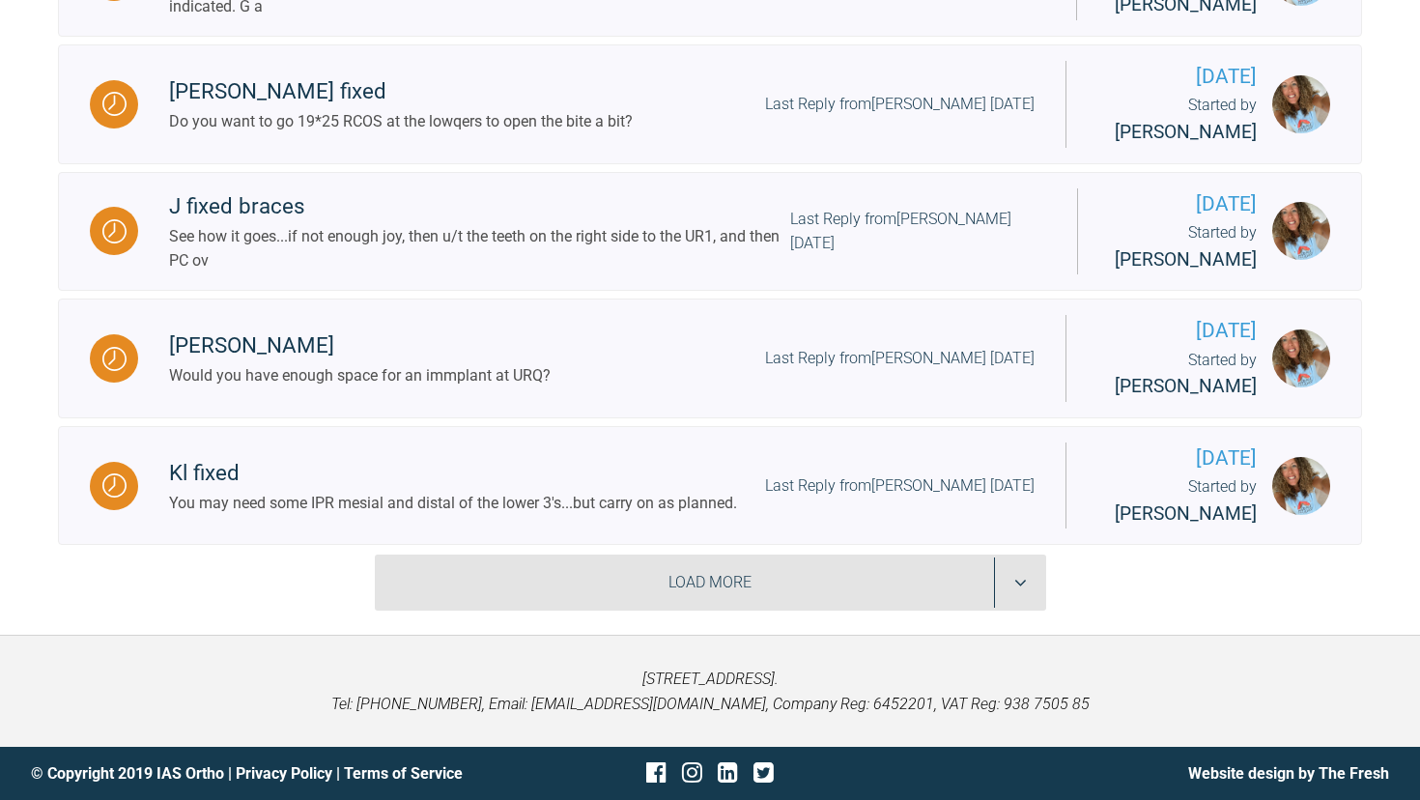
click at [537, 598] on div "Load More" at bounding box center [710, 582] width 671 height 56
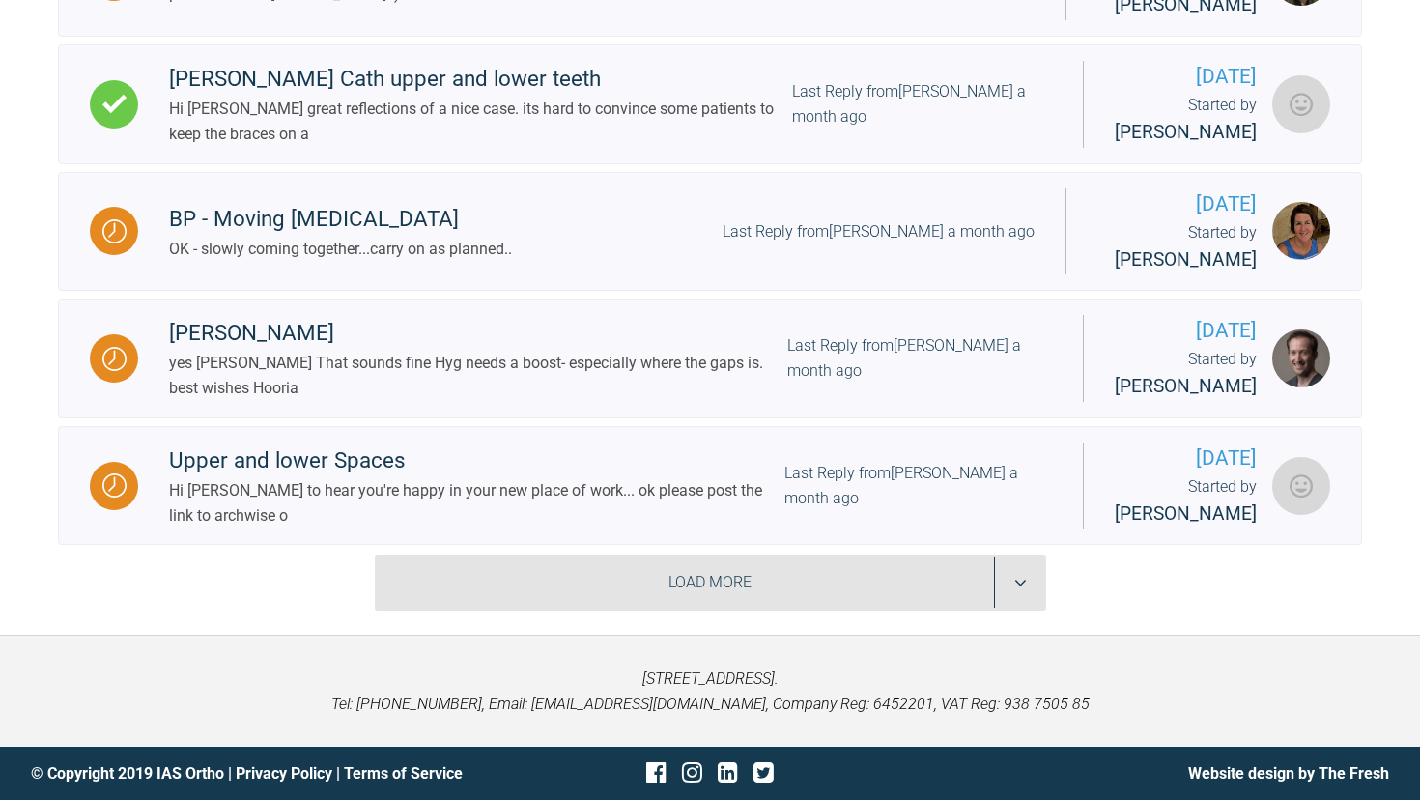
scroll to position [10461, 0]
click at [519, 575] on div "Load More" at bounding box center [710, 582] width 671 height 56
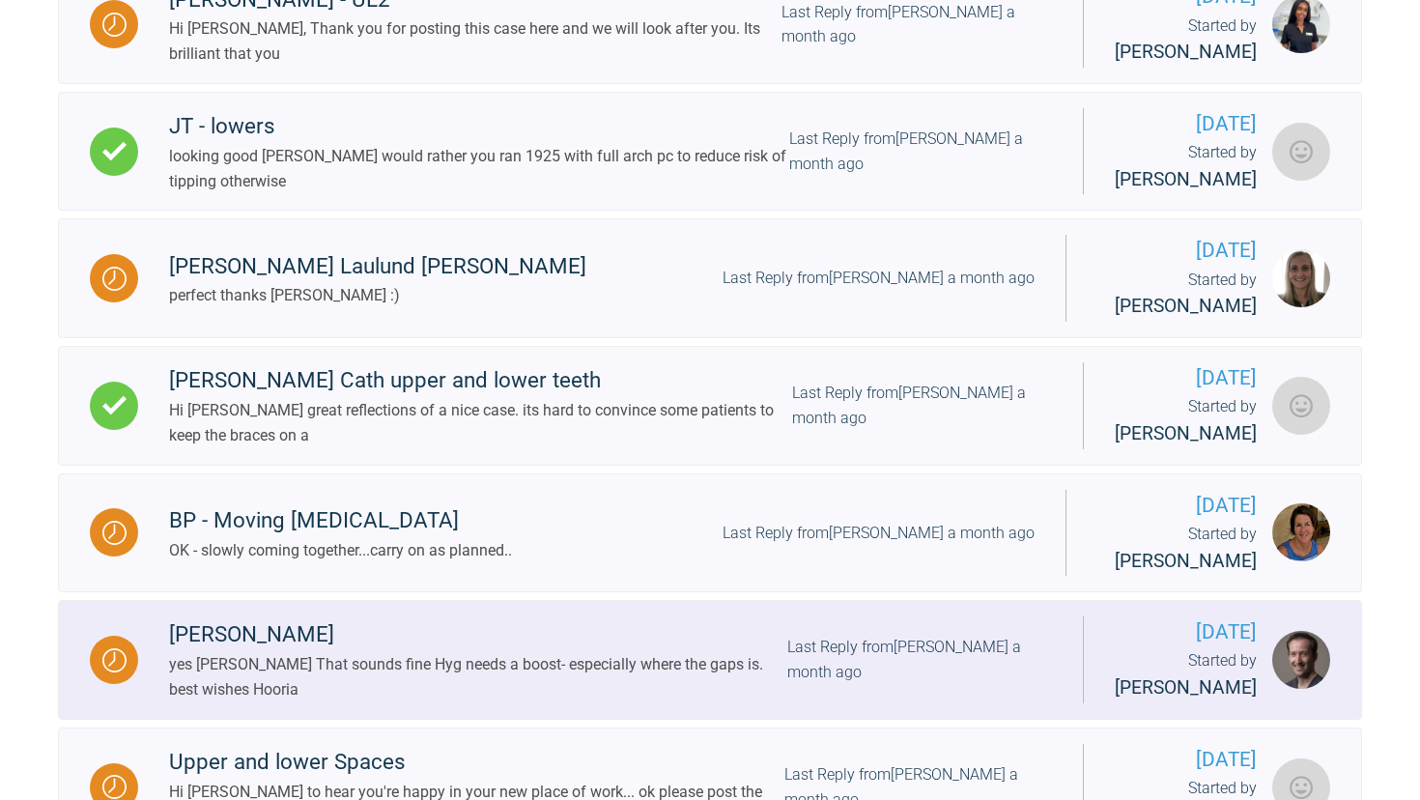
scroll to position [9704, 0]
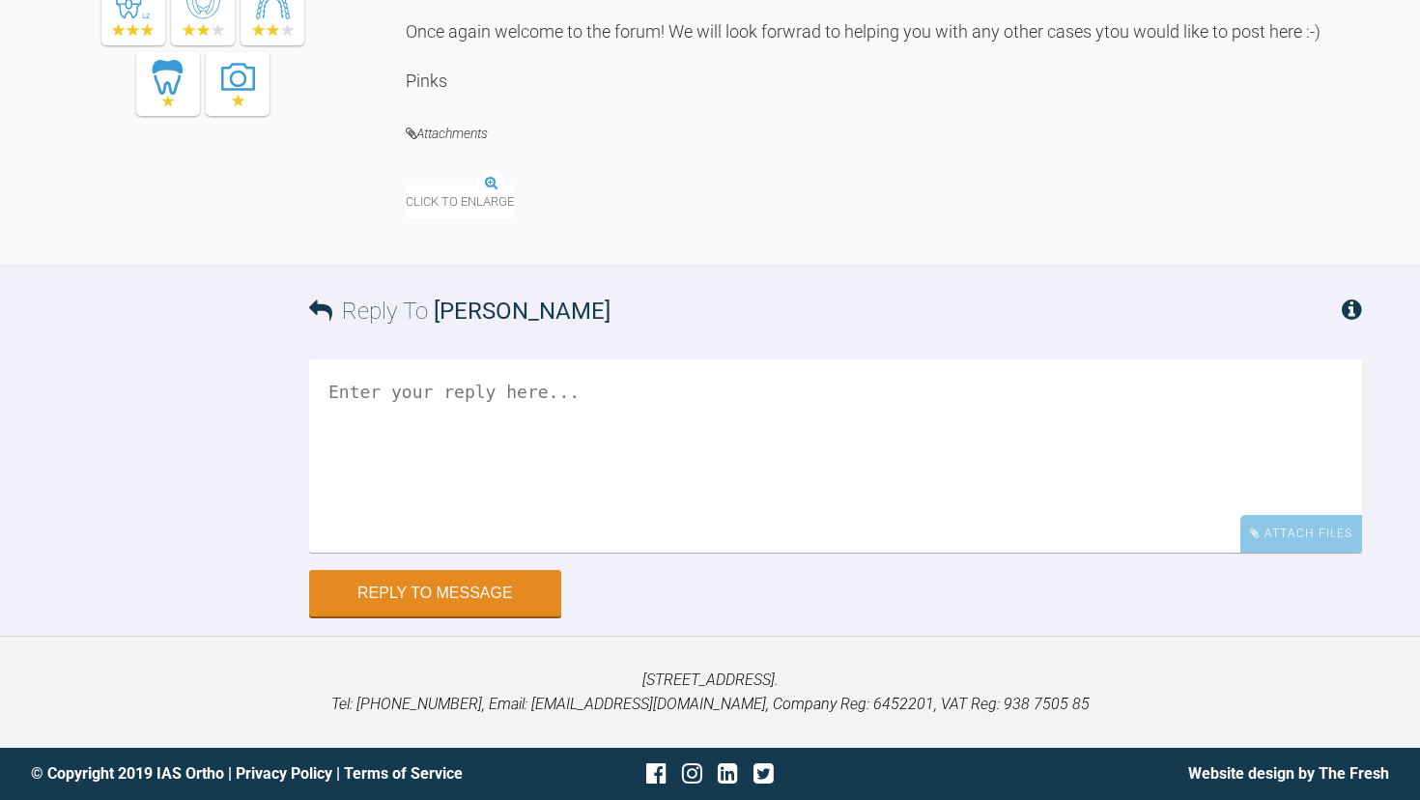
scroll to position [4871, 0]
click at [468, 184] on img at bounding box center [437, 172] width 63 height 24
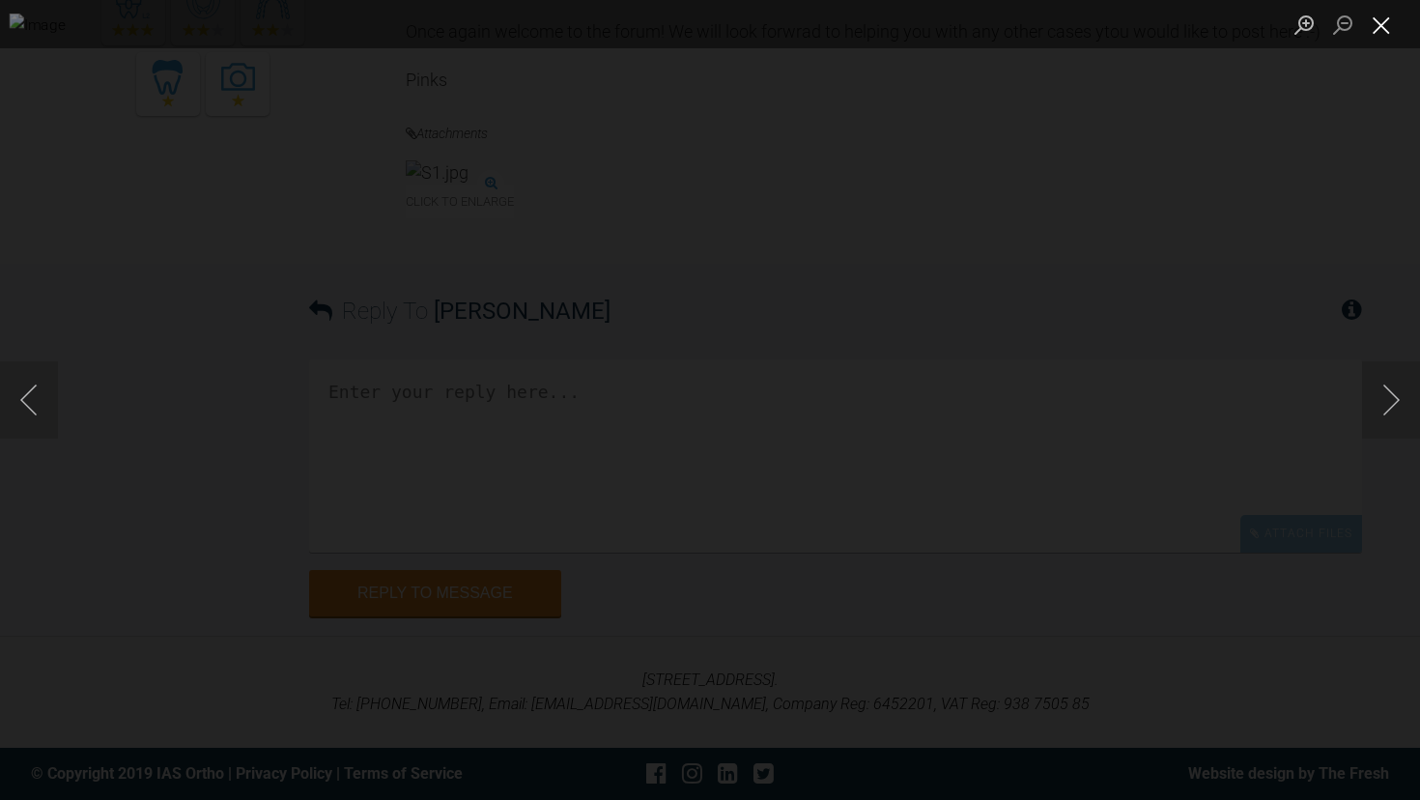
click at [1386, 26] on button "Close lightbox" at bounding box center [1381, 25] width 39 height 34
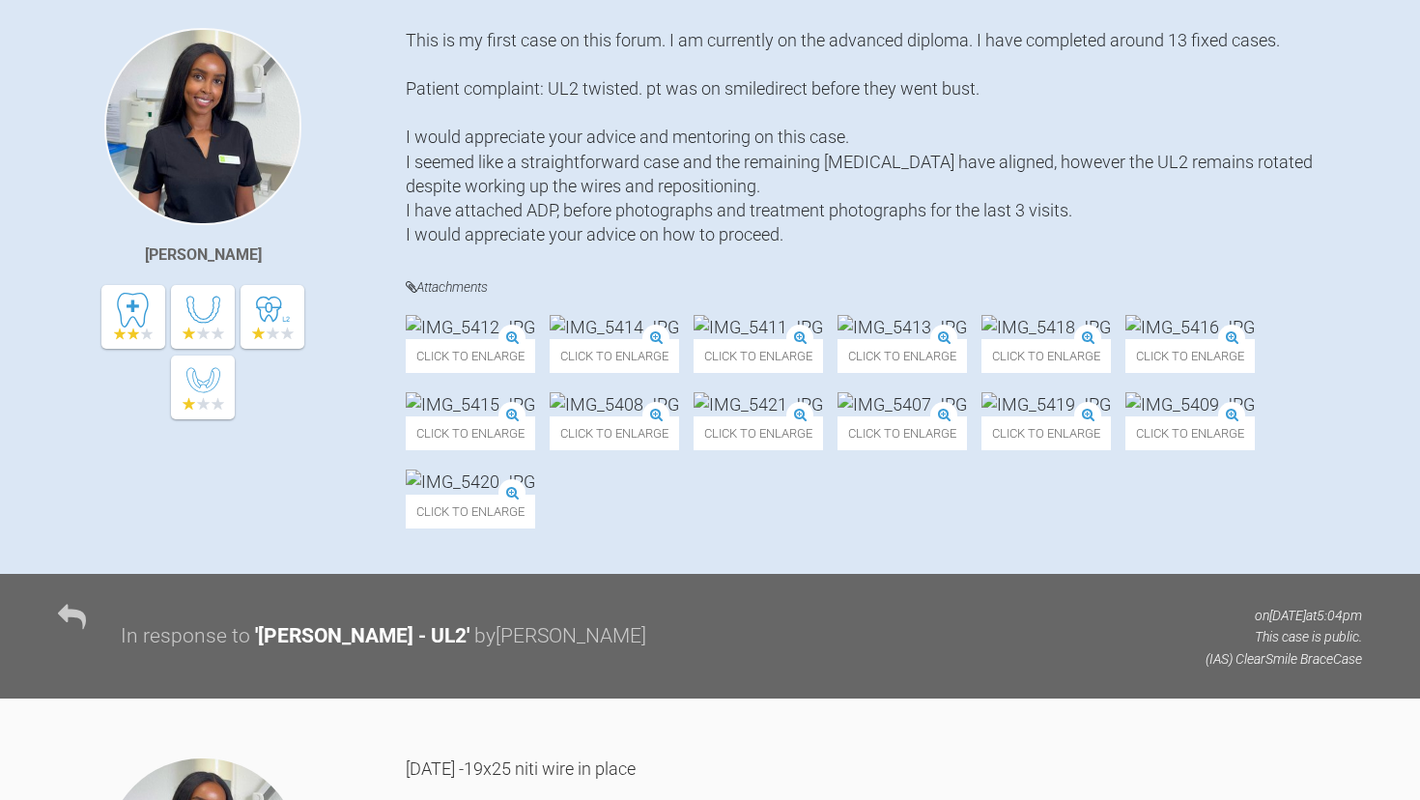
scroll to position [428, 0]
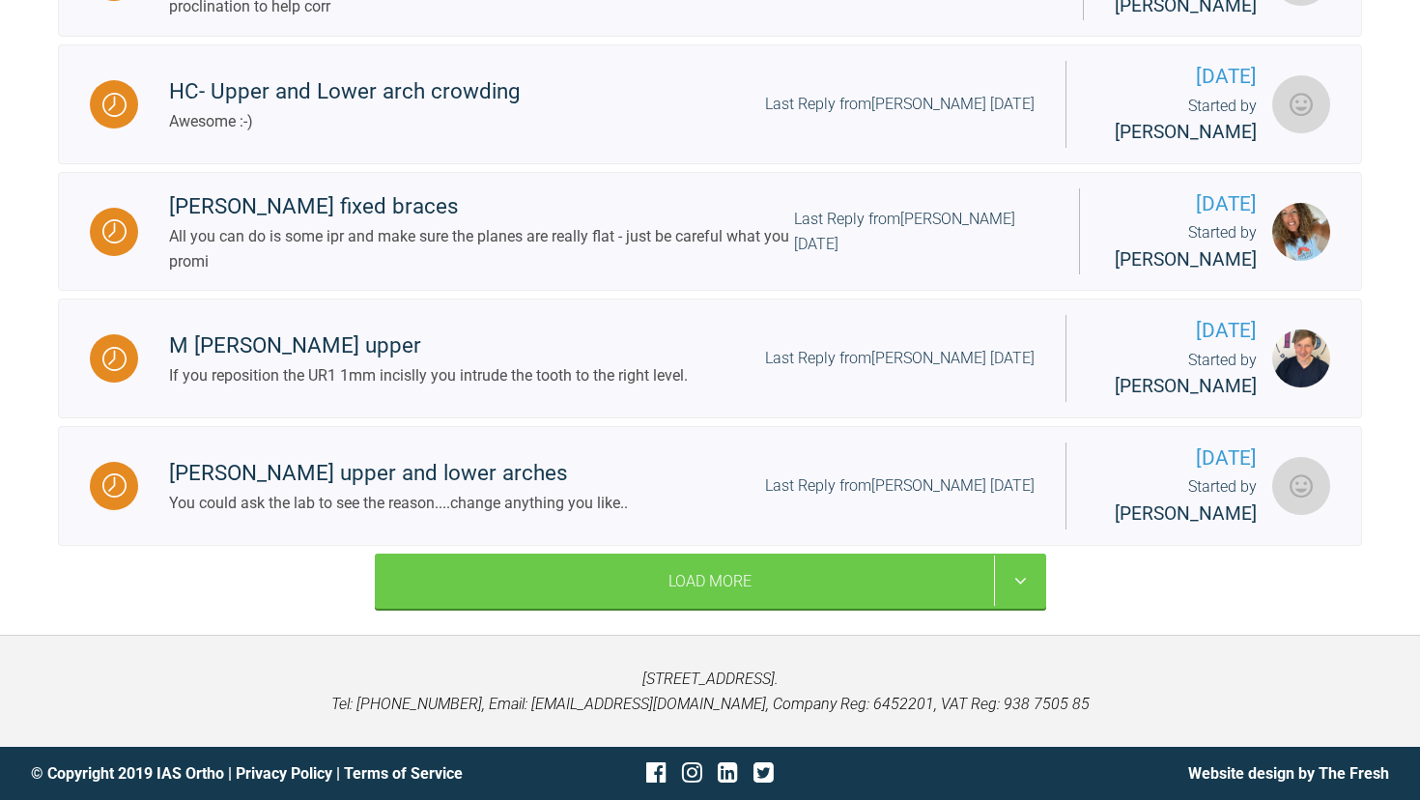
scroll to position [2575, 0]
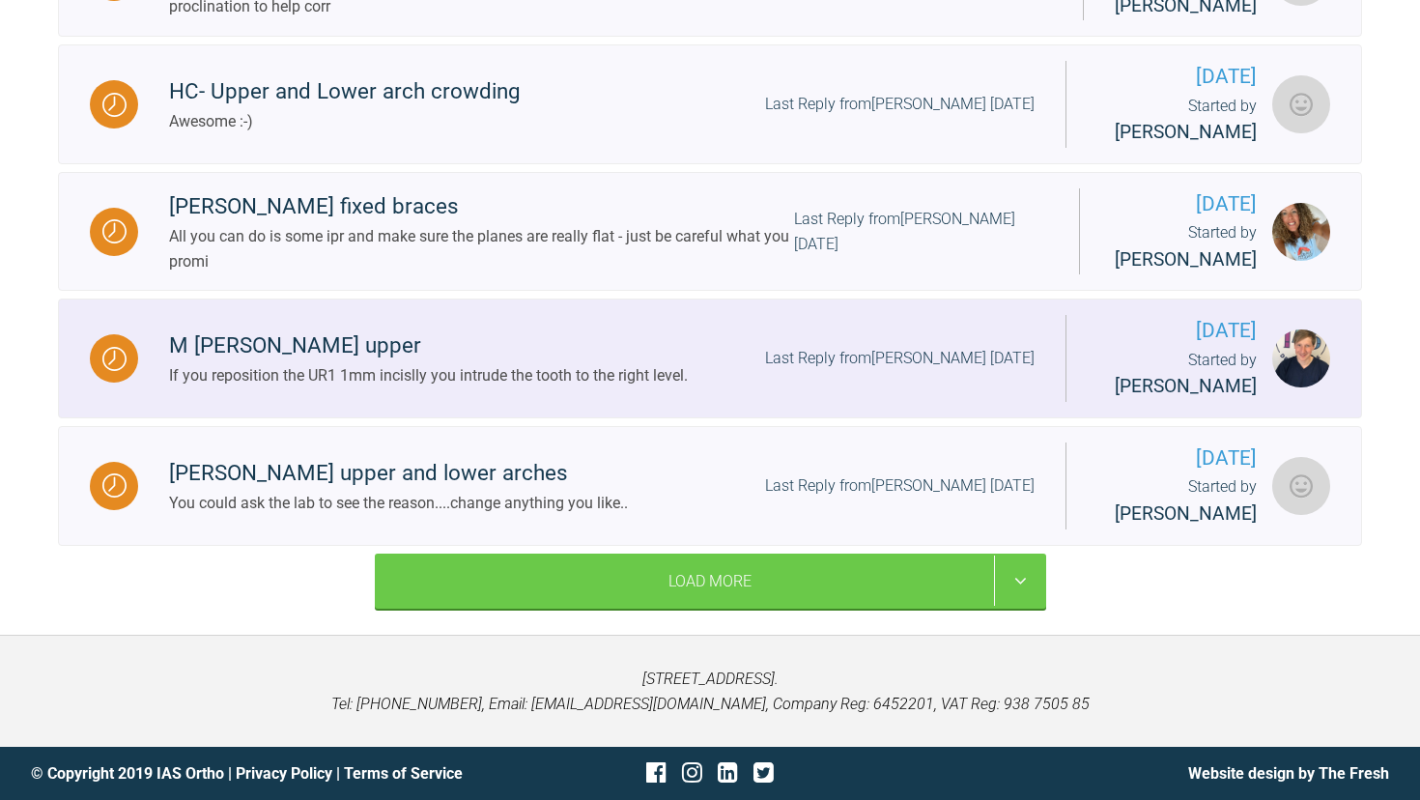
click at [258, 348] on div "M [PERSON_NAME] upper" at bounding box center [428, 345] width 519 height 35
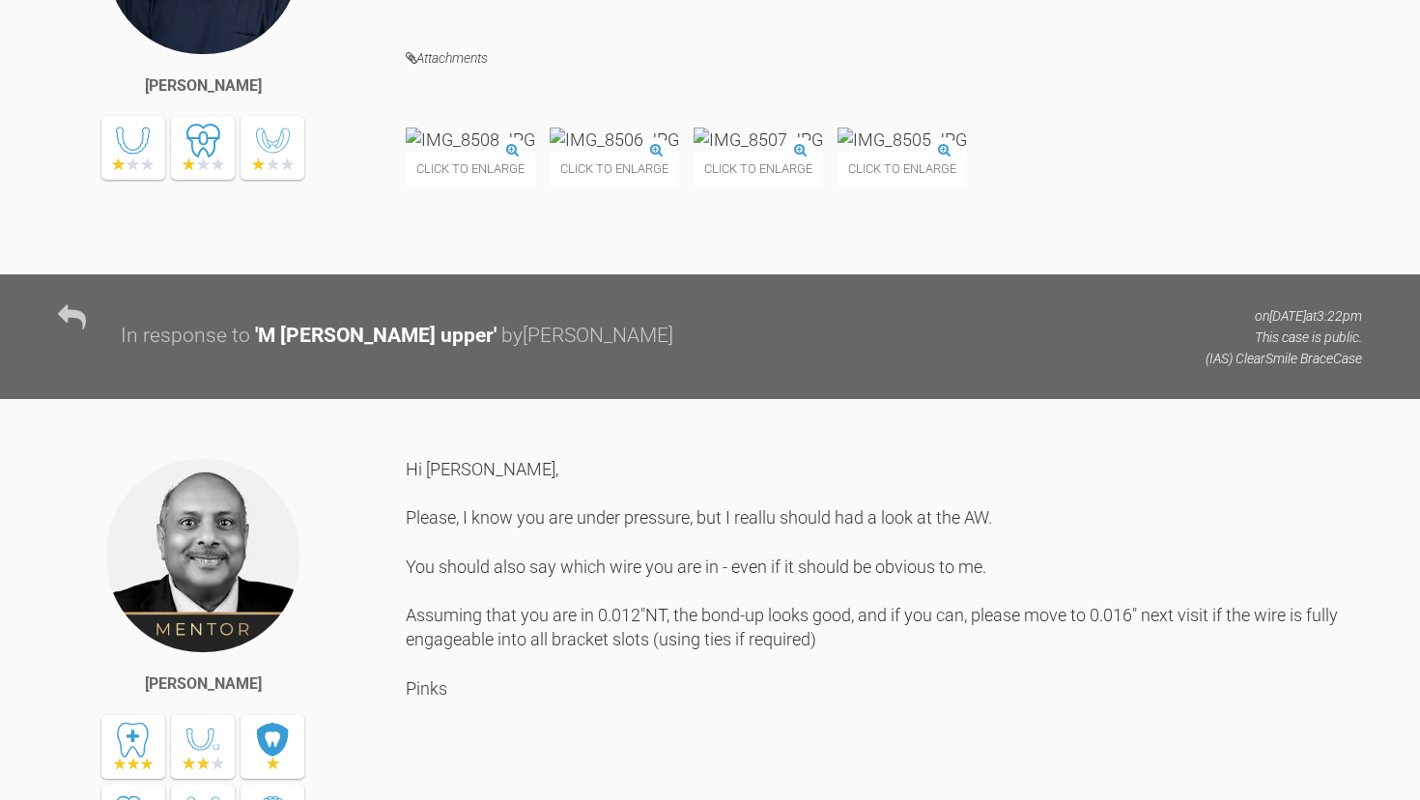
scroll to position [2138, 0]
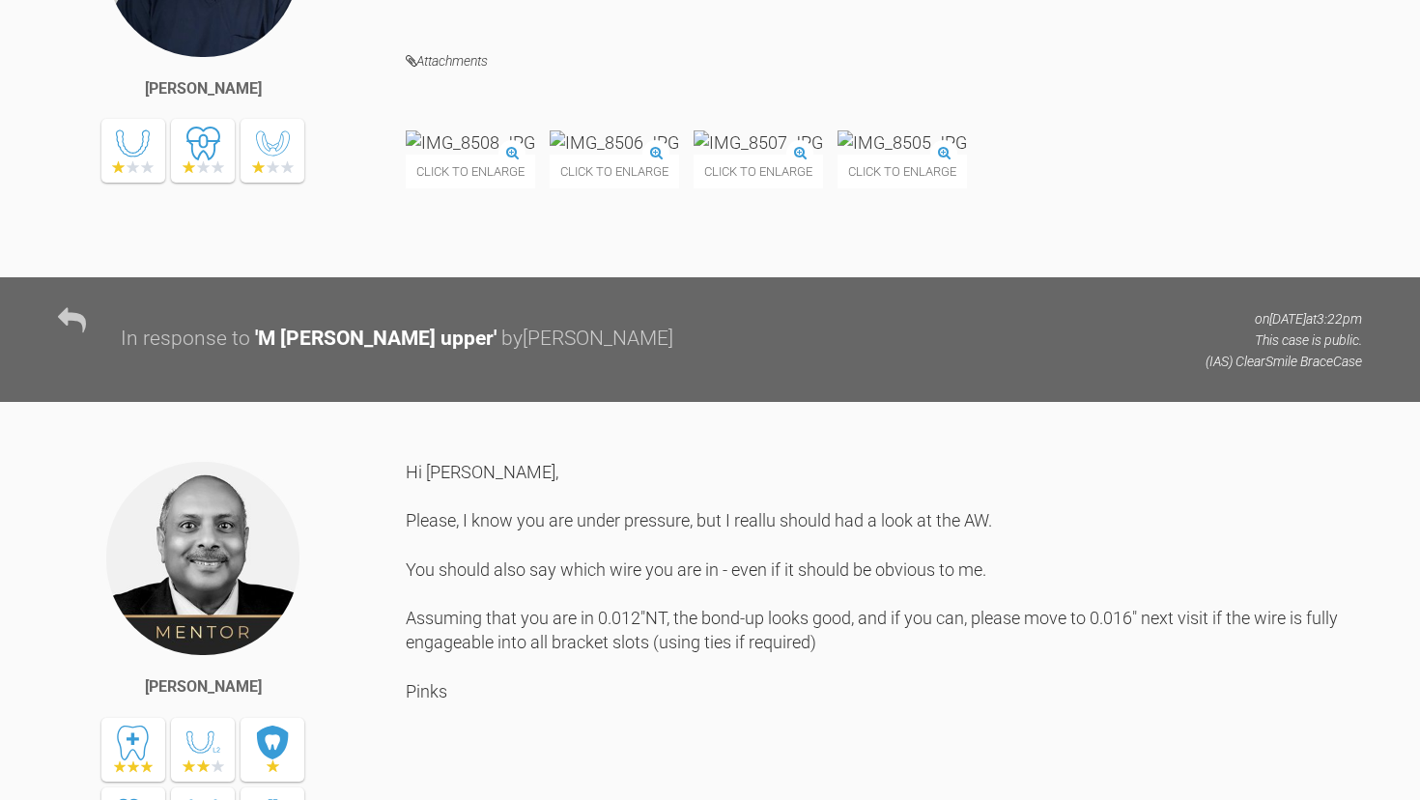
click at [481, 155] on img at bounding box center [470, 142] width 129 height 24
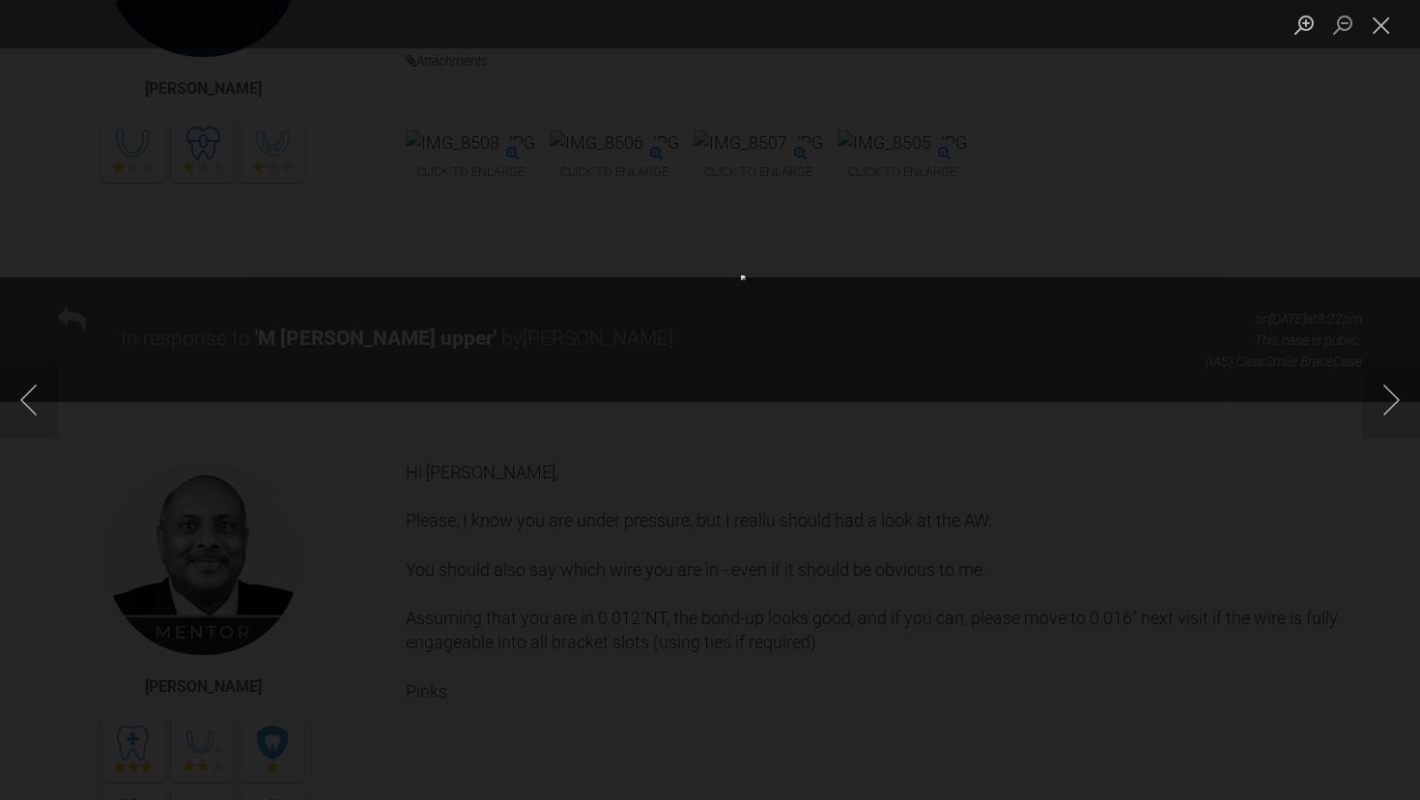
click at [42, 572] on div "Lightbox" at bounding box center [710, 400] width 1420 height 800
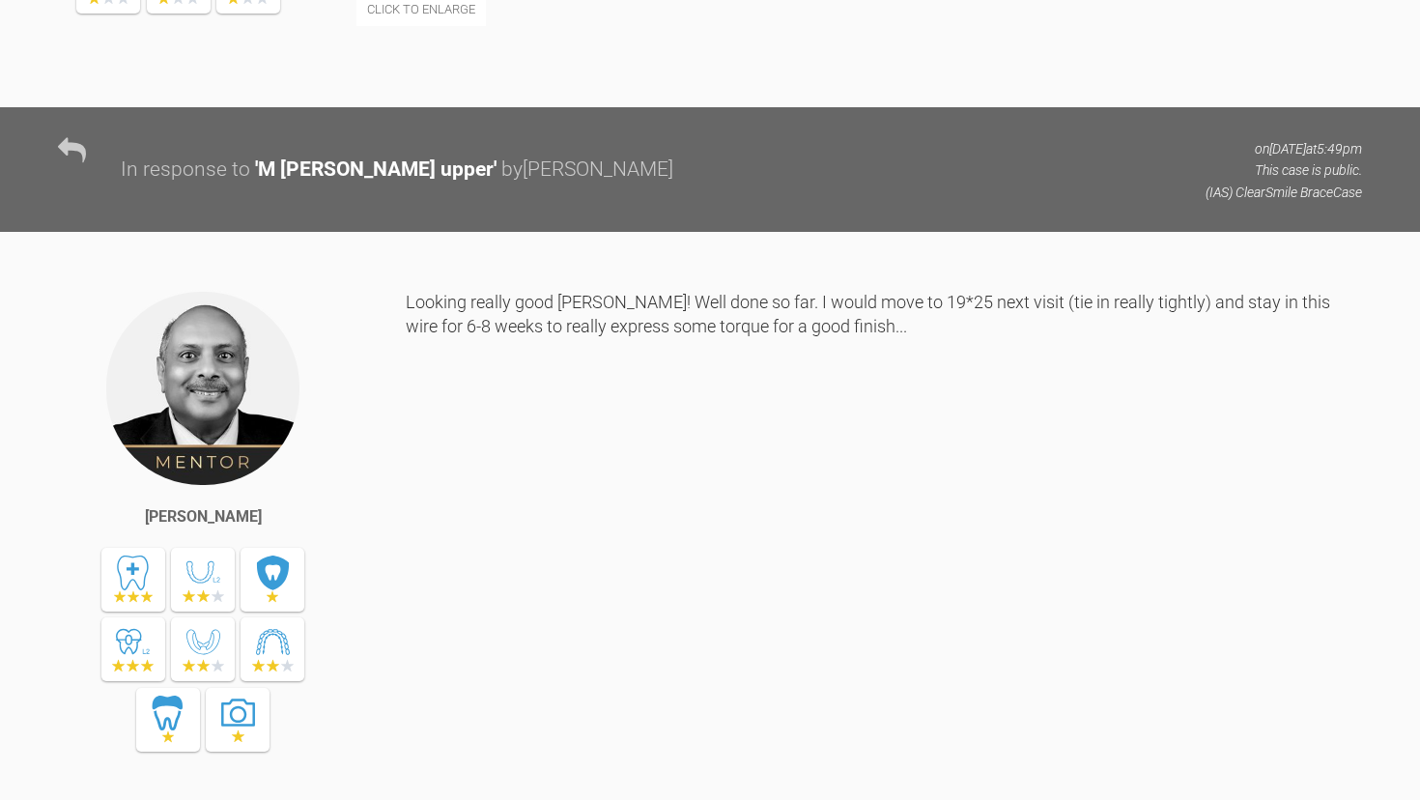
scroll to position [5736, 0]
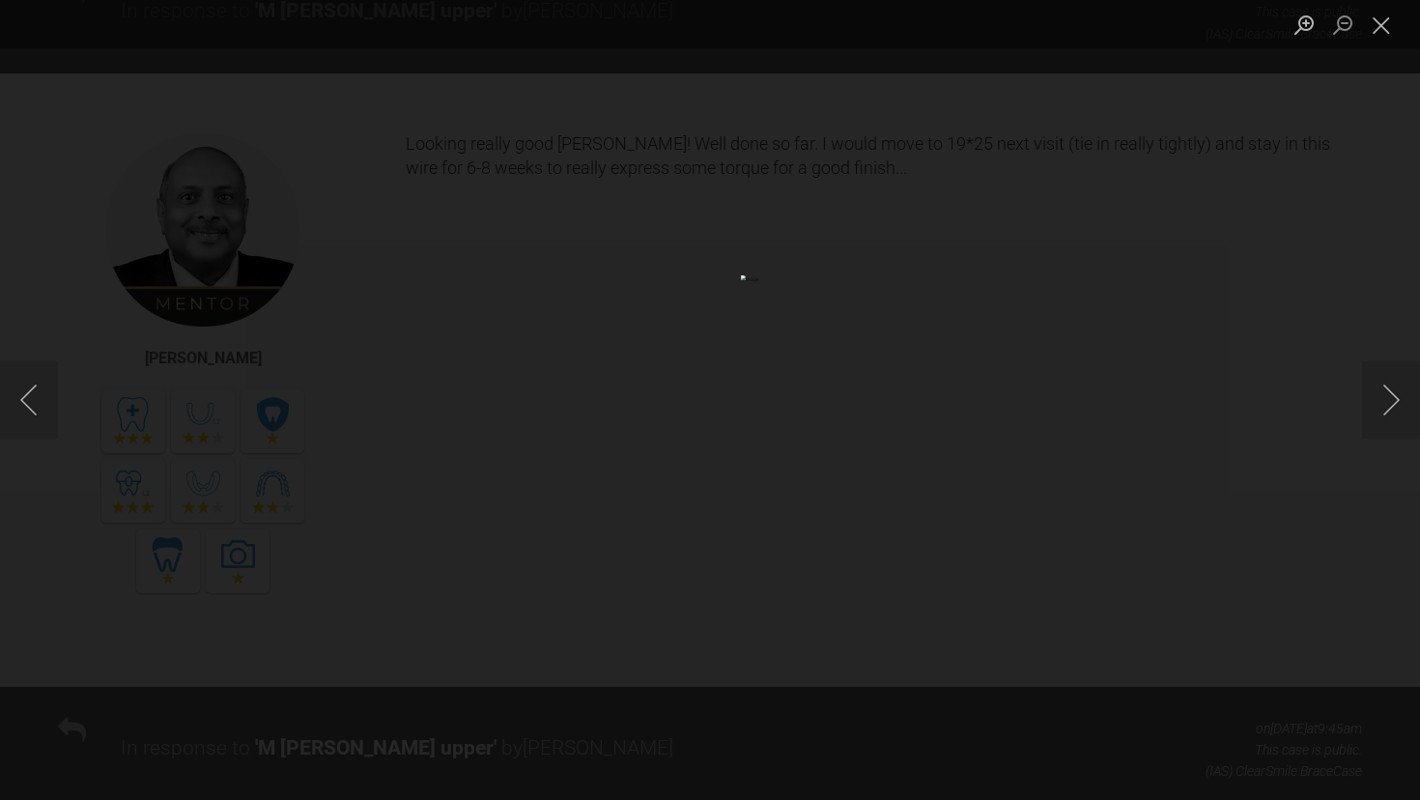
click at [119, 292] on div "Lightbox" at bounding box center [710, 400] width 1420 height 800
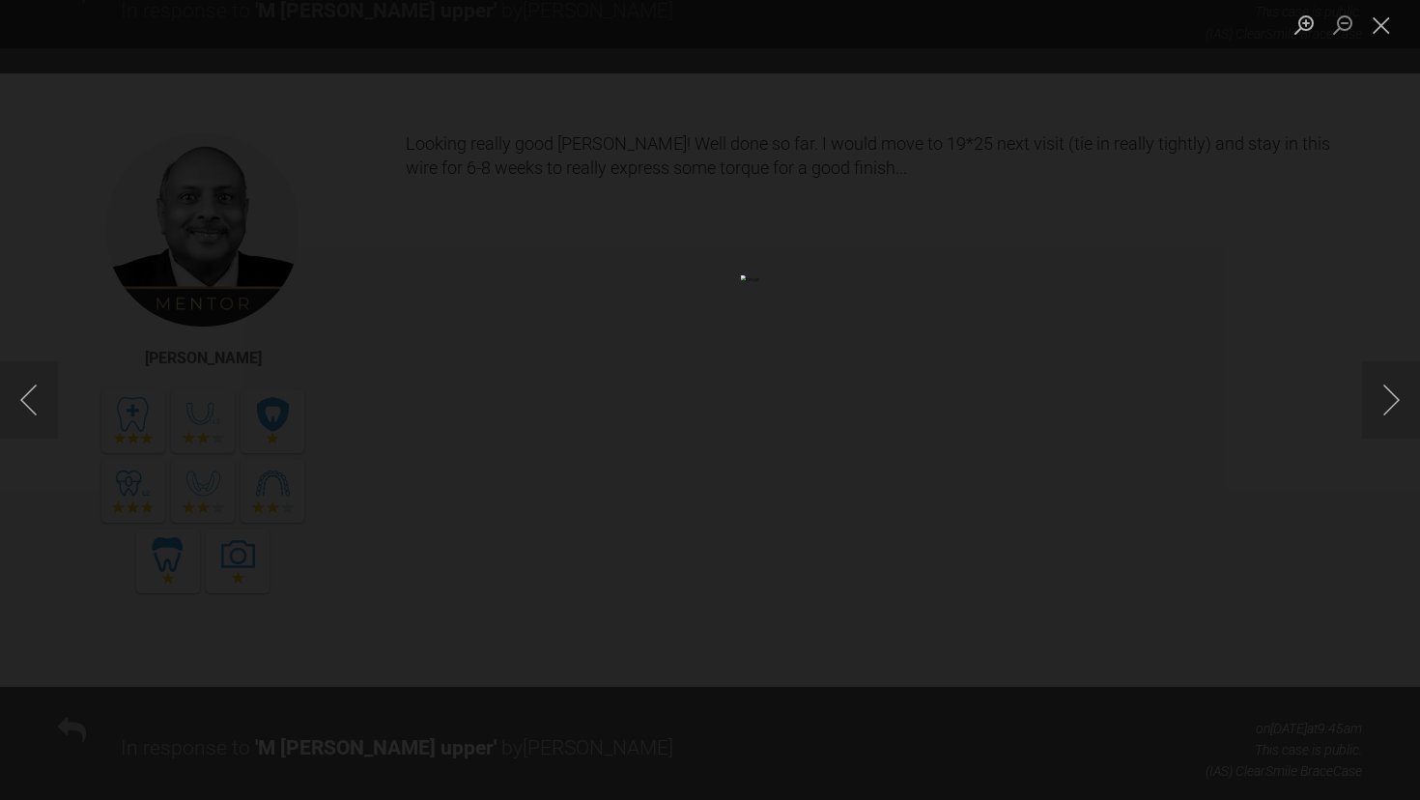
click at [55, 349] on div "Lightbox" at bounding box center [710, 400] width 1420 height 800
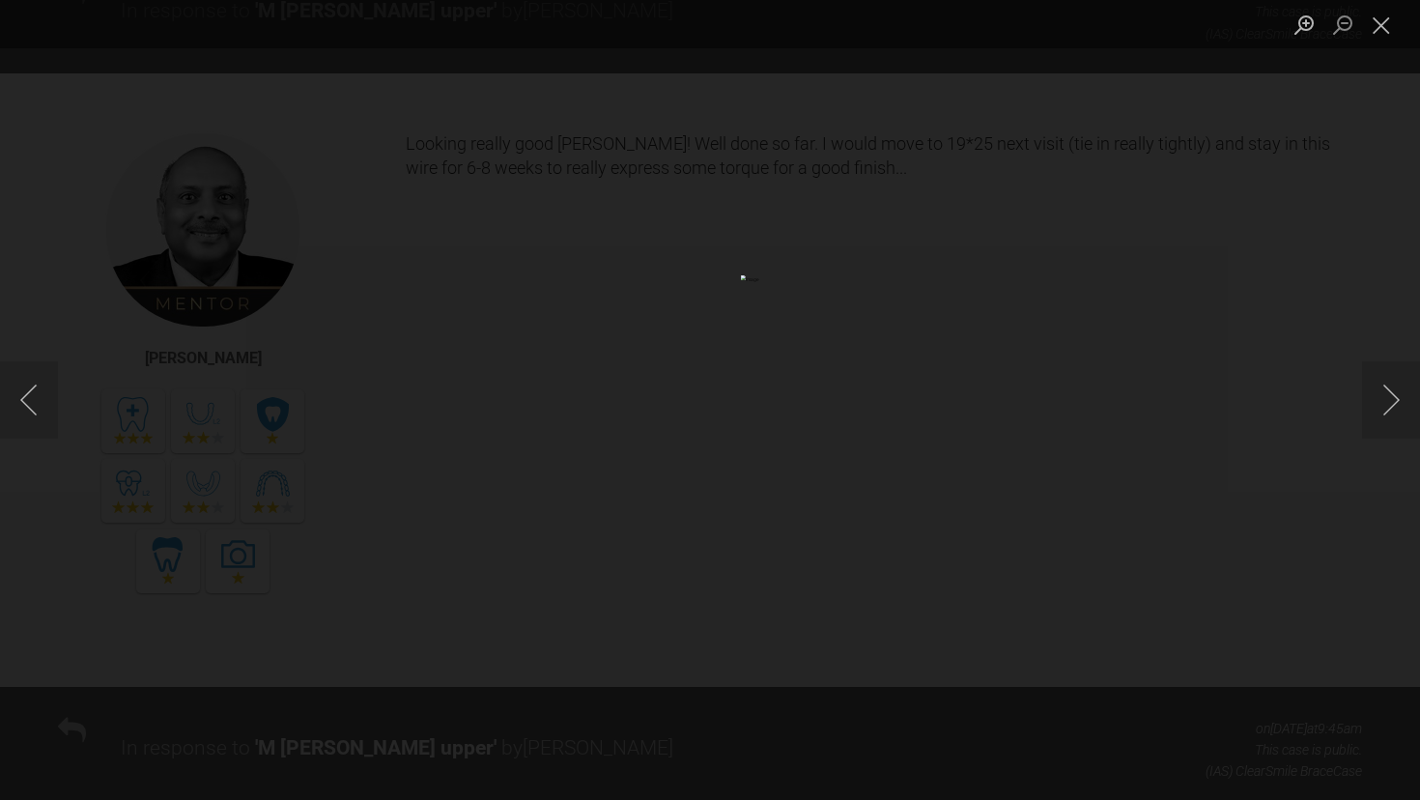
click at [82, 318] on div "Lightbox" at bounding box center [710, 400] width 1420 height 800
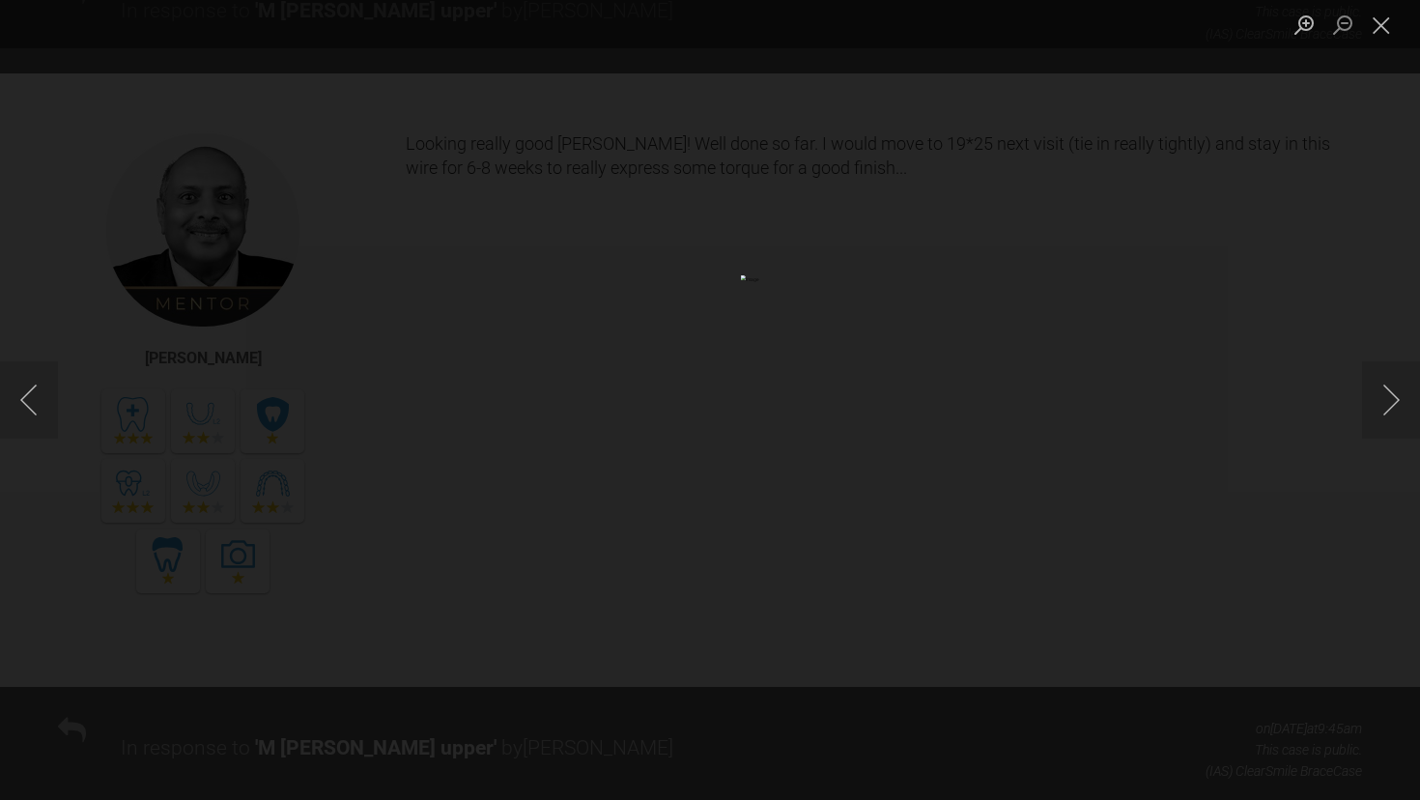
click at [92, 290] on div "Lightbox" at bounding box center [710, 400] width 1420 height 800
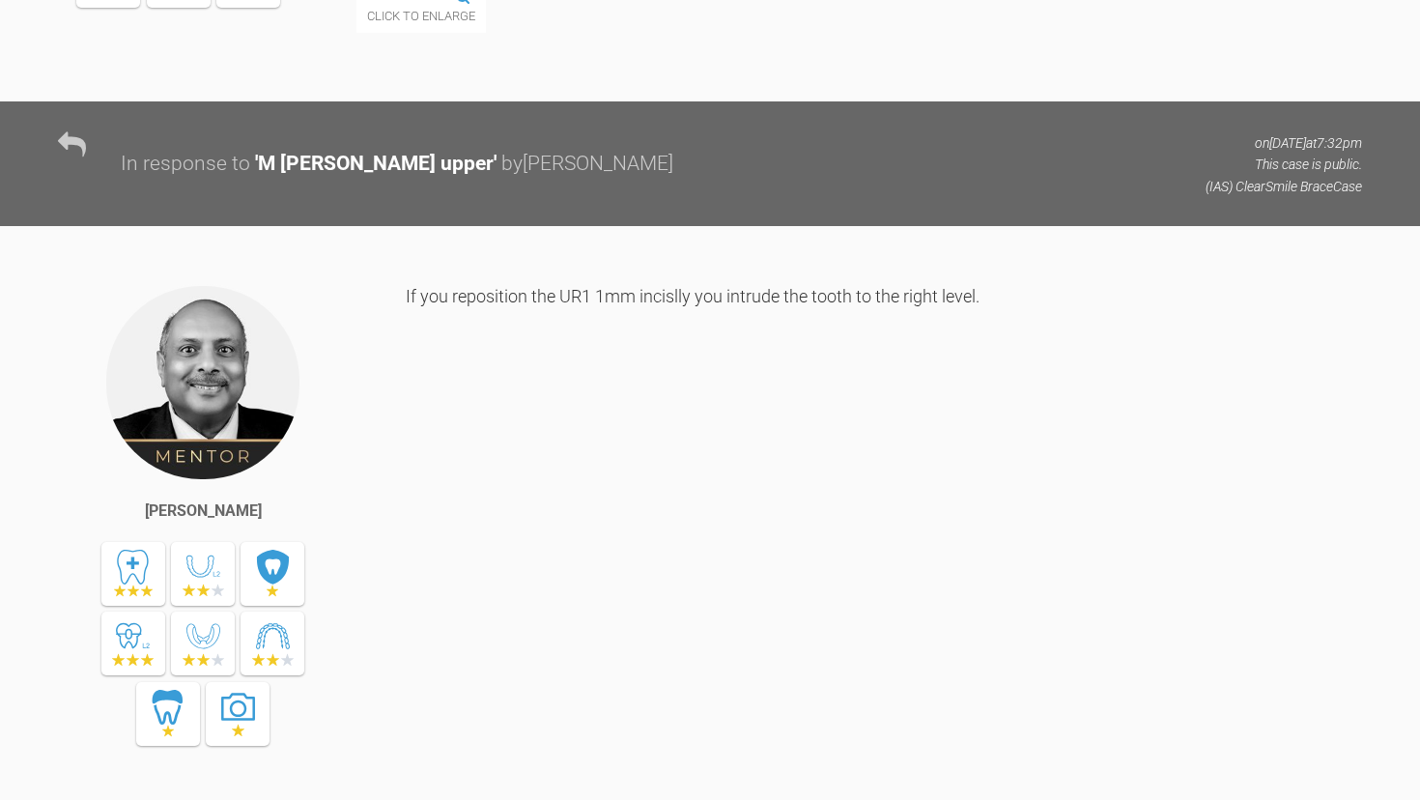
scroll to position [6919, 0]
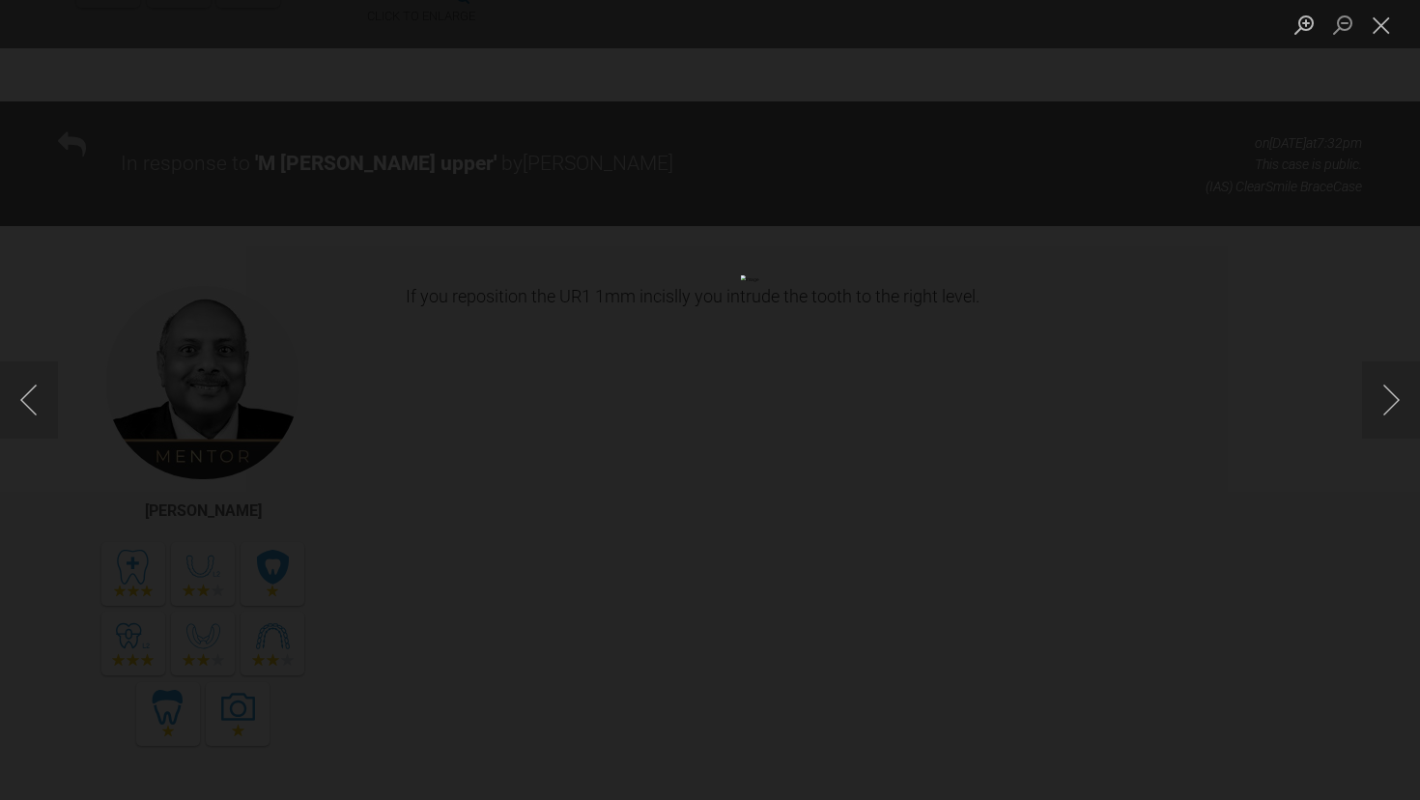
click at [58, 561] on div "Lightbox" at bounding box center [710, 400] width 1420 height 800
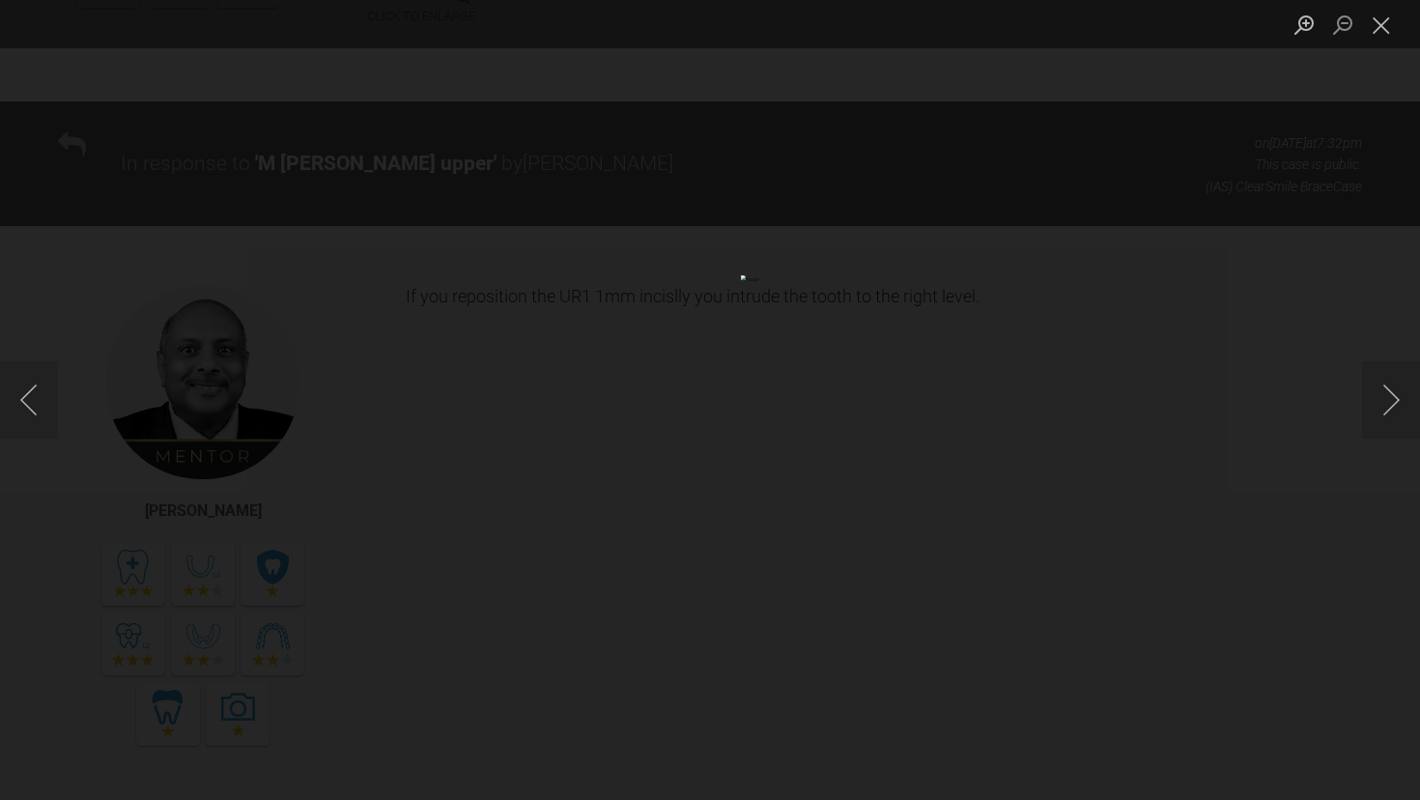
click at [35, 579] on div "Lightbox" at bounding box center [710, 400] width 1420 height 800
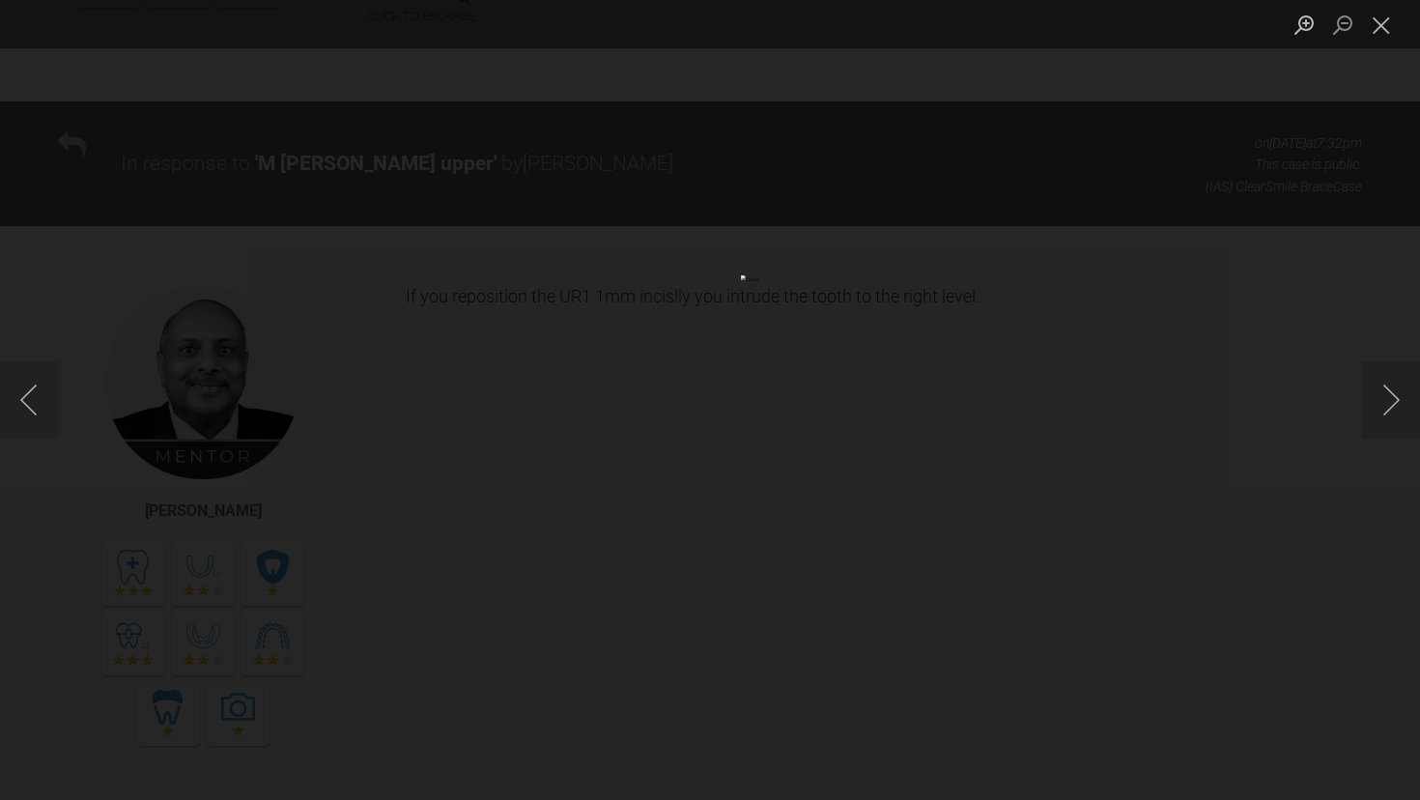
click at [56, 591] on div "Lightbox" at bounding box center [710, 400] width 1420 height 800
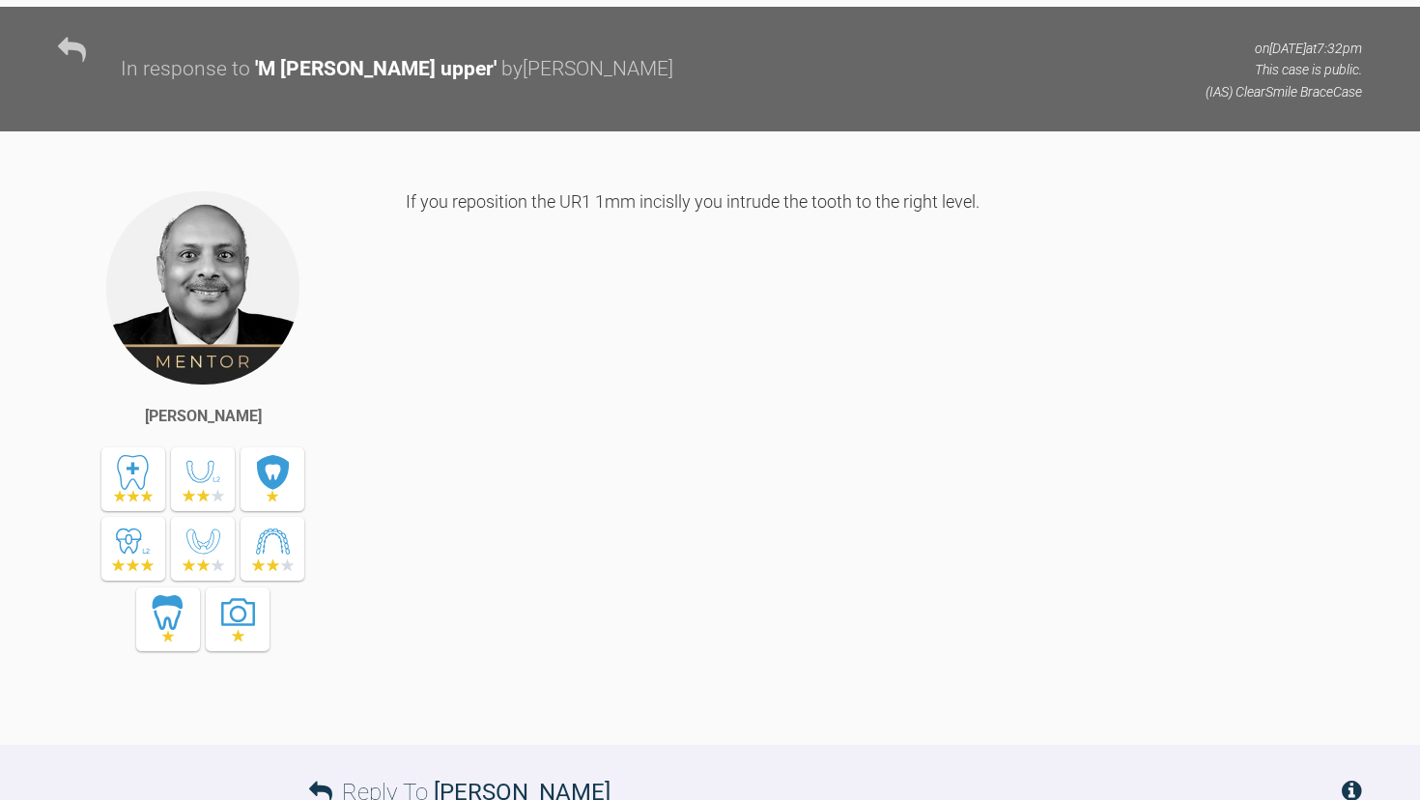
scroll to position [7025, 0]
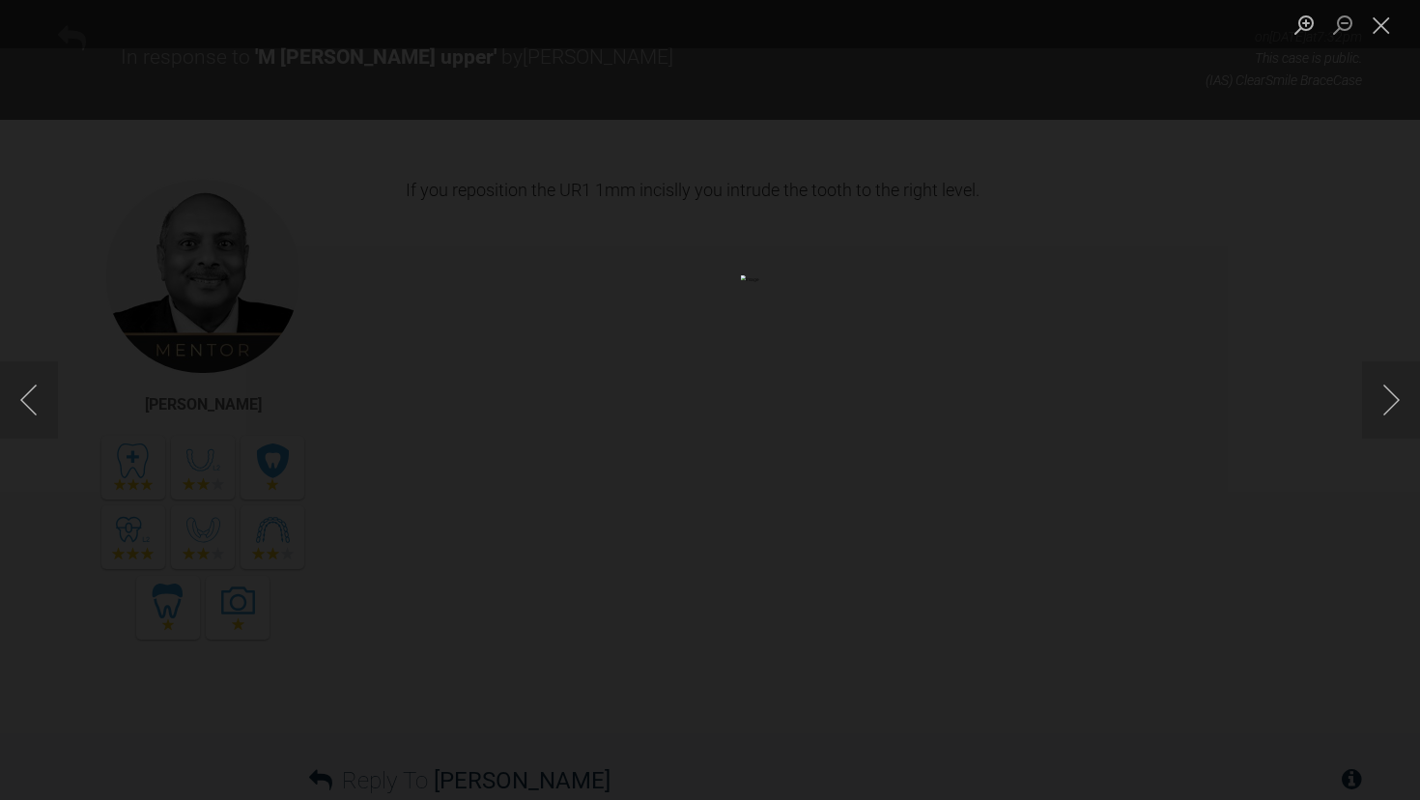
click at [82, 276] on div "Lightbox" at bounding box center [710, 400] width 1420 height 800
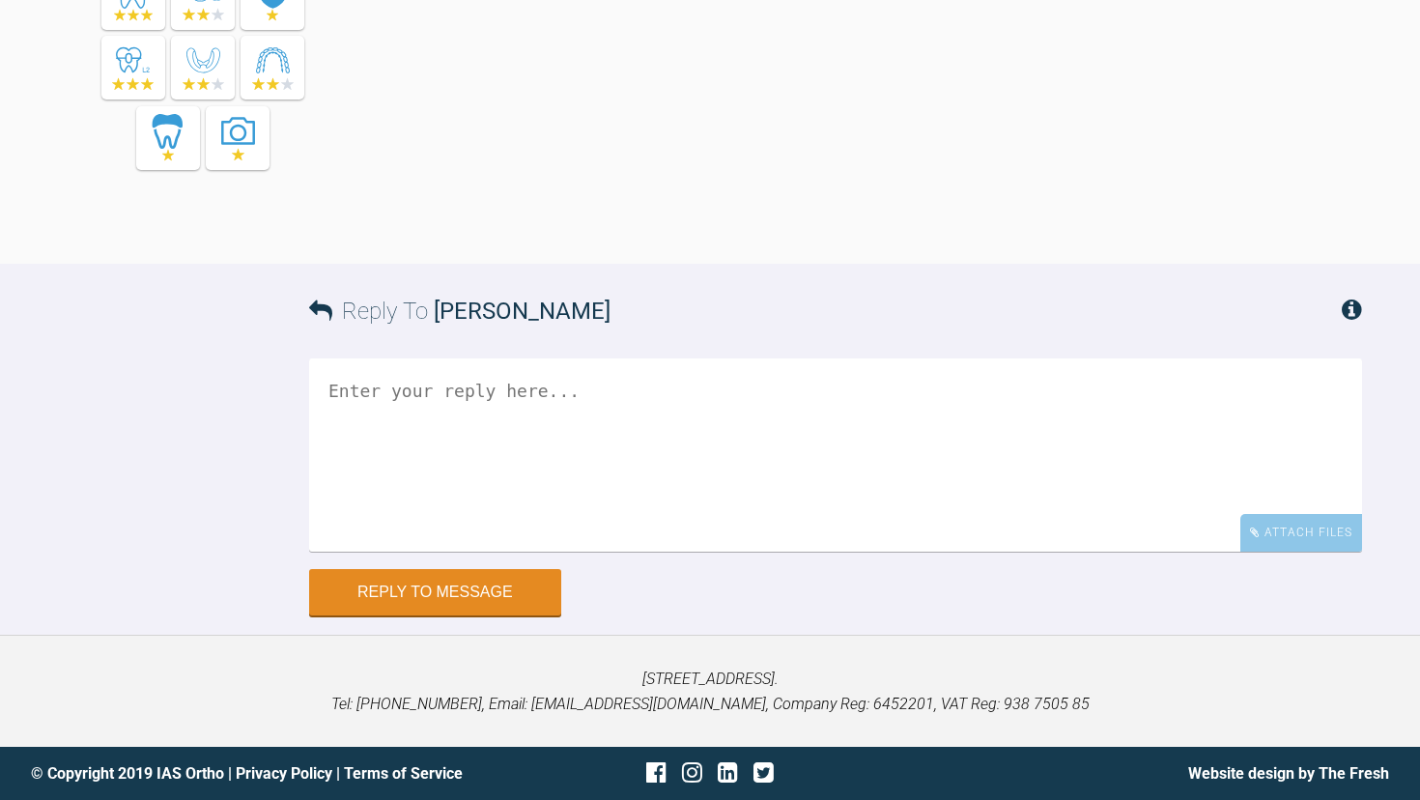
scroll to position [7248, 0]
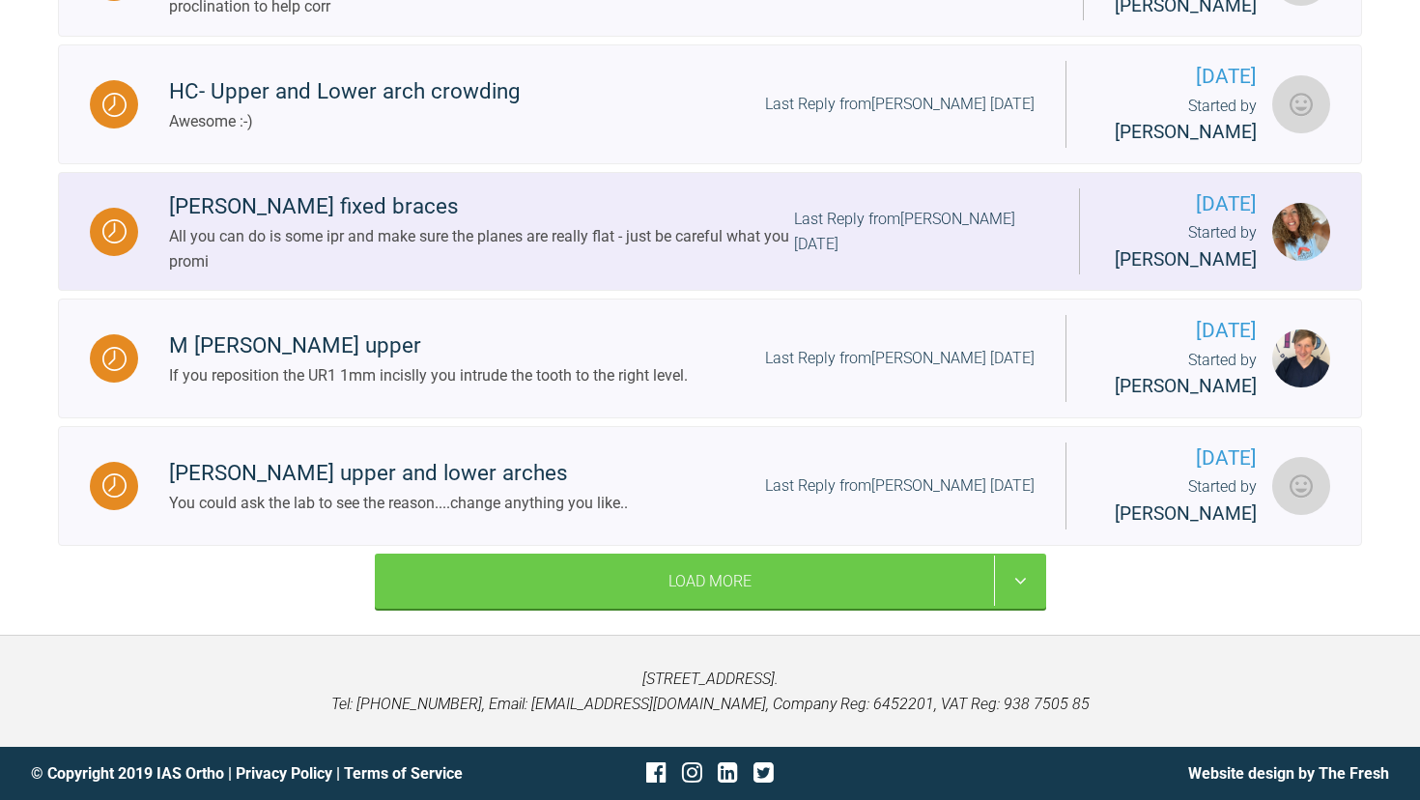
scroll to position [2552, 0]
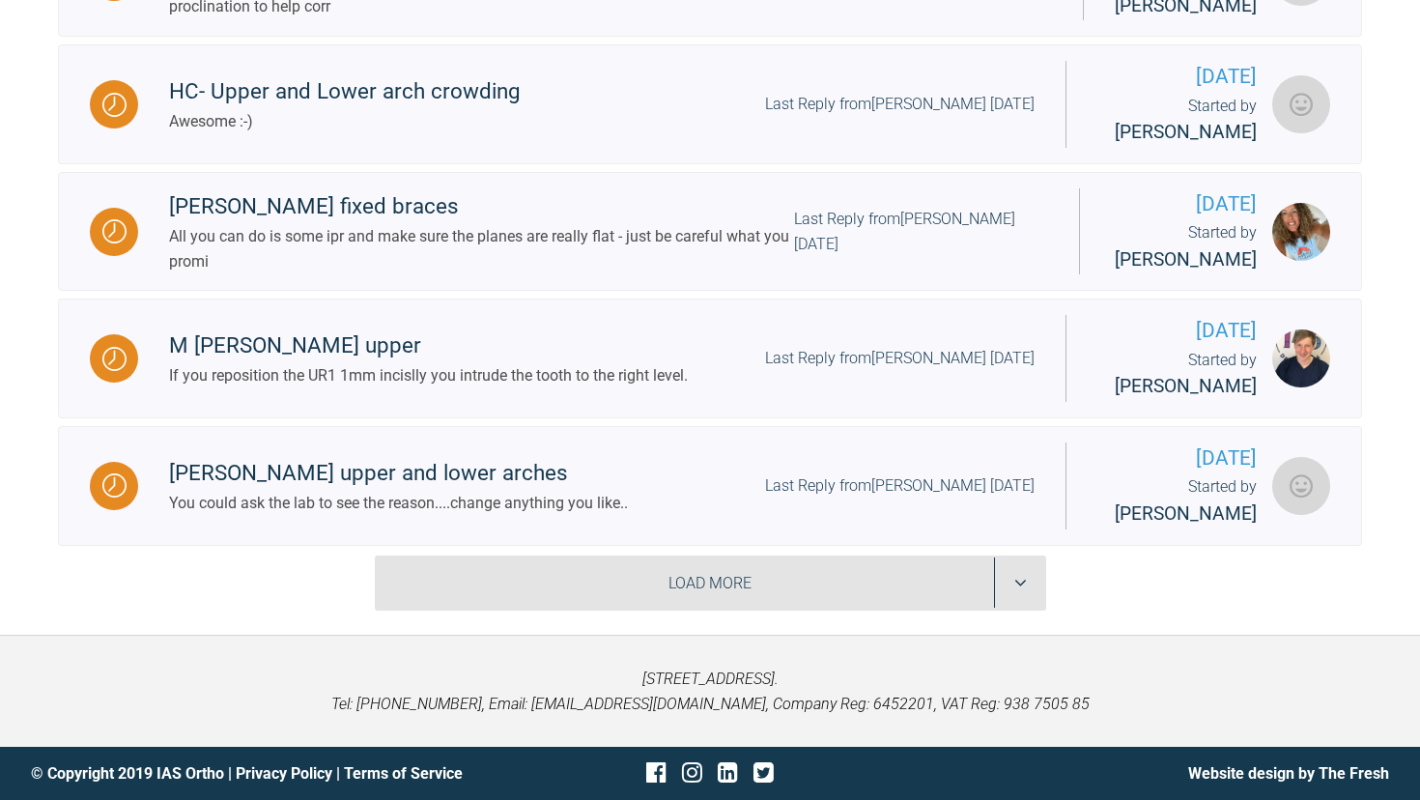
click at [560, 611] on div "Load More" at bounding box center [710, 583] width 671 height 56
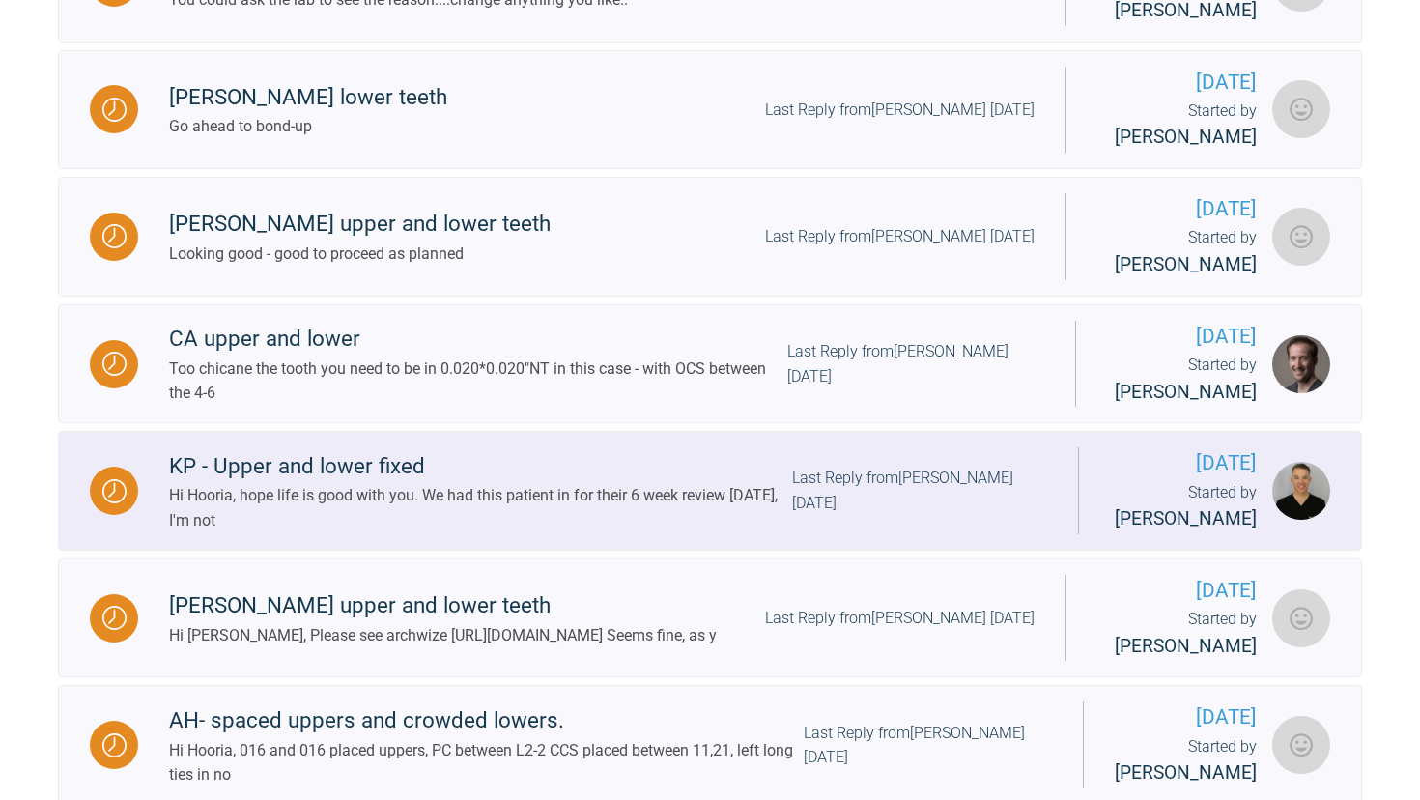
scroll to position [3011, 0]
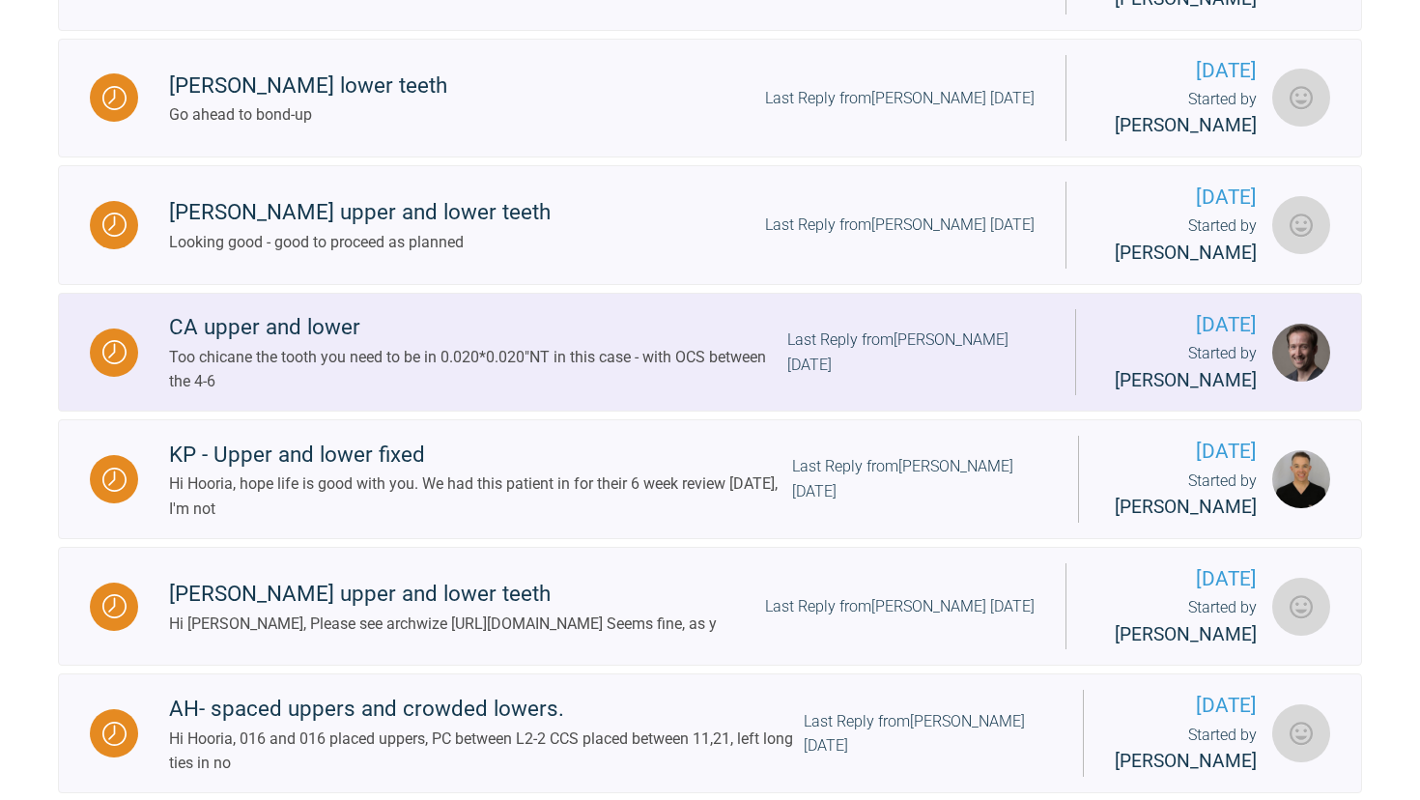
click at [295, 345] on div "CA upper and lower" at bounding box center [478, 327] width 618 height 35
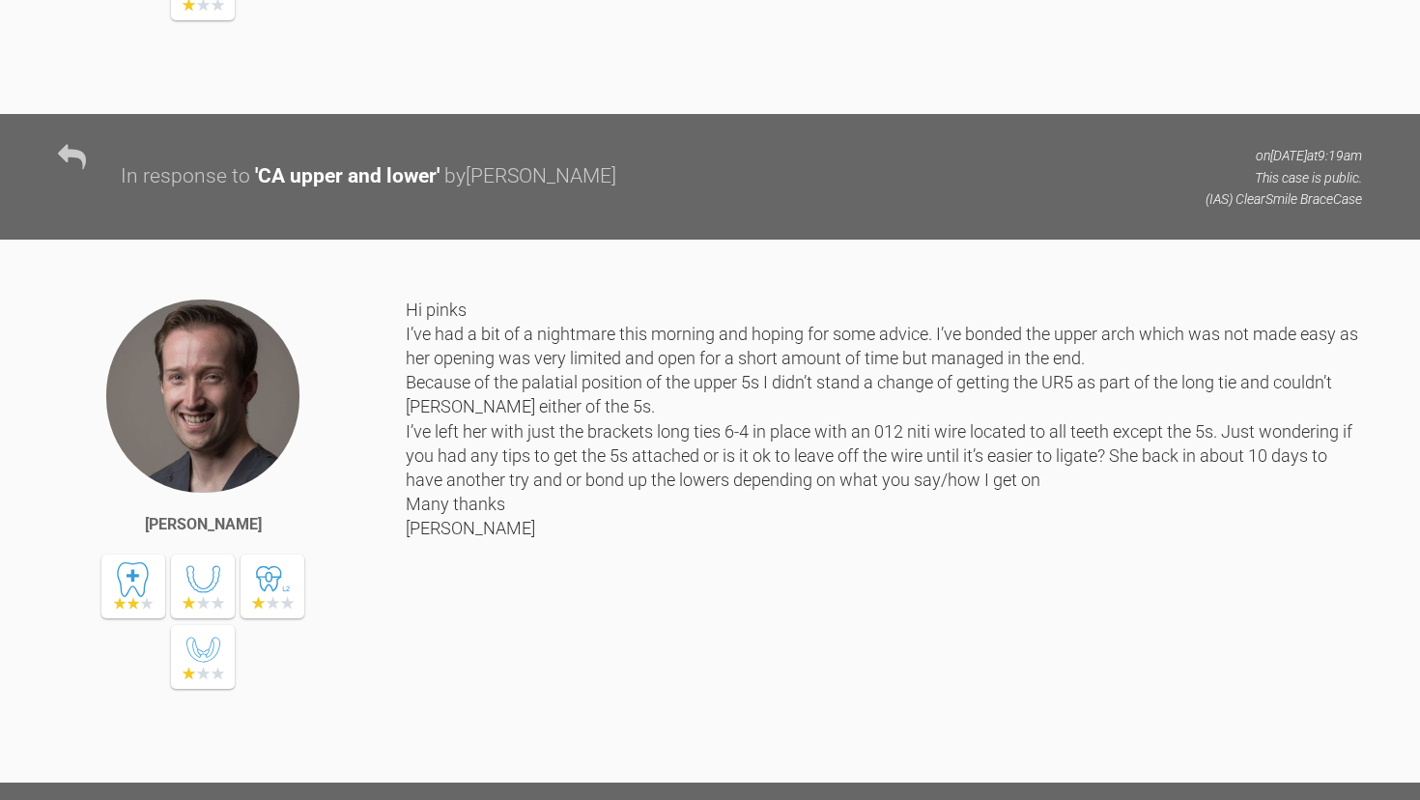
scroll to position [5588, 0]
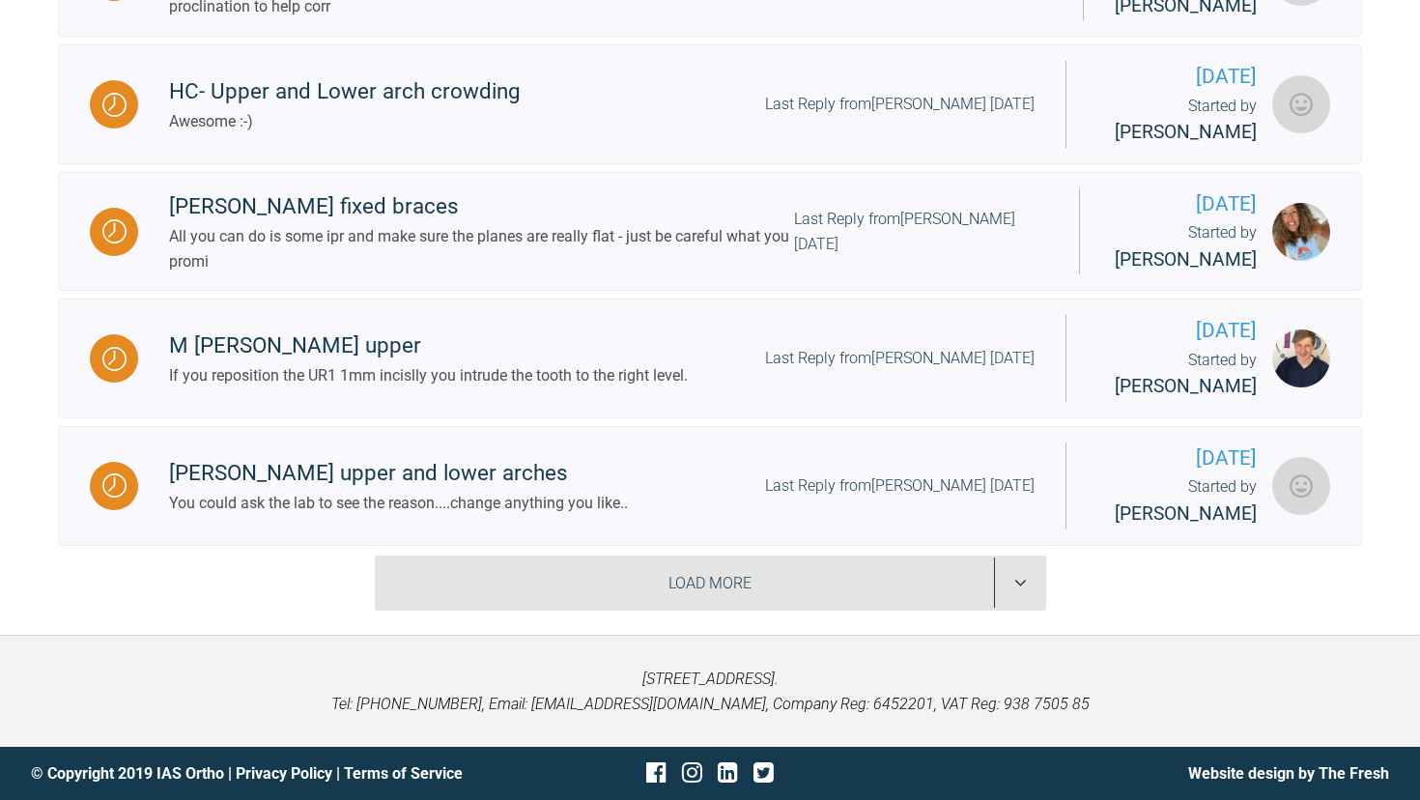
click at [495, 572] on div "Load More" at bounding box center [710, 583] width 671 height 56
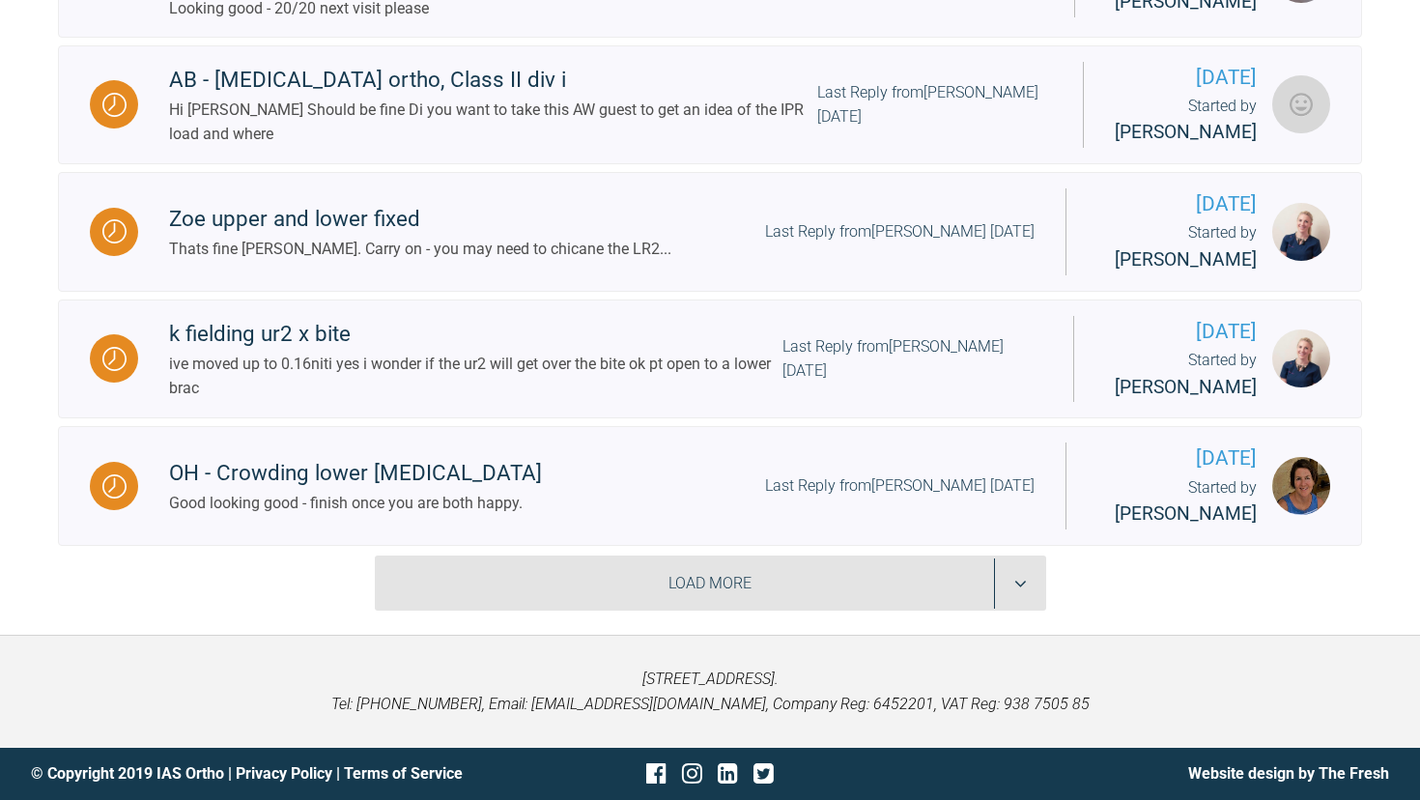
scroll to position [5183, 0]
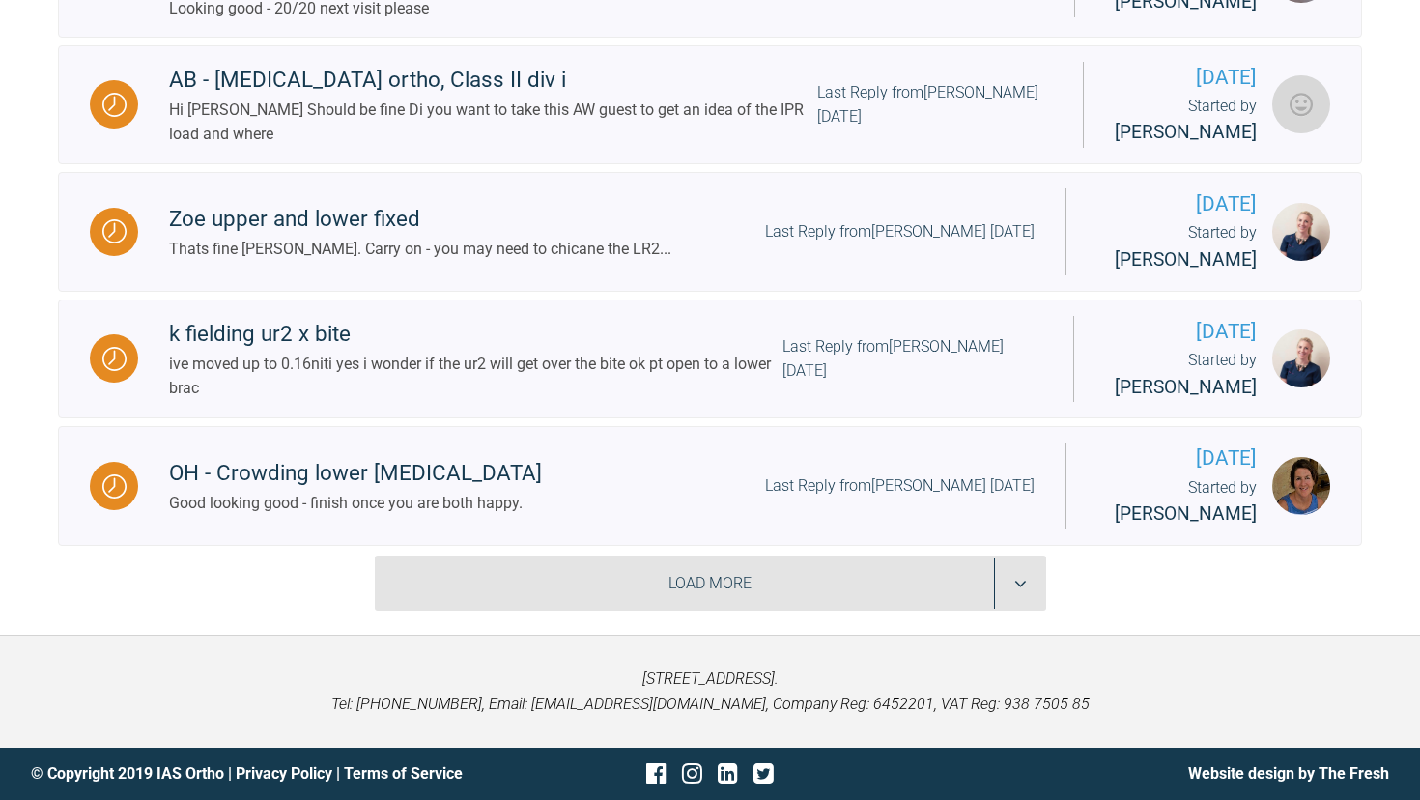
click at [579, 576] on div "Load More" at bounding box center [710, 583] width 671 height 56
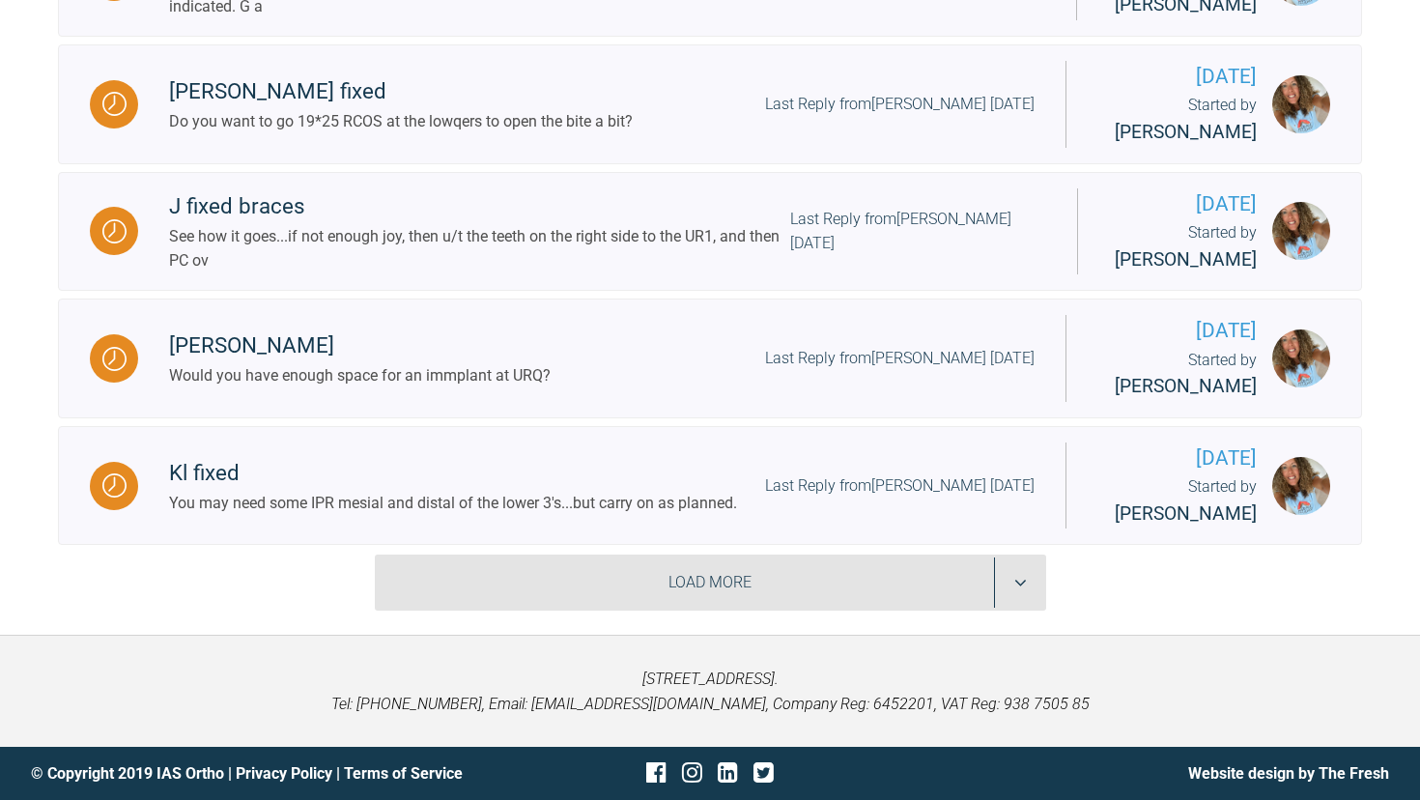
scroll to position [7911, 0]
click at [563, 583] on div "Load More" at bounding box center [710, 582] width 671 height 56
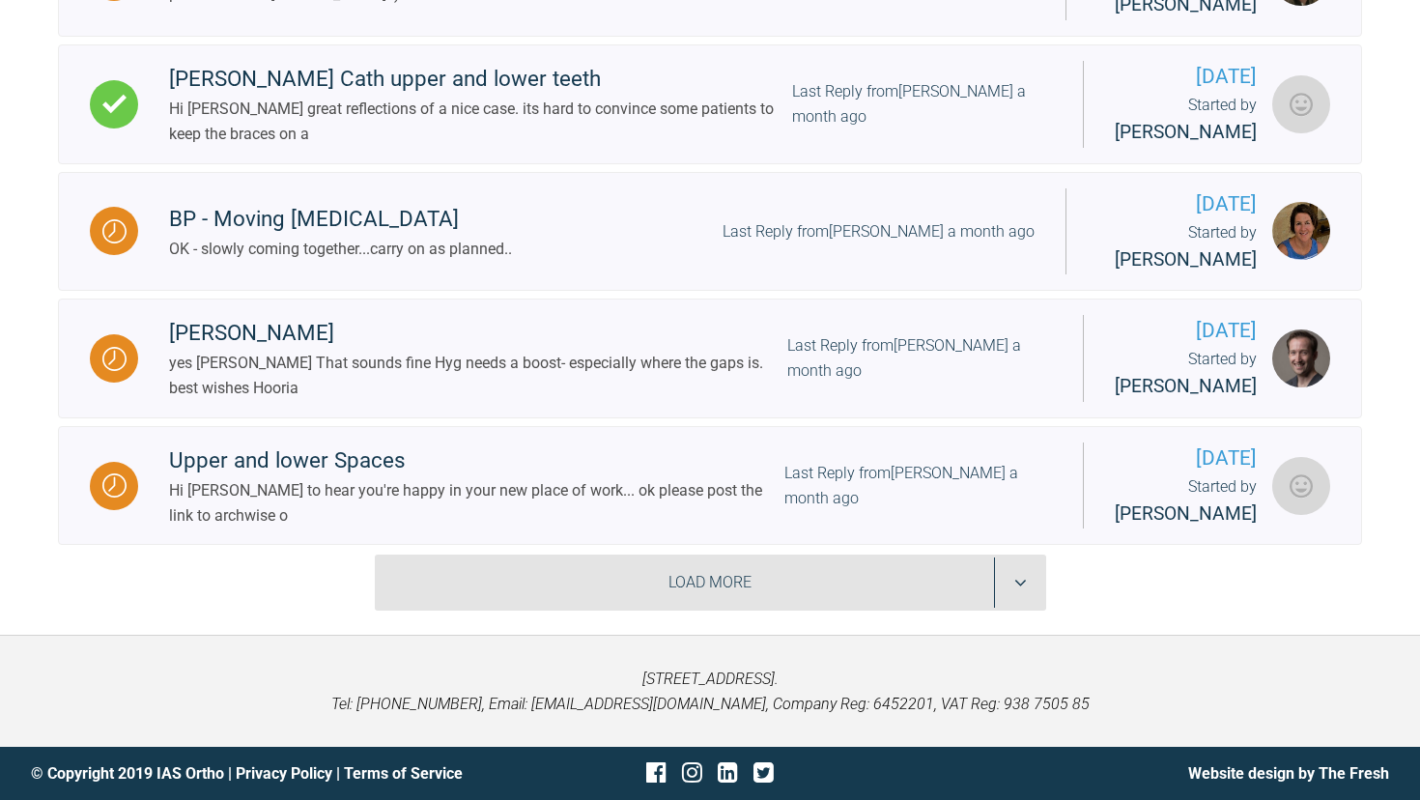
scroll to position [10461, 0]
click at [563, 583] on div "Load More" at bounding box center [710, 582] width 671 height 56
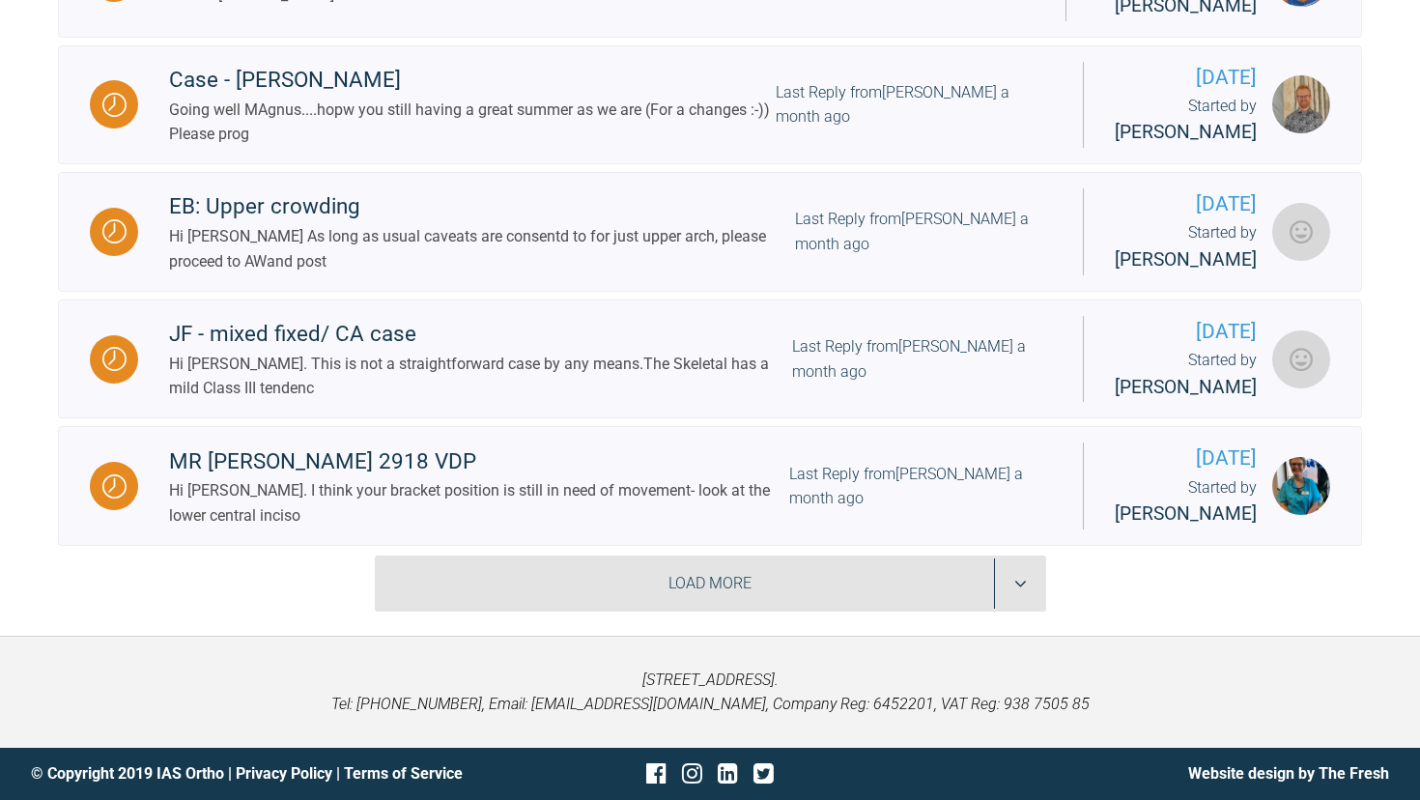
scroll to position [13165, 0]
click at [563, 583] on div "Load More" at bounding box center [710, 583] width 671 height 56
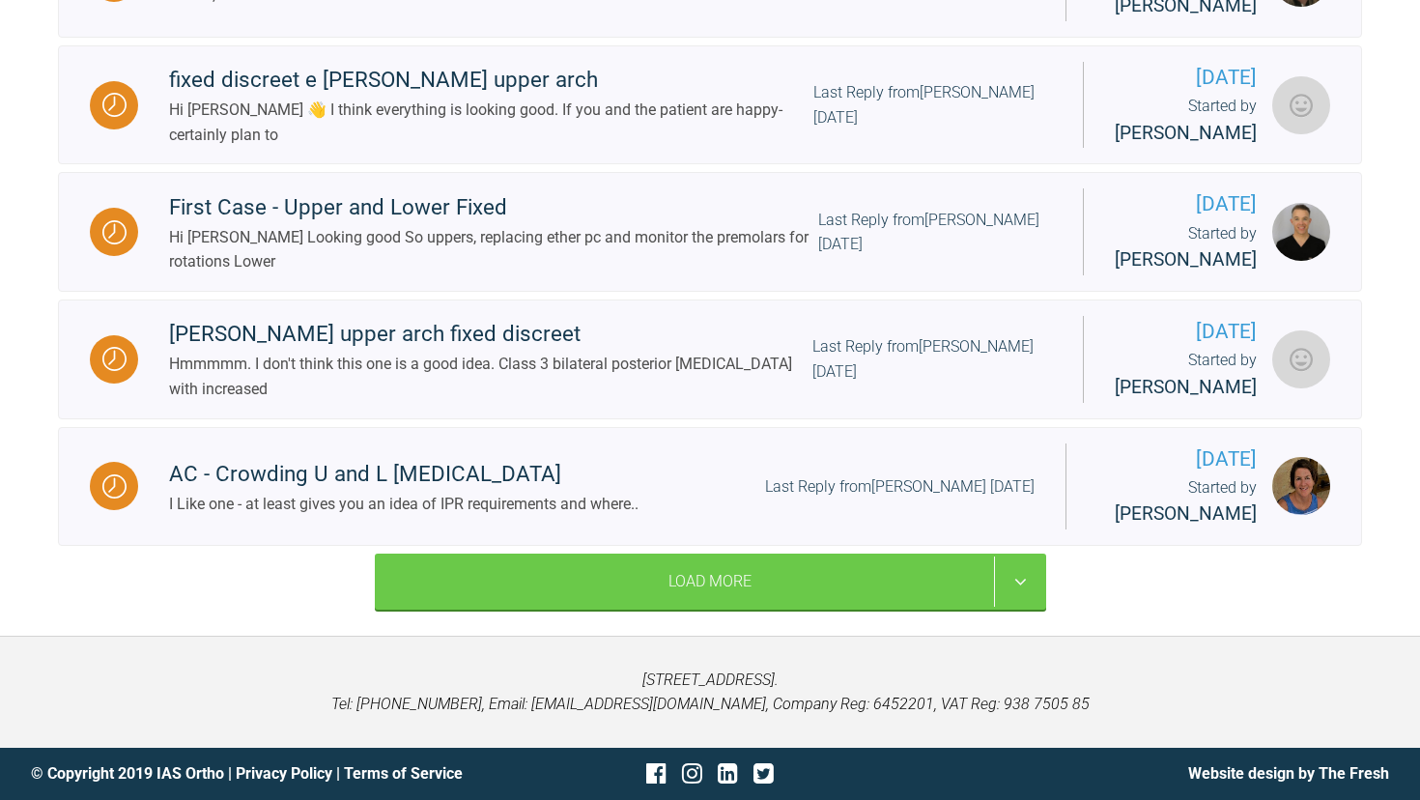
scroll to position [15871, 0]
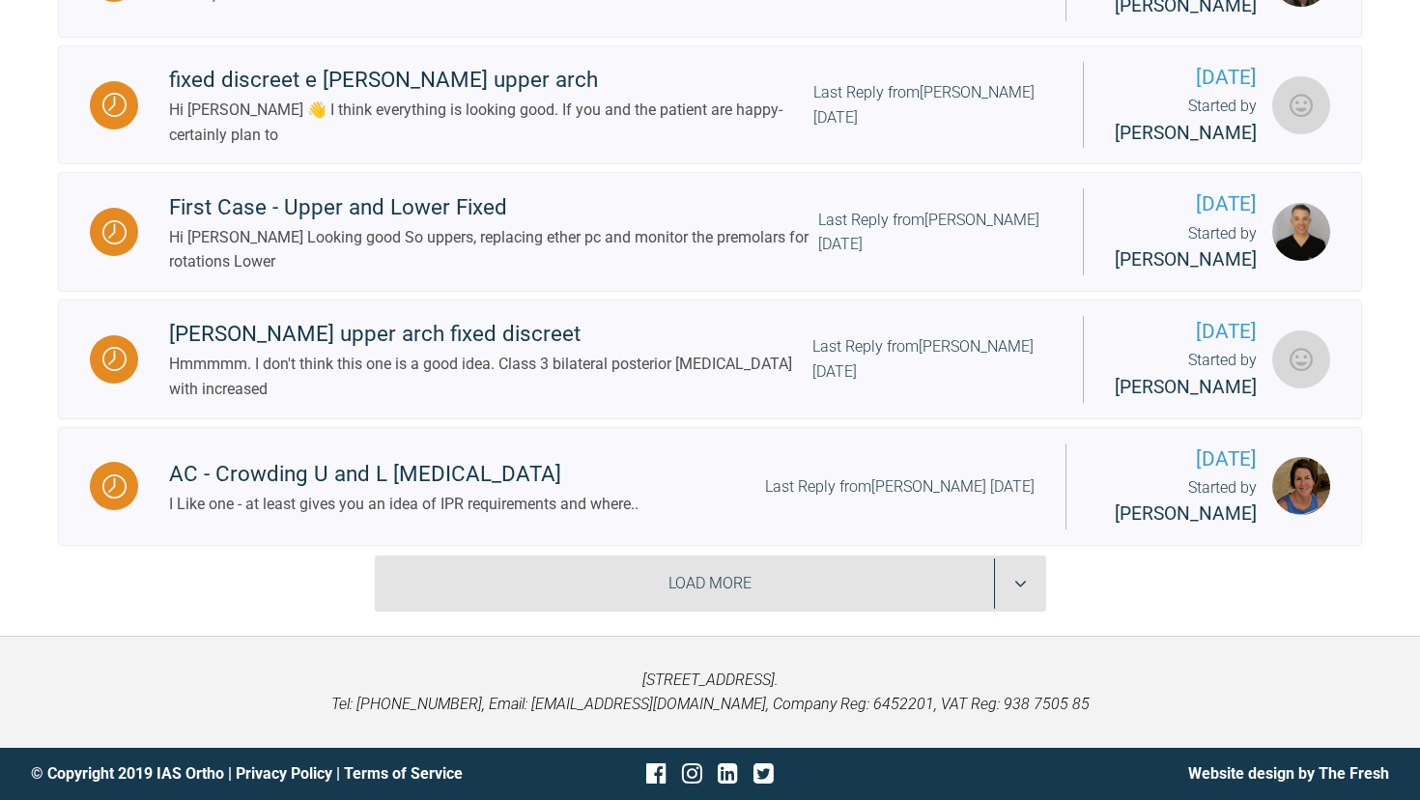
click at [571, 578] on div "Load More" at bounding box center [710, 583] width 671 height 56
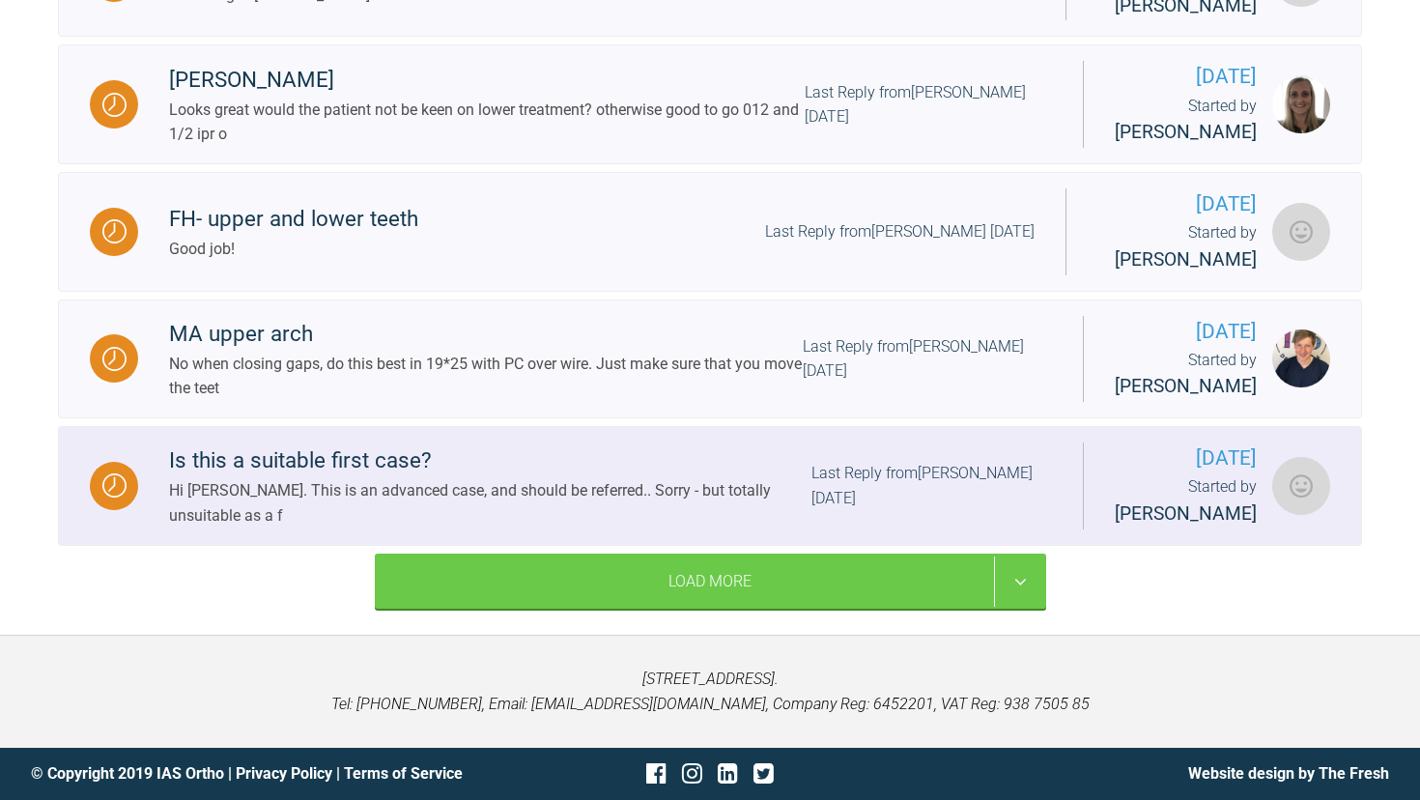
click at [563, 544] on link "Is this a suitable first case? Hi [PERSON_NAME]. This is an advanced case, and …" at bounding box center [710, 486] width 1304 height 120
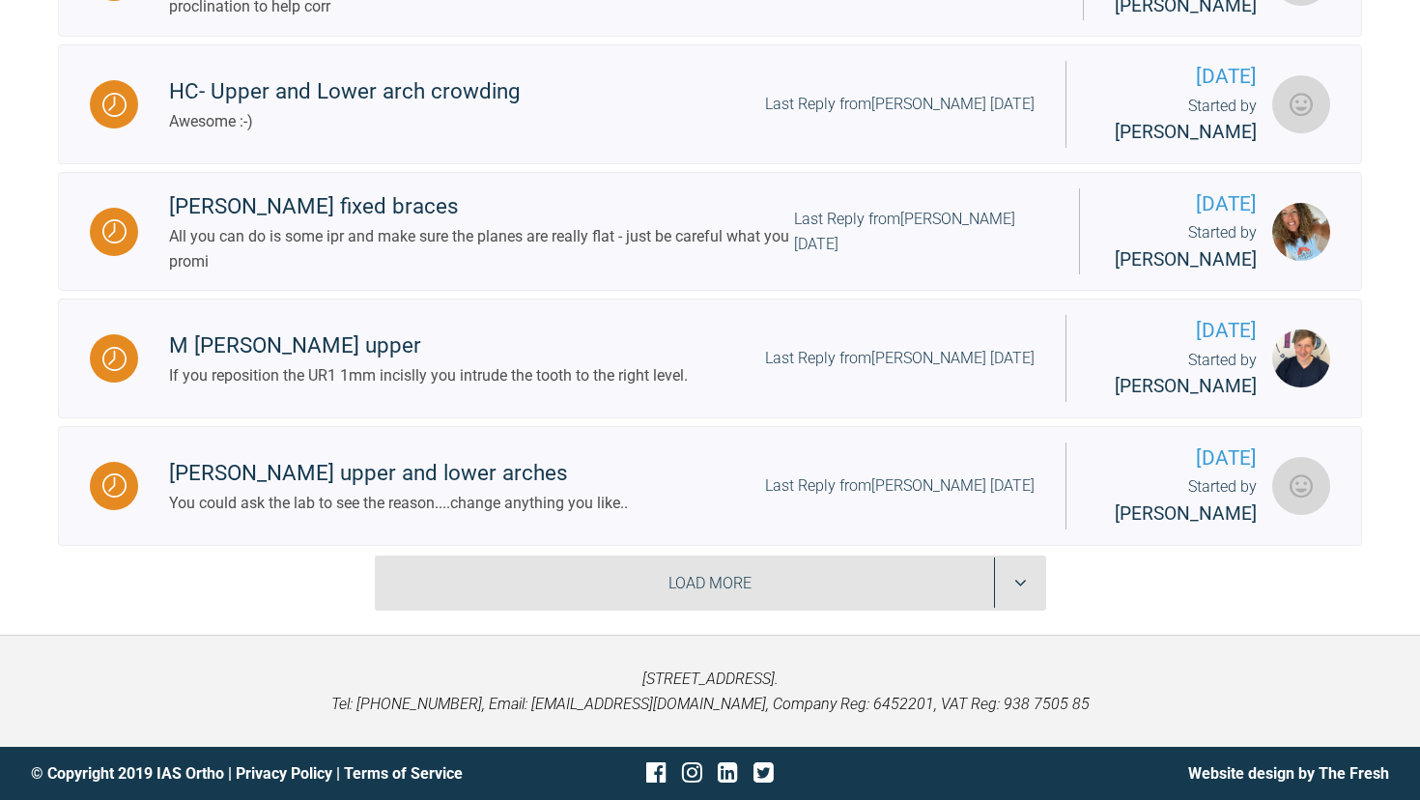
click at [650, 560] on div "Load More" at bounding box center [710, 583] width 671 height 56
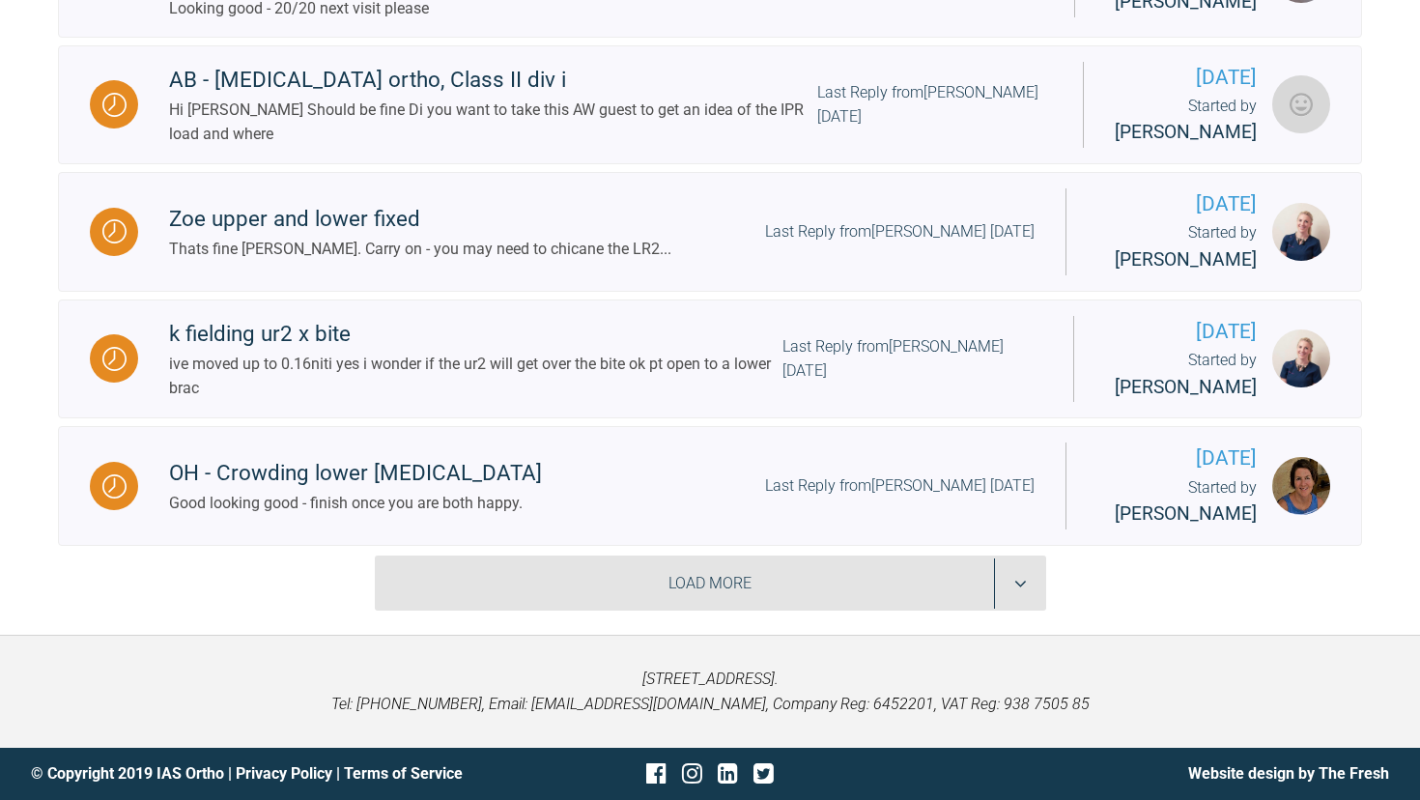
click at [705, 580] on div "Load More" at bounding box center [710, 583] width 671 height 56
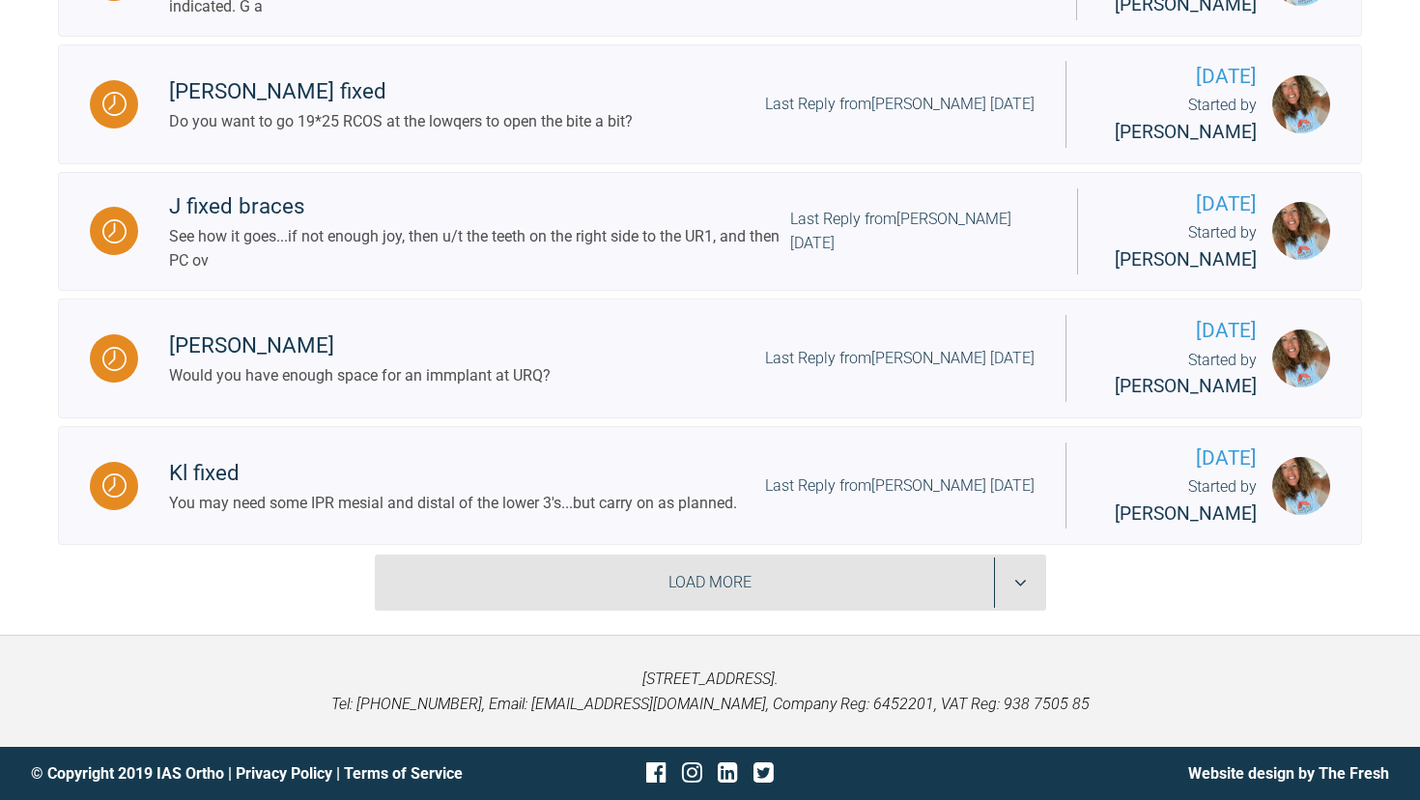
scroll to position [7911, 0]
click at [692, 605] on div "Load More" at bounding box center [710, 582] width 671 height 56
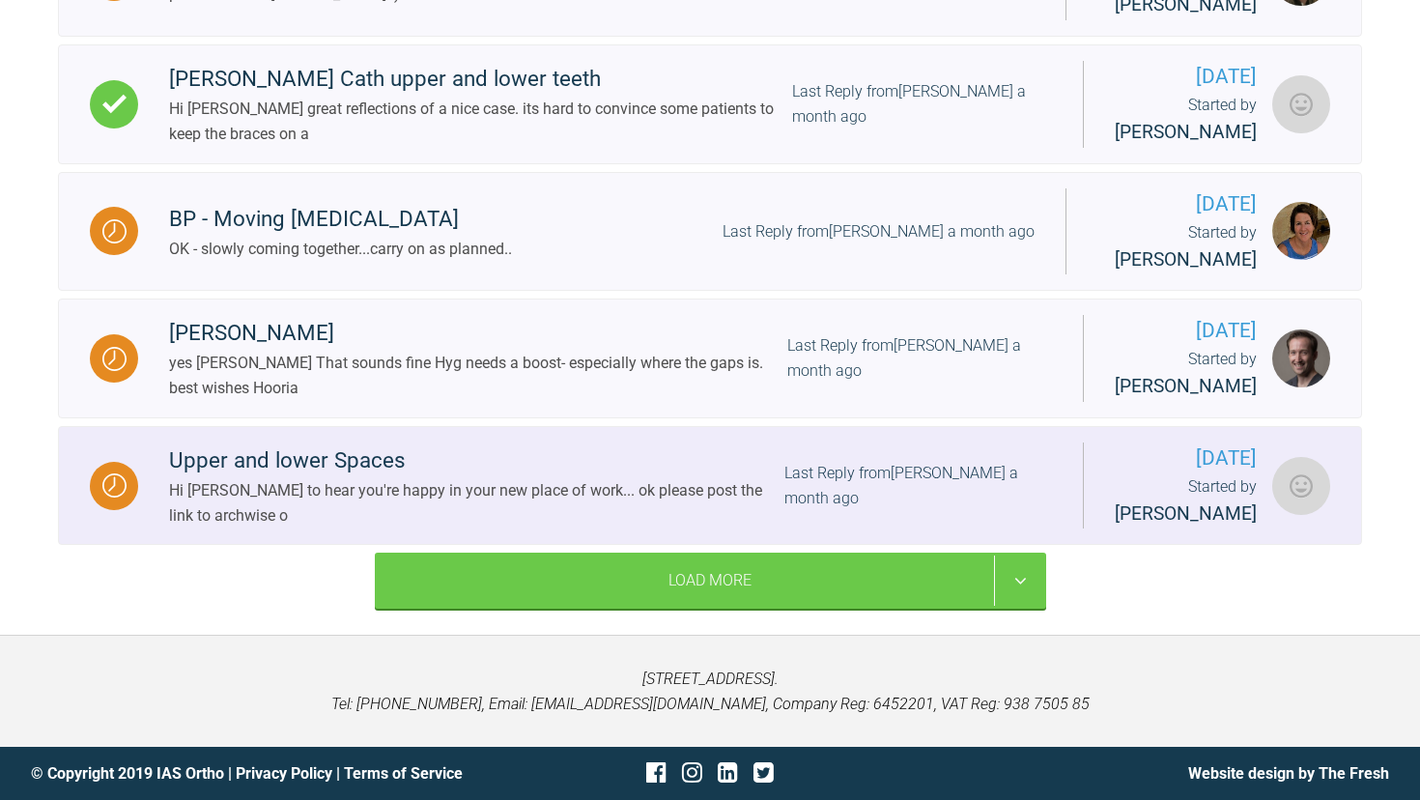
scroll to position [10461, 0]
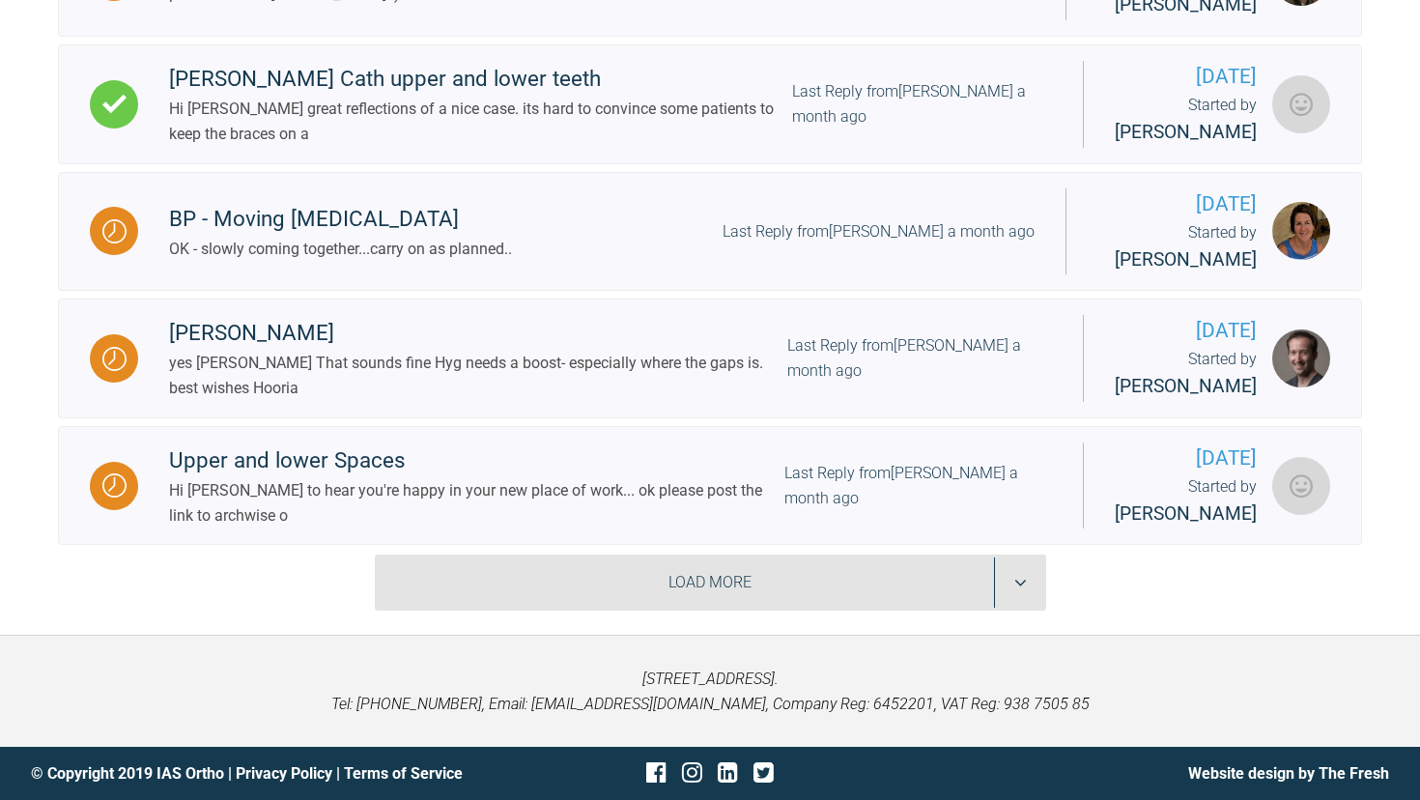
click at [640, 582] on div "Load More" at bounding box center [710, 582] width 671 height 56
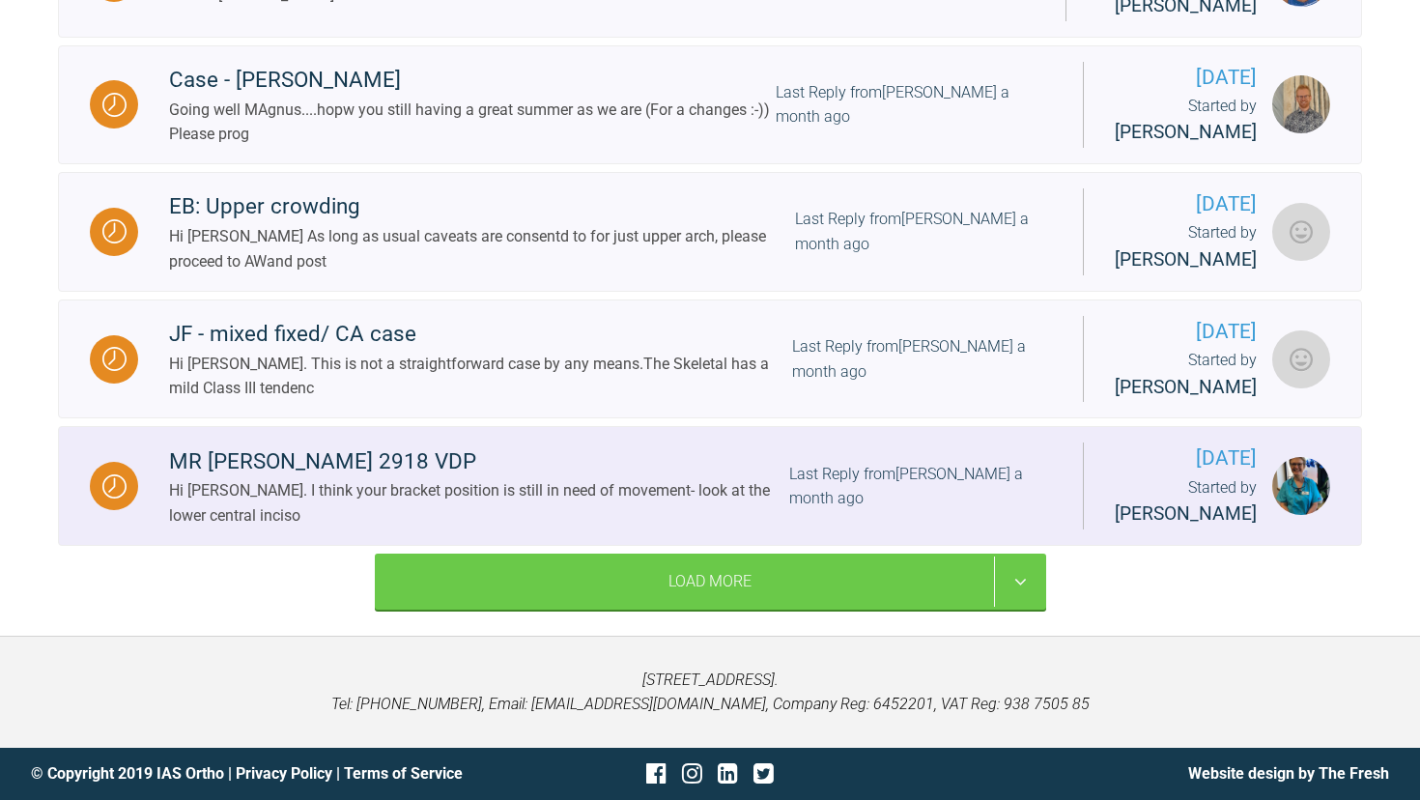
scroll to position [13165, 0]
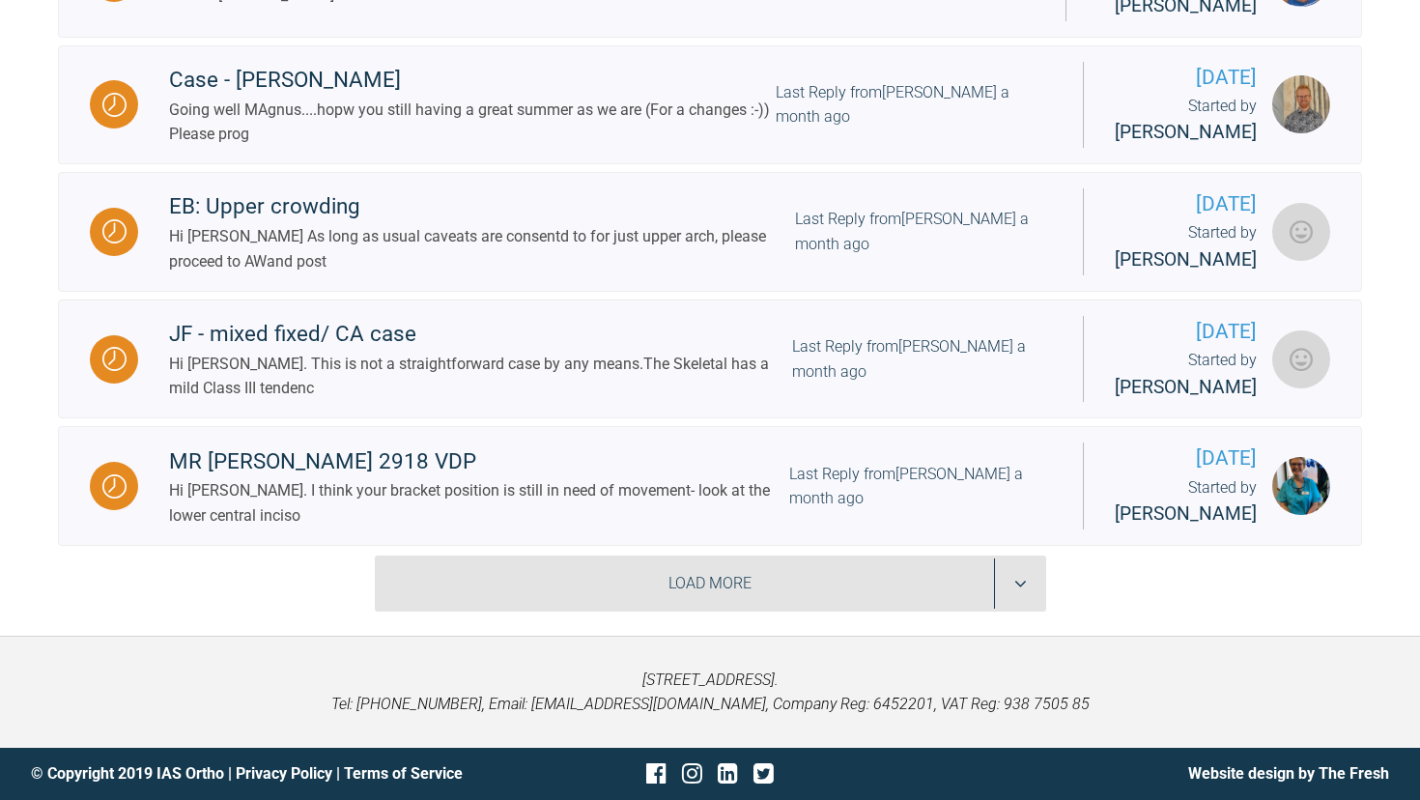
click at [658, 575] on div "Load More" at bounding box center [710, 583] width 671 height 56
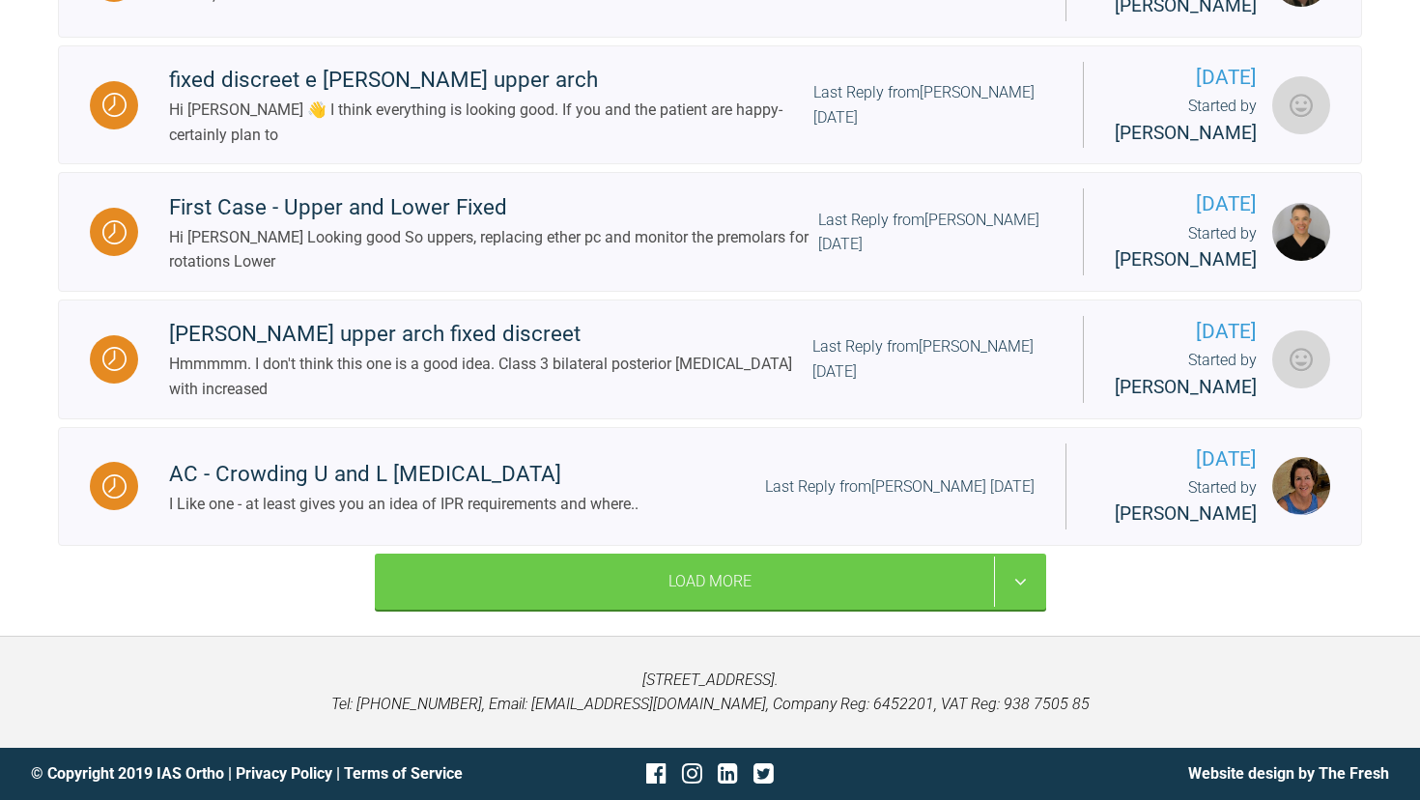
scroll to position [15871, 0]
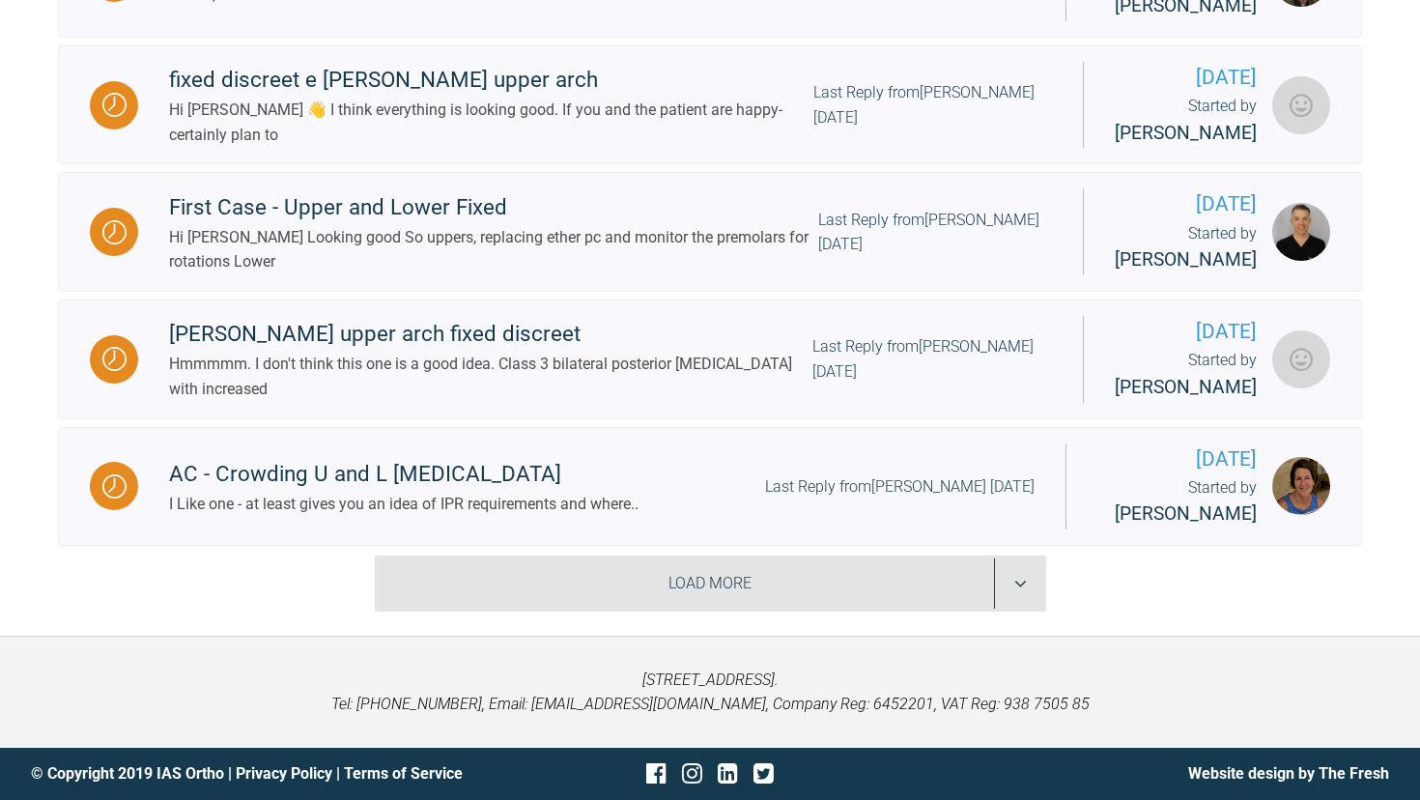
click at [625, 597] on div "Load More" at bounding box center [710, 583] width 671 height 56
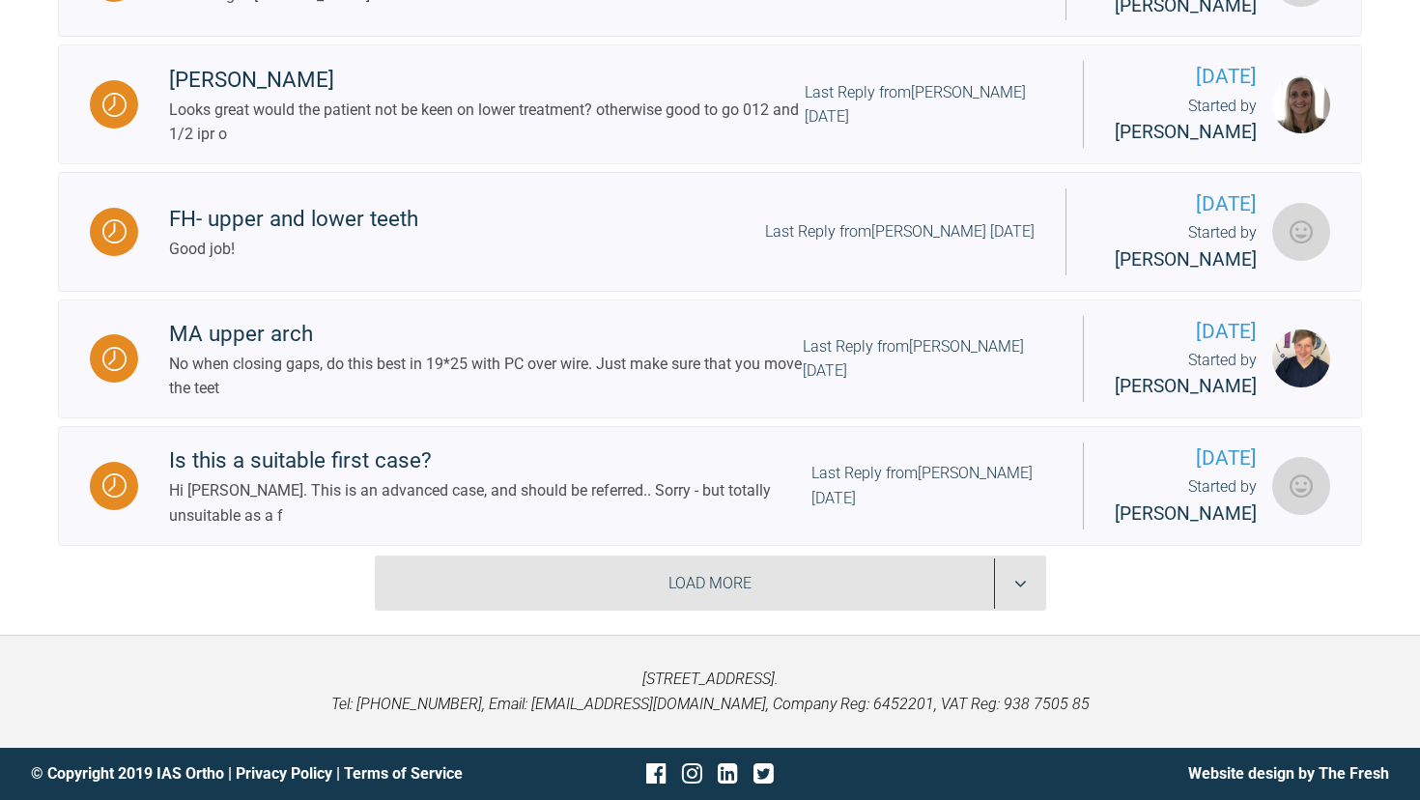
click at [684, 573] on div "Load More" at bounding box center [710, 583] width 671 height 56
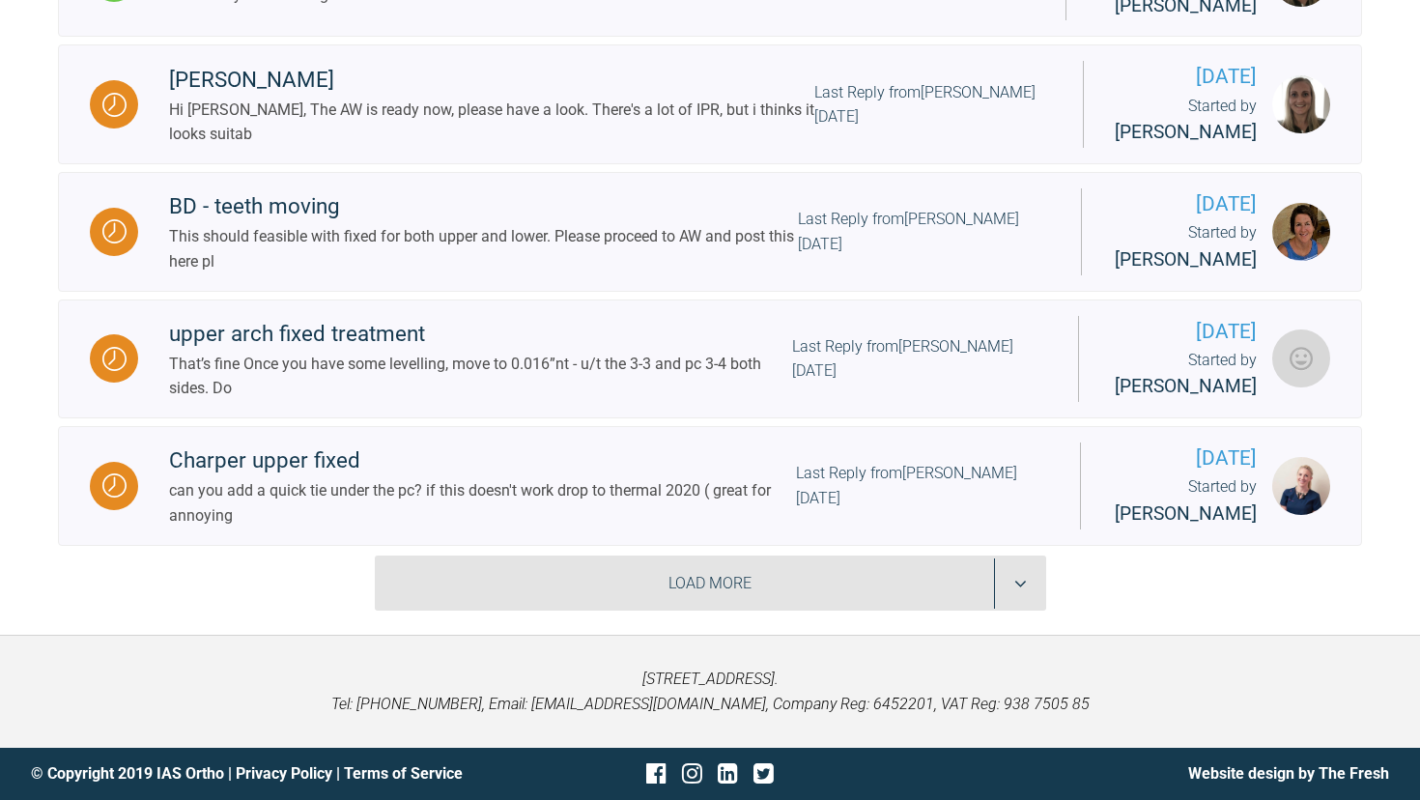
scroll to position [20684, 0]
click at [653, 588] on div "Load More" at bounding box center [710, 583] width 671 height 56
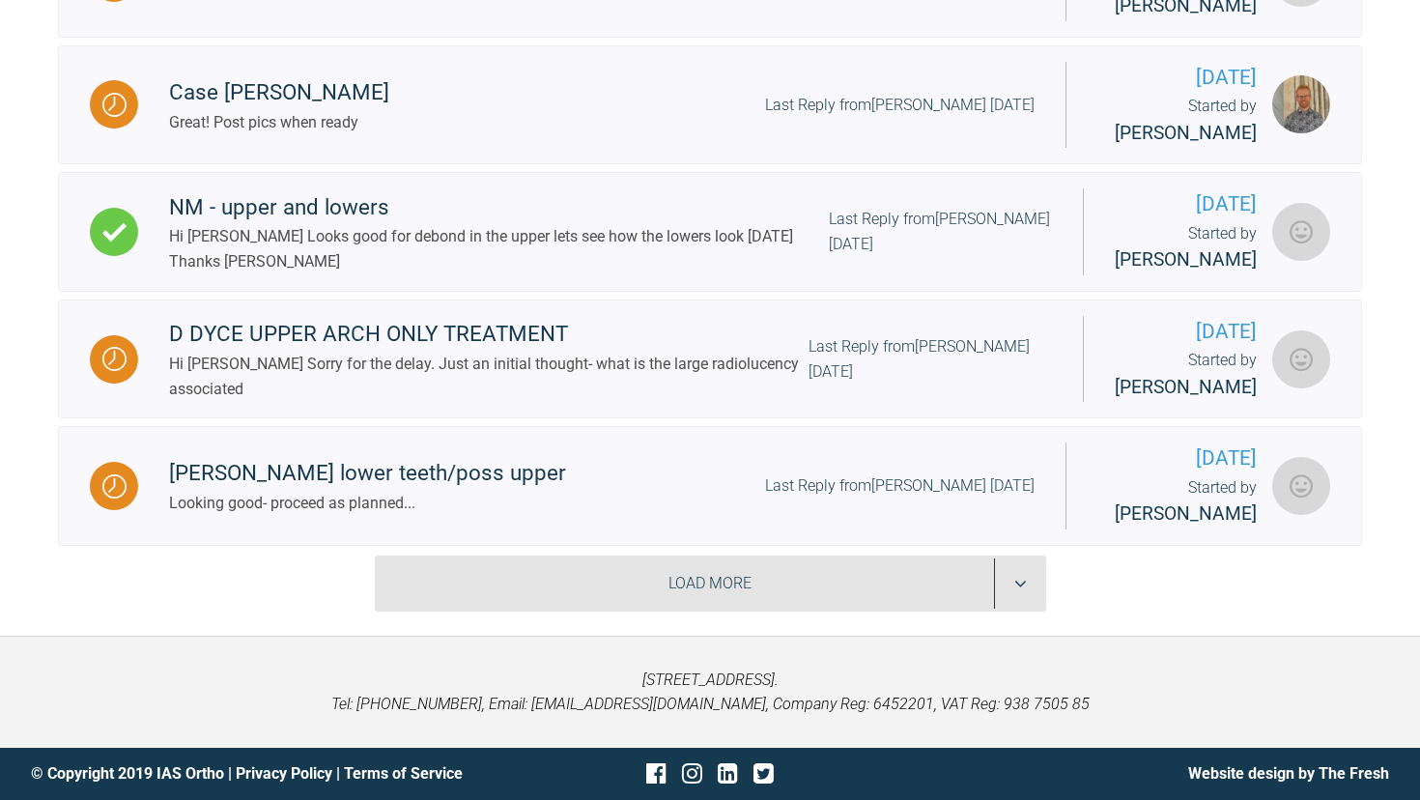
scroll to position [23237, 0]
click at [642, 605] on div "Load More" at bounding box center [710, 583] width 671 height 56
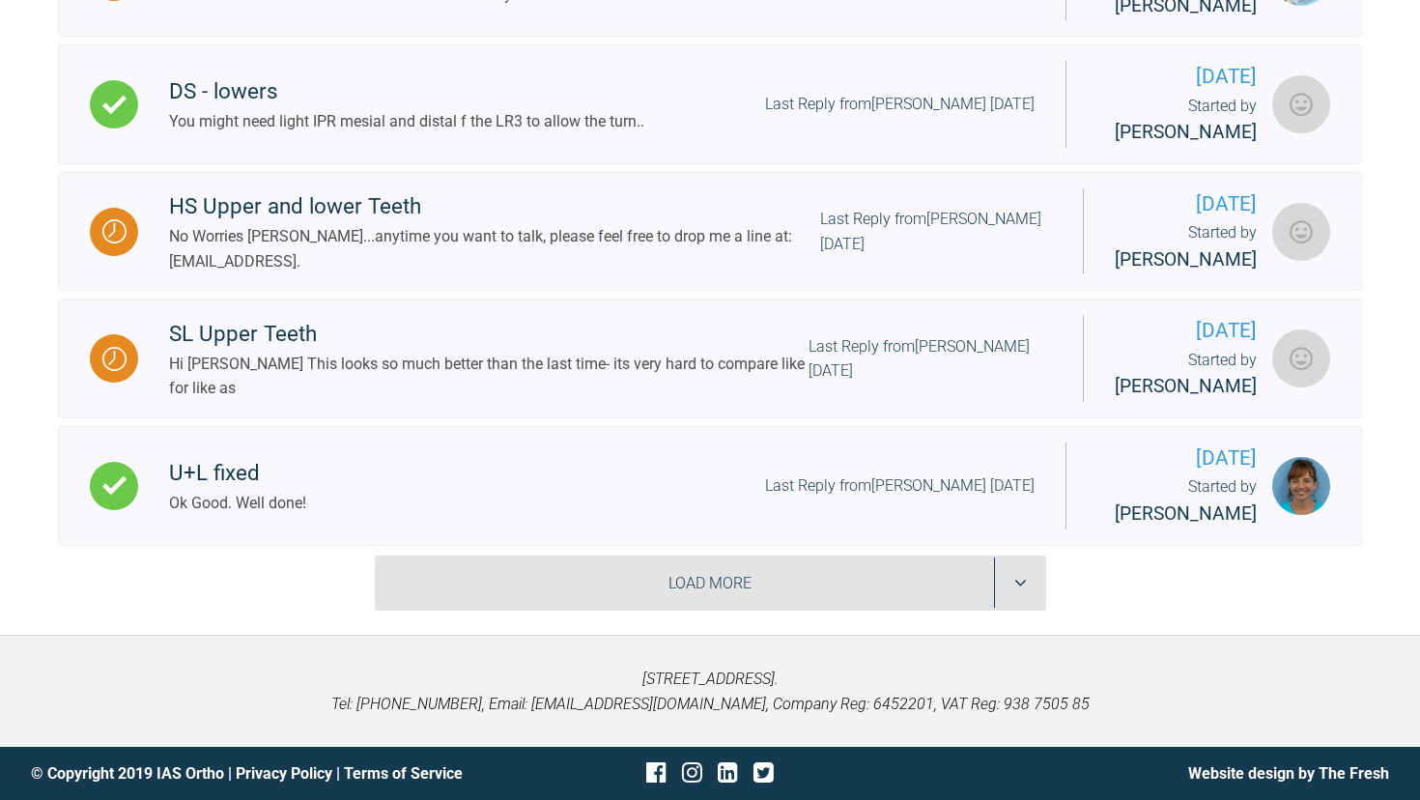
click at [647, 606] on div "Load More" at bounding box center [710, 583] width 671 height 56
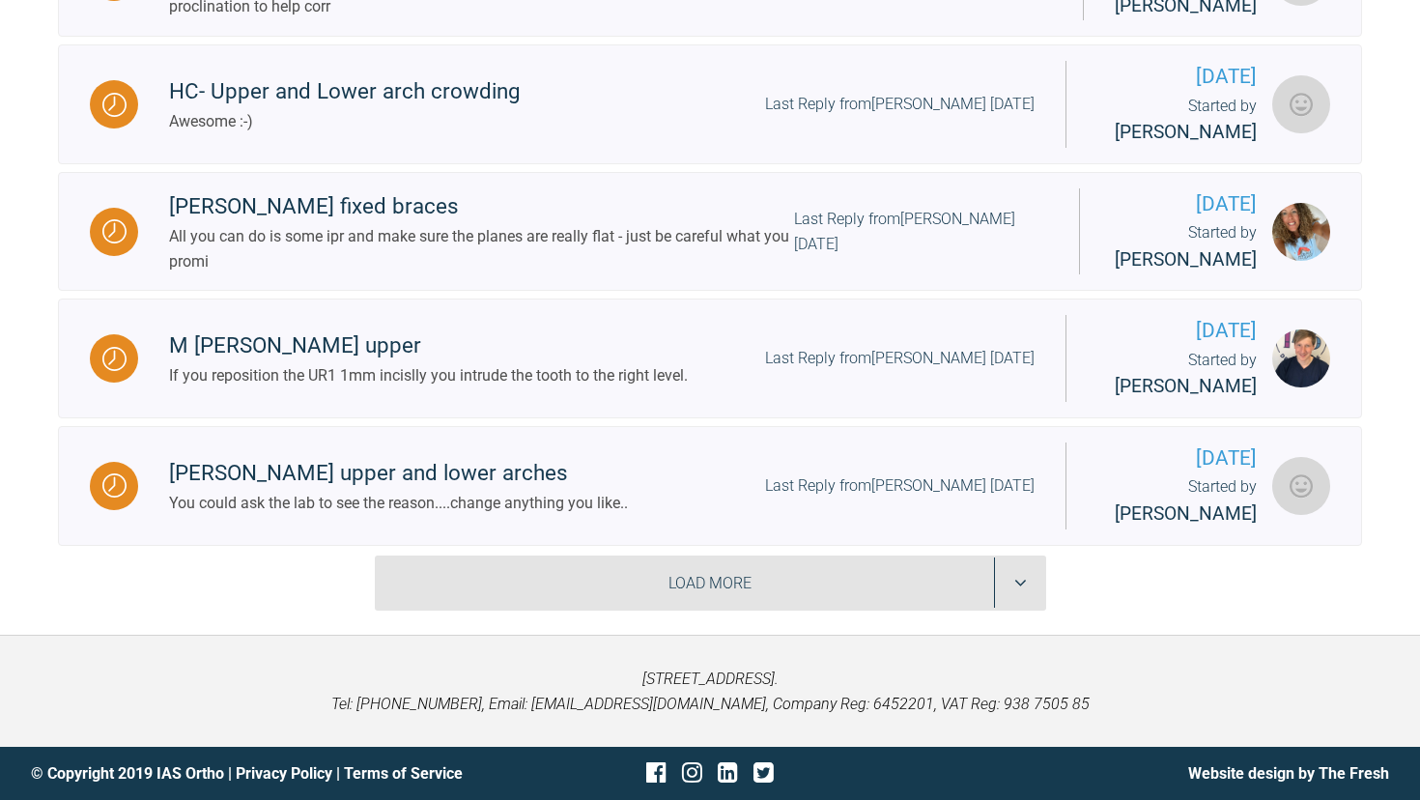
click at [666, 580] on div "Load More" at bounding box center [710, 583] width 671 height 56
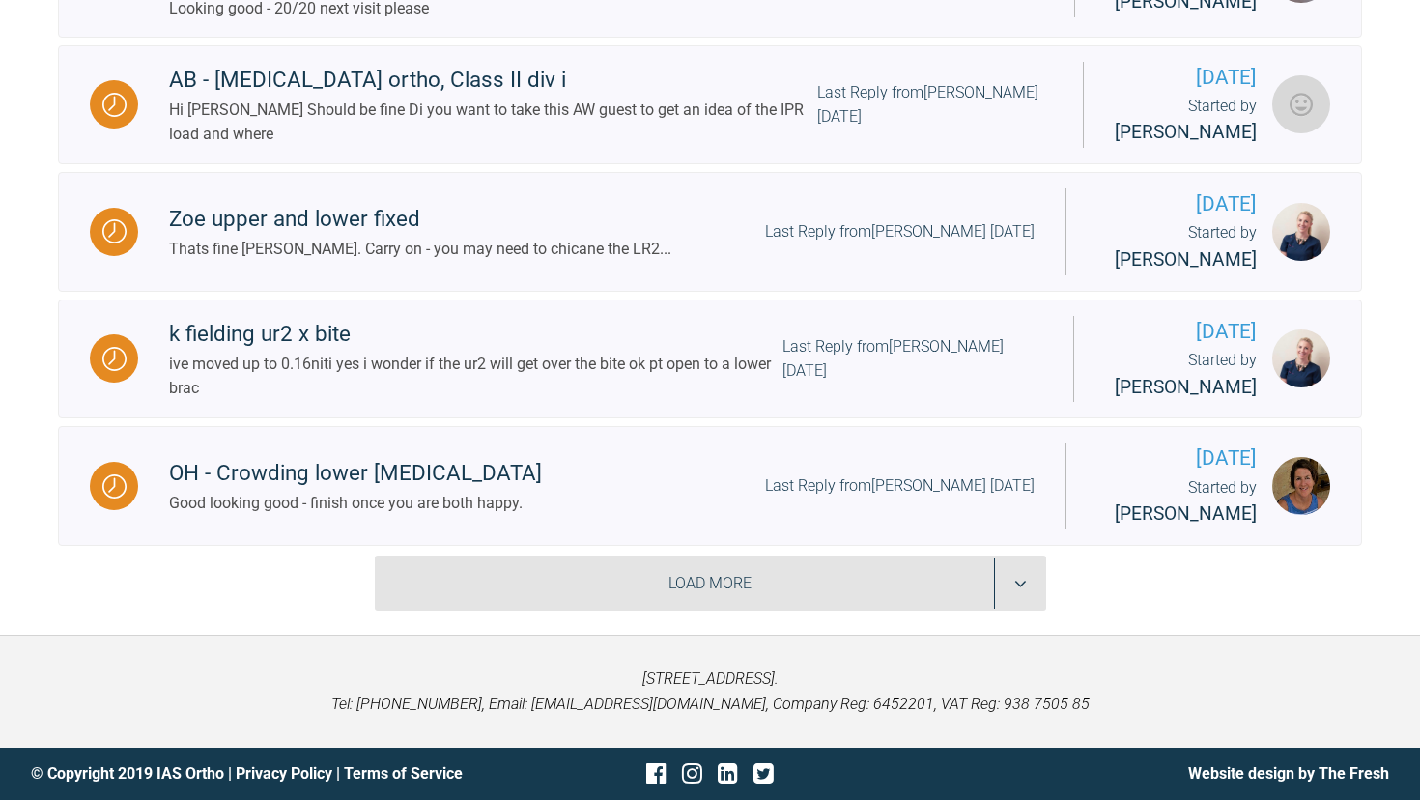
scroll to position [5183, 0]
click at [607, 583] on div "Load More" at bounding box center [710, 583] width 671 height 56
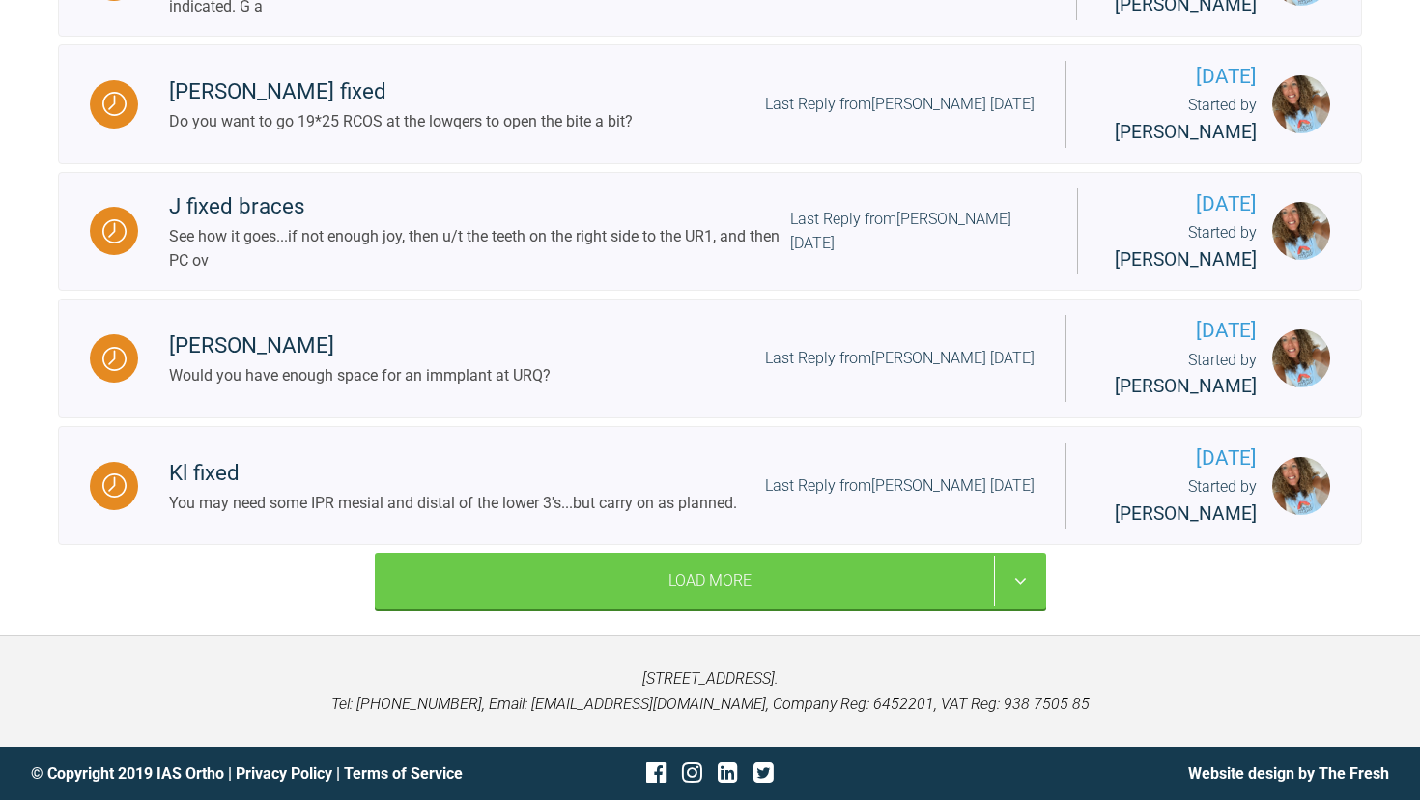
scroll to position [7911, 0]
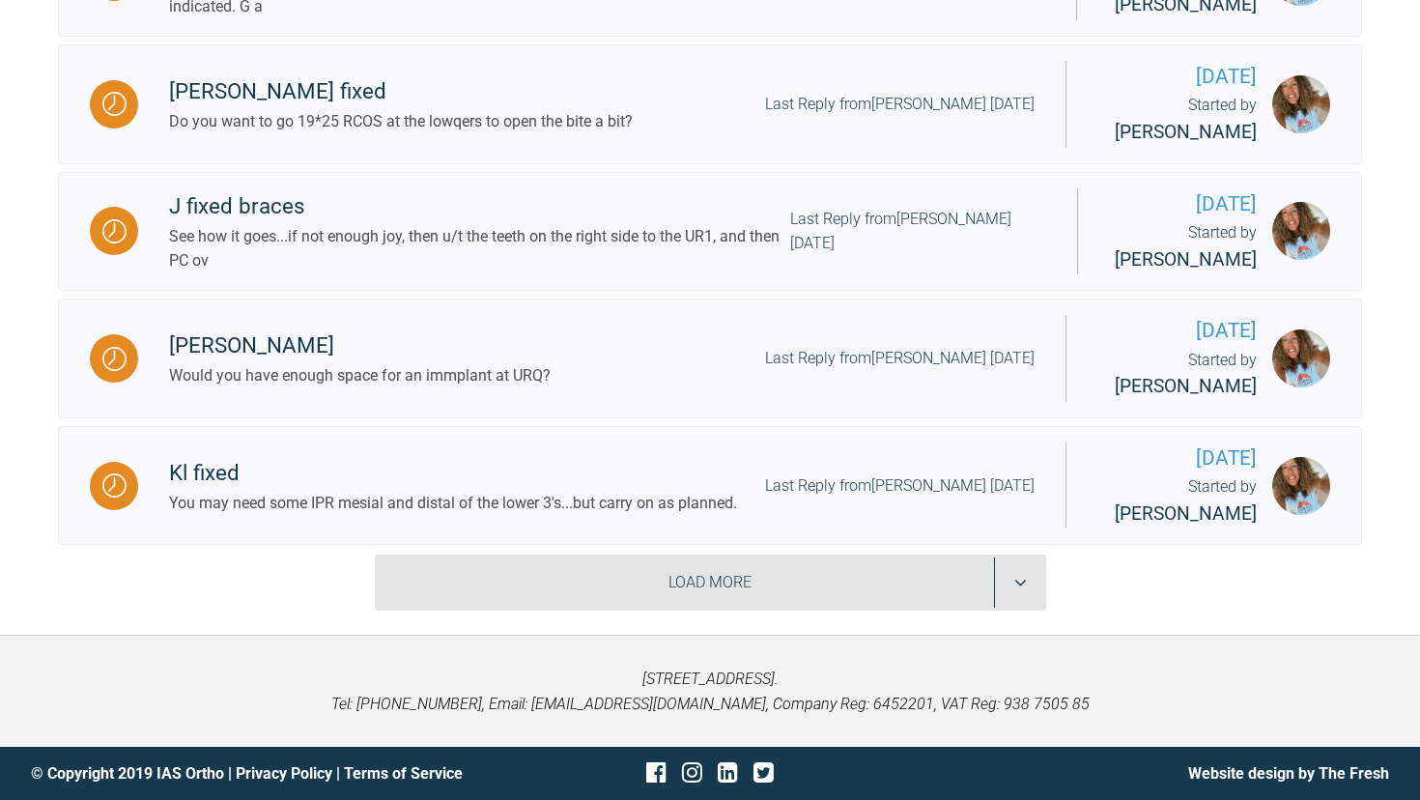
click at [601, 597] on div "Load More" at bounding box center [710, 582] width 671 height 56
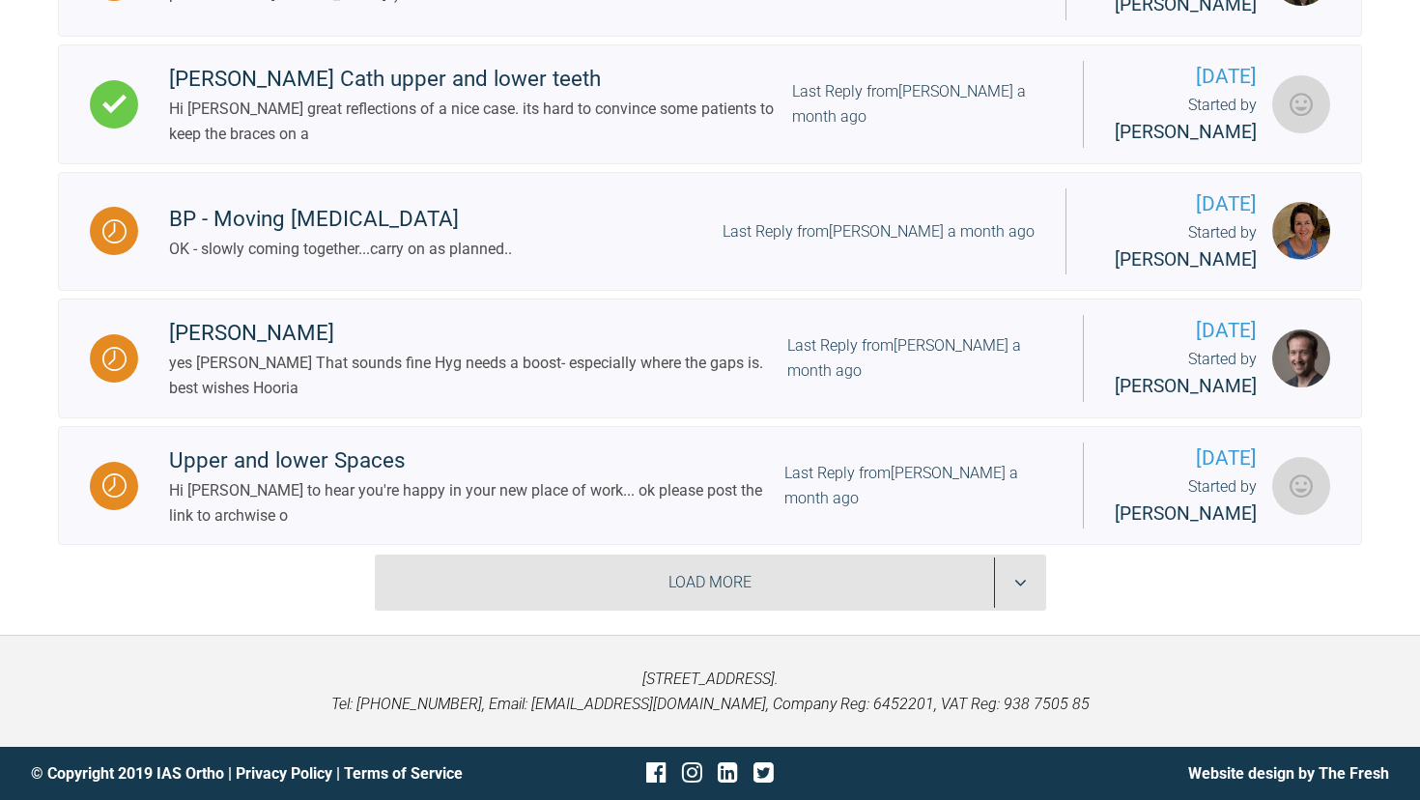
scroll to position [10461, 0]
click at [573, 587] on div "Load More" at bounding box center [710, 582] width 671 height 56
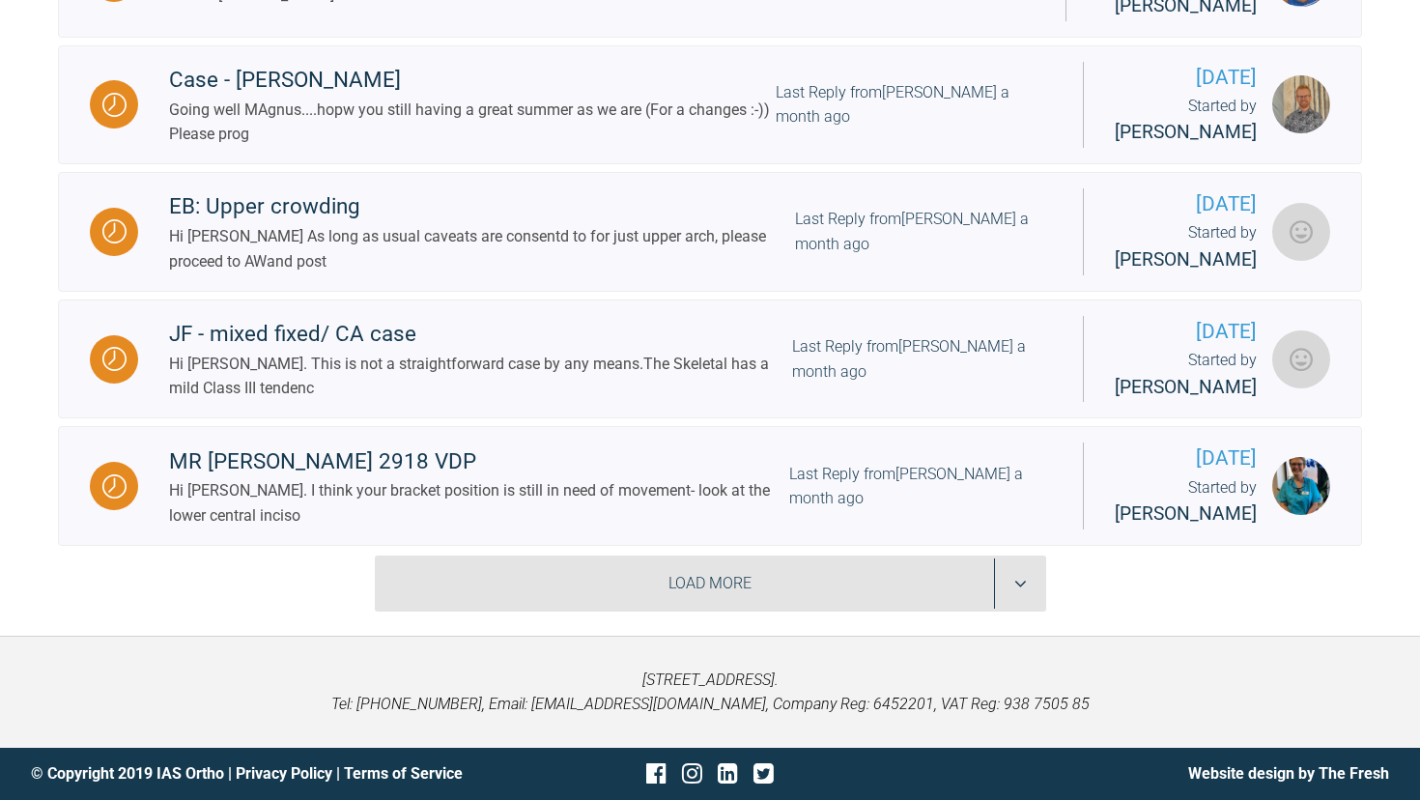
click at [606, 590] on div "Load More" at bounding box center [710, 583] width 671 height 56
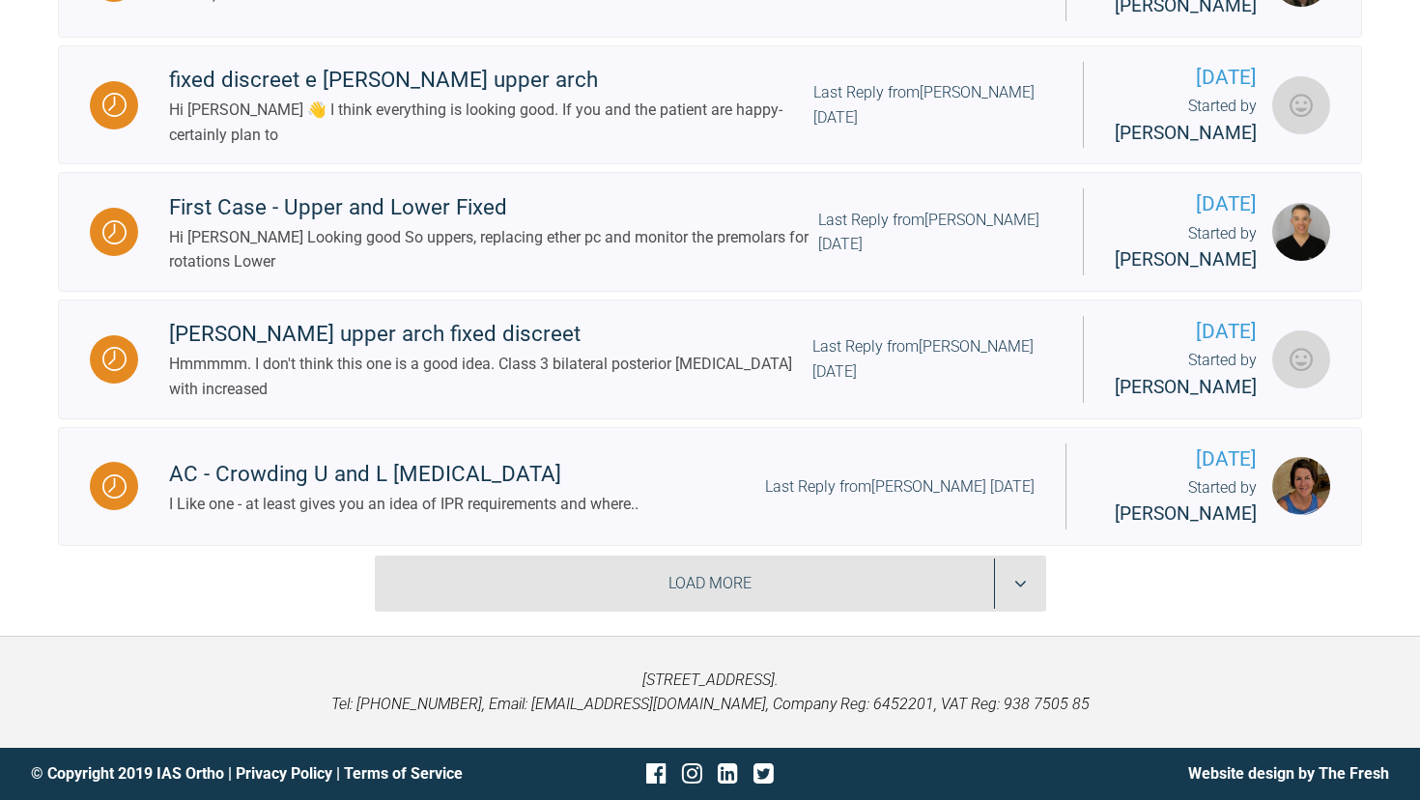
scroll to position [15871, 0]
click at [522, 570] on div "Load More" at bounding box center [710, 583] width 671 height 56
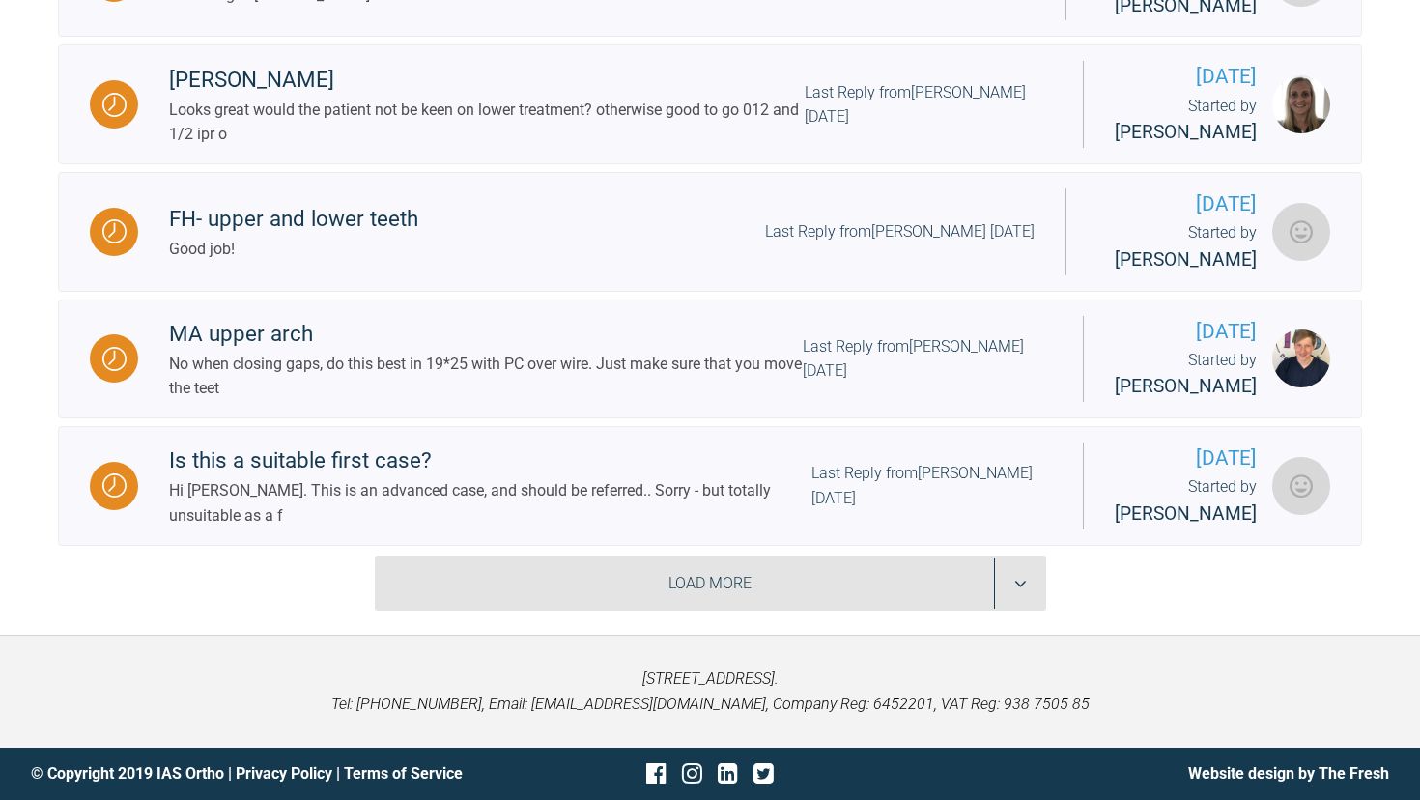
click at [563, 595] on div "Load More" at bounding box center [710, 583] width 671 height 56
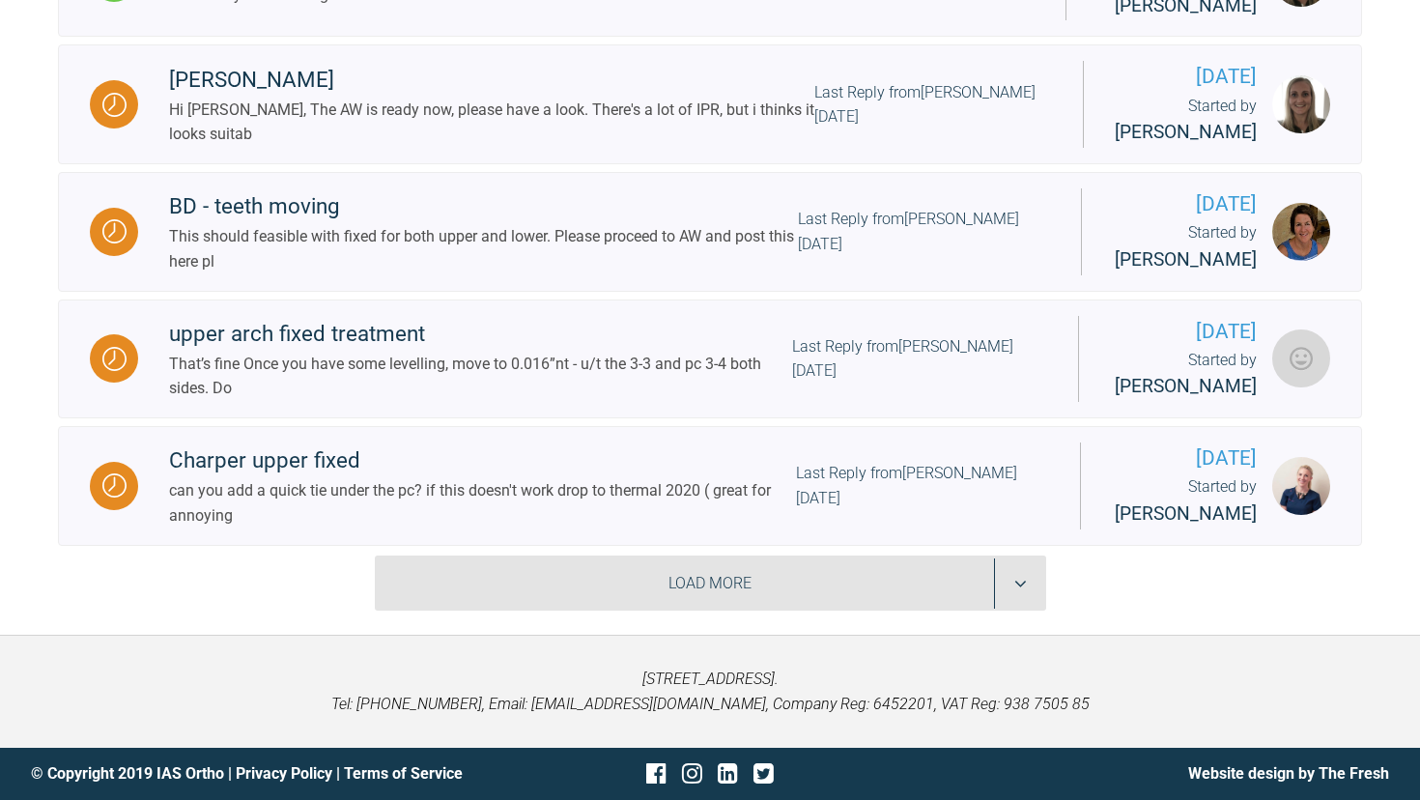
click at [560, 579] on div "Load More" at bounding box center [710, 583] width 671 height 56
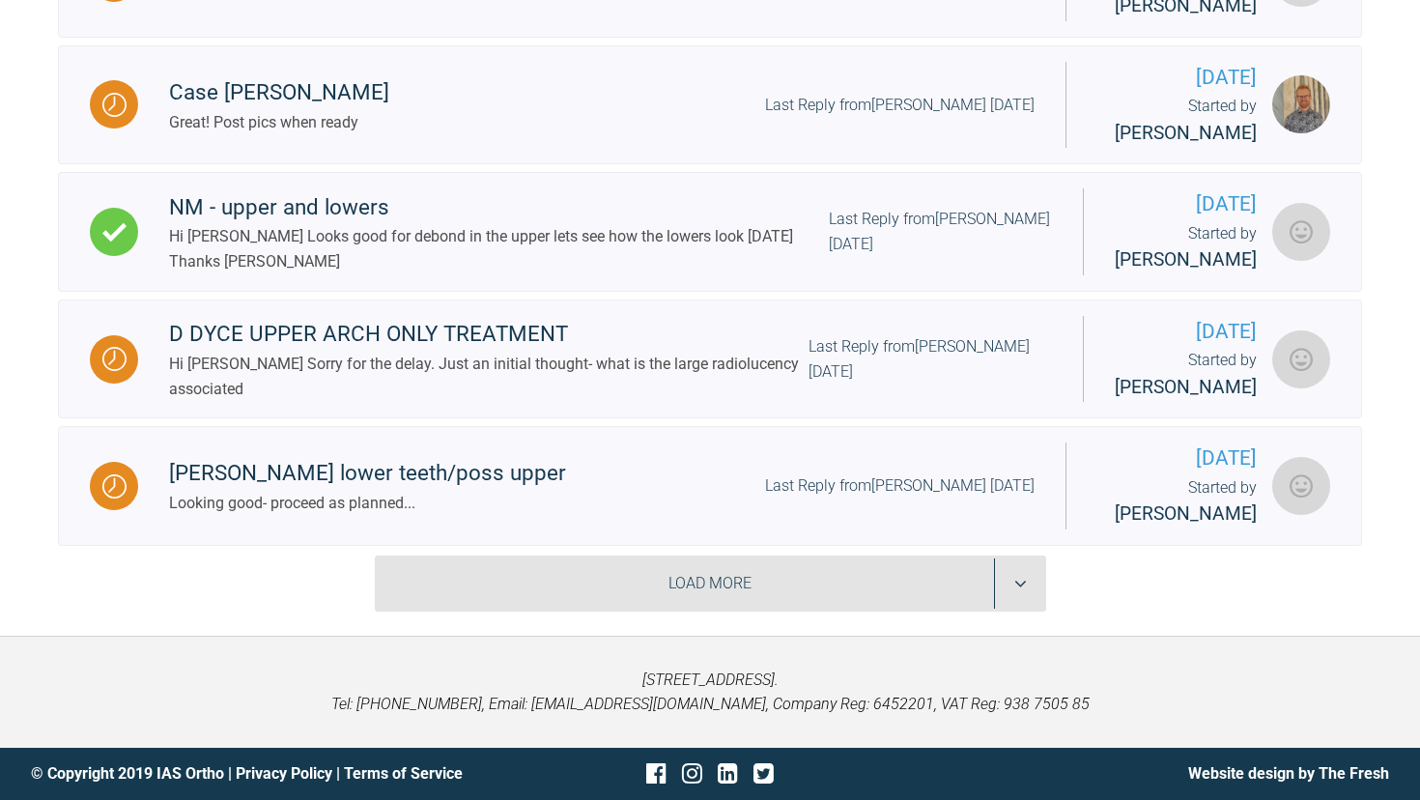
scroll to position [23237, 0]
click at [577, 605] on div "Load More" at bounding box center [710, 583] width 671 height 56
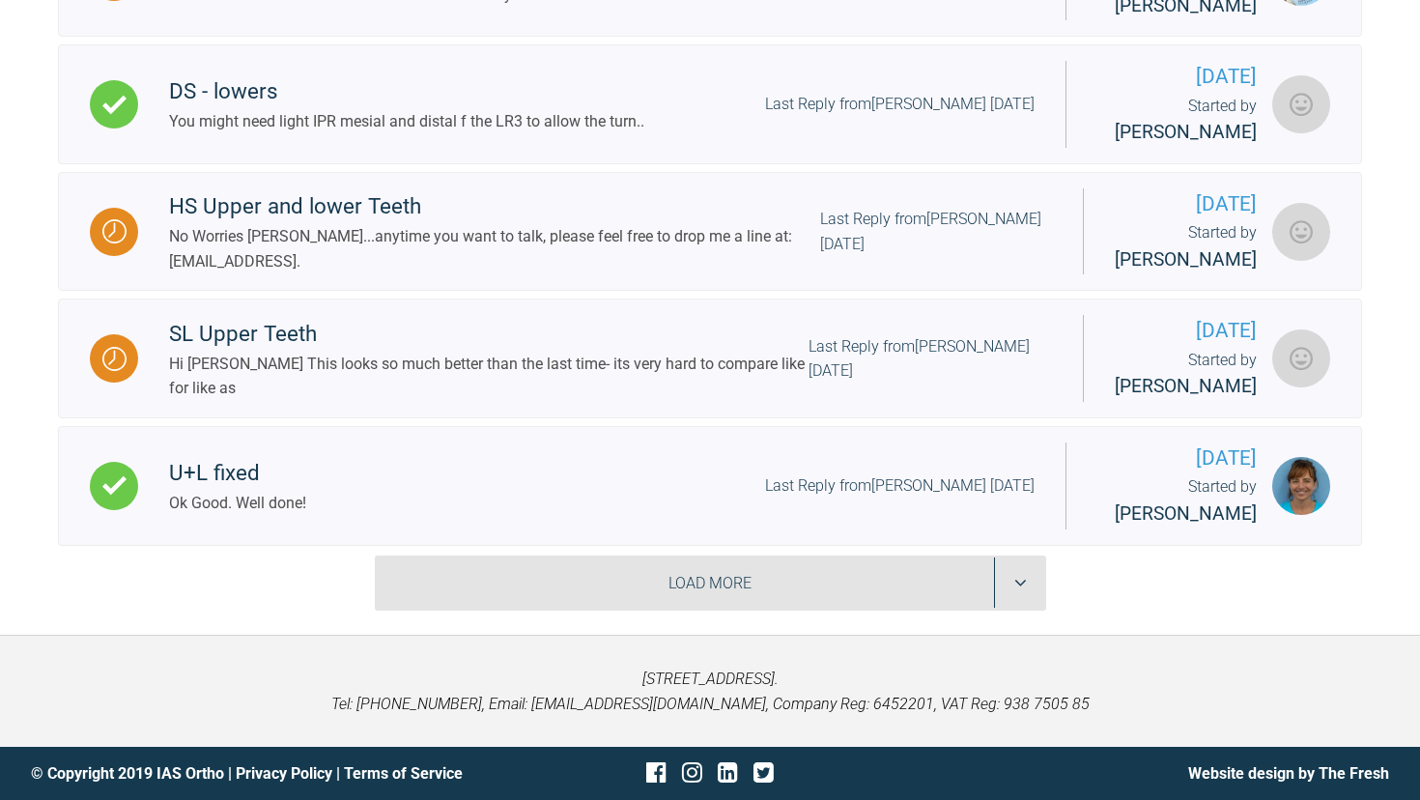
click at [578, 582] on div "Load More" at bounding box center [710, 583] width 671 height 56
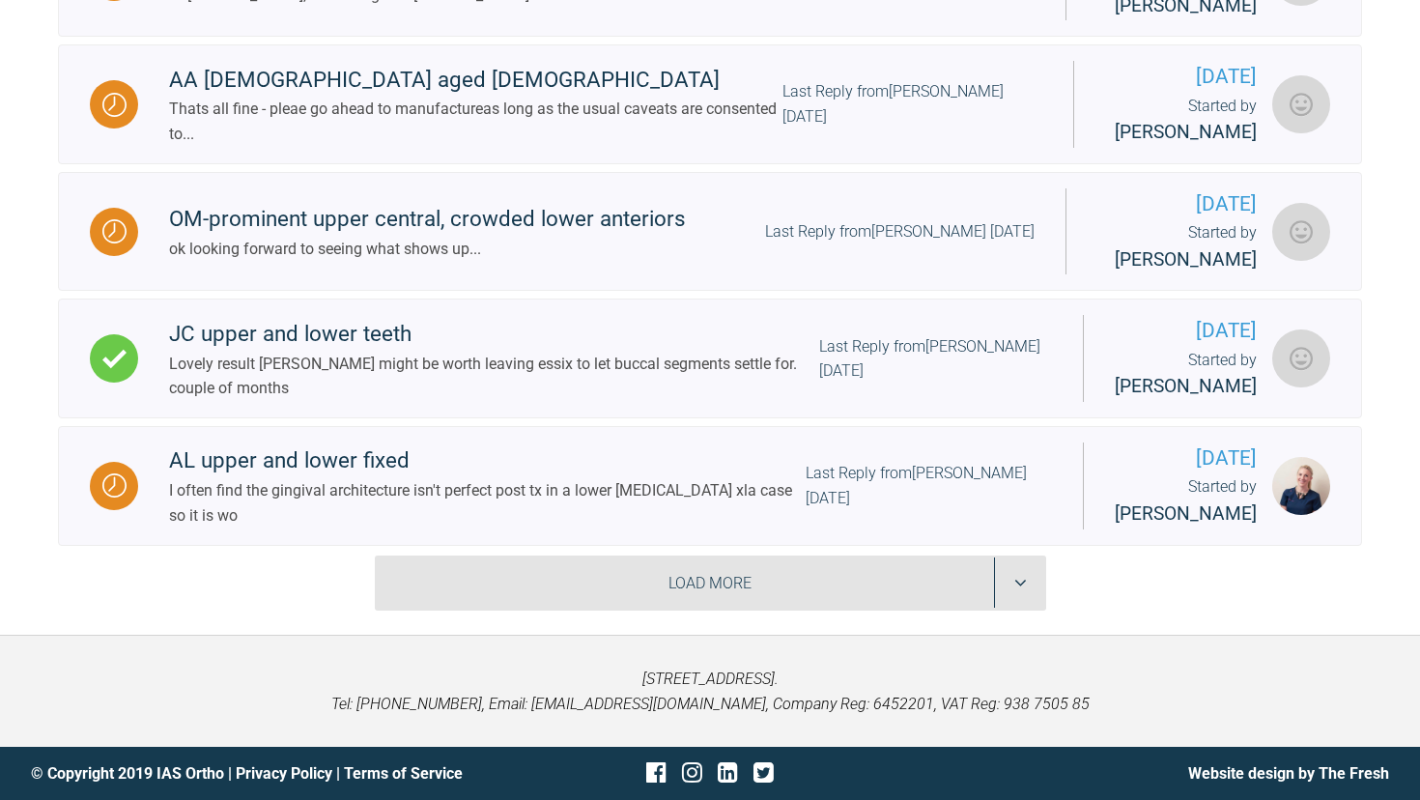
scroll to position [28552, 0]
click at [545, 590] on div "Load More" at bounding box center [710, 583] width 671 height 56
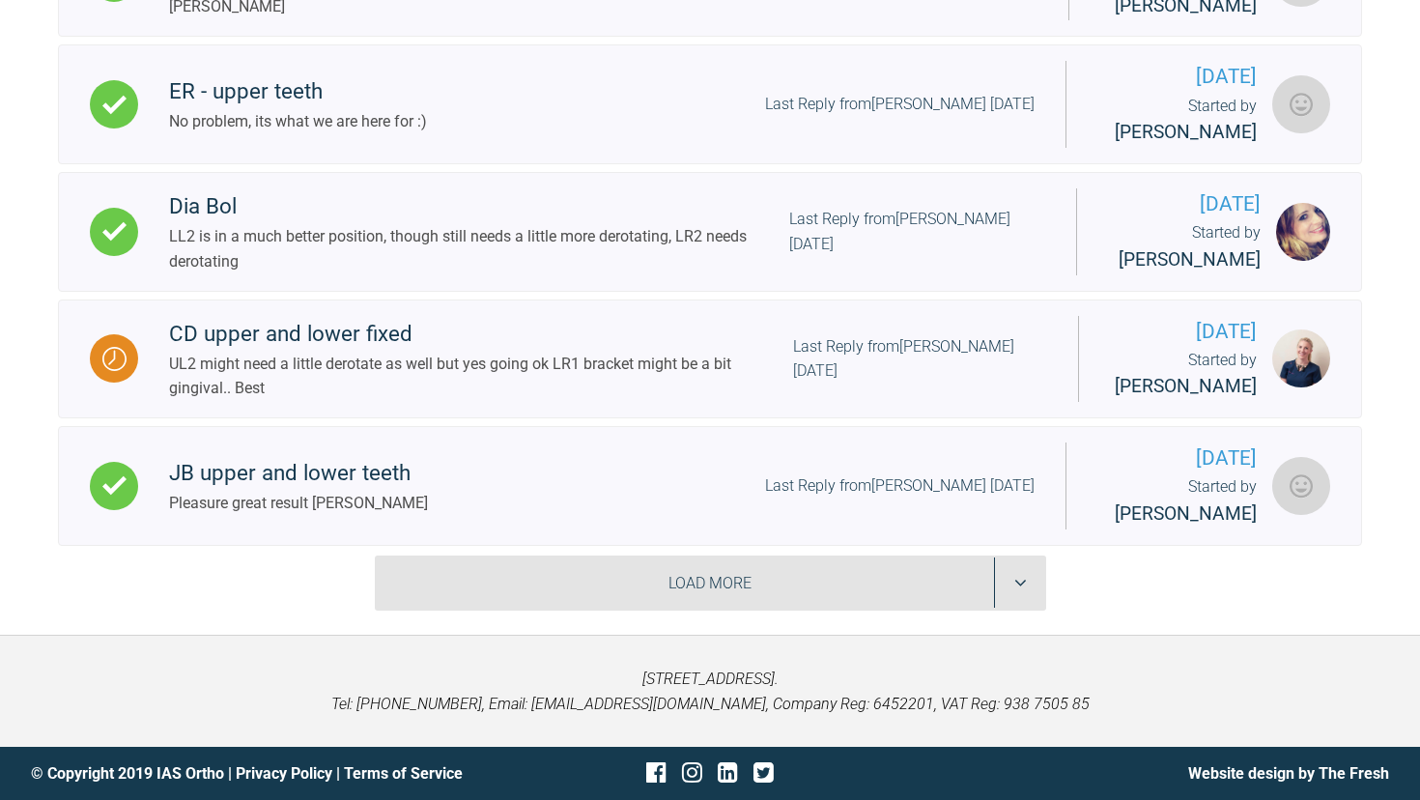
click at [571, 593] on div "Load More" at bounding box center [710, 583] width 671 height 56
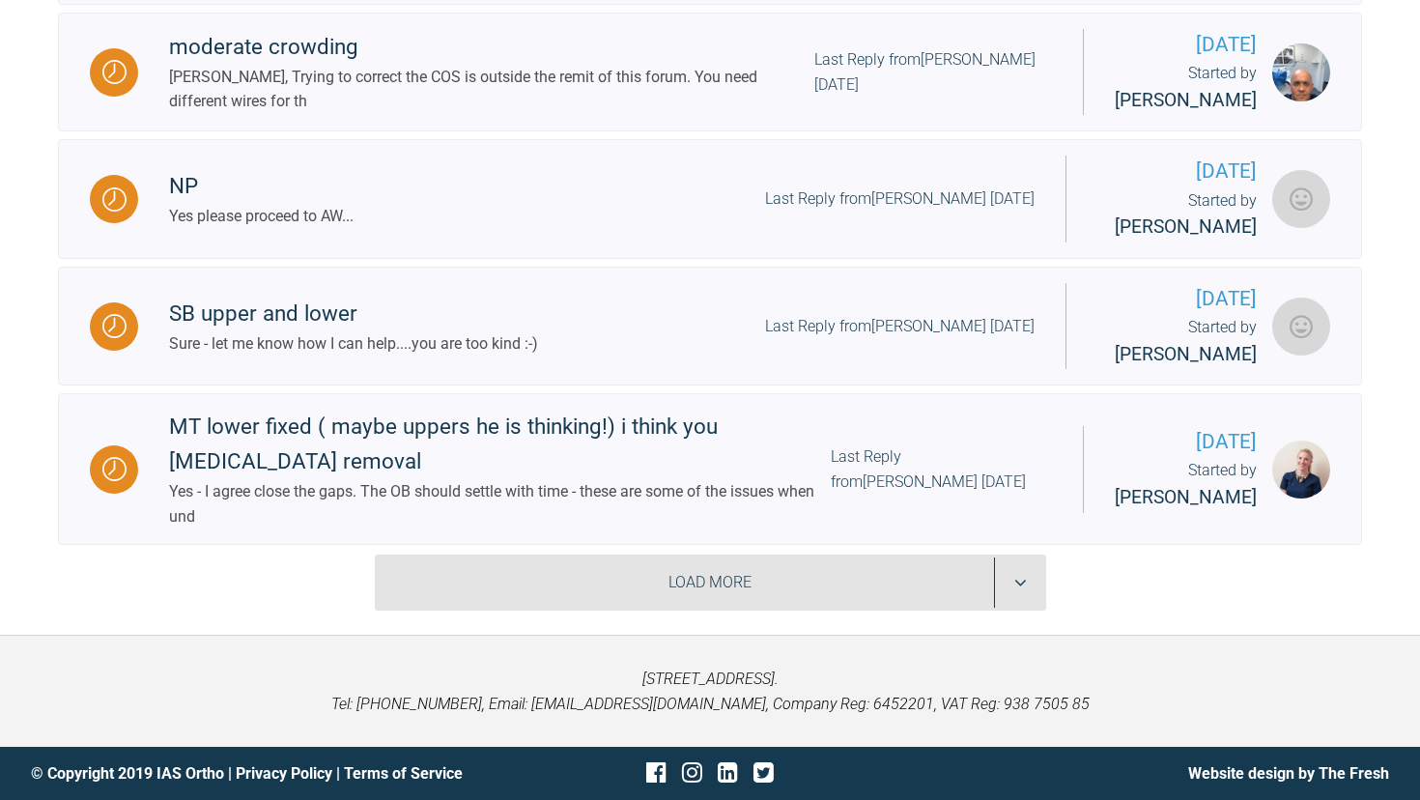
click at [577, 600] on div "Load More" at bounding box center [710, 582] width 671 height 56
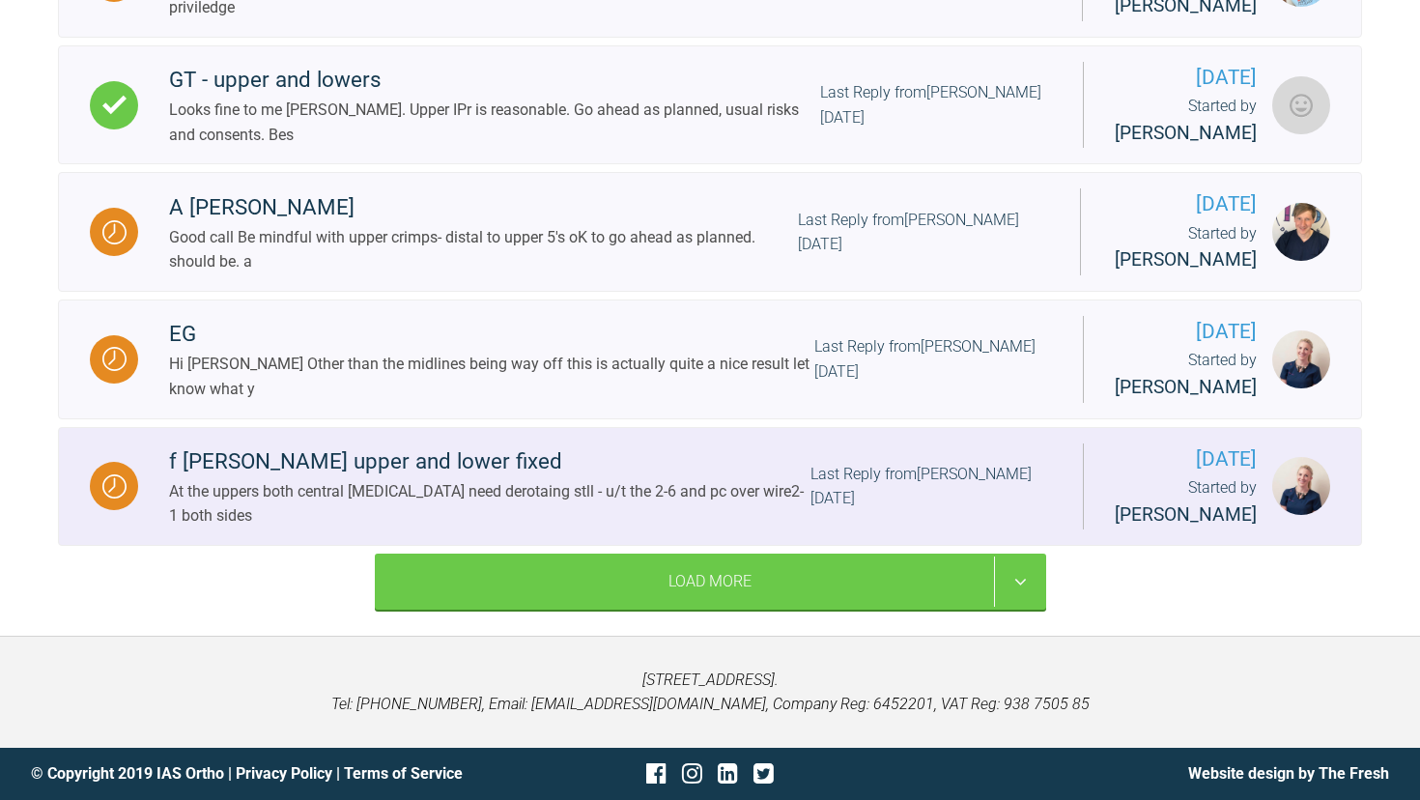
scroll to position [36064, 0]
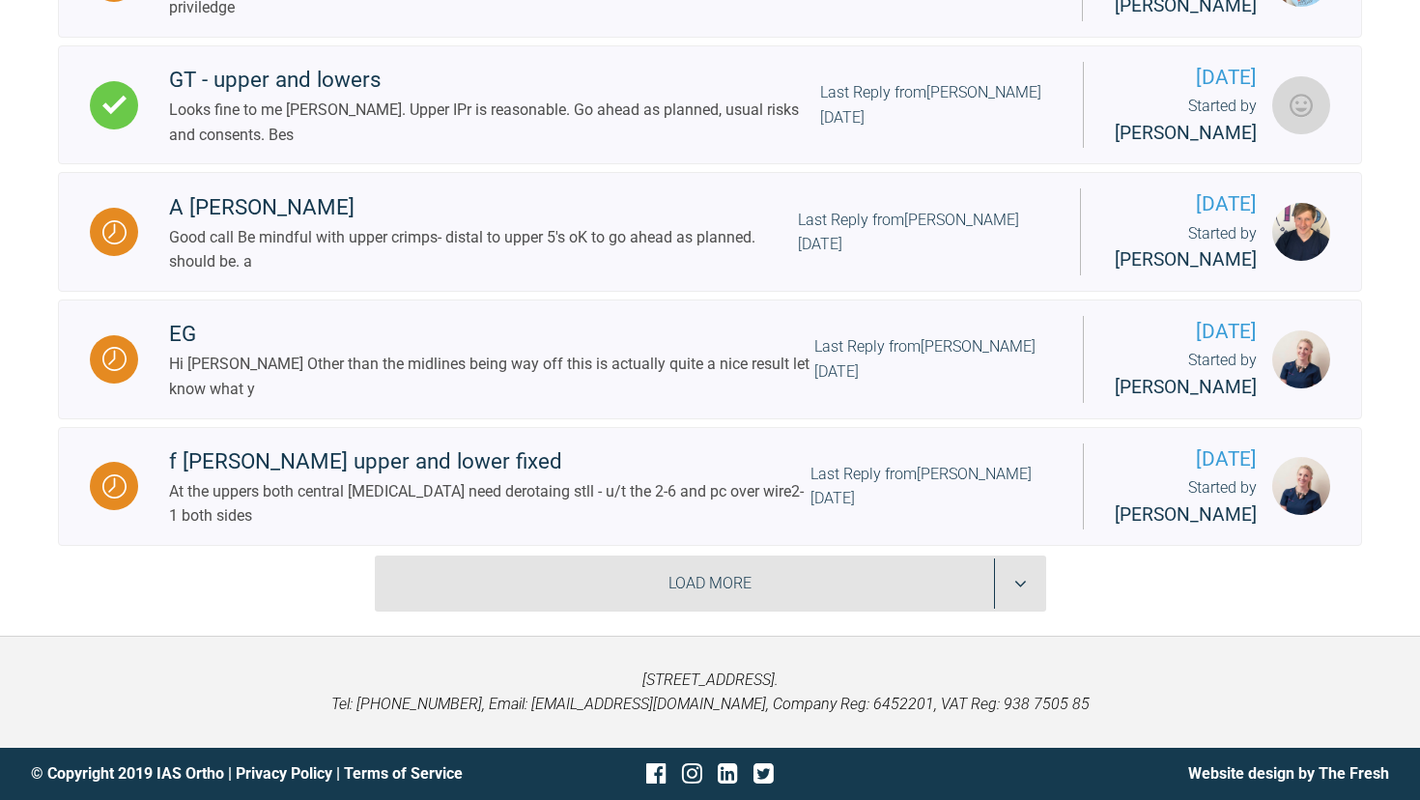
click at [565, 579] on div "Load More" at bounding box center [710, 583] width 671 height 56
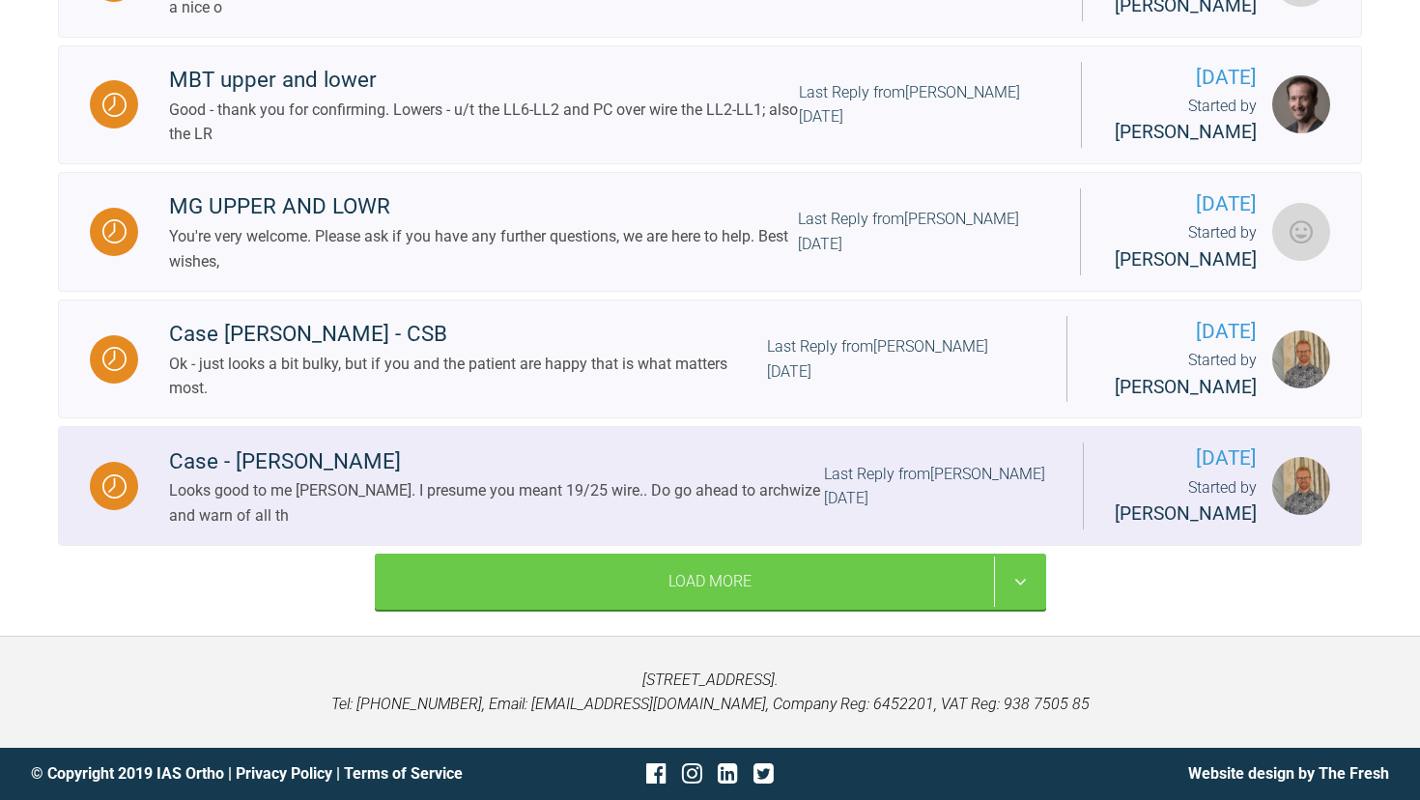
scroll to position [38560, 0]
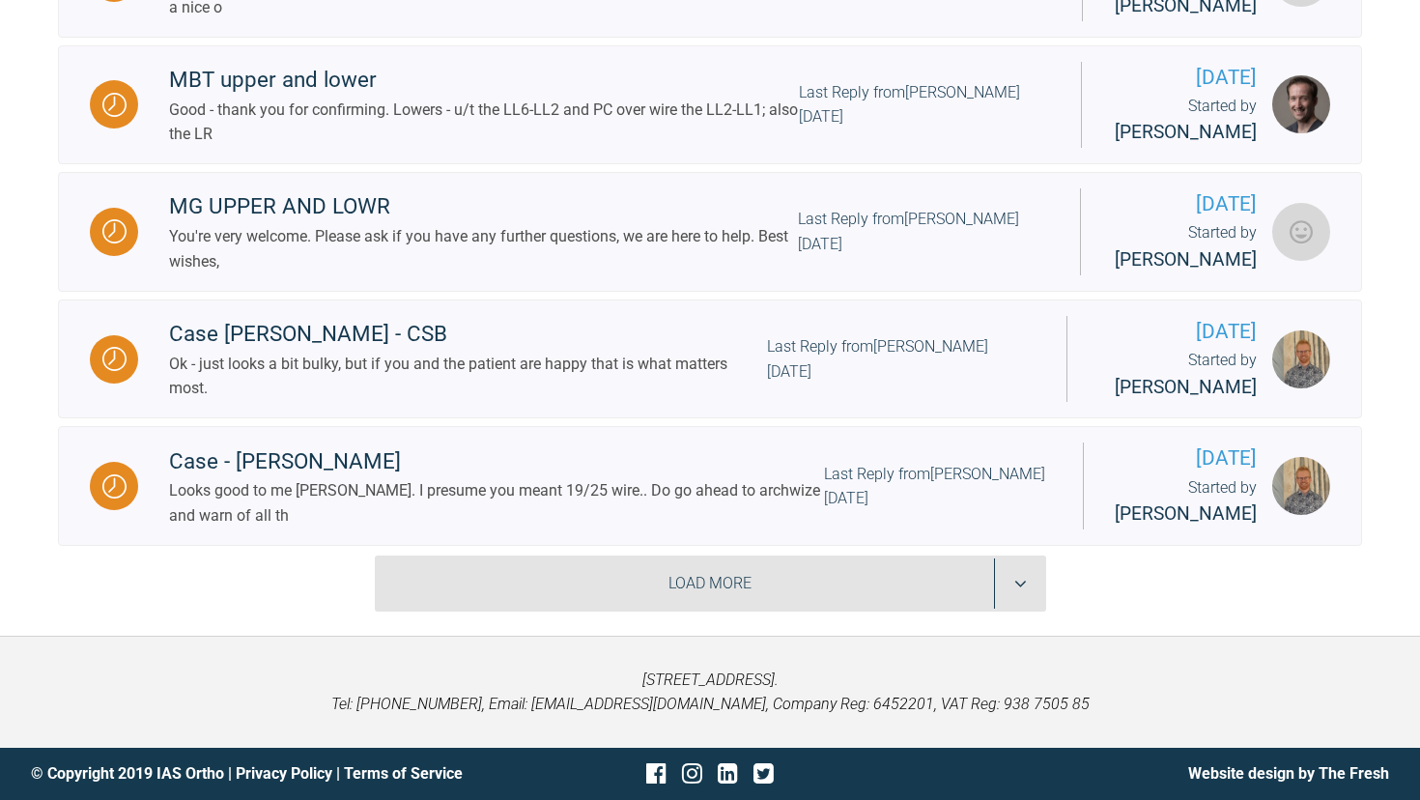
click at [571, 582] on div "Load More" at bounding box center [710, 583] width 671 height 56
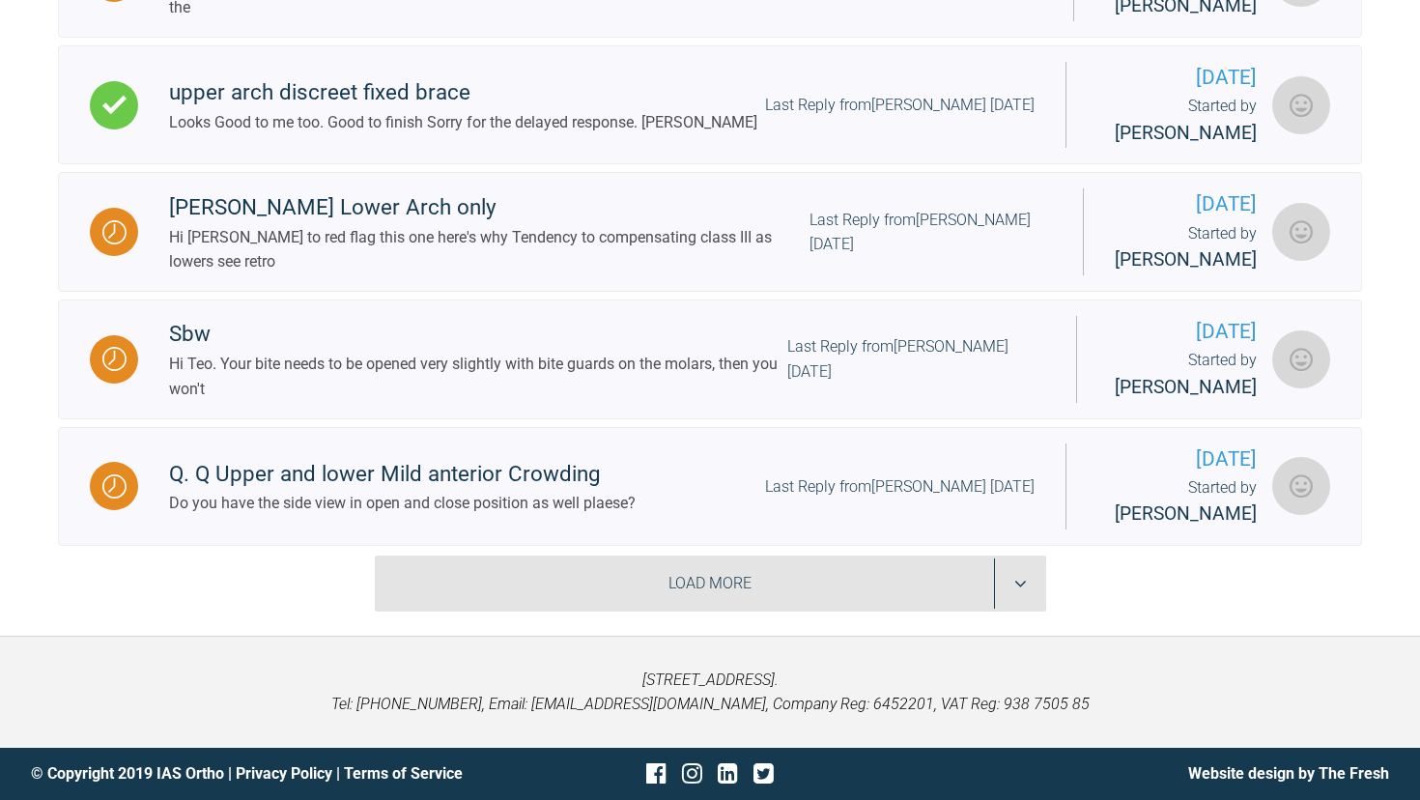
click at [560, 572] on div "Load More" at bounding box center [710, 583] width 671 height 56
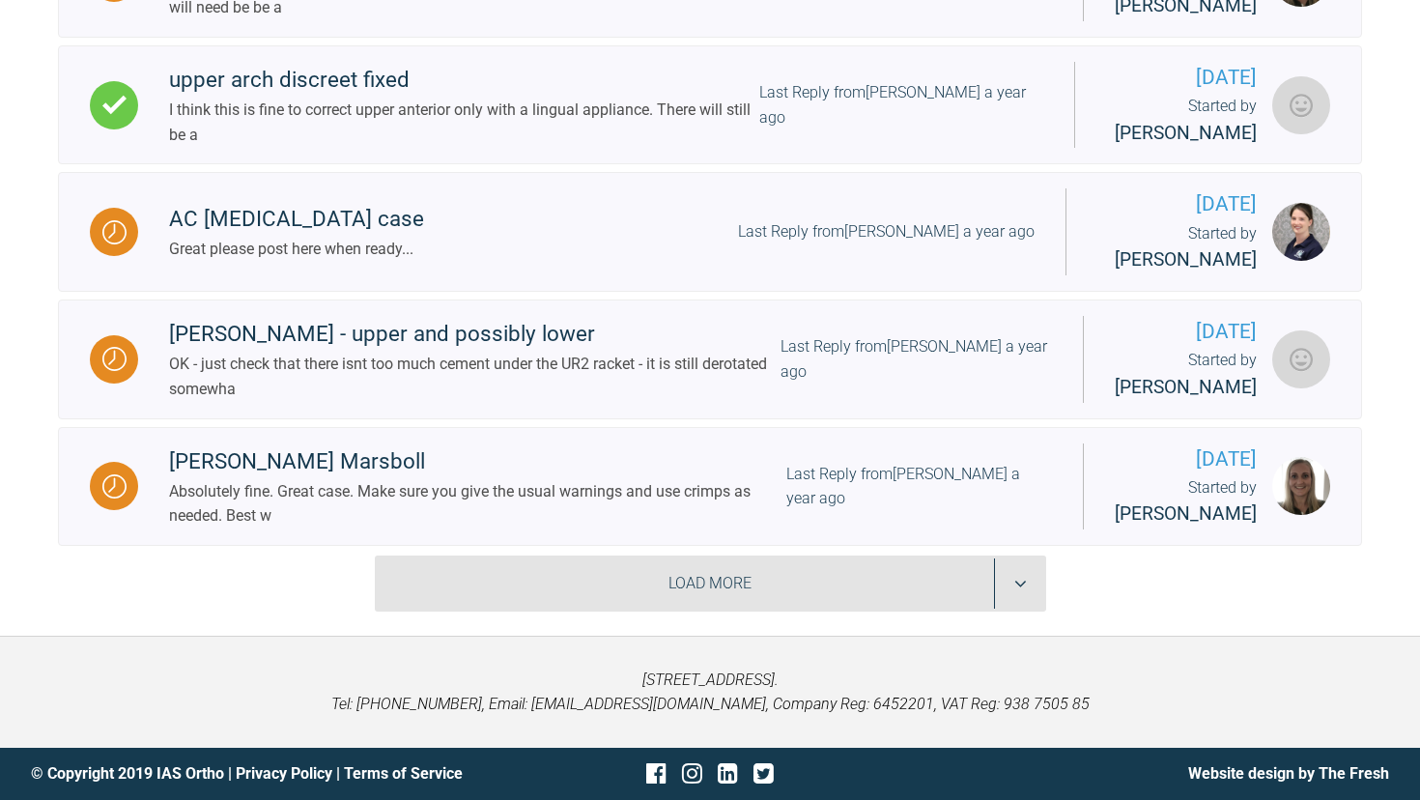
scroll to position [43273, 0]
click at [561, 597] on div "Load More" at bounding box center [710, 583] width 671 height 56
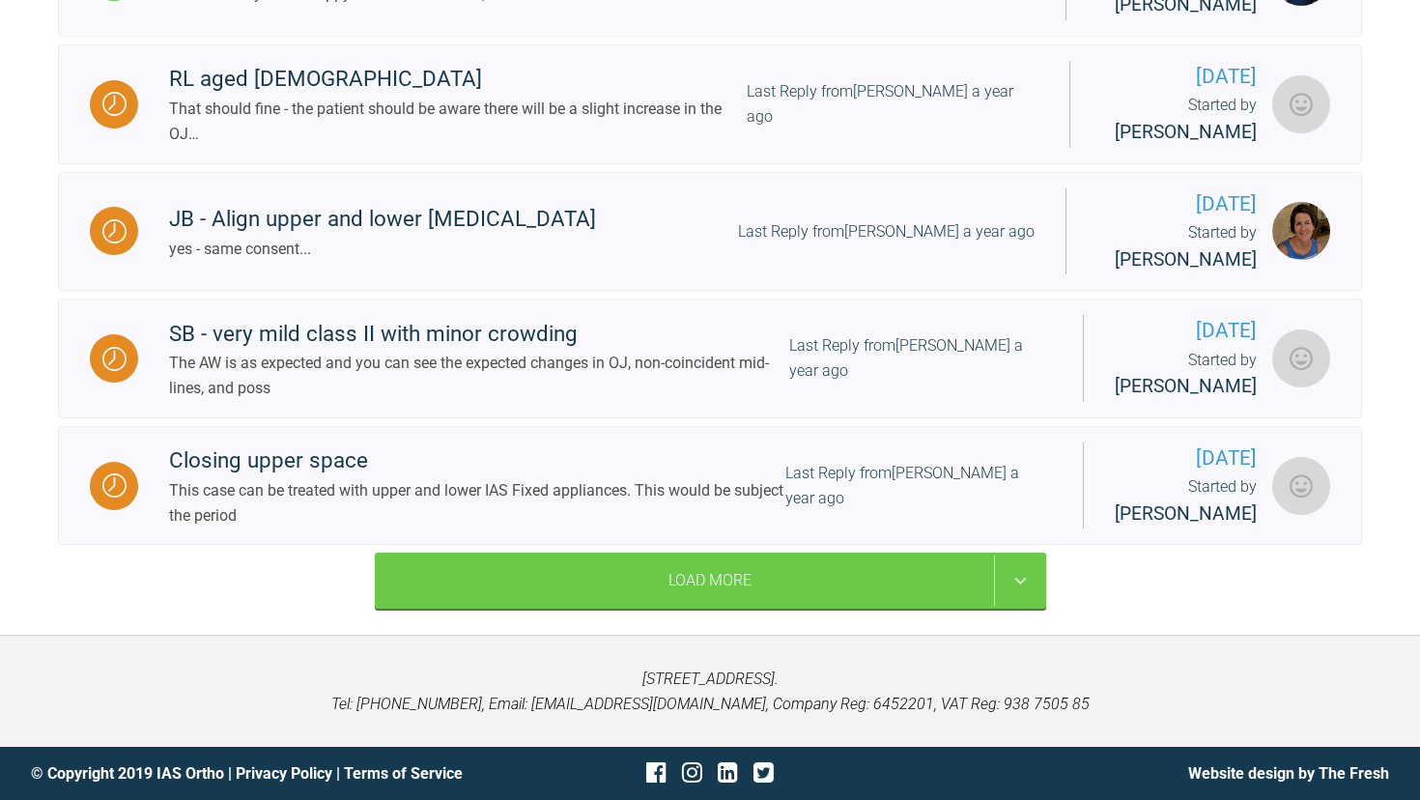
scroll to position [45823, 0]
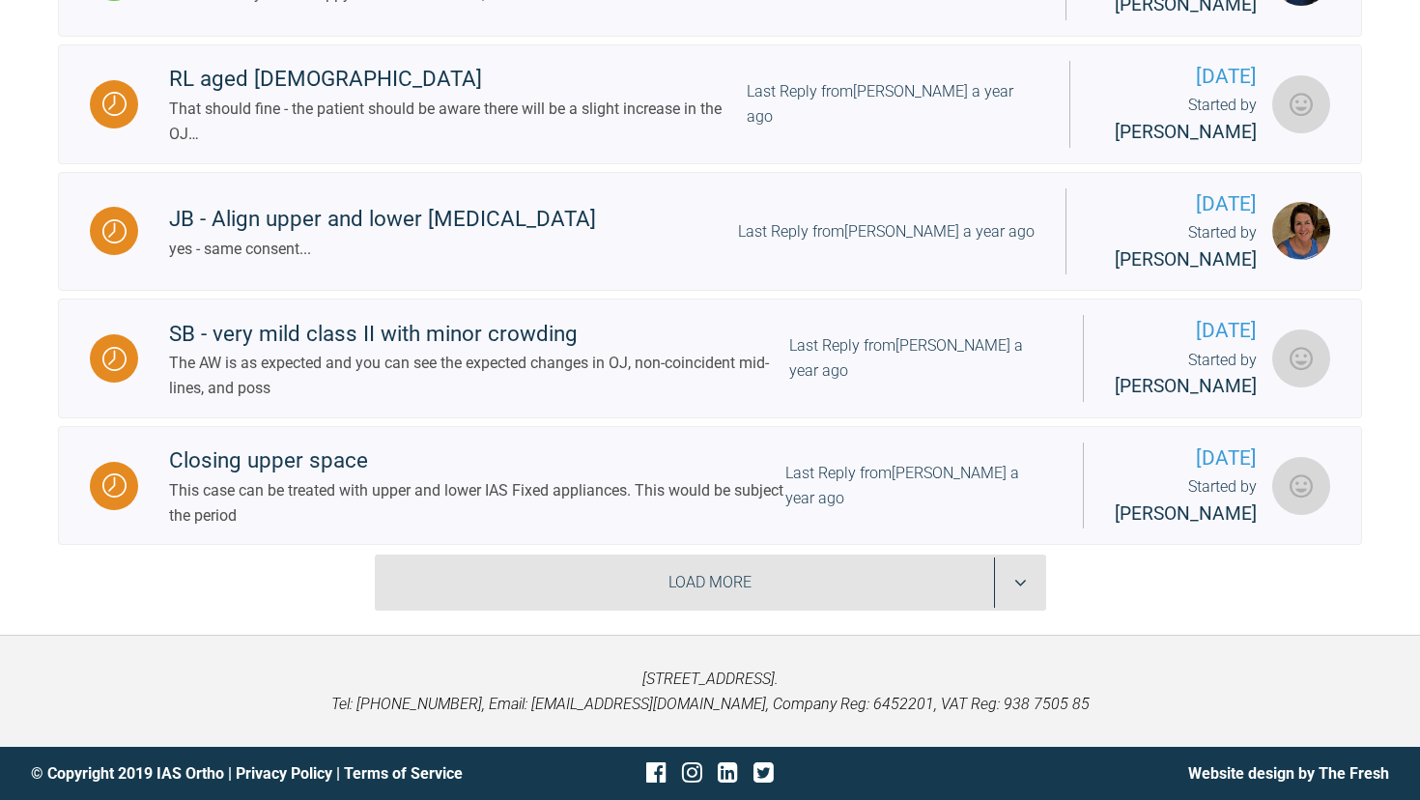
click at [544, 597] on div "Load More" at bounding box center [710, 582] width 671 height 56
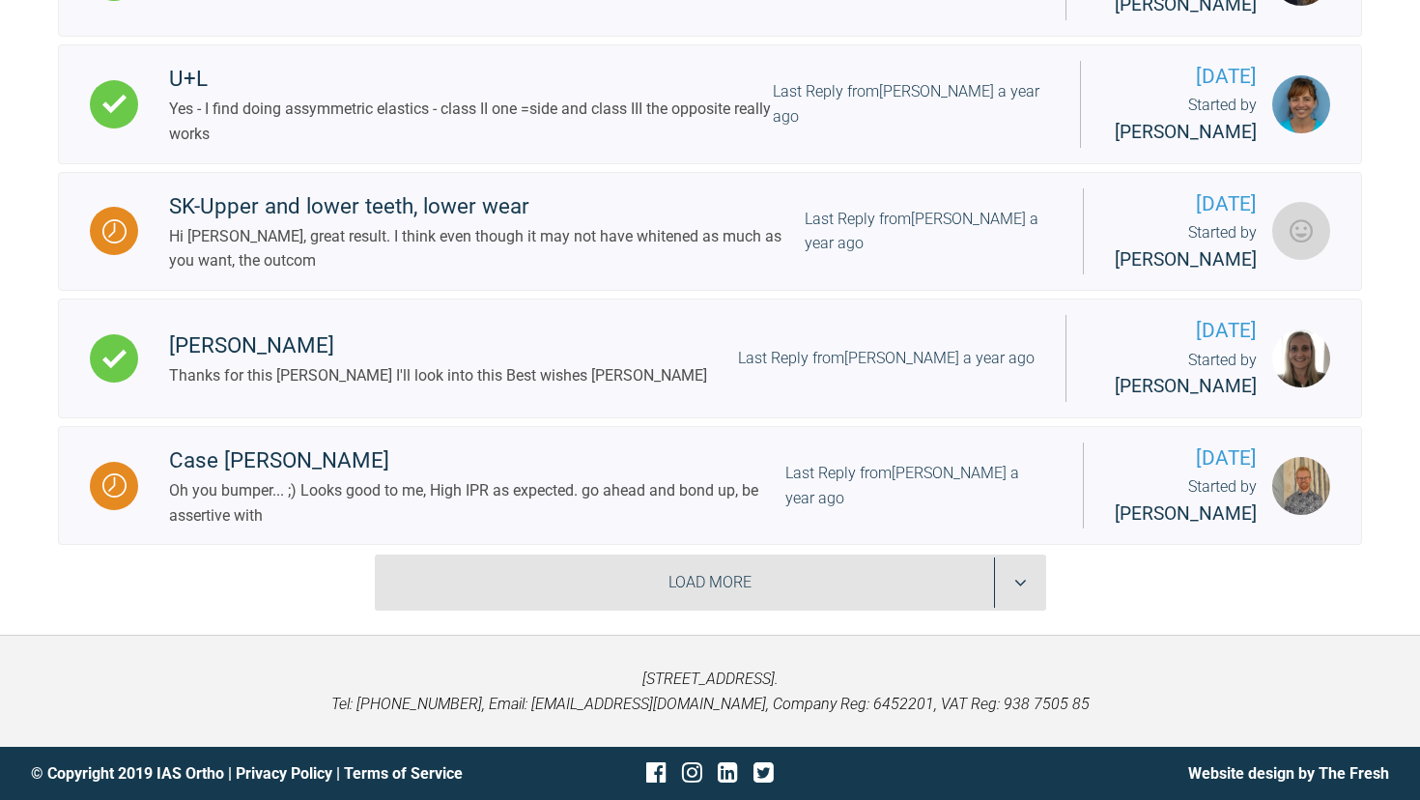
click at [512, 600] on div "Load More" at bounding box center [710, 582] width 671 height 56
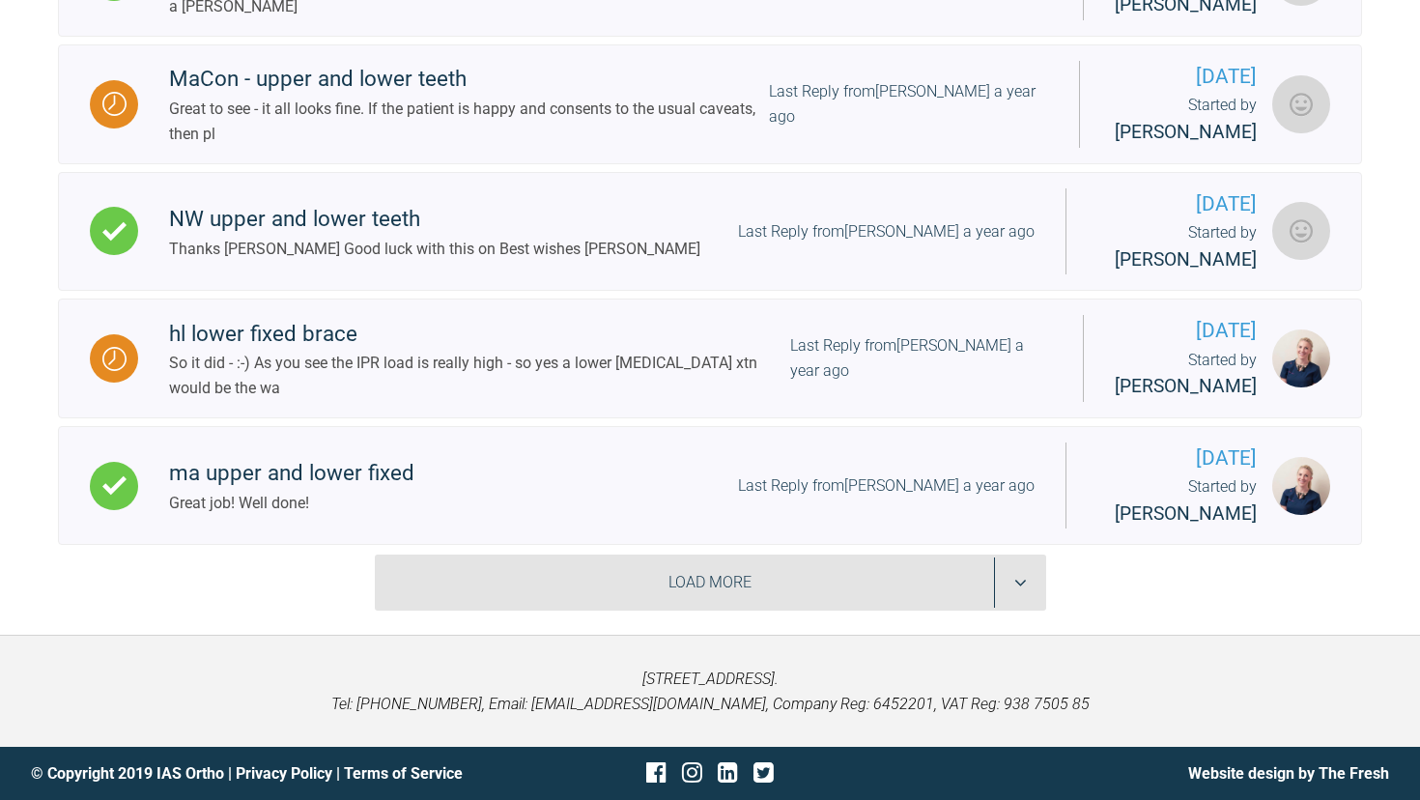
click at [547, 579] on div "Load More" at bounding box center [710, 582] width 671 height 56
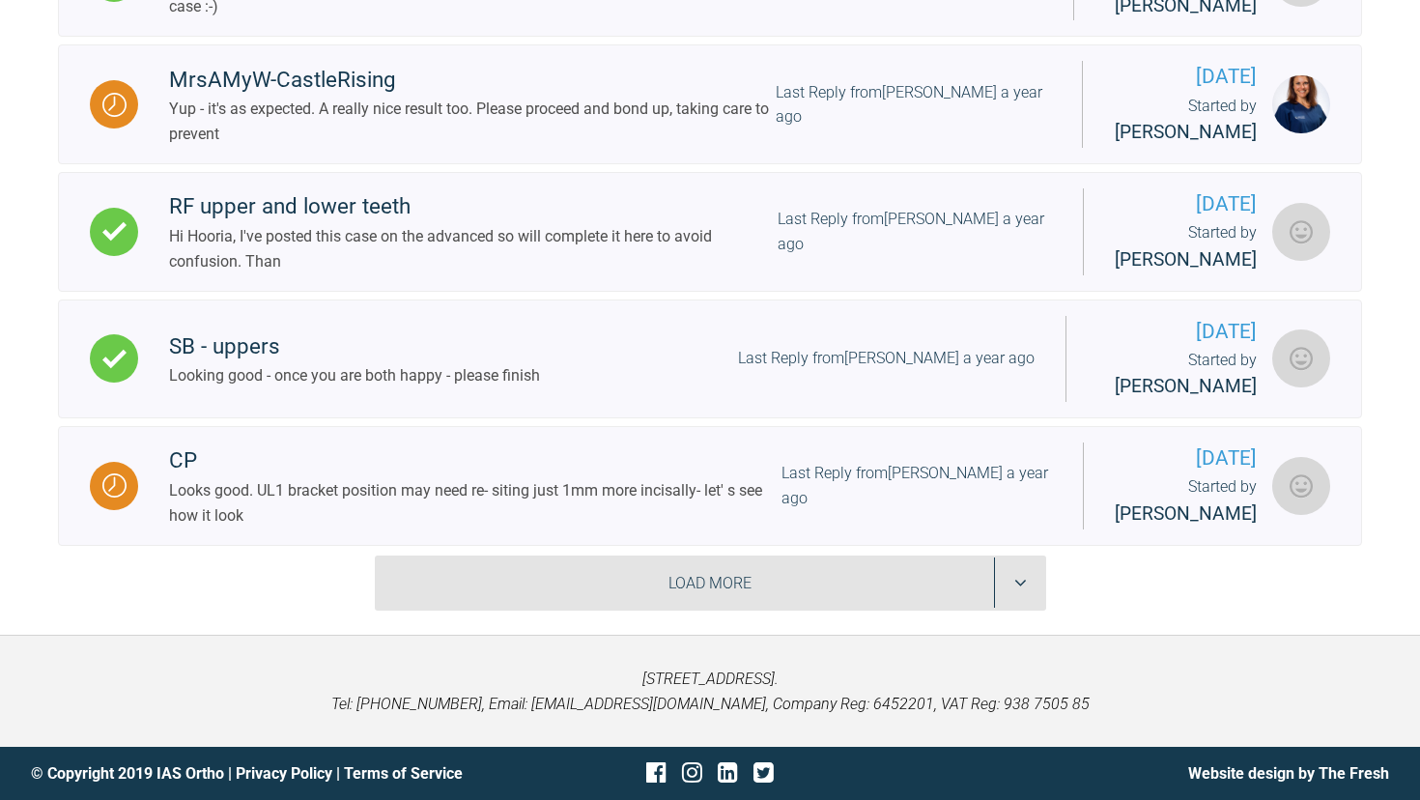
click at [533, 575] on div "Load More" at bounding box center [710, 583] width 671 height 56
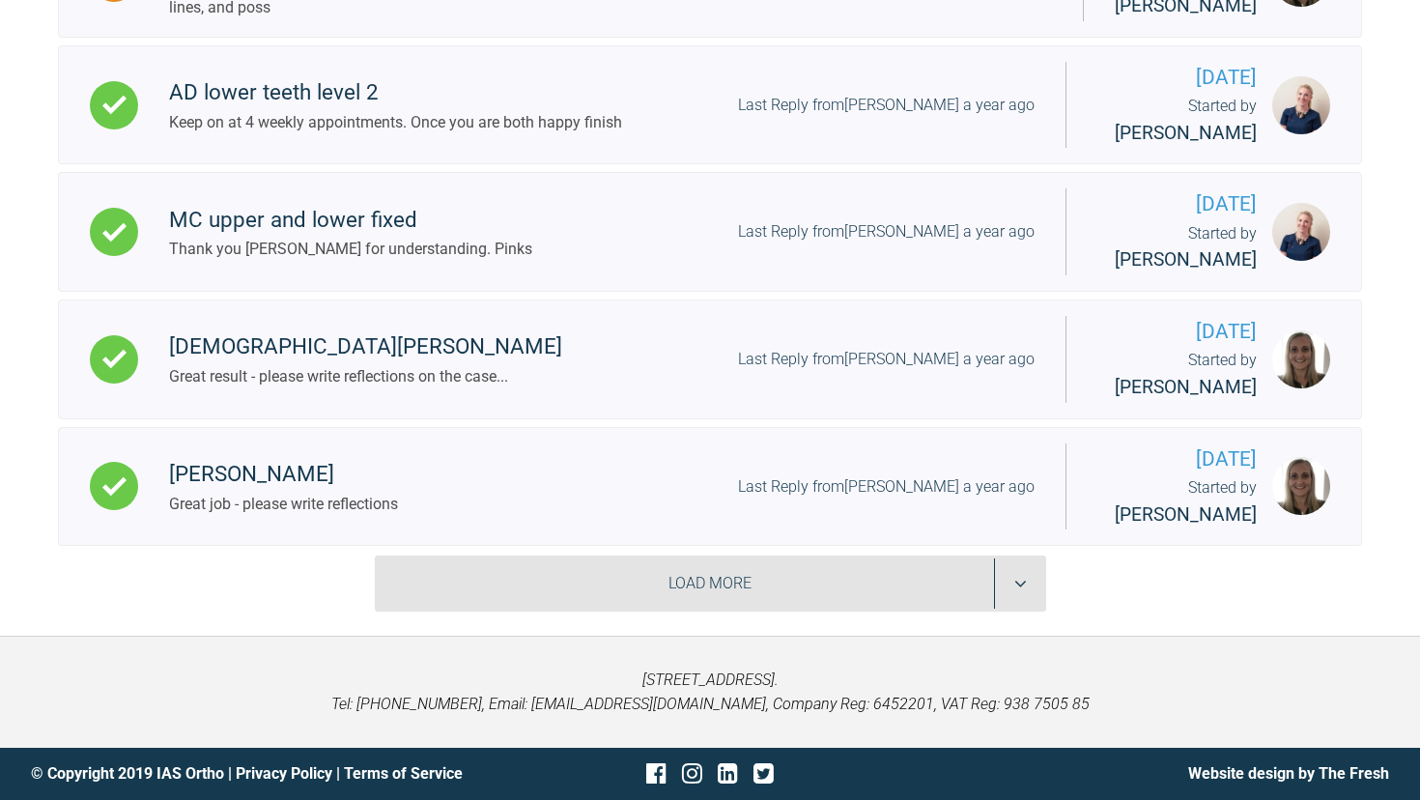
click at [534, 579] on div "Load More" at bounding box center [710, 583] width 671 height 56
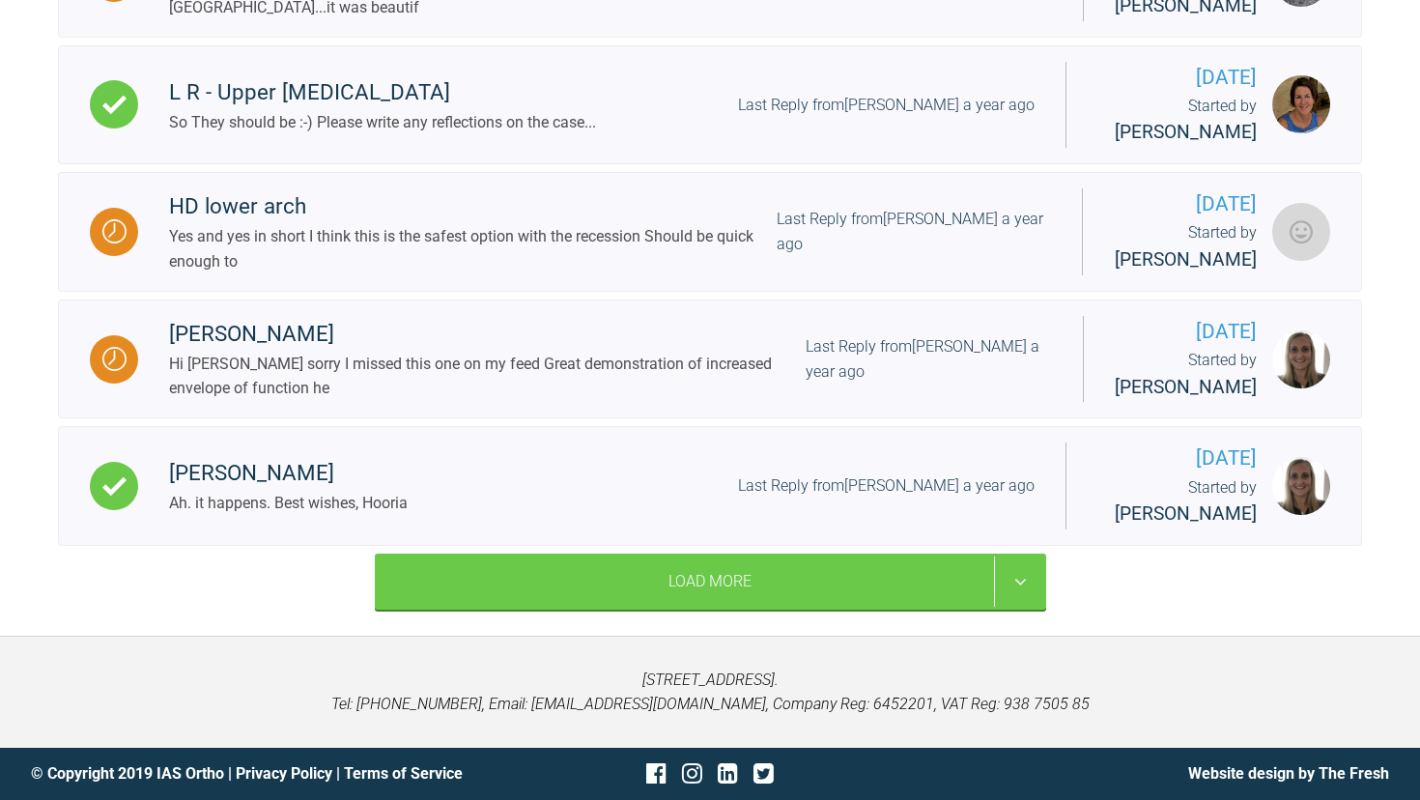
scroll to position [58519, 0]
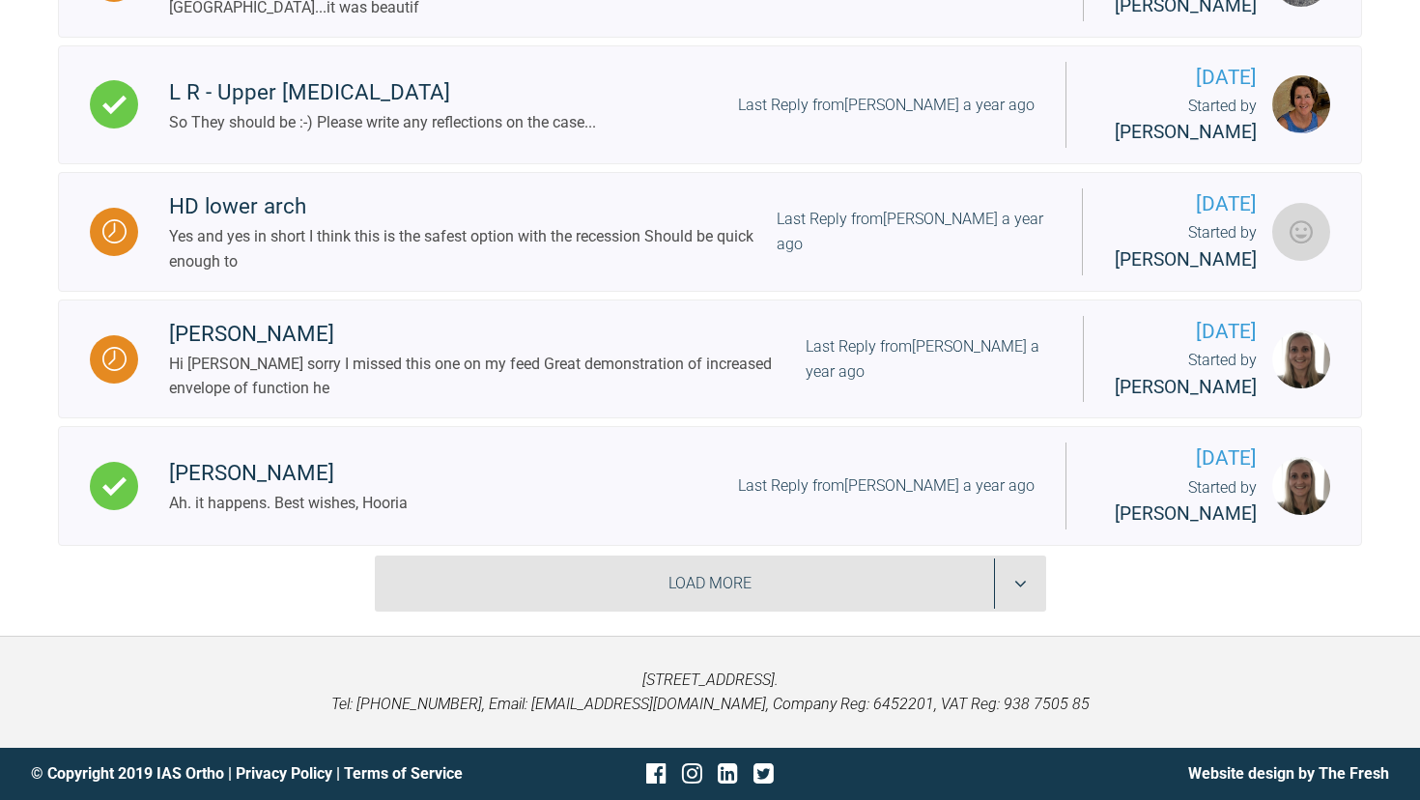
click at [512, 585] on div "Load More" at bounding box center [710, 583] width 671 height 56
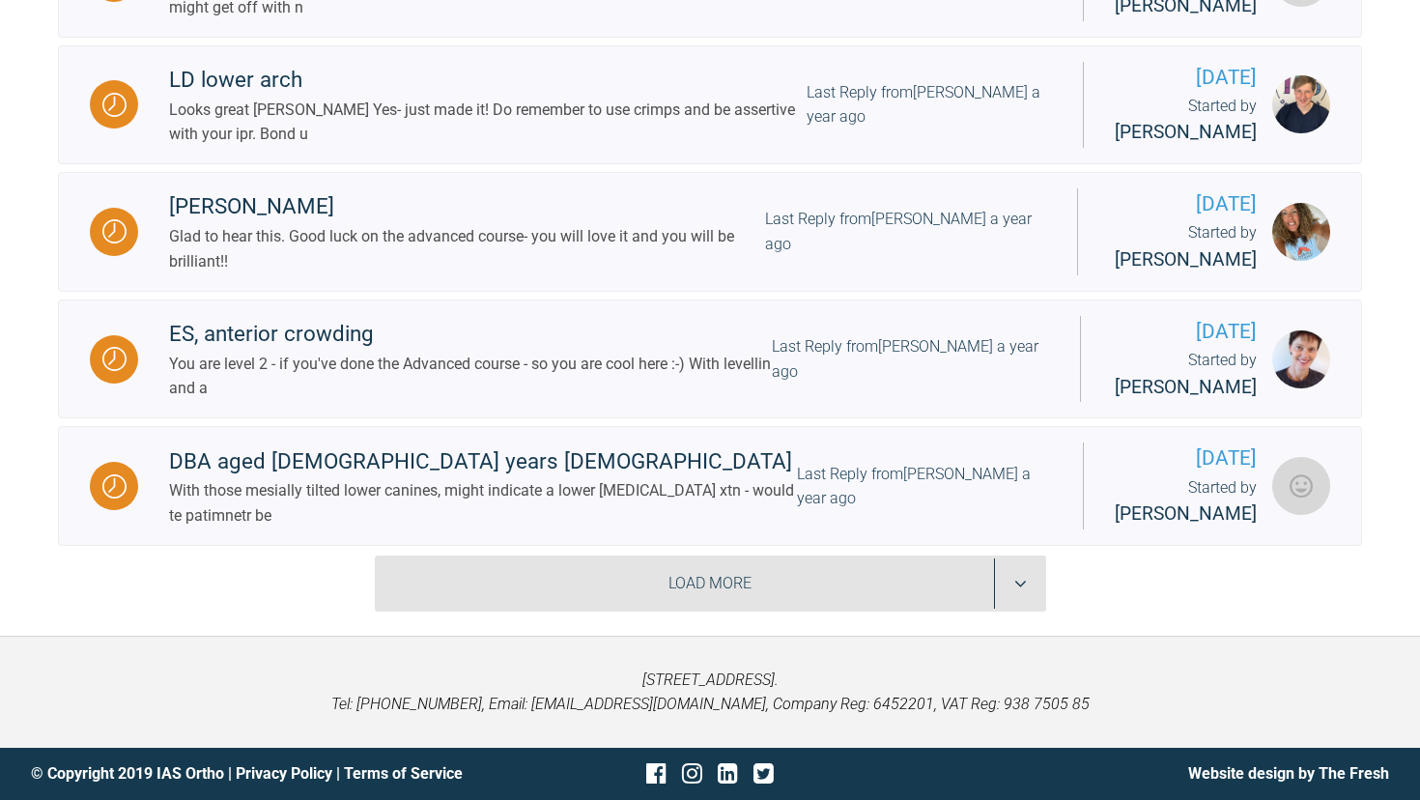
click at [528, 580] on div "Load More" at bounding box center [710, 583] width 671 height 56
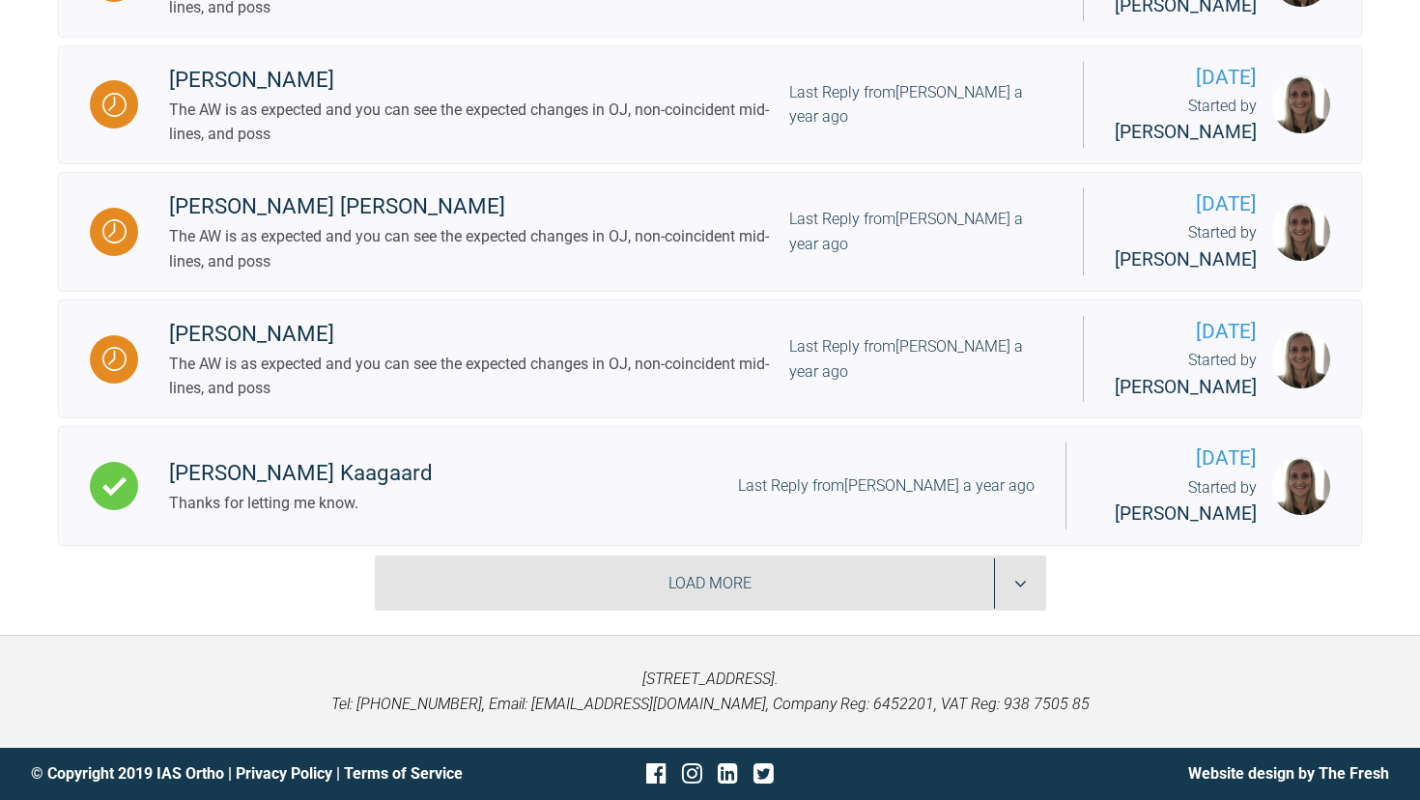
click at [538, 606] on div "Load More" at bounding box center [710, 583] width 671 height 56
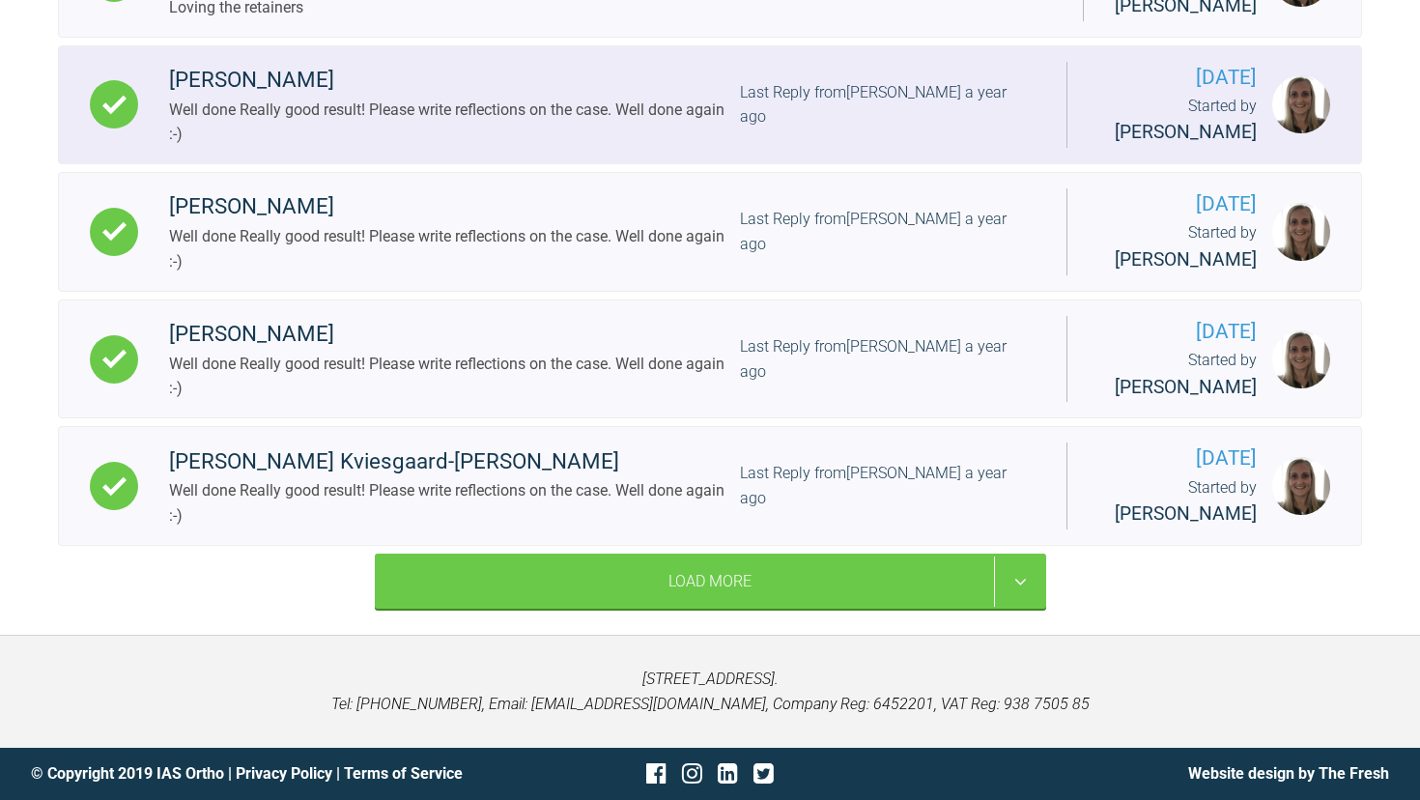
scroll to position [66003, 0]
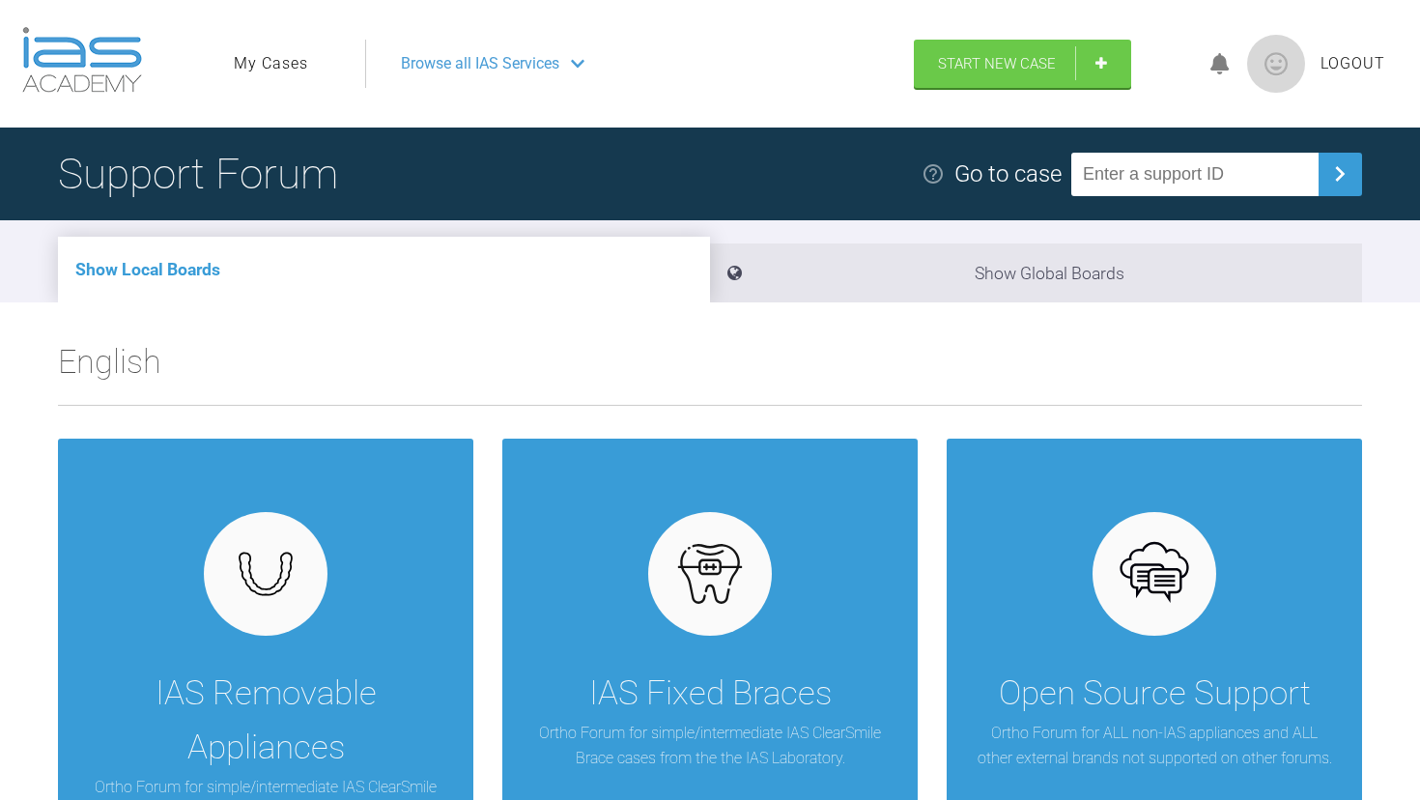
click at [579, 78] on div "Browse all IAS Services" at bounding box center [630, 64] width 495 height 48
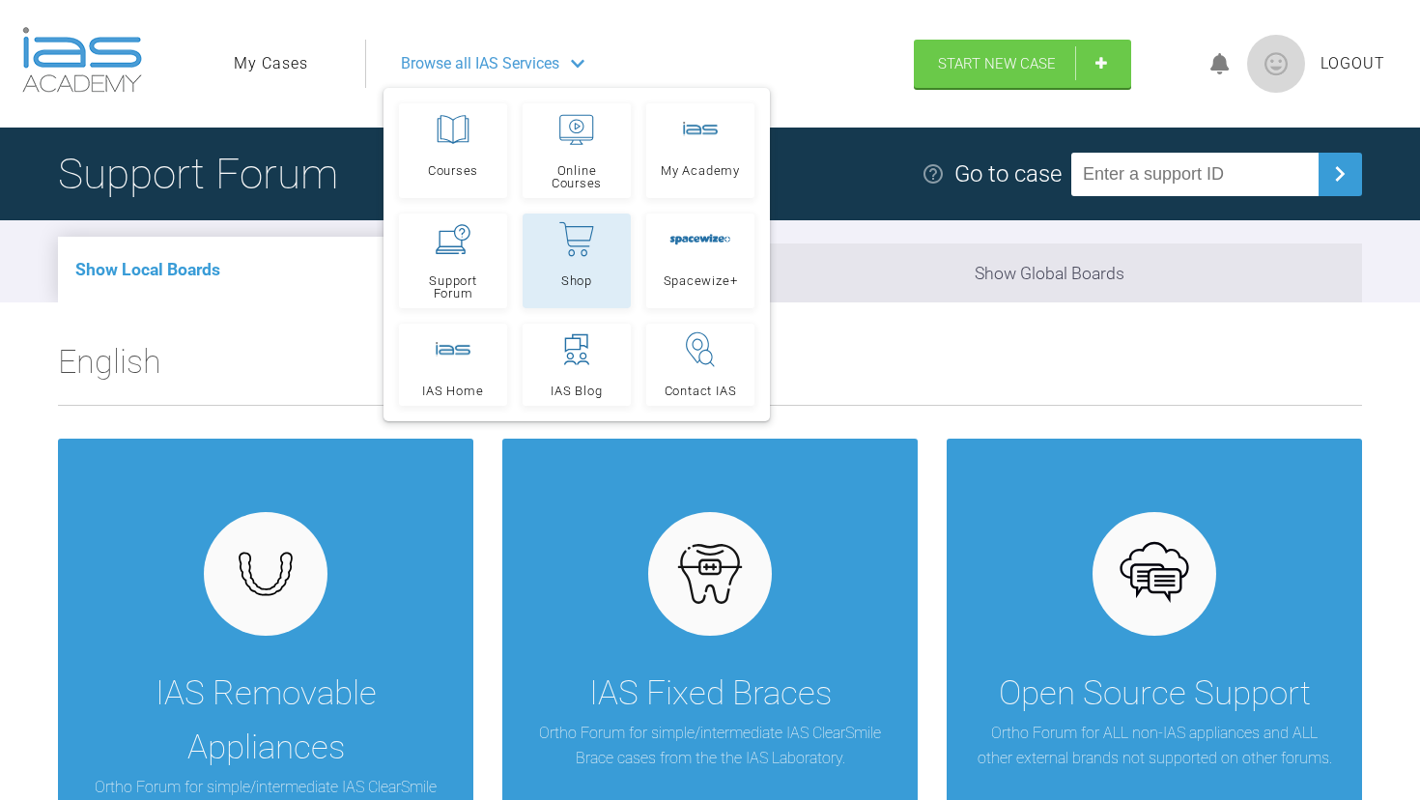
click at [563, 246] on icon at bounding box center [576, 239] width 35 height 36
